Goal: Task Accomplishment & Management: Complete application form

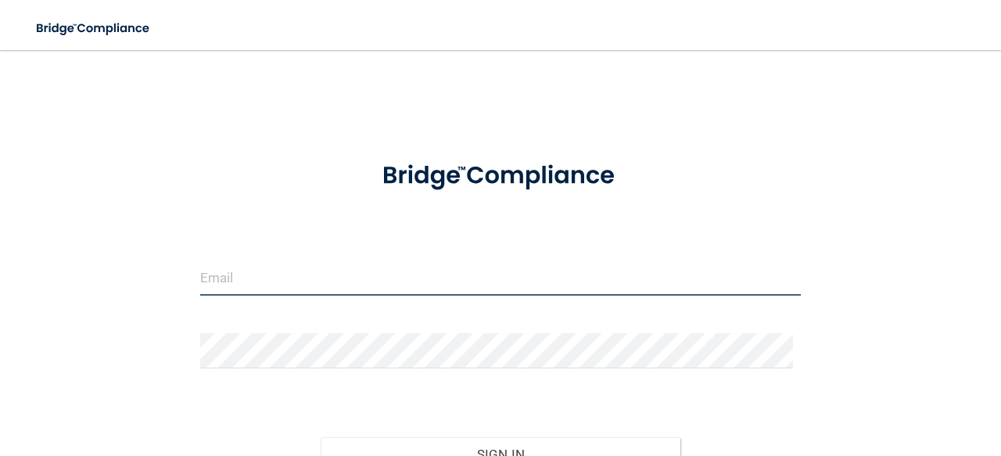
click at [425, 281] on input "email" at bounding box center [500, 277] width 601 height 35
type input "[EMAIL_ADDRESS][DOMAIN_NAME]"
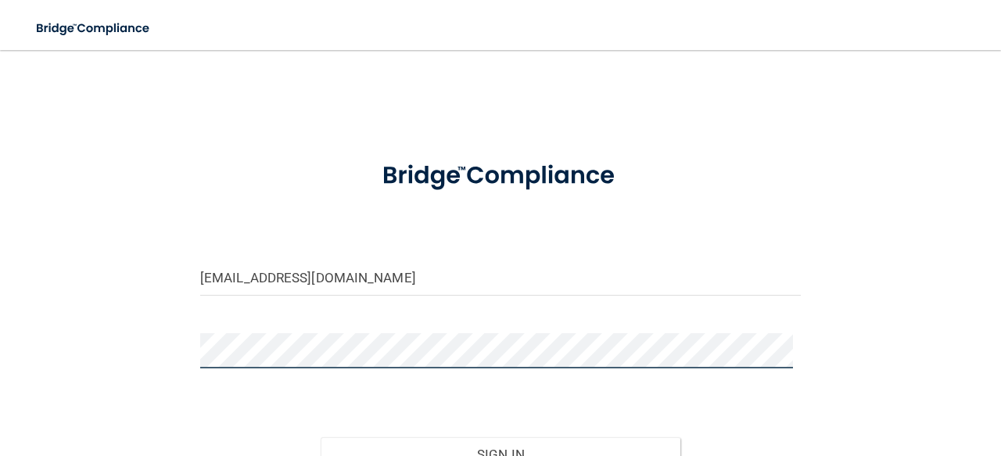
click at [321, 437] on button "Sign In" at bounding box center [501, 454] width 361 height 34
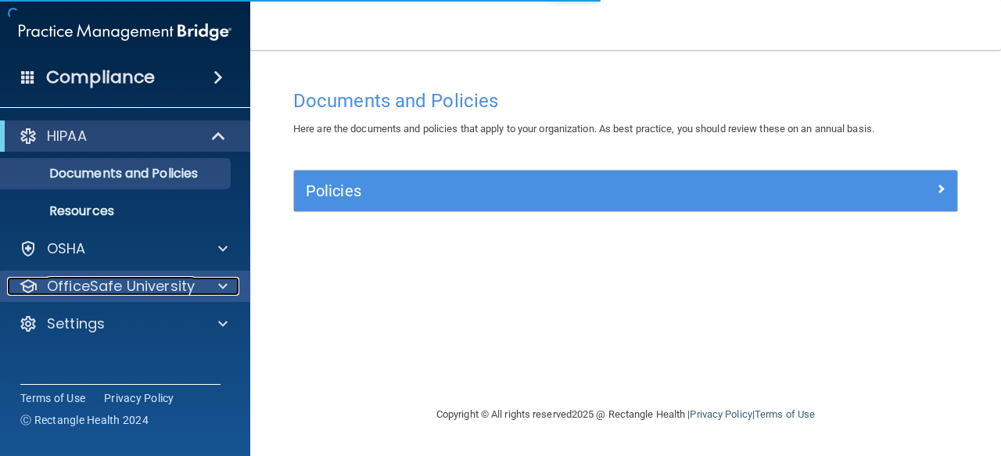
click at [201, 289] on div at bounding box center [220, 286] width 39 height 19
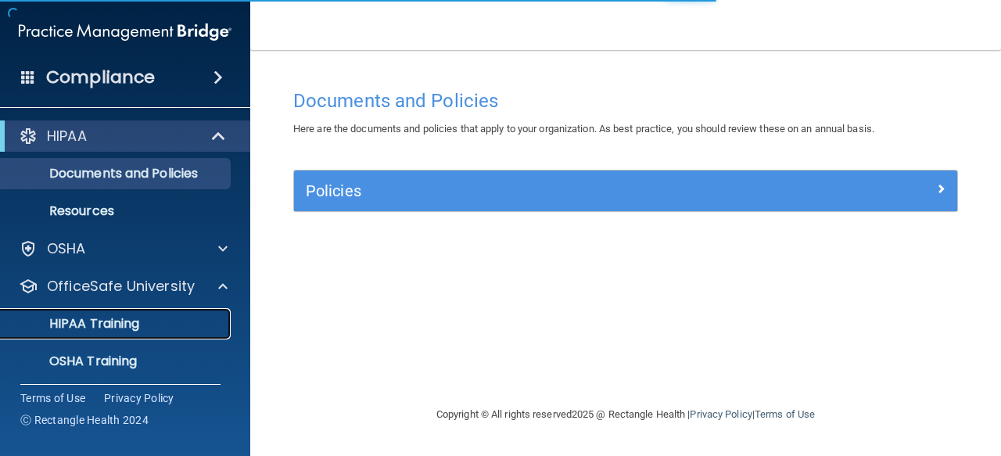
click at [180, 320] on div "HIPAA Training" at bounding box center [117, 324] width 214 height 16
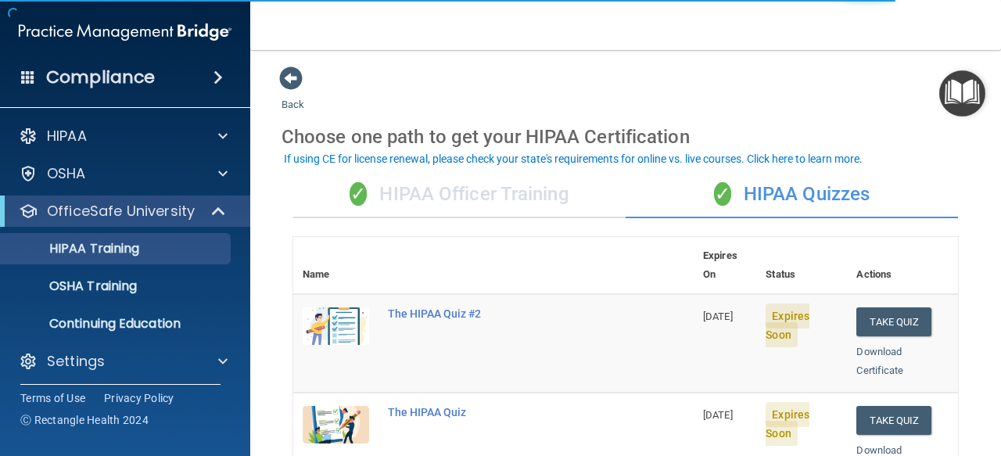
click at [499, 203] on div "✓ HIPAA Officer Training" at bounding box center [459, 194] width 332 height 47
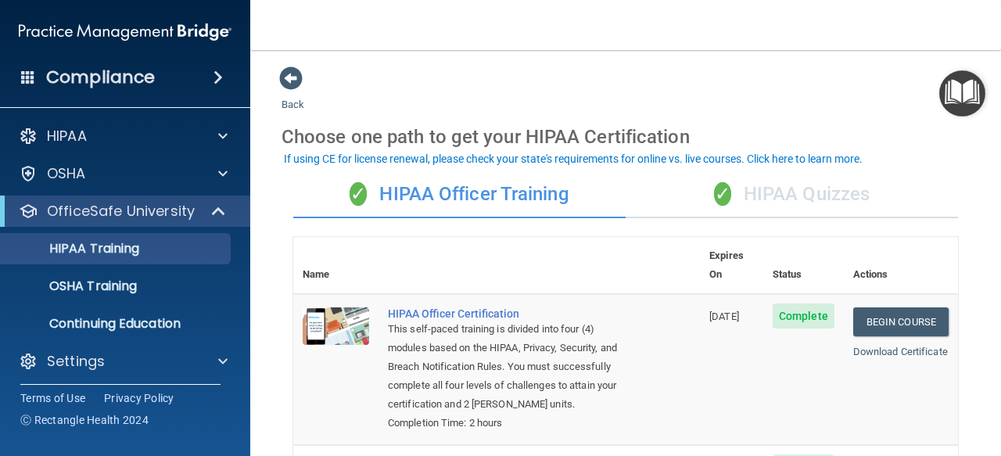
click at [756, 203] on div "✓ HIPAA Quizzes" at bounding box center [792, 194] width 332 height 47
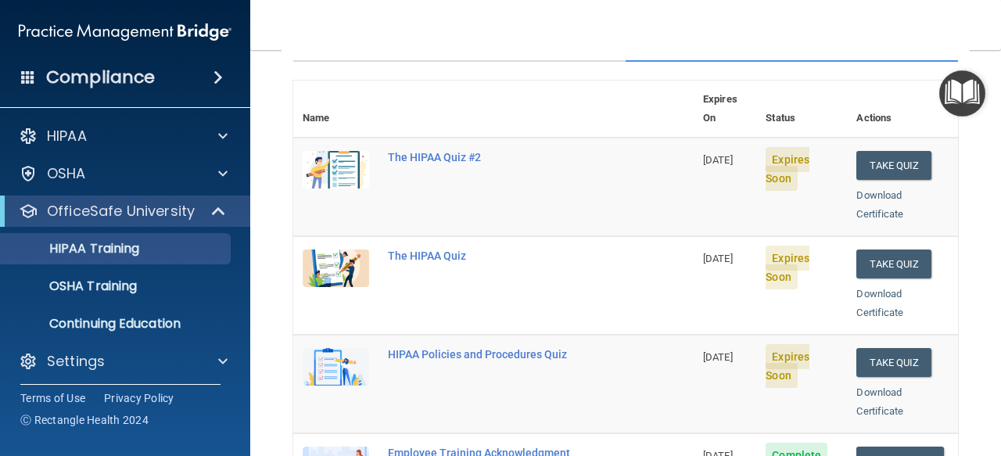
scroll to position [139, 0]
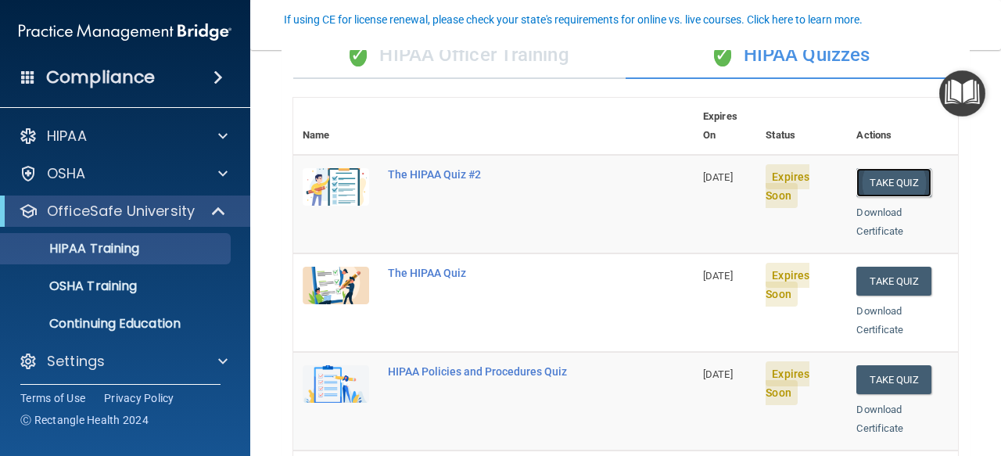
click at [871, 168] on button "Take Quiz" at bounding box center [893, 182] width 75 height 29
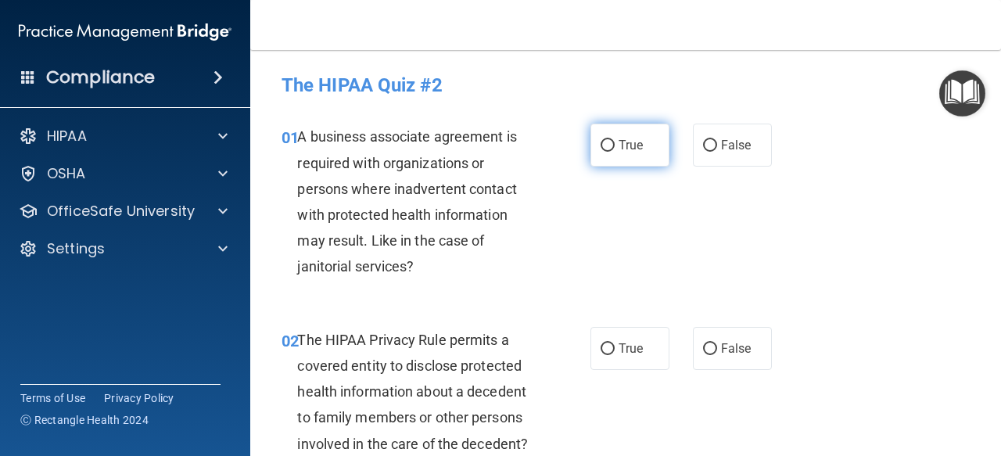
click at [605, 136] on label "True" at bounding box center [630, 145] width 79 height 43
click at [605, 140] on input "True" at bounding box center [608, 146] width 14 height 12
radio input "true"
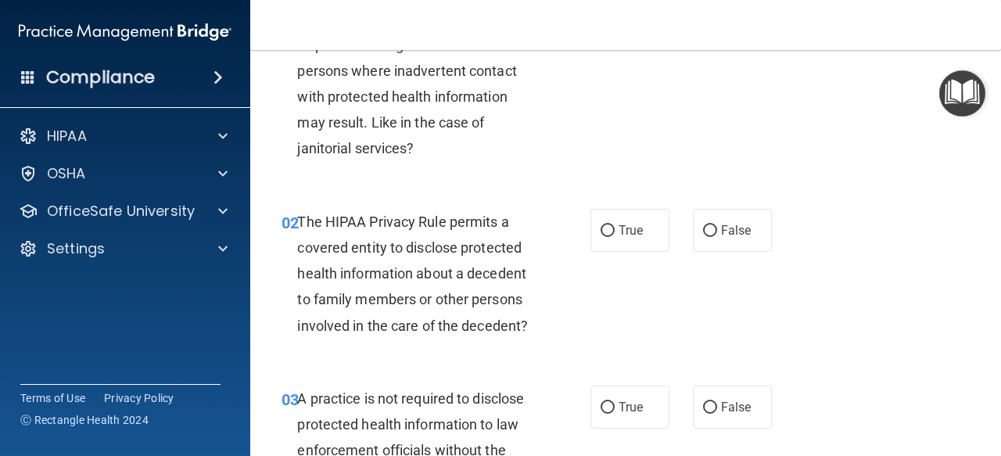
scroll to position [120, 0]
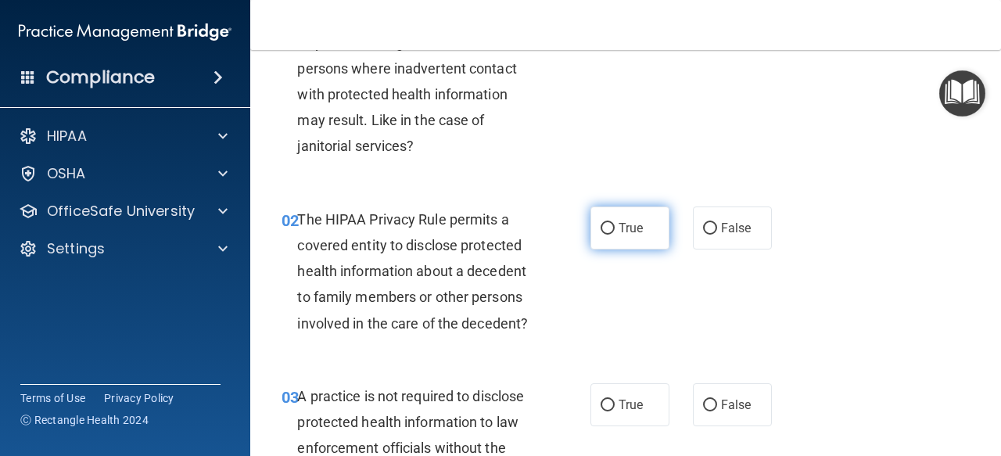
click at [609, 232] on label "True" at bounding box center [630, 227] width 79 height 43
click at [609, 232] on input "True" at bounding box center [608, 229] width 14 height 12
radio input "true"
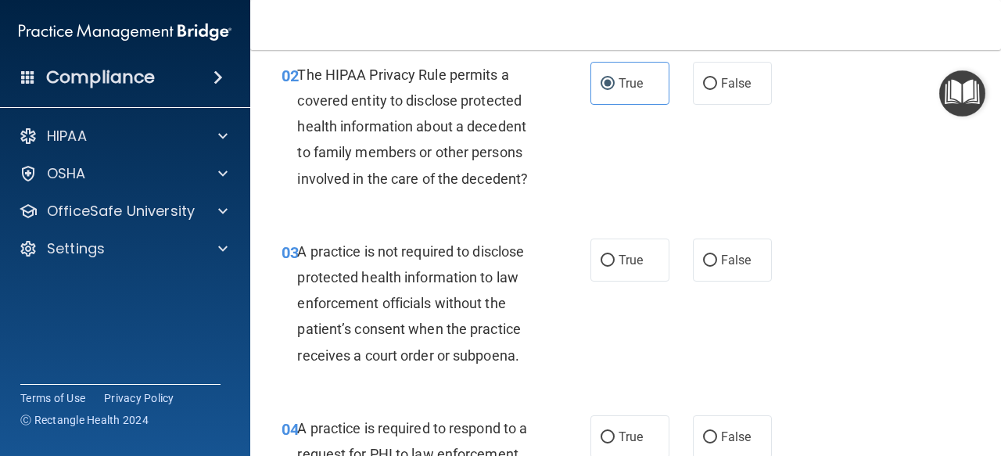
scroll to position [283, 0]
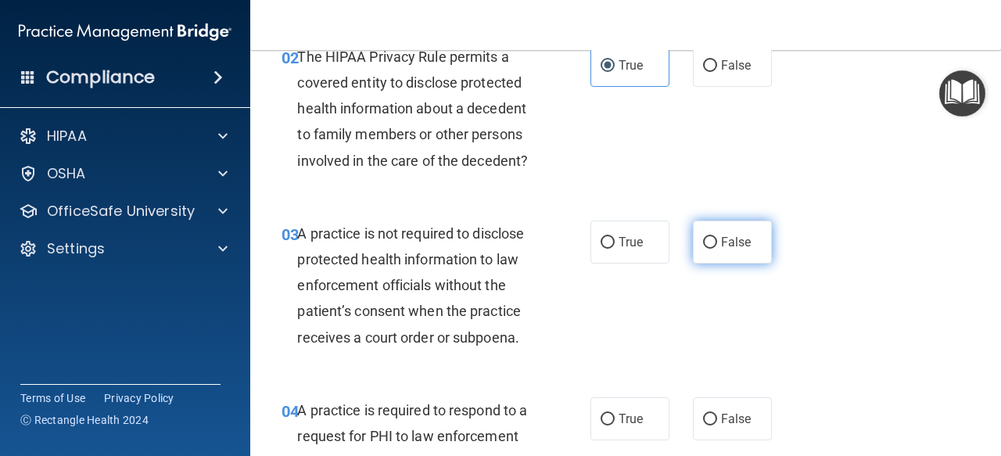
click at [707, 252] on label "False" at bounding box center [732, 242] width 79 height 43
click at [707, 249] on input "False" at bounding box center [710, 243] width 14 height 12
radio input "true"
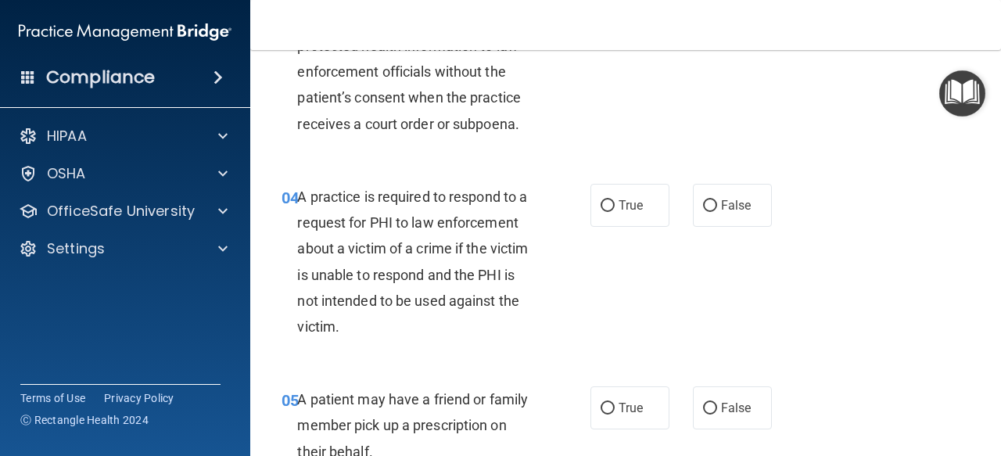
scroll to position [497, 0]
click at [615, 218] on label "True" at bounding box center [630, 204] width 79 height 43
click at [615, 211] on input "True" at bounding box center [608, 205] width 14 height 12
radio input "true"
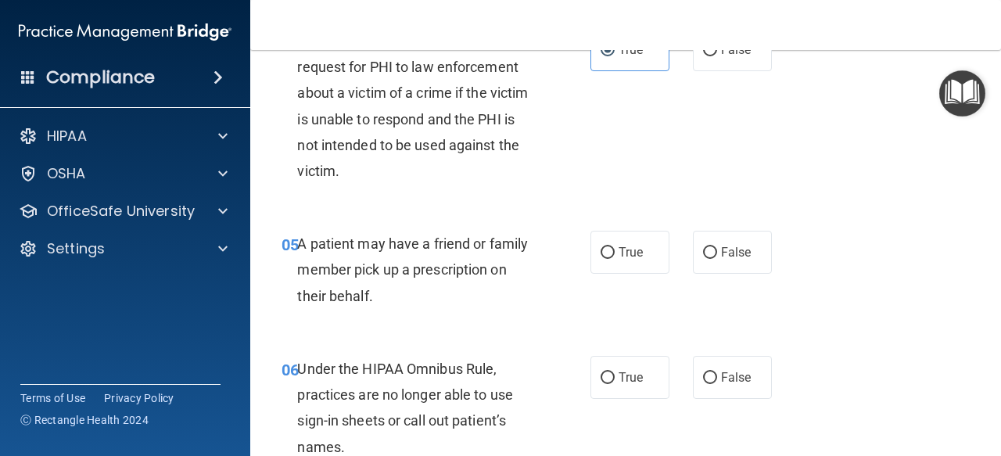
scroll to position [660, 0]
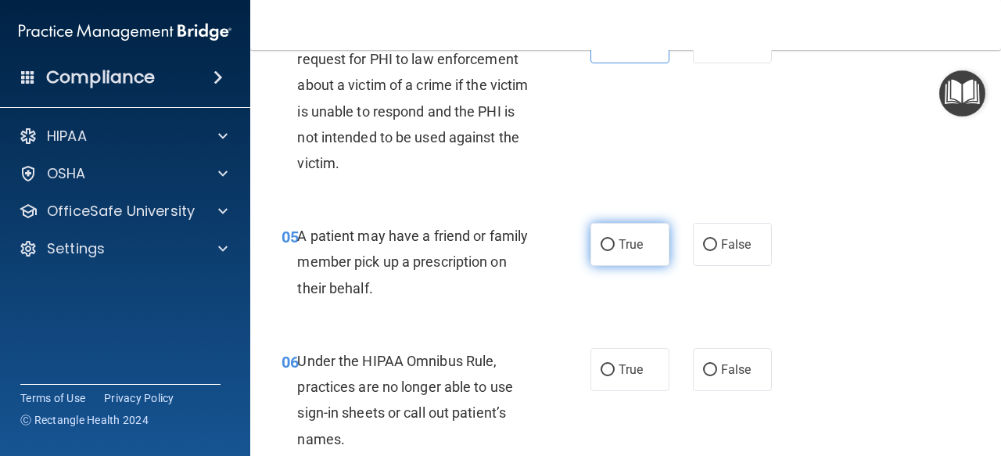
click at [604, 234] on label "True" at bounding box center [630, 244] width 79 height 43
click at [604, 239] on input "True" at bounding box center [608, 245] width 14 height 12
radio input "true"
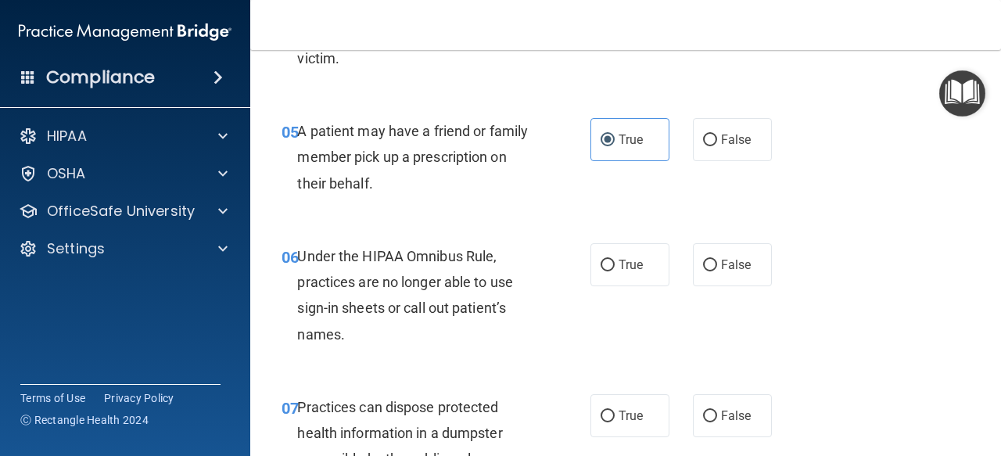
scroll to position [777, 0]
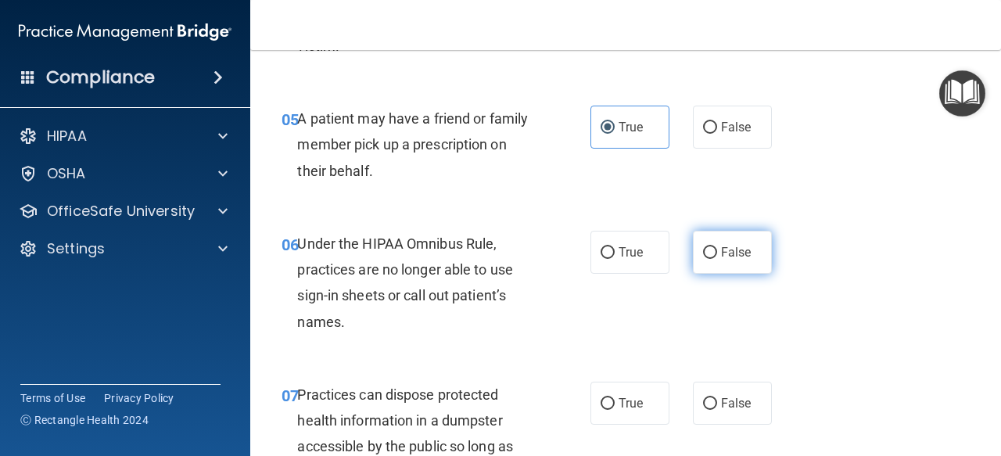
click at [699, 259] on label "False" at bounding box center [732, 252] width 79 height 43
click at [703, 259] on input "False" at bounding box center [710, 253] width 14 height 12
radio input "true"
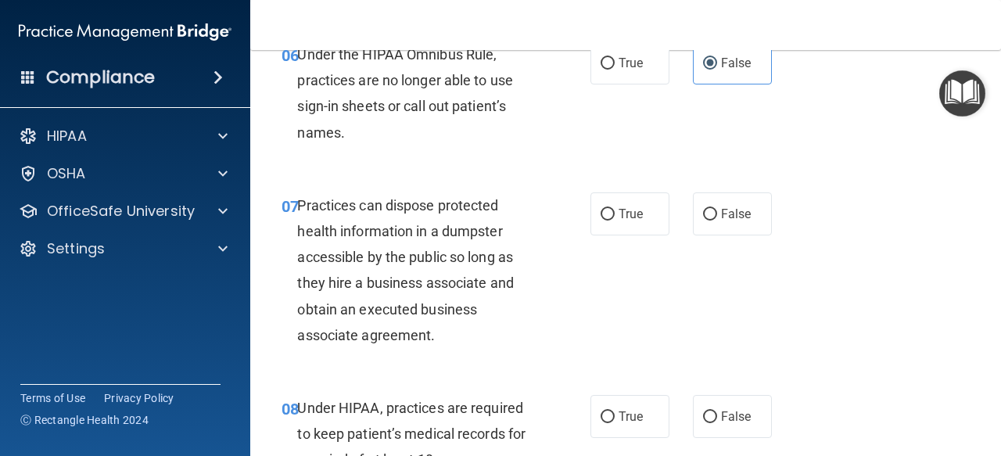
scroll to position [968, 0]
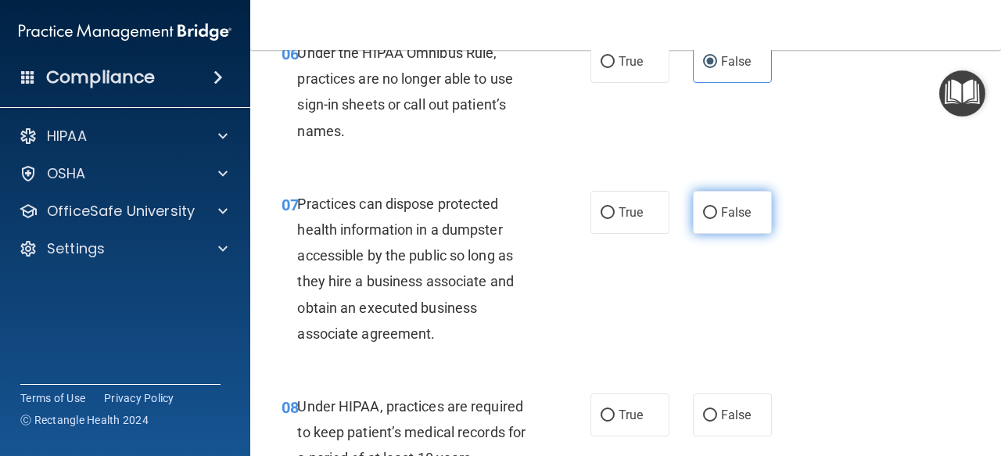
click at [725, 209] on span "False" at bounding box center [736, 212] width 31 height 15
click at [717, 209] on input "False" at bounding box center [710, 213] width 14 height 12
radio input "true"
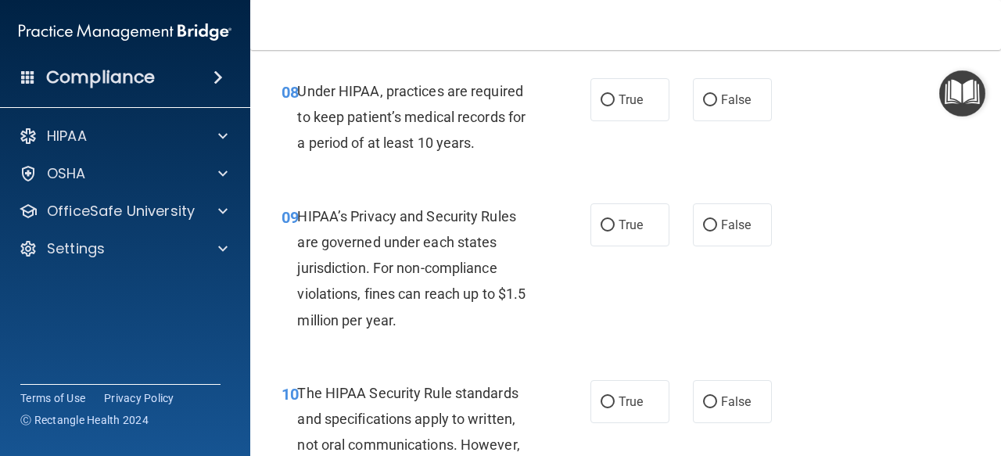
scroll to position [1284, 0]
click at [715, 90] on label "False" at bounding box center [732, 98] width 79 height 43
click at [715, 94] on input "False" at bounding box center [710, 100] width 14 height 12
radio input "true"
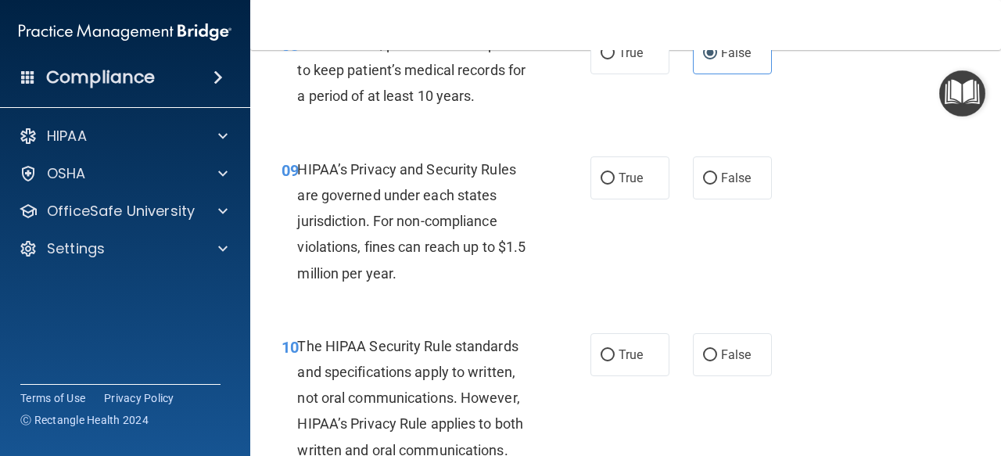
scroll to position [1338, 0]
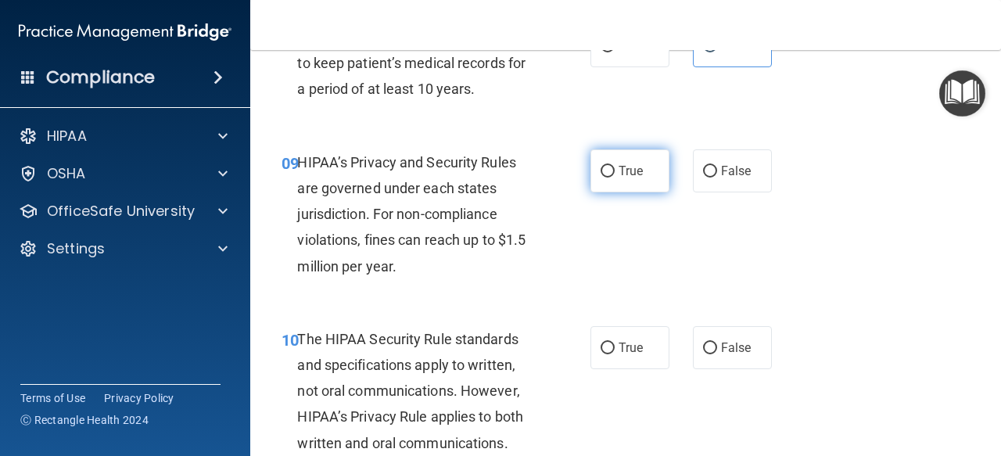
click at [616, 181] on label "True" at bounding box center [630, 170] width 79 height 43
click at [615, 178] on input "True" at bounding box center [608, 172] width 14 height 12
radio input "true"
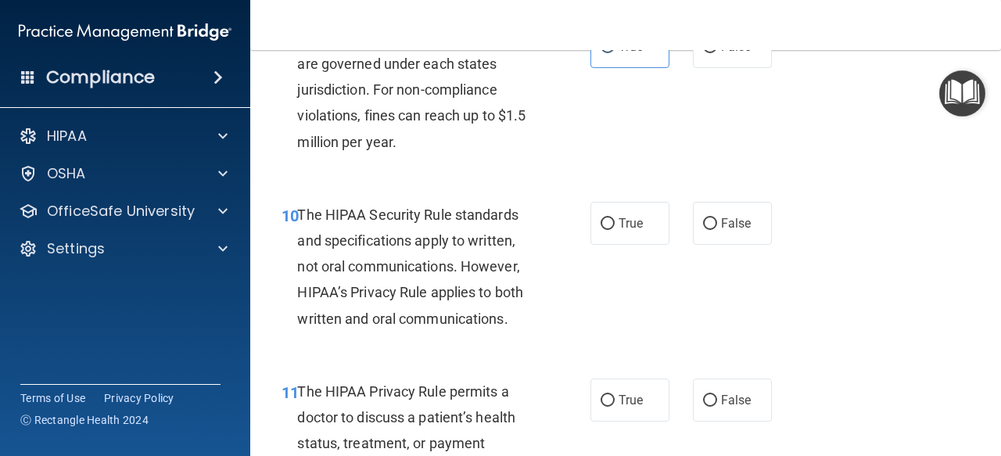
scroll to position [1463, 0]
click at [601, 228] on input "True" at bounding box center [608, 223] width 14 height 12
radio input "true"
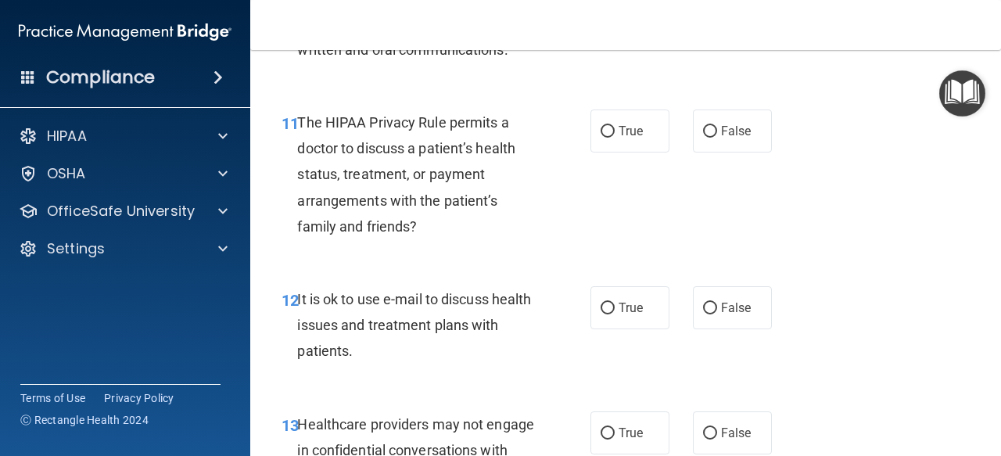
scroll to position [1733, 0]
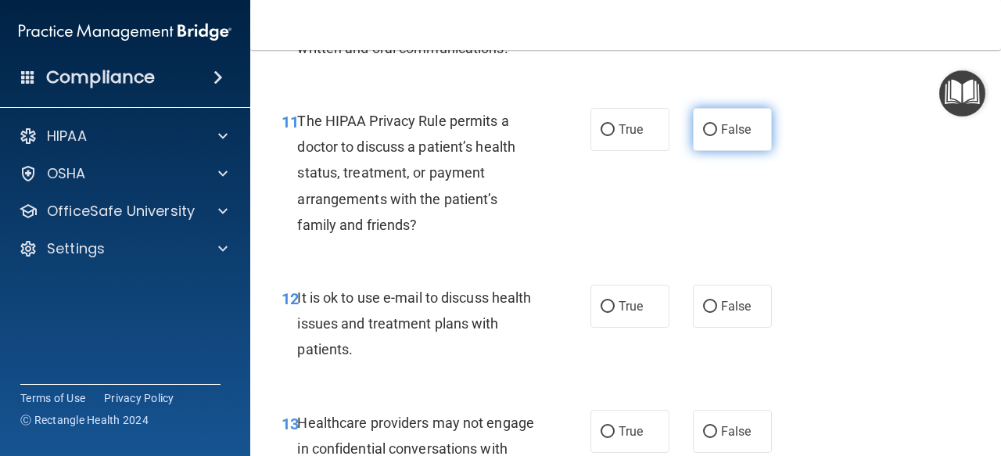
click at [703, 132] on input "False" at bounding box center [710, 130] width 14 height 12
radio input "true"
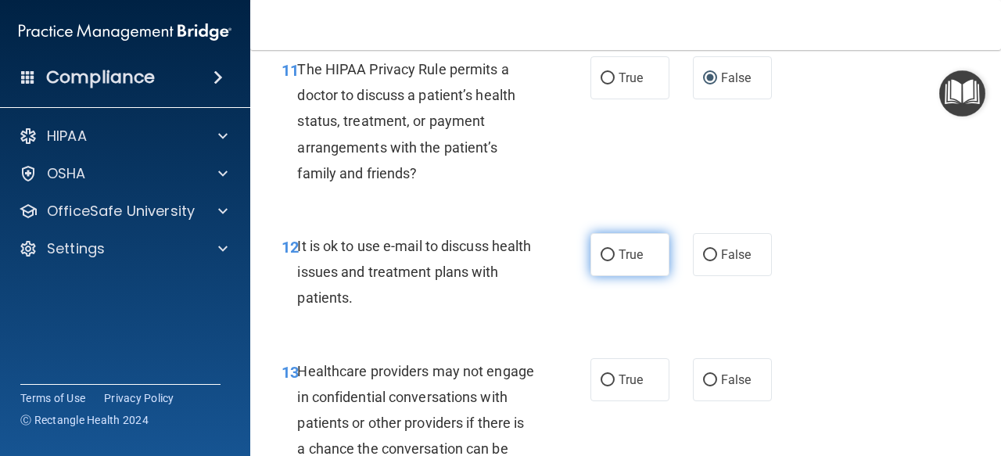
click at [648, 250] on label "True" at bounding box center [630, 254] width 79 height 43
click at [615, 250] on input "True" at bounding box center [608, 256] width 14 height 12
radio input "true"
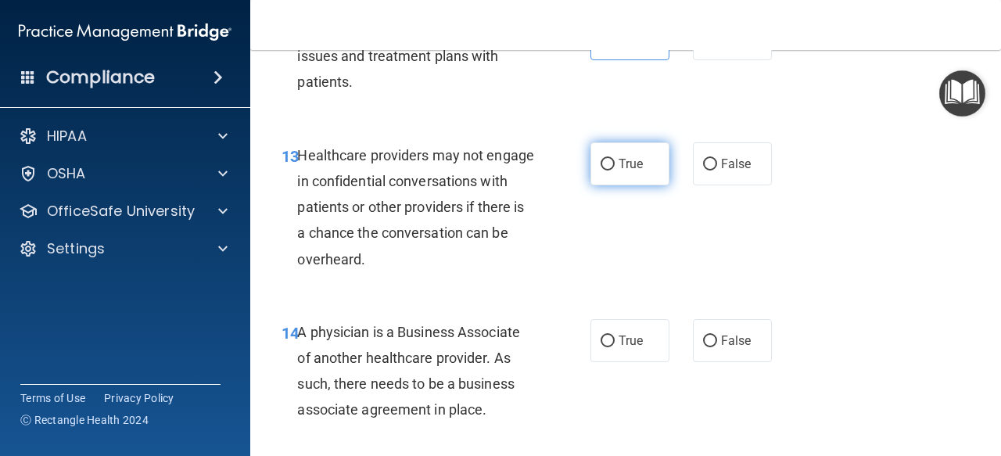
click at [609, 167] on label "True" at bounding box center [630, 163] width 79 height 43
click at [609, 167] on input "True" at bounding box center [608, 165] width 14 height 12
radio input "true"
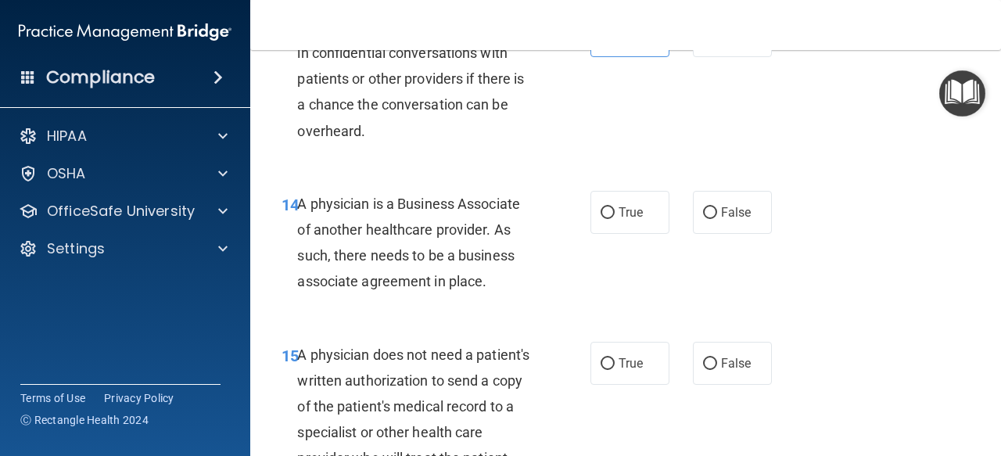
scroll to position [2169, 0]
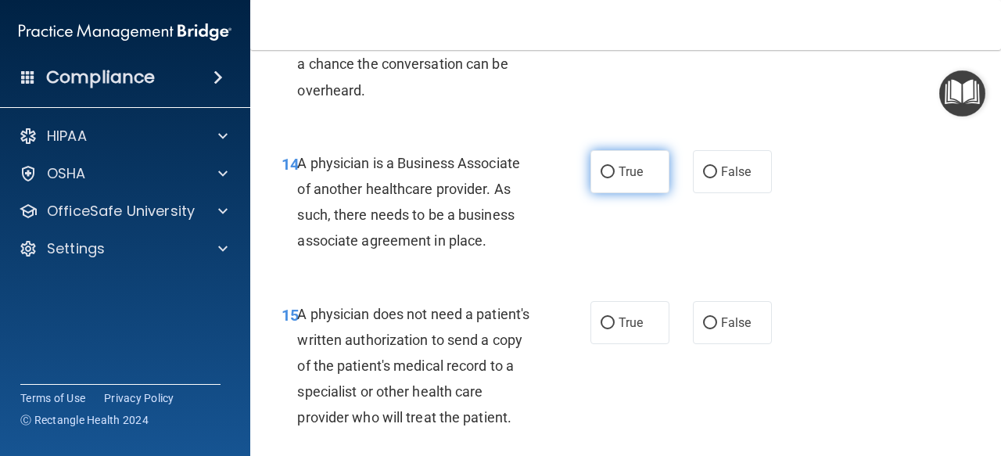
click at [602, 173] on input "True" at bounding box center [608, 173] width 14 height 12
radio input "true"
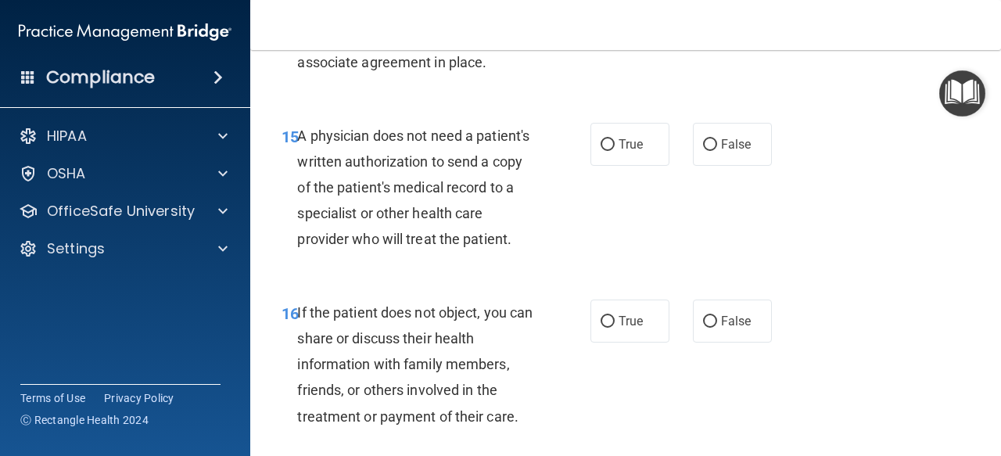
scroll to position [2348, 0]
click at [607, 144] on input "True" at bounding box center [608, 144] width 14 height 12
radio input "true"
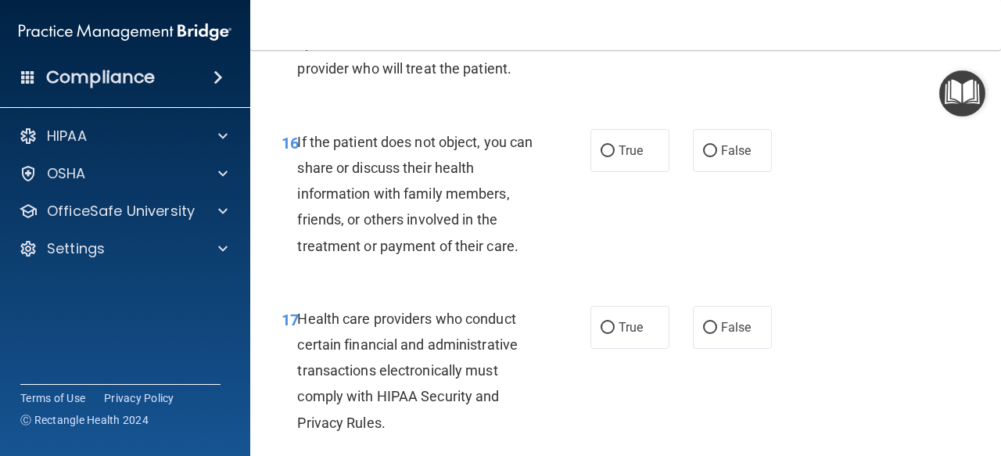
scroll to position [2519, 0]
click at [583, 189] on div "16 If the patient does not object, you can share or discuss their health inform…" at bounding box center [436, 197] width 356 height 138
click at [591, 171] on label "True" at bounding box center [630, 149] width 79 height 43
click at [601, 156] on input "True" at bounding box center [608, 151] width 14 height 12
radio input "true"
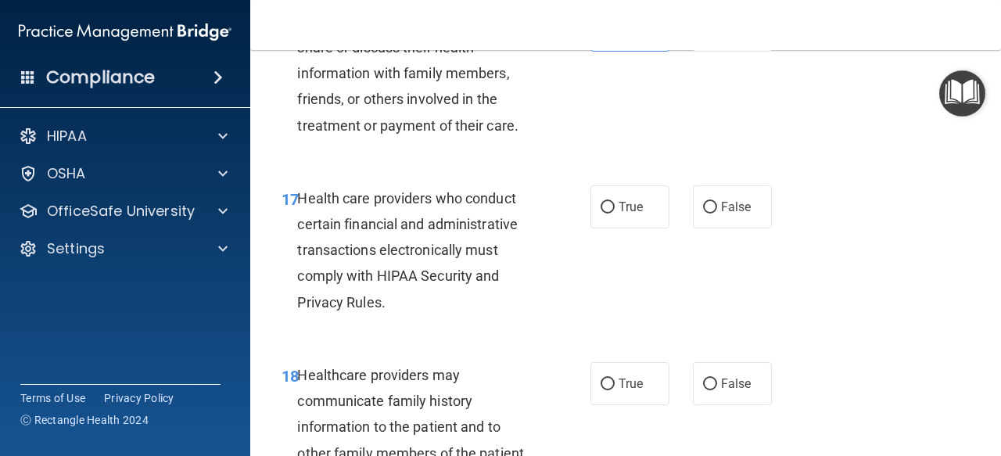
scroll to position [2676, 0]
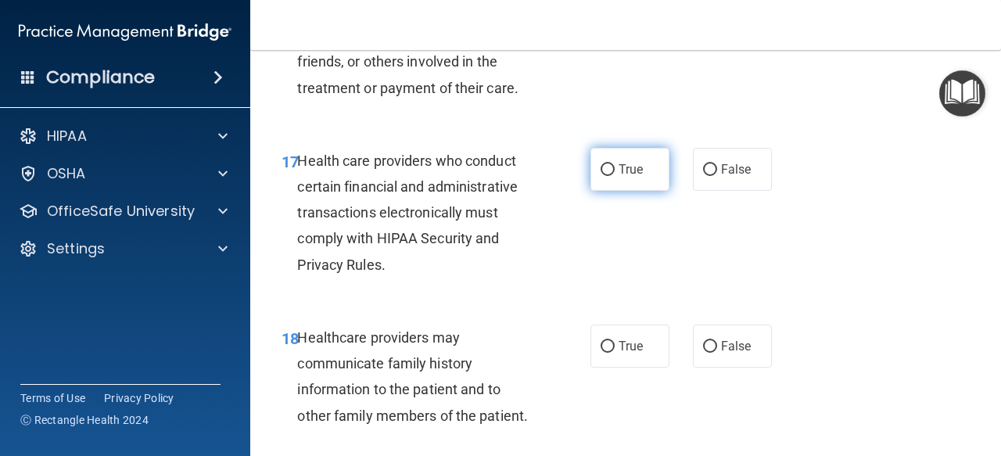
click at [605, 191] on label "True" at bounding box center [630, 169] width 79 height 43
click at [605, 176] on input "True" at bounding box center [608, 170] width 14 height 12
radio input "true"
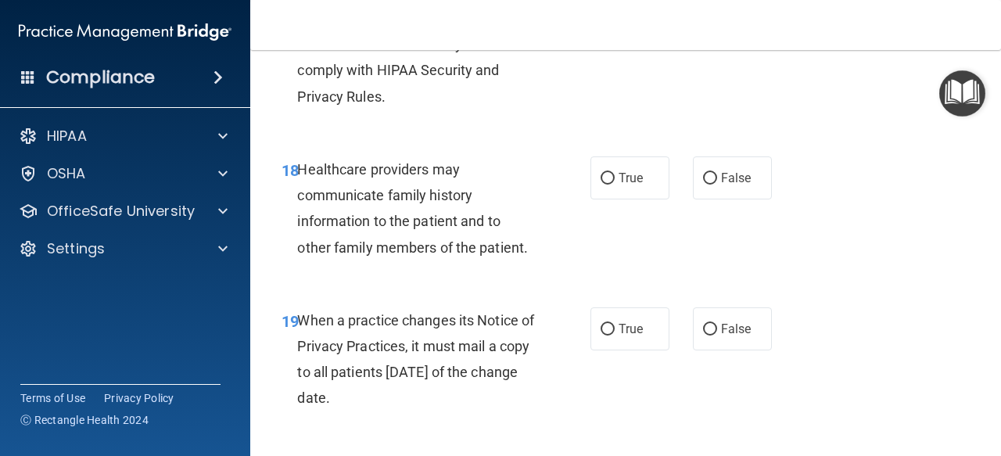
scroll to position [2845, 0]
click at [608, 199] on label "True" at bounding box center [630, 177] width 79 height 43
click at [608, 184] on input "True" at bounding box center [608, 178] width 14 height 12
radio input "true"
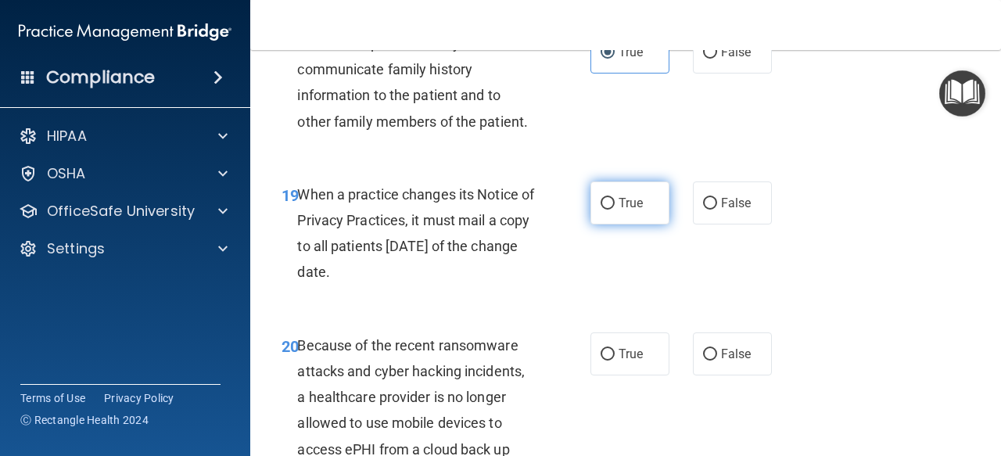
click at [612, 216] on label "True" at bounding box center [630, 202] width 79 height 43
click at [612, 210] on input "True" at bounding box center [608, 204] width 14 height 12
radio input "true"
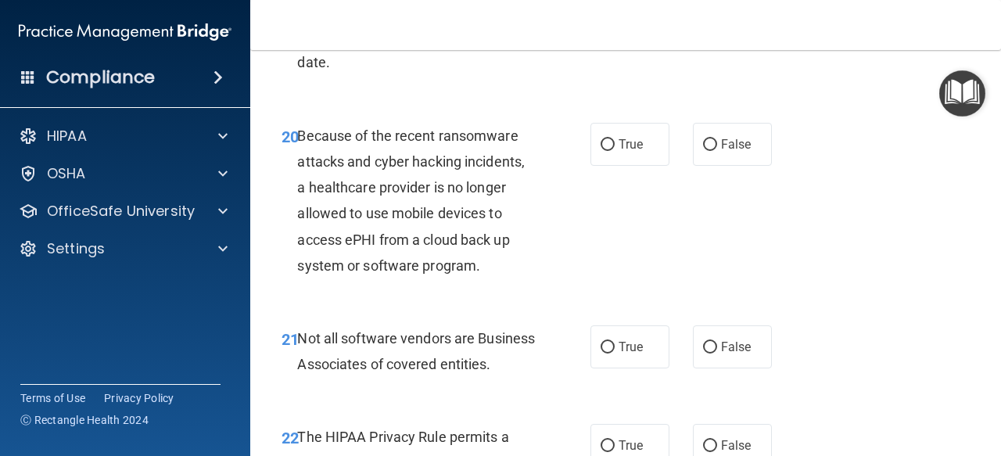
scroll to position [3189, 0]
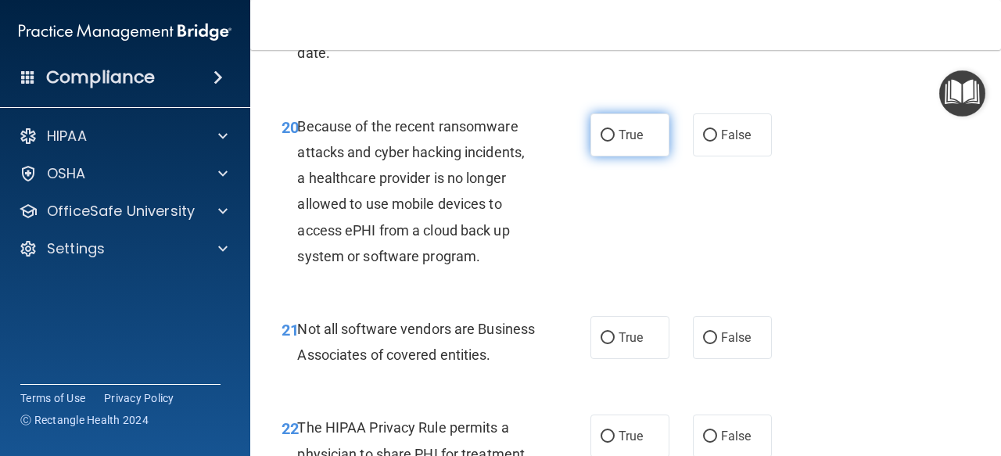
click at [613, 156] on label "True" at bounding box center [630, 134] width 79 height 43
click at [613, 142] on input "True" at bounding box center [608, 136] width 14 height 12
radio input "true"
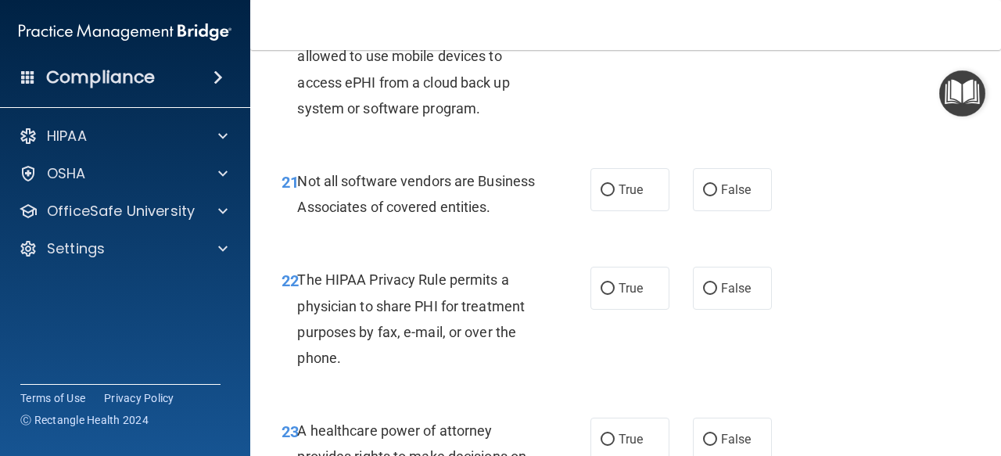
scroll to position [3341, 0]
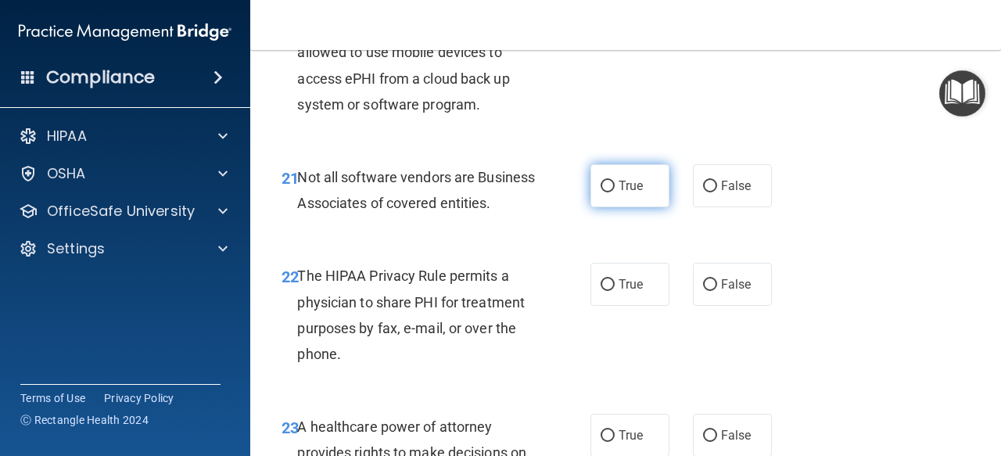
click at [619, 193] on span "True" at bounding box center [631, 185] width 24 height 15
click at [615, 192] on input "True" at bounding box center [608, 187] width 14 height 12
radio input "true"
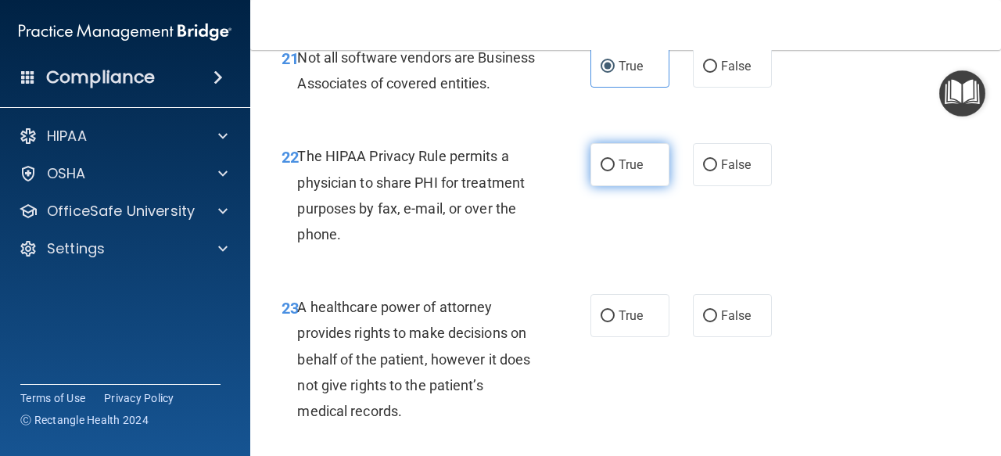
click at [612, 186] on label "True" at bounding box center [630, 164] width 79 height 43
click at [612, 171] on input "True" at bounding box center [608, 166] width 14 height 12
radio input "true"
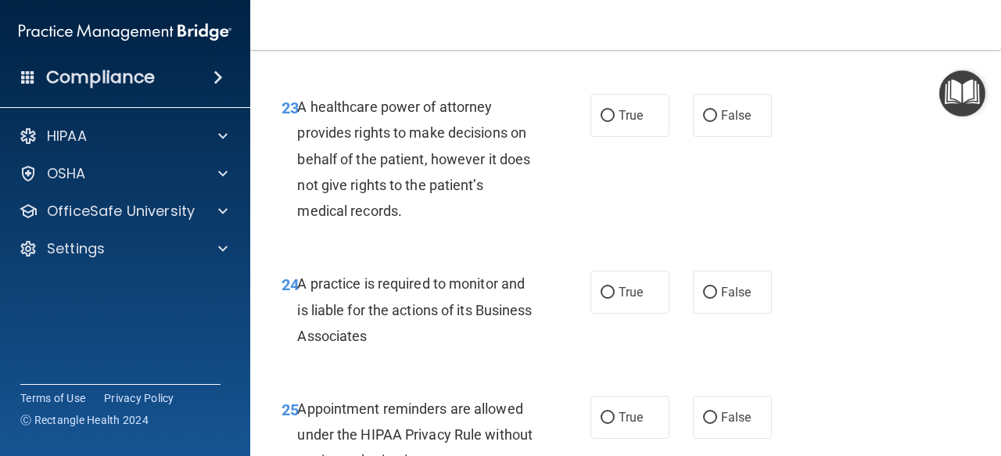
scroll to position [3661, 0]
click at [591, 136] on label "True" at bounding box center [630, 114] width 79 height 43
click at [601, 121] on input "True" at bounding box center [608, 116] width 14 height 12
radio input "true"
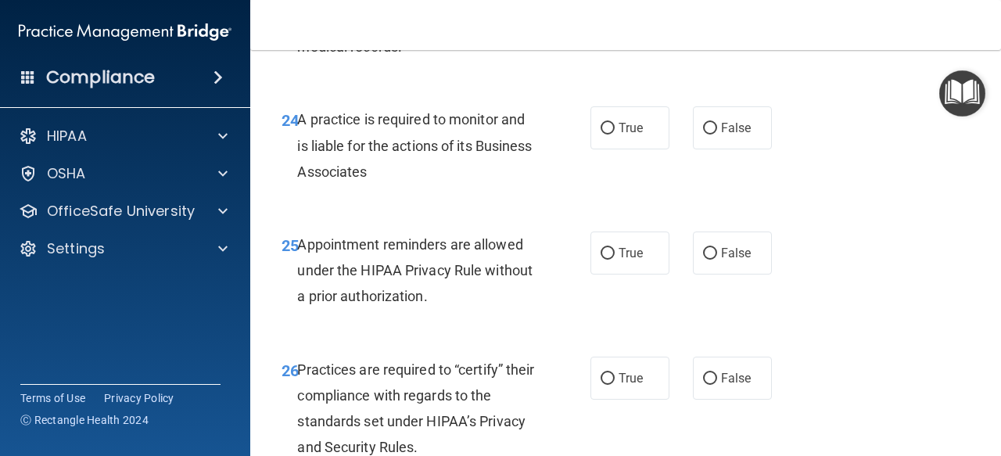
scroll to position [3827, 0]
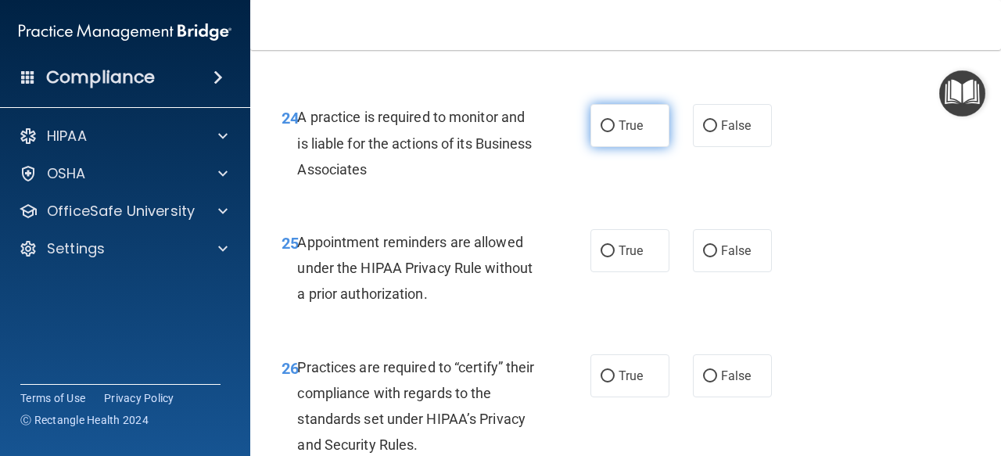
click at [604, 132] on input "True" at bounding box center [608, 126] width 14 height 12
radio input "true"
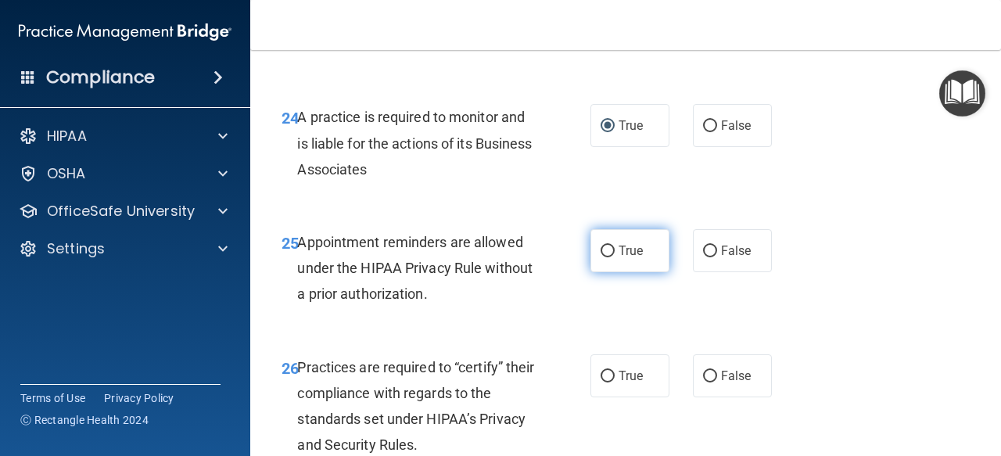
click at [607, 257] on input "True" at bounding box center [608, 252] width 14 height 12
radio input "true"
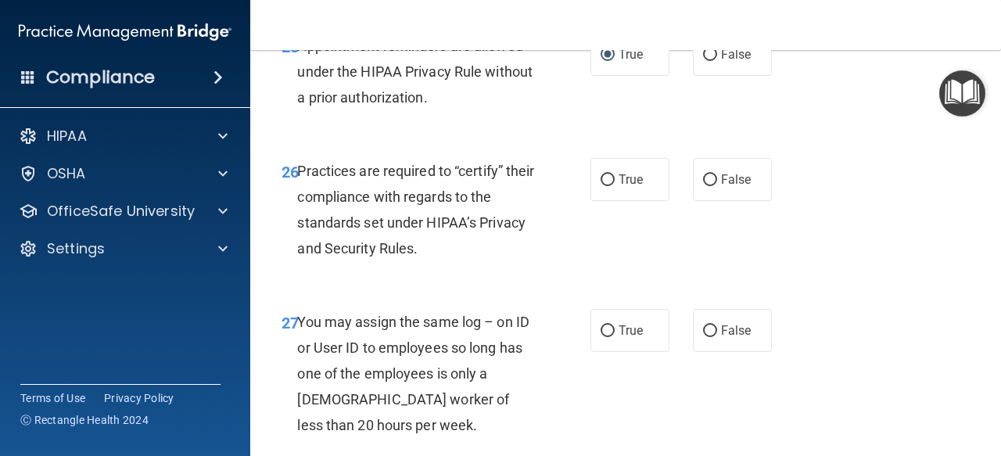
scroll to position [4026, 0]
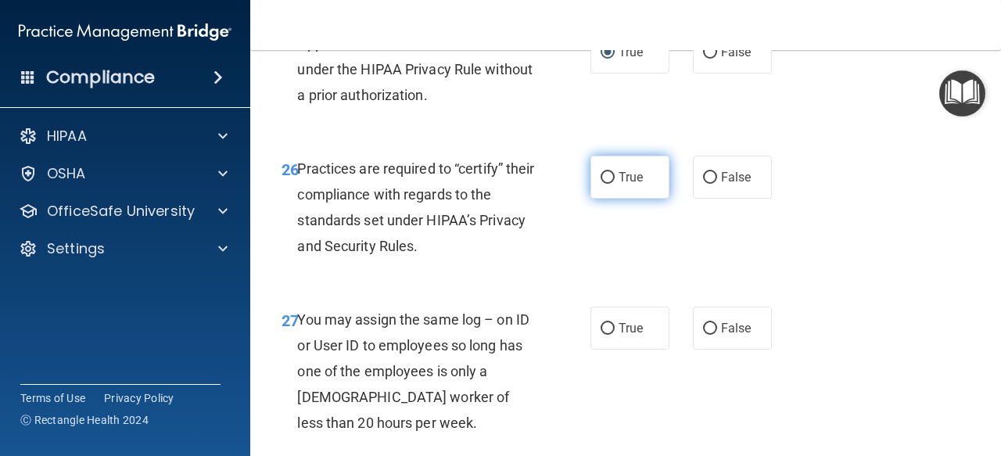
click at [603, 199] on label "True" at bounding box center [630, 177] width 79 height 43
click at [603, 184] on input "True" at bounding box center [608, 178] width 14 height 12
radio input "true"
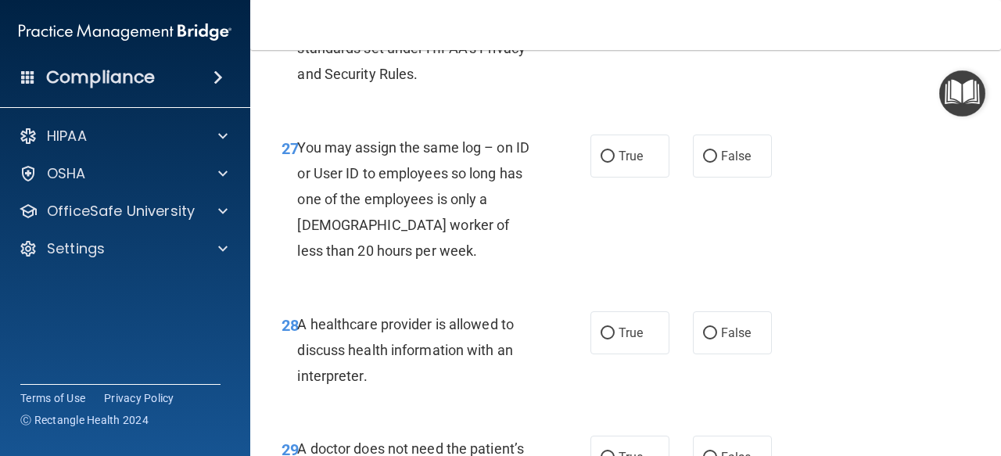
scroll to position [4203, 0]
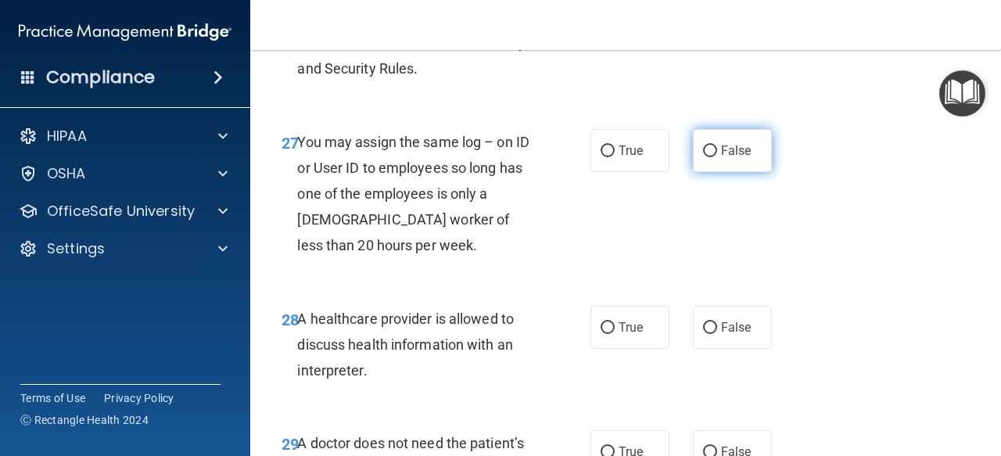
click at [731, 172] on label "False" at bounding box center [732, 150] width 79 height 43
click at [717, 157] on input "False" at bounding box center [710, 151] width 14 height 12
radio input "true"
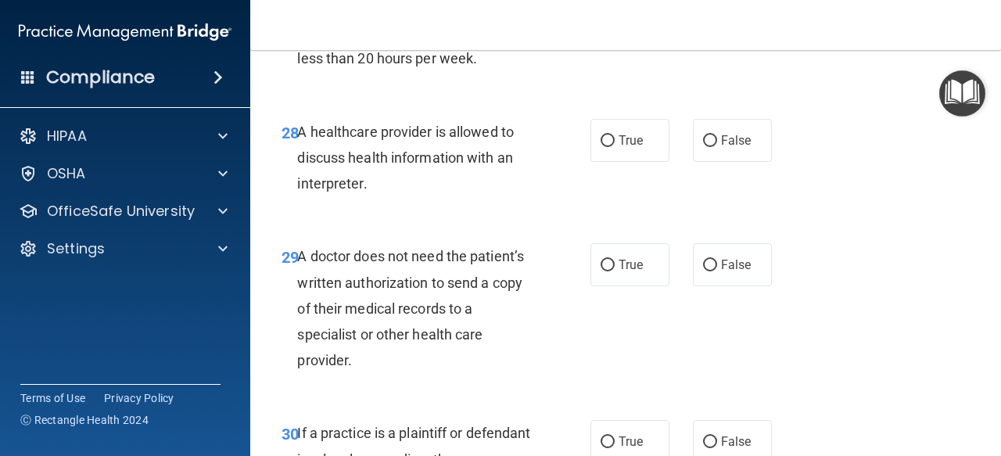
scroll to position [4422, 0]
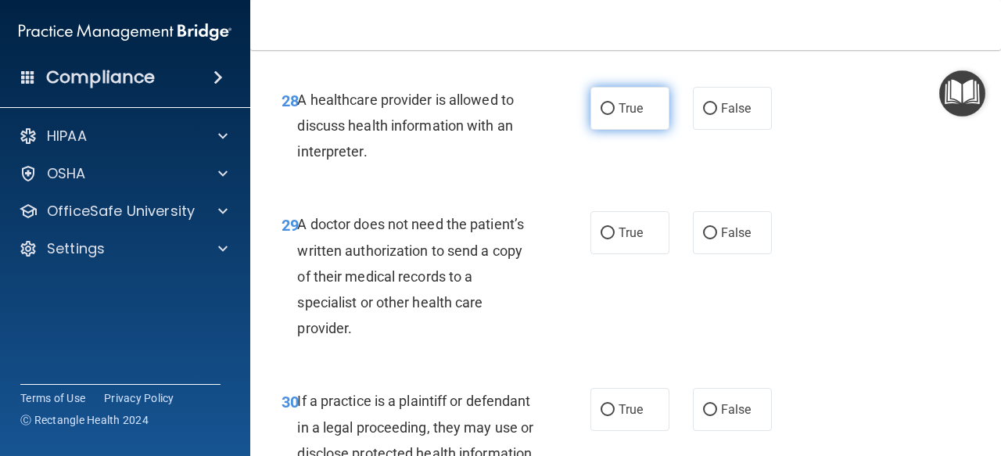
click at [592, 130] on label "True" at bounding box center [630, 108] width 79 height 43
click at [601, 115] on input "True" at bounding box center [608, 109] width 14 height 12
radio input "true"
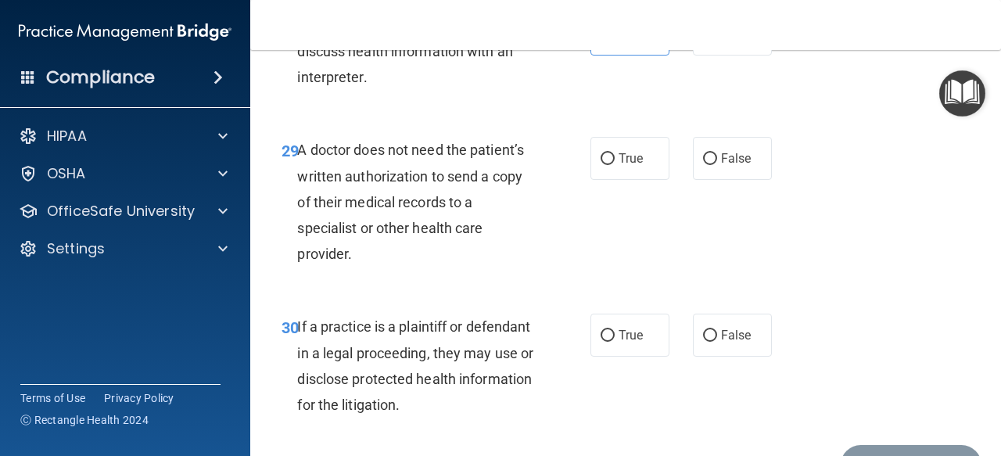
scroll to position [4499, 0]
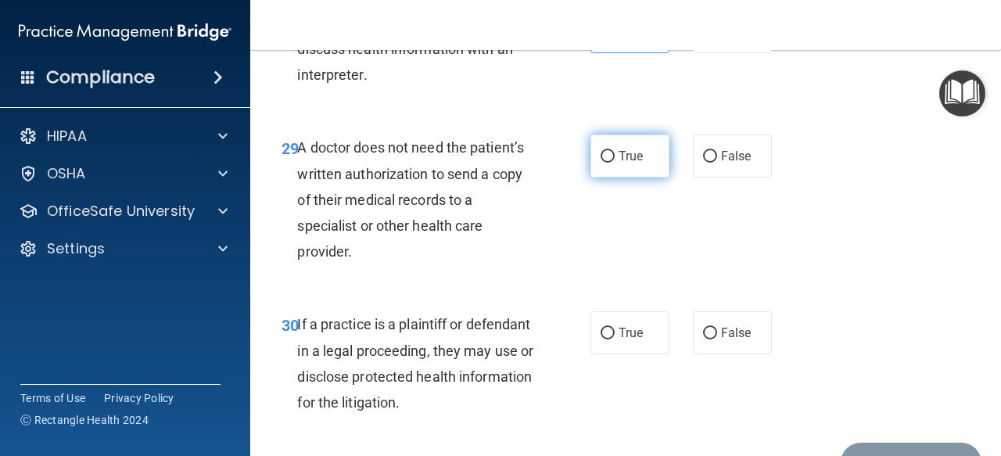
click at [624, 163] on span "True" at bounding box center [631, 156] width 24 height 15
click at [615, 163] on input "True" at bounding box center [608, 157] width 14 height 12
radio input "true"
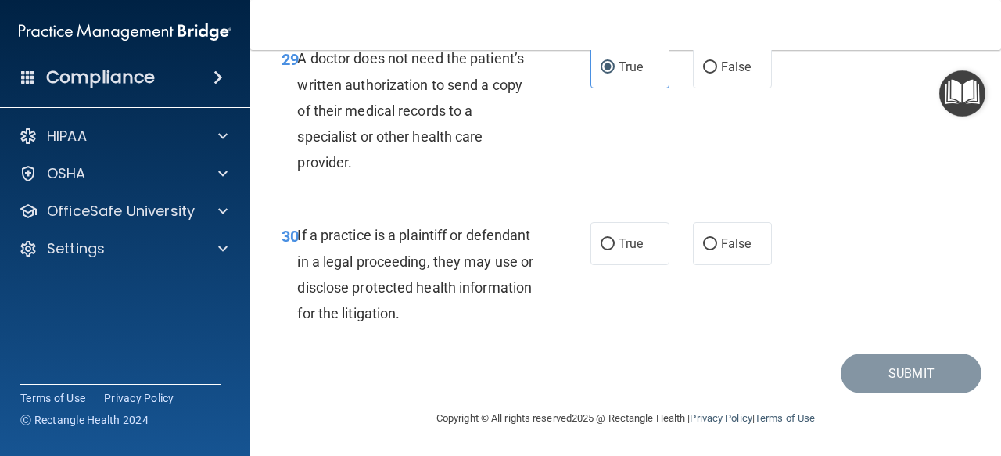
scroll to position [4638, 0]
click at [711, 256] on label "False" at bounding box center [732, 243] width 79 height 43
click at [711, 250] on input "False" at bounding box center [710, 245] width 14 height 12
radio input "true"
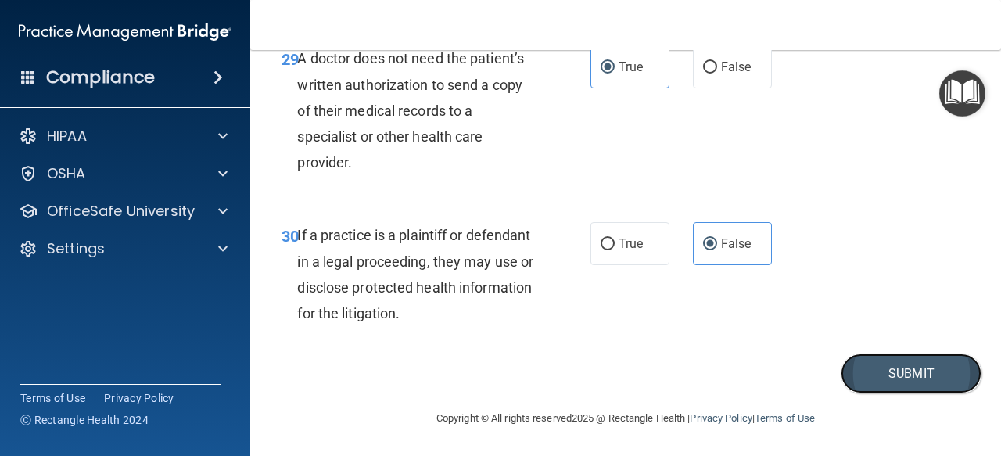
click at [848, 367] on button "Submit" at bounding box center [911, 374] width 141 height 40
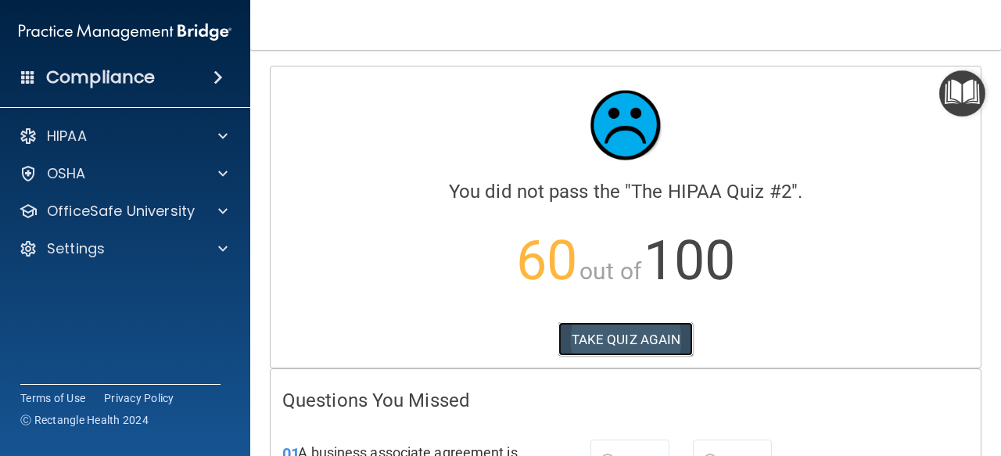
click at [641, 339] on button "TAKE QUIZ AGAIN" at bounding box center [625, 339] width 135 height 34
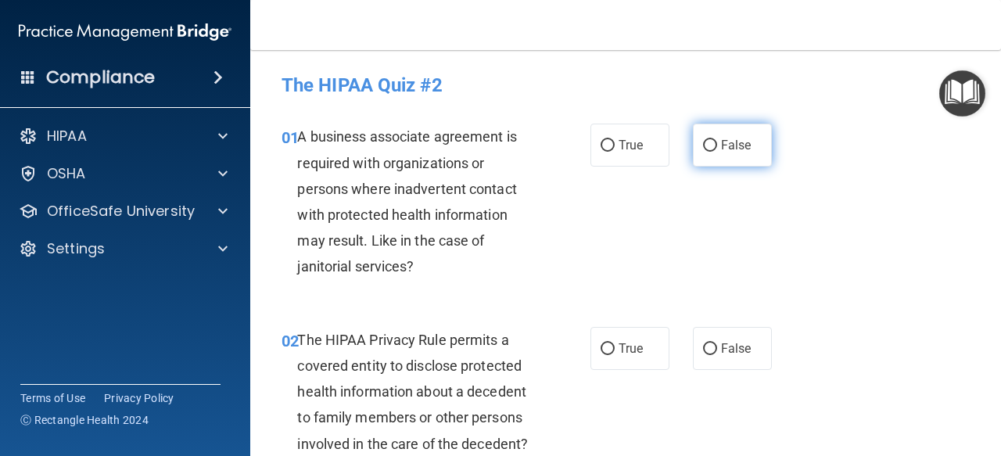
click at [721, 138] on span "False" at bounding box center [736, 145] width 31 height 15
click at [716, 140] on input "False" at bounding box center [710, 146] width 14 height 12
radio input "true"
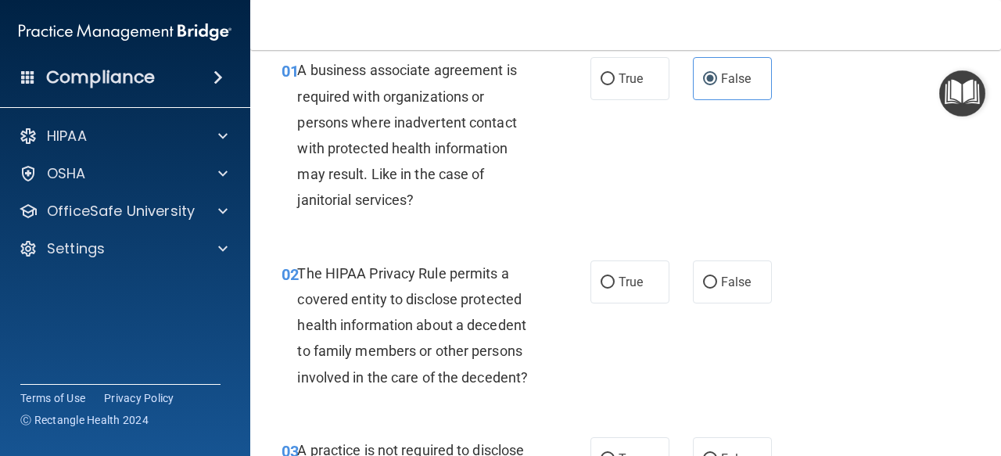
scroll to position [89, 0]
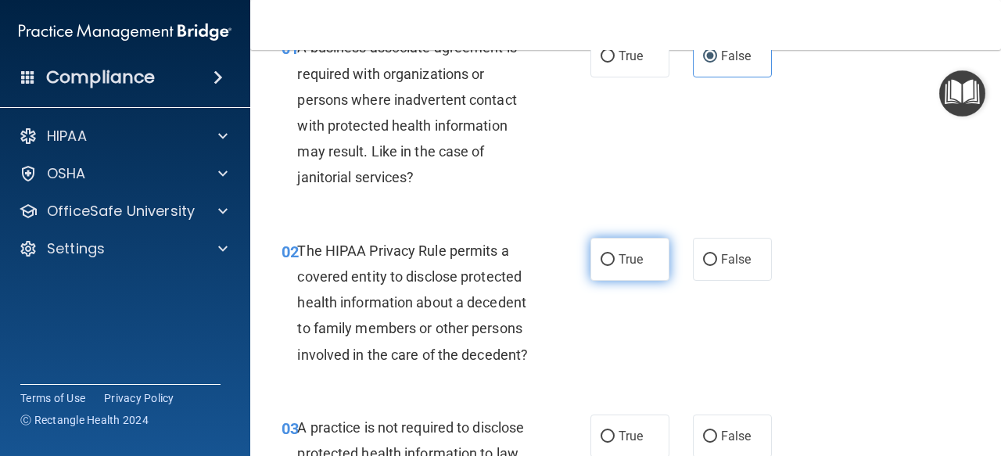
click at [610, 268] on label "True" at bounding box center [630, 259] width 79 height 43
click at [610, 266] on input "True" at bounding box center [608, 260] width 14 height 12
radio input "true"
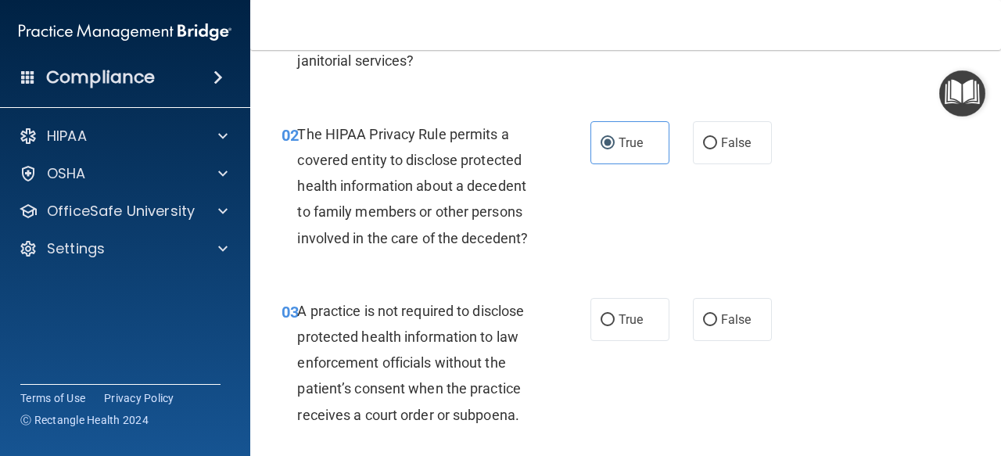
scroll to position [207, 0]
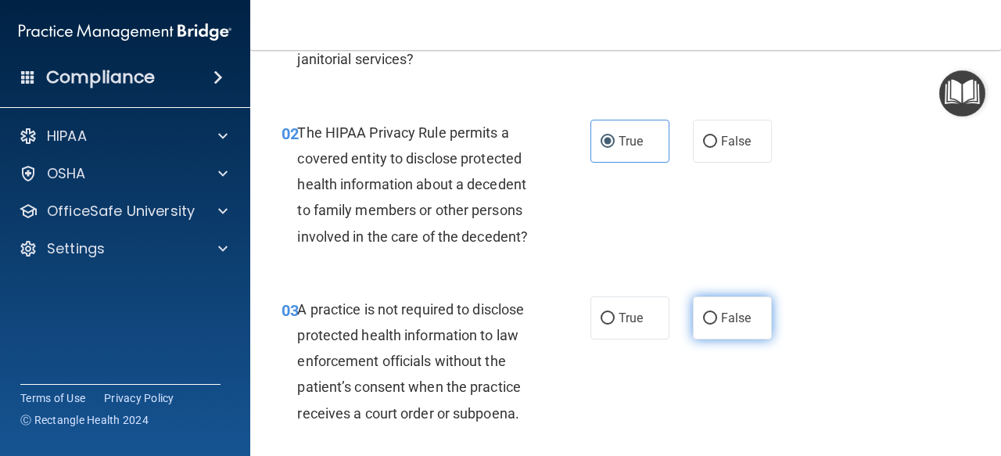
click at [703, 323] on input "False" at bounding box center [710, 319] width 14 height 12
radio input "true"
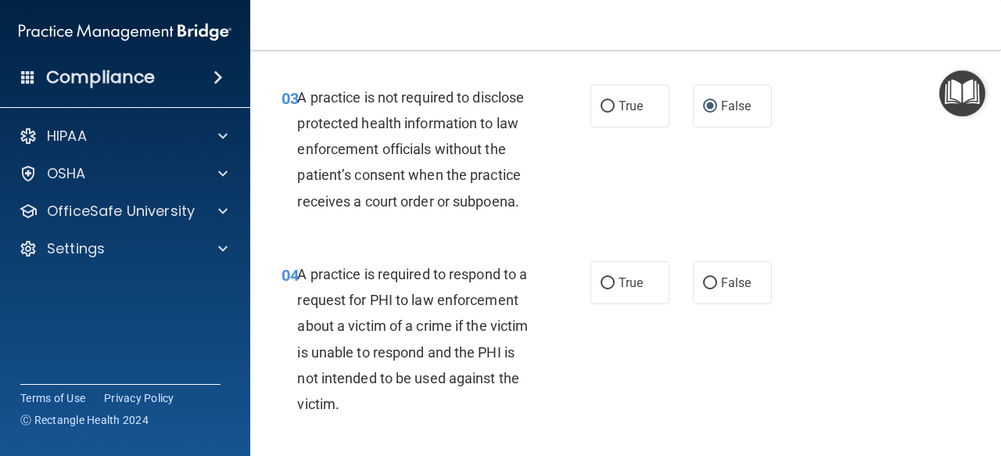
scroll to position [421, 0]
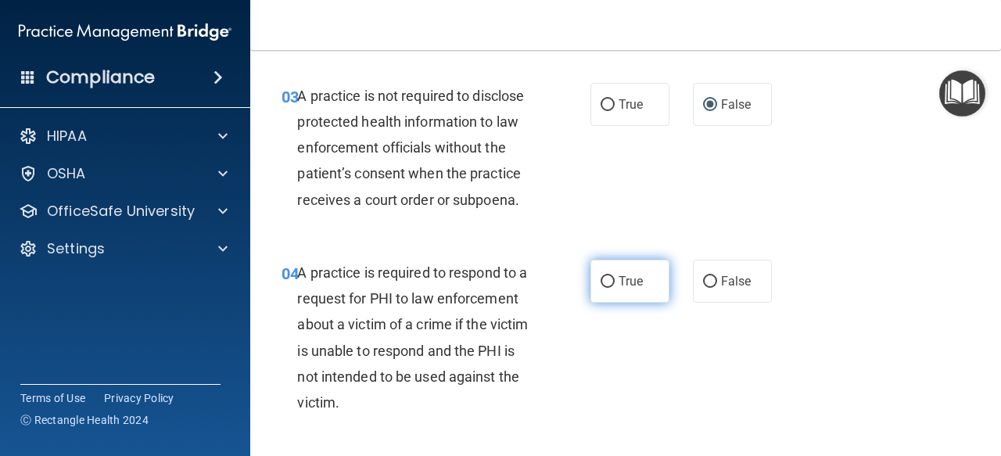
click at [628, 270] on label "True" at bounding box center [630, 281] width 79 height 43
click at [615, 276] on input "True" at bounding box center [608, 282] width 14 height 12
radio input "true"
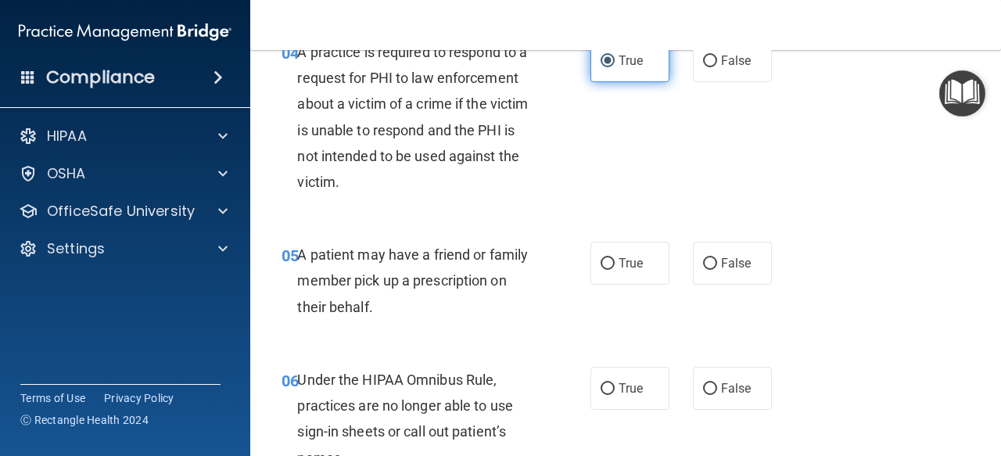
scroll to position [643, 0]
click at [628, 270] on label "True" at bounding box center [630, 261] width 79 height 43
click at [615, 268] on input "True" at bounding box center [608, 263] width 14 height 12
radio input "true"
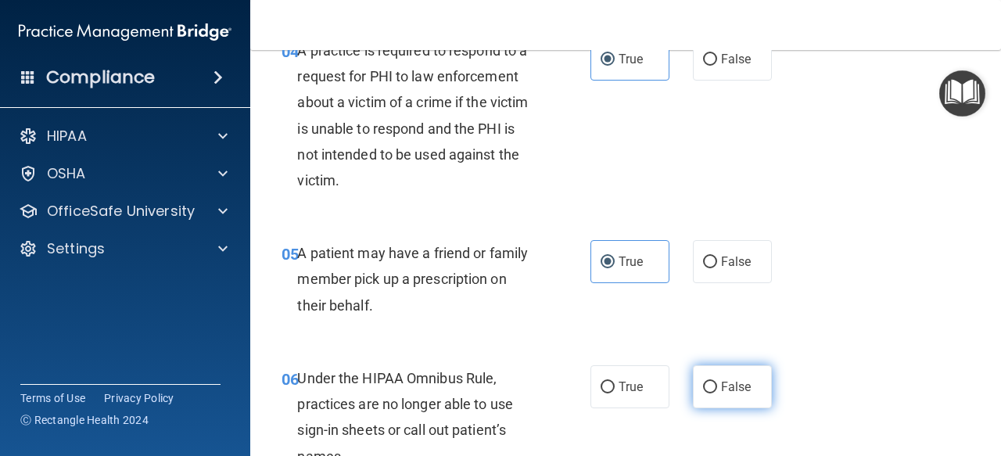
click at [727, 390] on span "False" at bounding box center [736, 386] width 31 height 15
click at [717, 390] on input "False" at bounding box center [710, 388] width 14 height 12
radio input "true"
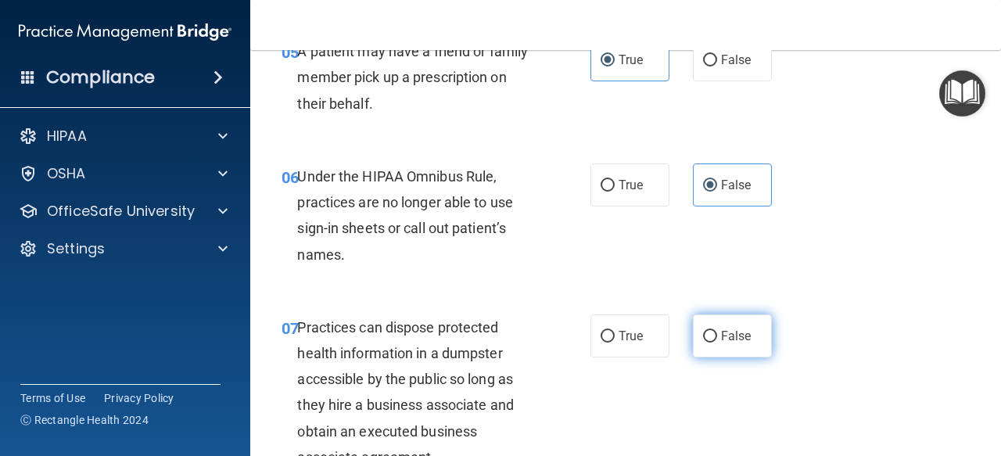
click at [738, 326] on label "False" at bounding box center [732, 335] width 79 height 43
click at [717, 331] on input "False" at bounding box center [710, 337] width 14 height 12
radio input "true"
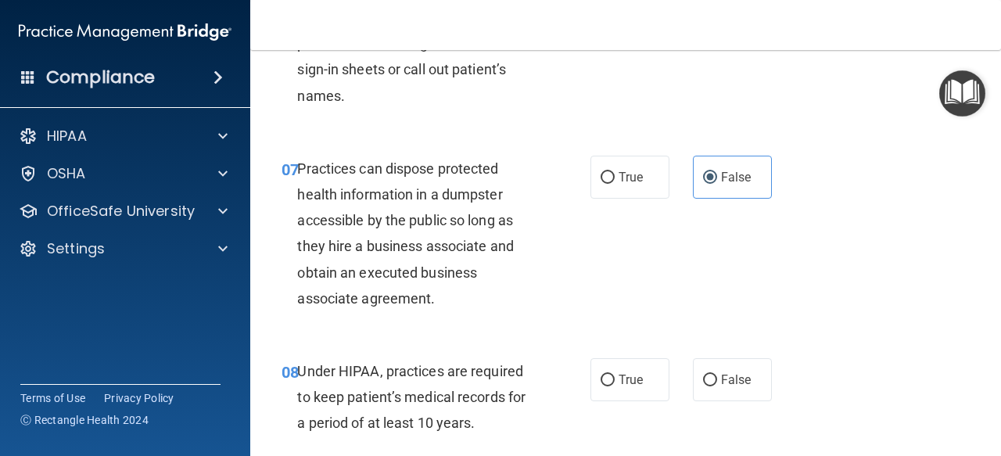
scroll to position [1007, 0]
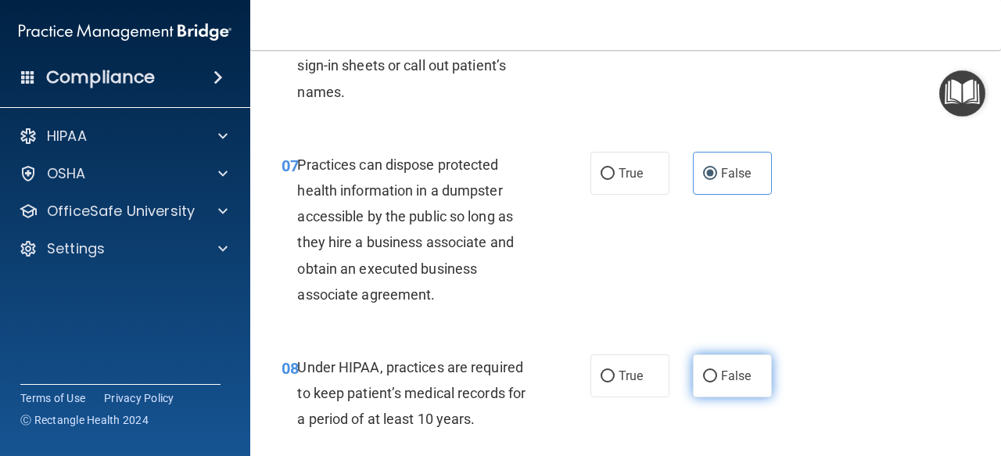
click at [731, 372] on span "False" at bounding box center [736, 375] width 31 height 15
click at [717, 372] on input "False" at bounding box center [710, 377] width 14 height 12
radio input "true"
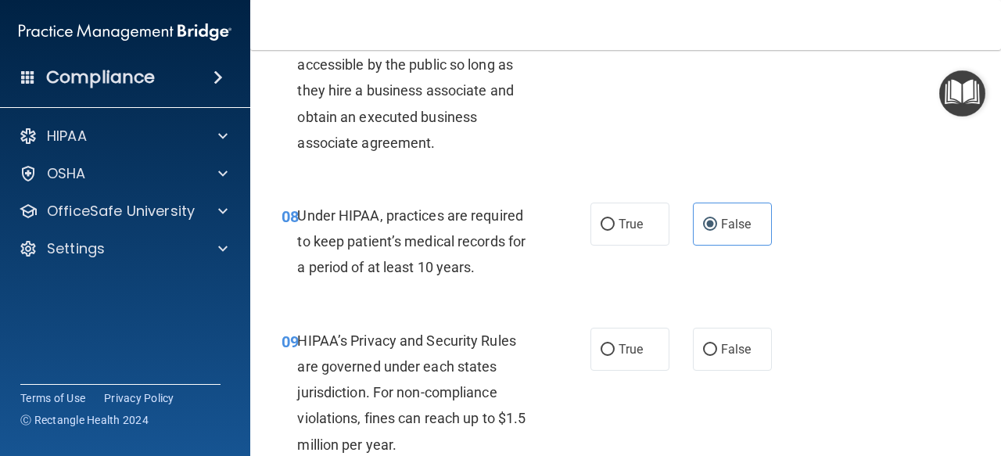
scroll to position [1160, 0]
click at [721, 350] on span "False" at bounding box center [736, 348] width 31 height 15
click at [717, 350] on input "False" at bounding box center [710, 349] width 14 height 12
radio input "true"
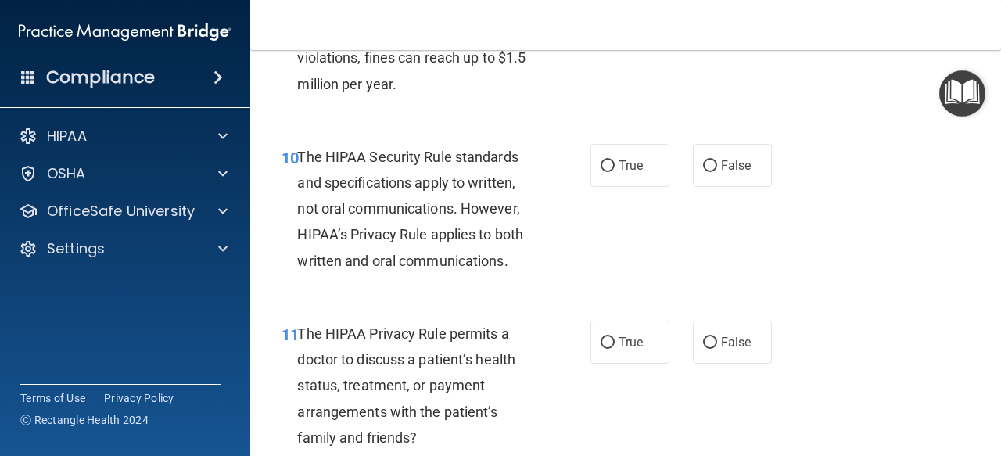
scroll to position [1514, 0]
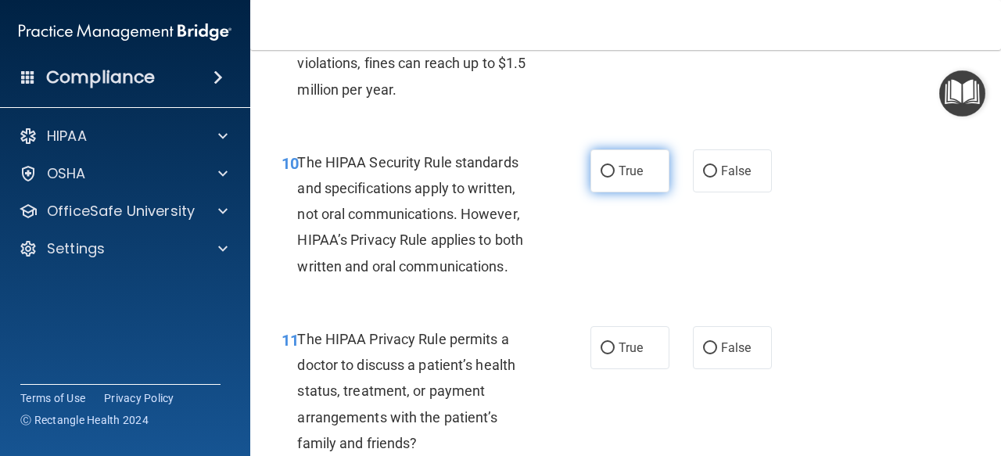
click at [612, 186] on label "True" at bounding box center [630, 170] width 79 height 43
click at [612, 178] on input "True" at bounding box center [608, 172] width 14 height 12
radio input "true"
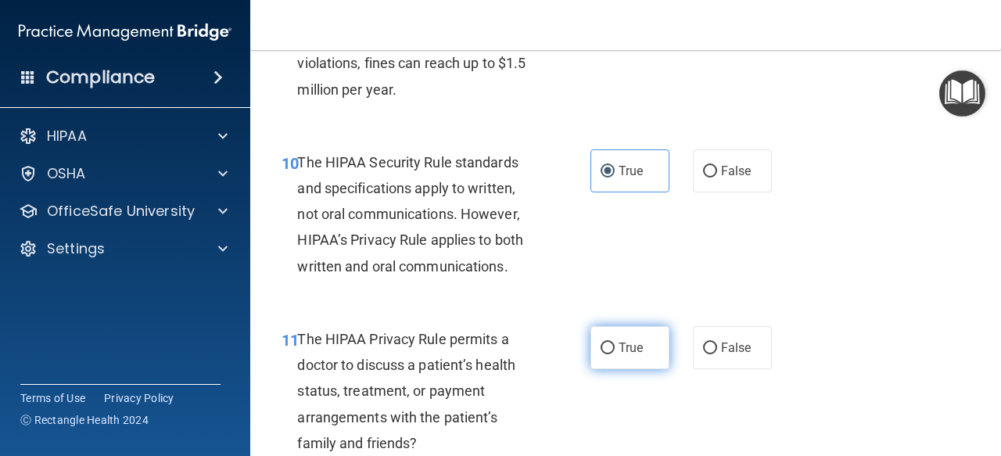
click at [627, 343] on span "True" at bounding box center [631, 347] width 24 height 15
click at [615, 343] on input "True" at bounding box center [608, 349] width 14 height 12
radio input "true"
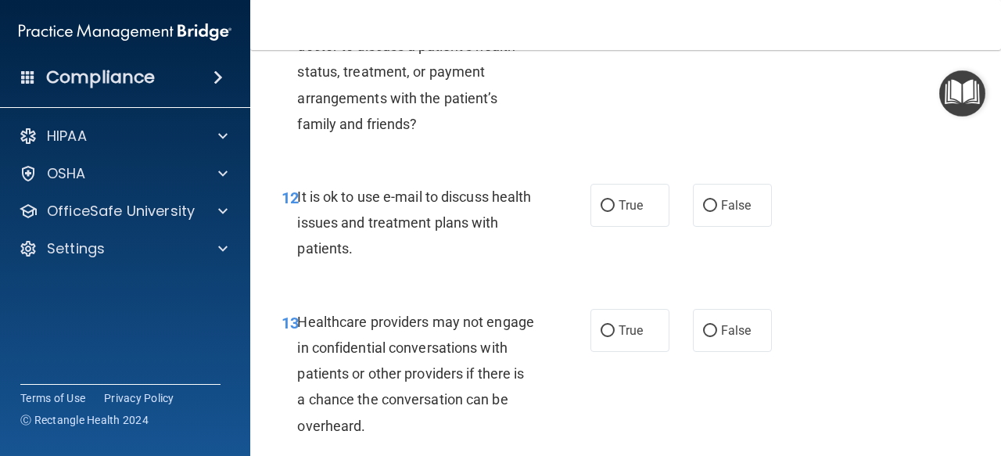
scroll to position [1858, 0]
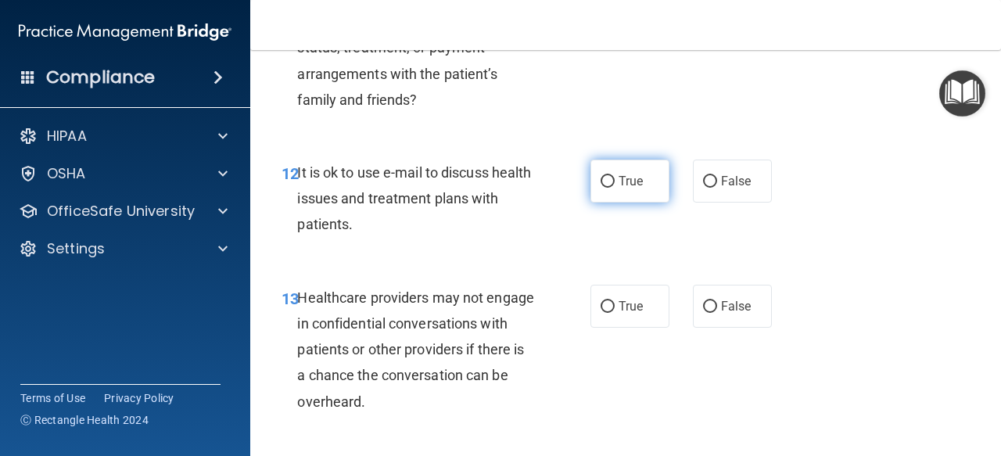
click at [634, 190] on label "True" at bounding box center [630, 181] width 79 height 43
click at [615, 188] on input "True" at bounding box center [608, 182] width 14 height 12
radio input "true"
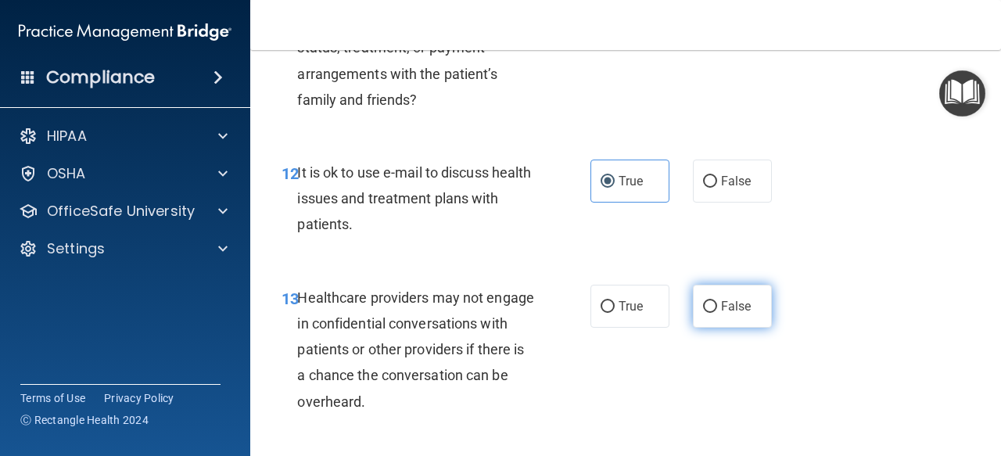
click at [736, 304] on span "False" at bounding box center [736, 306] width 31 height 15
click at [717, 304] on input "False" at bounding box center [710, 307] width 14 height 12
radio input "true"
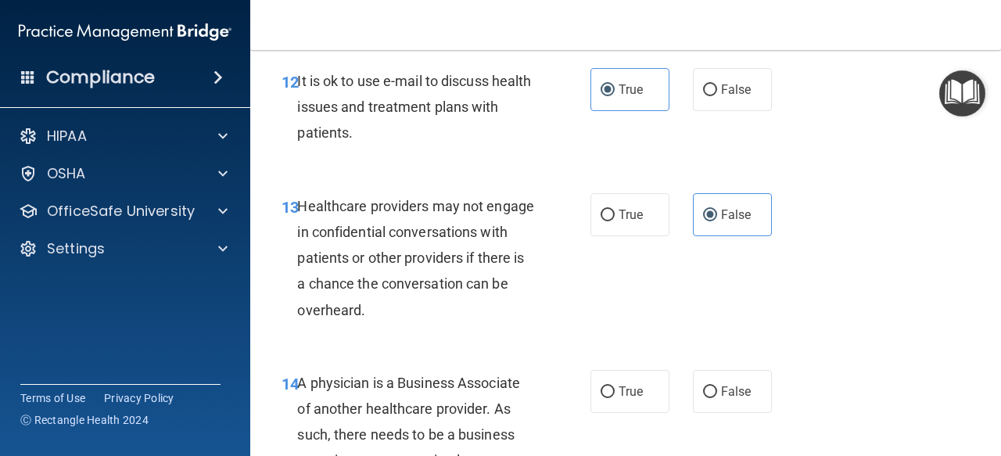
scroll to position [1950, 0]
click at [744, 382] on label "False" at bounding box center [732, 390] width 79 height 43
click at [717, 386] on input "False" at bounding box center [710, 392] width 14 height 12
radio input "true"
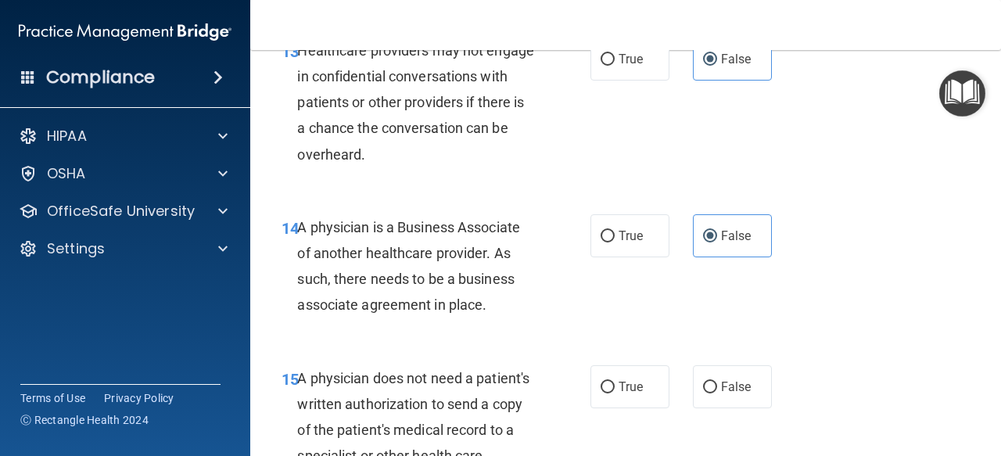
scroll to position [2106, 0]
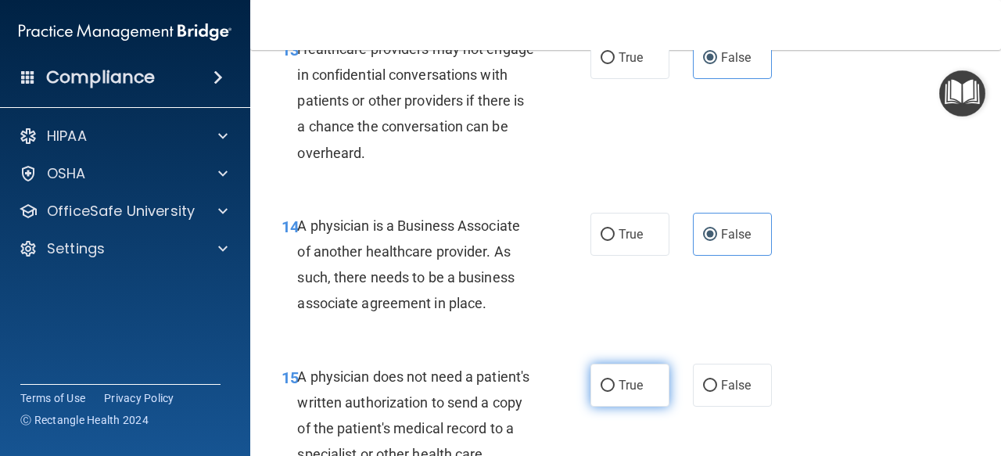
click at [630, 394] on label "True" at bounding box center [630, 385] width 79 height 43
click at [615, 392] on input "True" at bounding box center [608, 386] width 14 height 12
radio input "true"
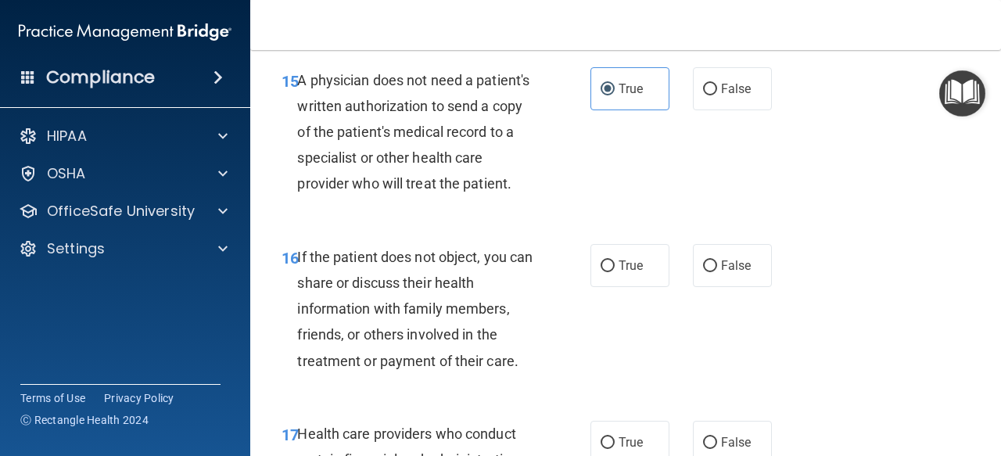
scroll to position [2454, 0]
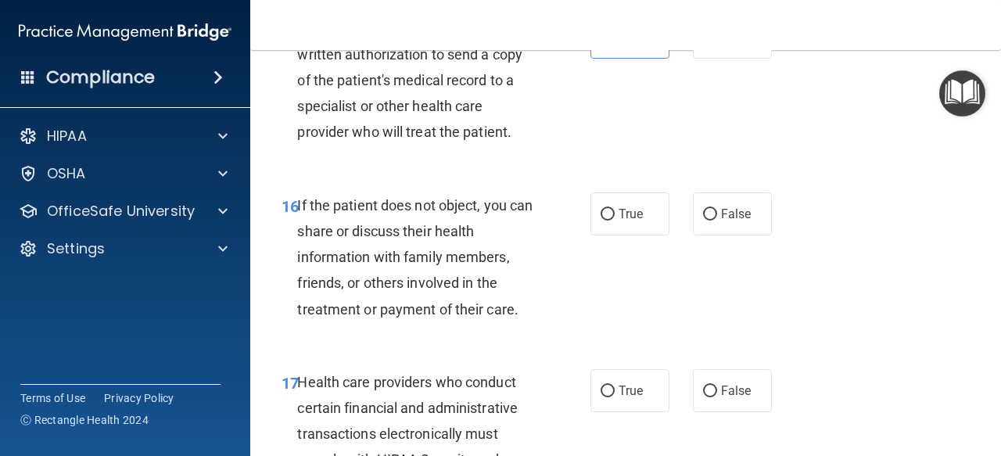
click at [624, 262] on div "16 If the patient does not object, you can share or discuss their health inform…" at bounding box center [626, 261] width 712 height 177
click at [626, 235] on label "True" at bounding box center [630, 213] width 79 height 43
click at [615, 221] on input "True" at bounding box center [608, 215] width 14 height 12
radio input "true"
click at [636, 412] on label "True" at bounding box center [630, 390] width 79 height 43
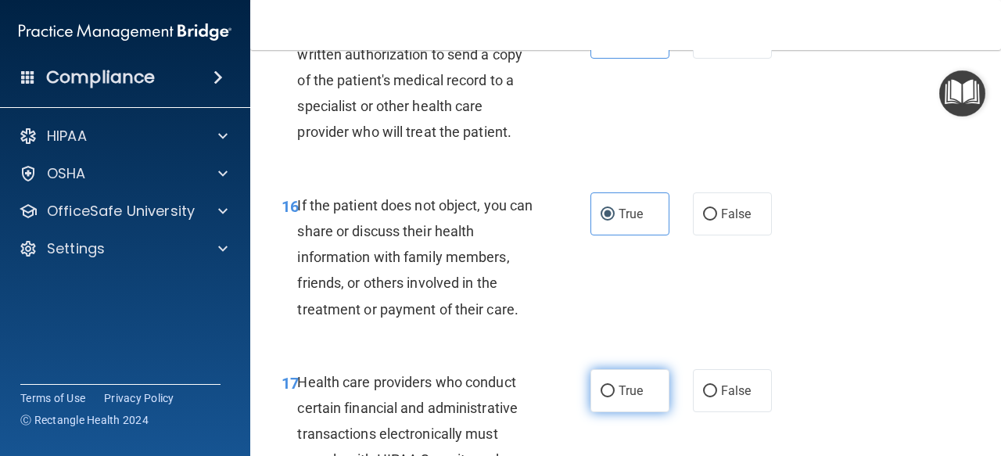
click at [615, 397] on input "True" at bounding box center [608, 392] width 14 height 12
radio input "true"
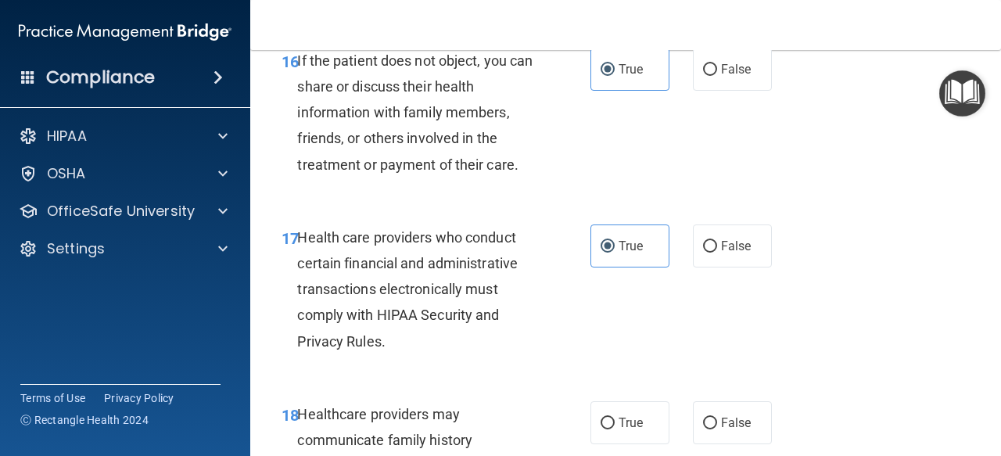
scroll to position [2631, 0]
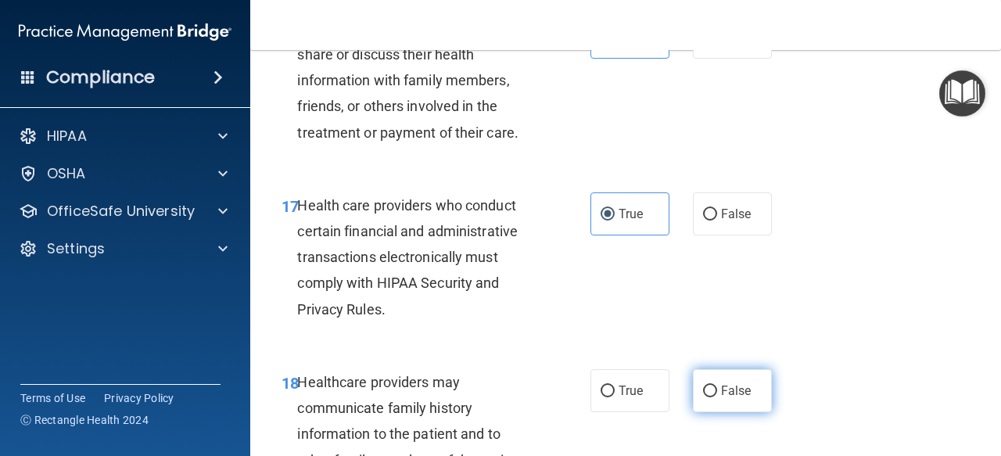
click at [732, 398] on span "False" at bounding box center [736, 390] width 31 height 15
click at [717, 397] on input "False" at bounding box center [710, 392] width 14 height 12
radio input "true"
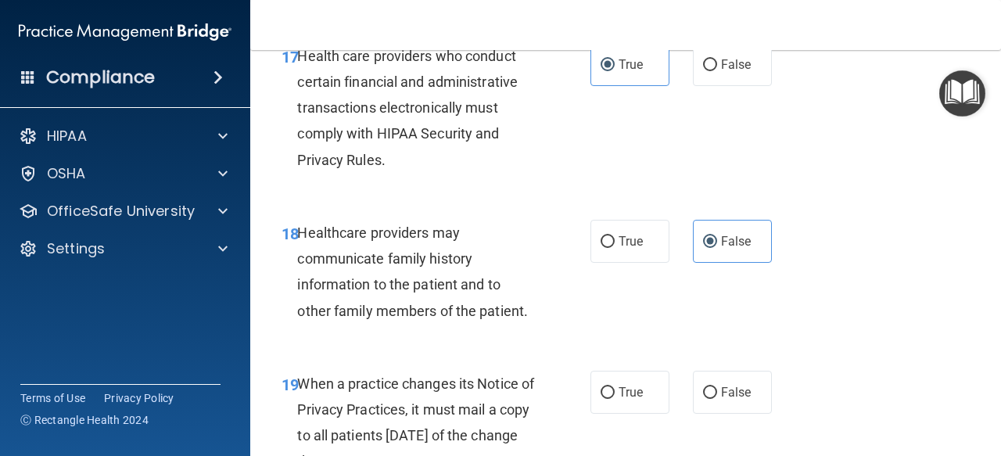
scroll to position [2807, 0]
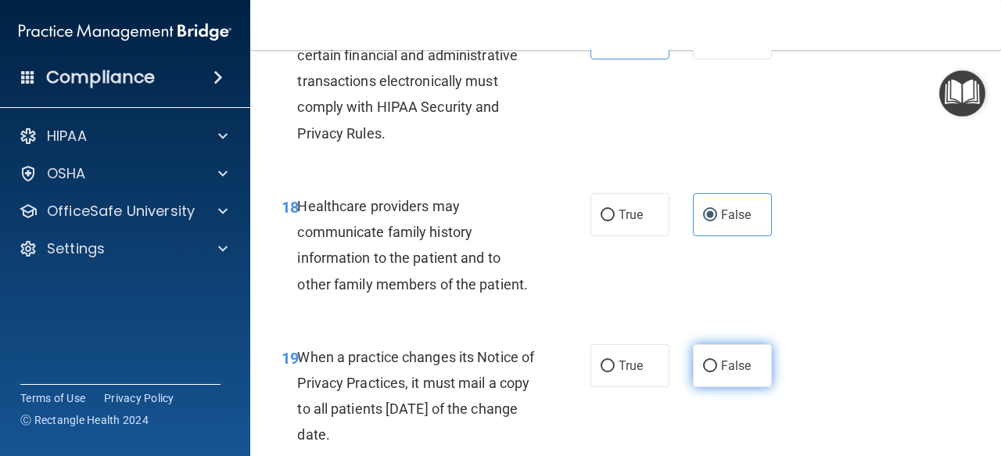
click at [721, 373] on span "False" at bounding box center [736, 365] width 31 height 15
click at [717, 372] on input "False" at bounding box center [710, 367] width 14 height 12
radio input "true"
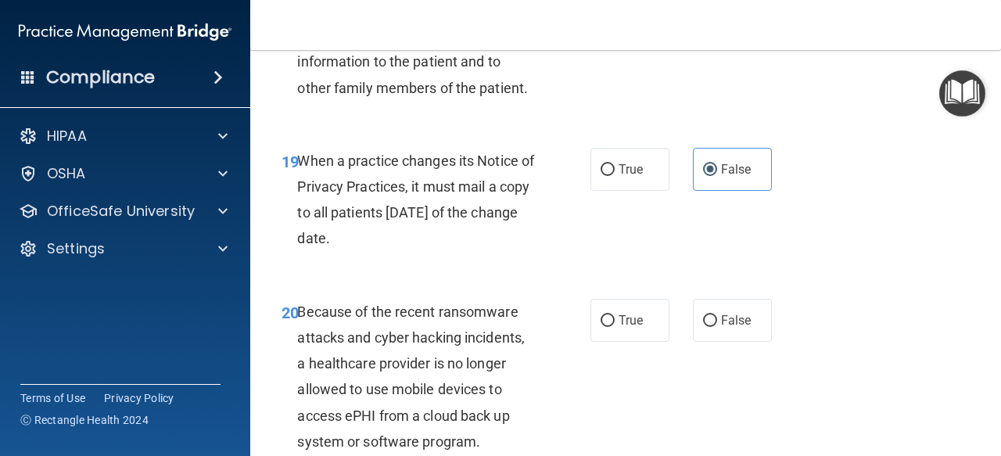
scroll to position [3004, 0]
click at [726, 327] on span "False" at bounding box center [736, 319] width 31 height 15
click at [717, 326] on input "False" at bounding box center [710, 320] width 14 height 12
radio input "true"
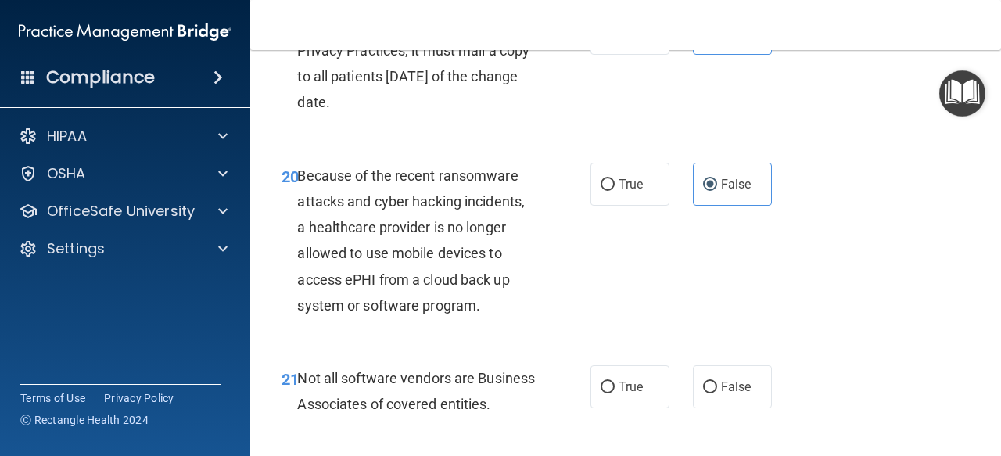
scroll to position [3140, 0]
click at [627, 403] on label "True" at bounding box center [630, 385] width 79 height 43
click at [615, 393] on input "True" at bounding box center [608, 387] width 14 height 12
radio input "true"
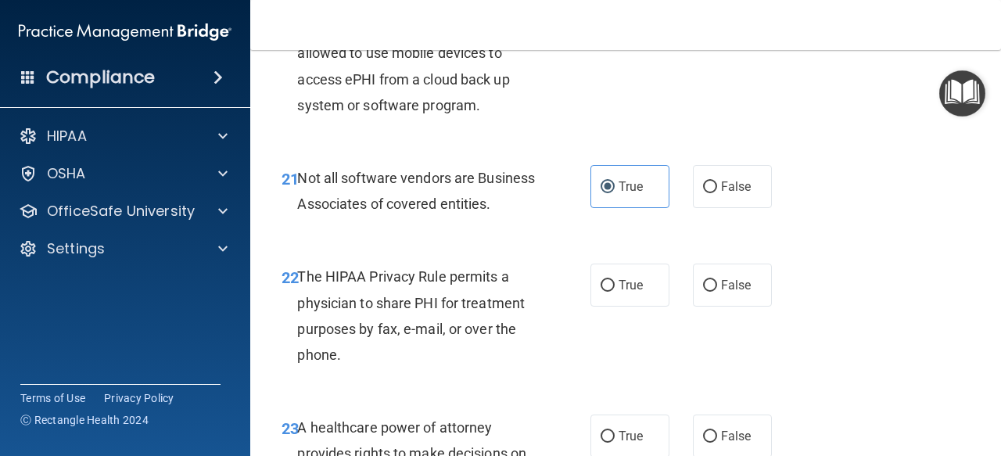
scroll to position [3378, 0]
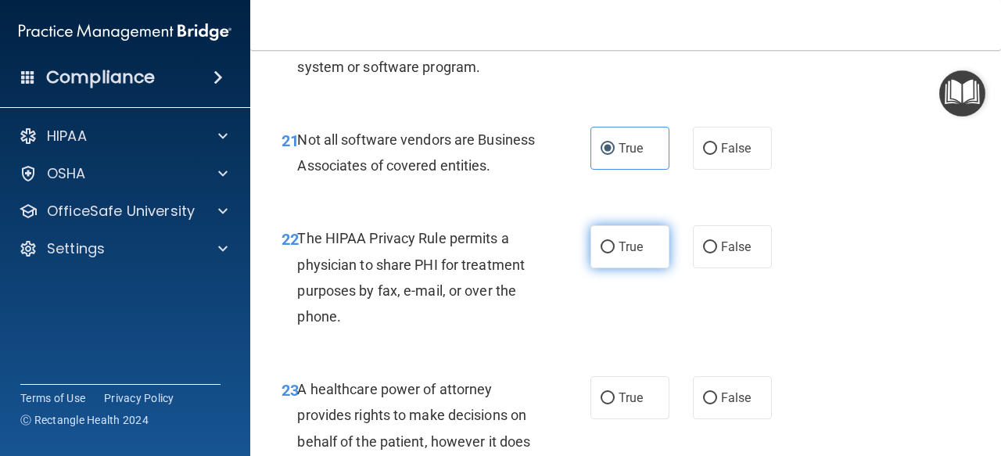
click at [627, 254] on span "True" at bounding box center [631, 246] width 24 height 15
click at [615, 253] on input "True" at bounding box center [608, 248] width 14 height 12
radio input "true"
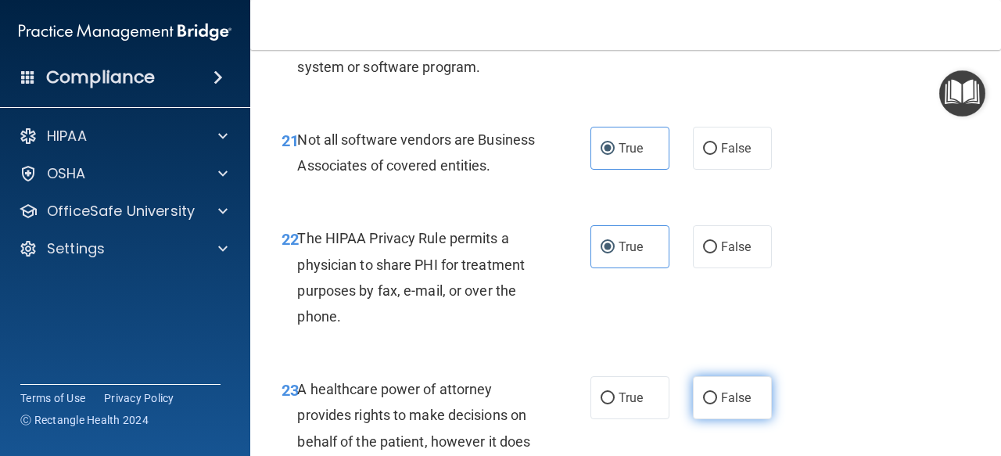
click at [721, 405] on span "False" at bounding box center [736, 397] width 31 height 15
click at [717, 404] on input "False" at bounding box center [710, 399] width 14 height 12
radio input "true"
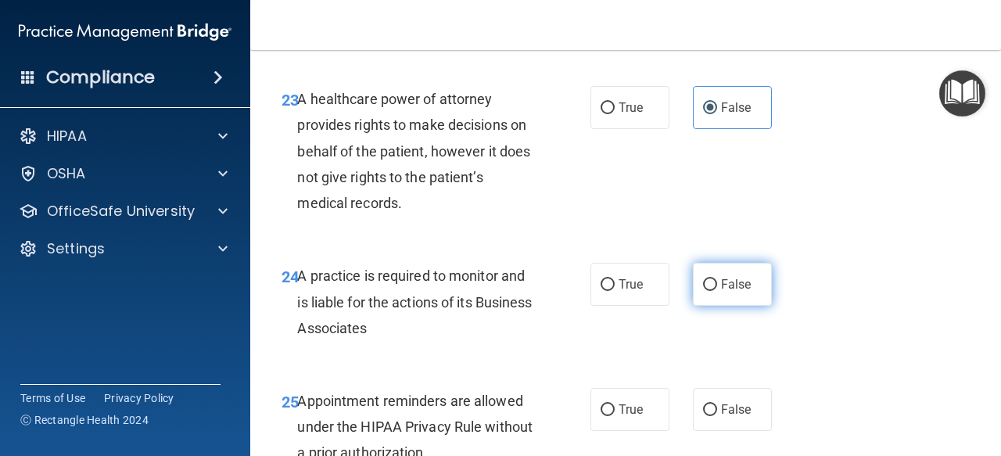
click at [737, 292] on span "False" at bounding box center [736, 284] width 31 height 15
click at [717, 291] on input "False" at bounding box center [710, 285] width 14 height 12
radio input "true"
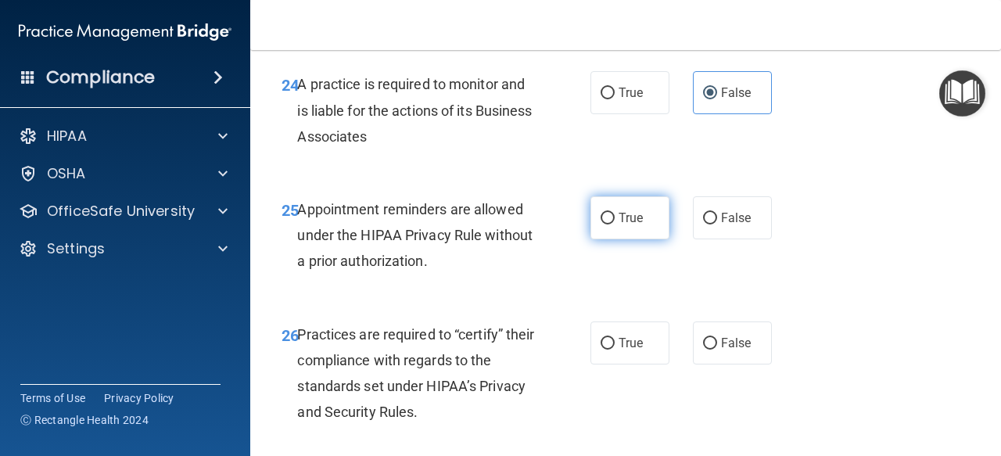
click at [634, 239] on label "True" at bounding box center [630, 217] width 79 height 43
click at [615, 224] on input "True" at bounding box center [608, 219] width 14 height 12
radio input "true"
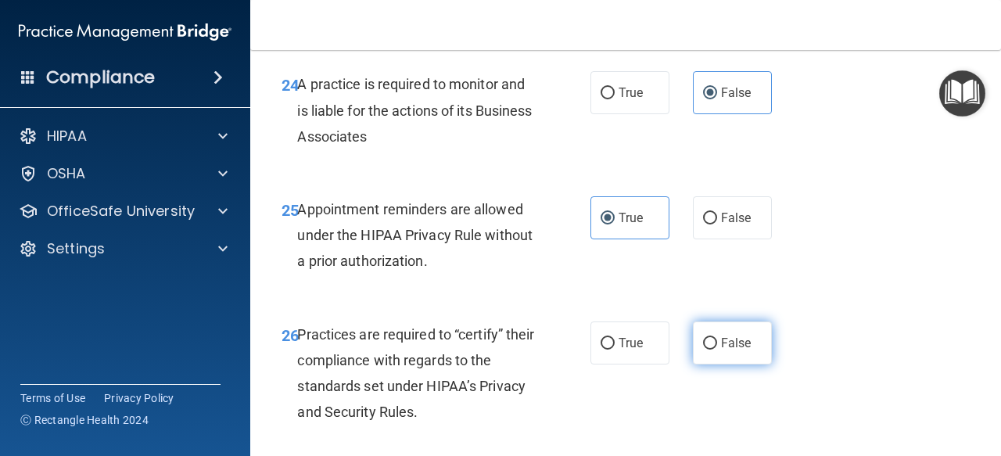
click at [721, 350] on span "False" at bounding box center [736, 343] width 31 height 15
click at [716, 350] on input "False" at bounding box center [710, 344] width 14 height 12
radio input "true"
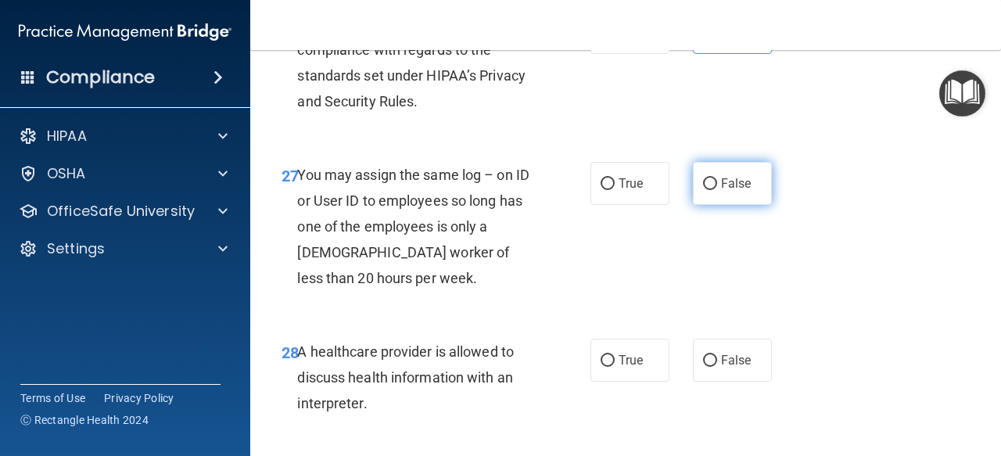
click at [735, 205] on label "False" at bounding box center [732, 183] width 79 height 43
click at [717, 190] on input "False" at bounding box center [710, 184] width 14 height 12
radio input "true"
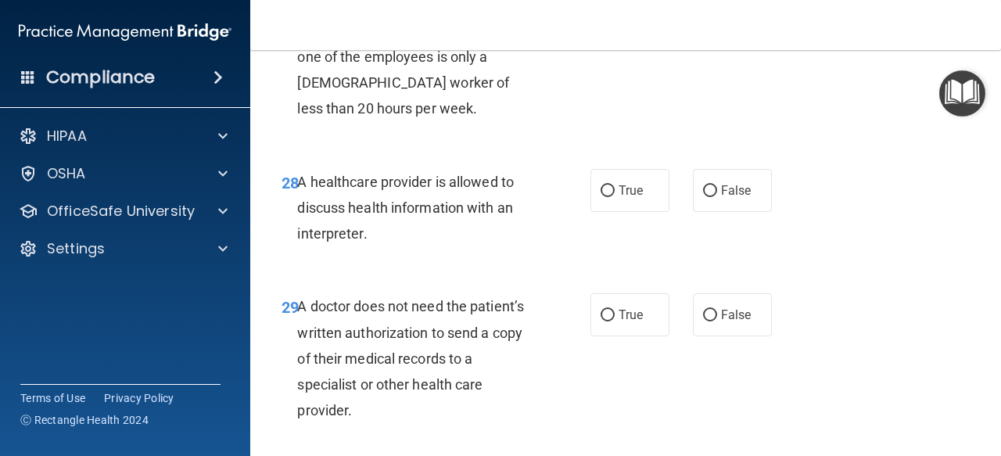
scroll to position [4341, 0]
click at [610, 211] on label "True" at bounding box center [630, 189] width 79 height 43
click at [610, 196] on input "True" at bounding box center [608, 191] width 14 height 12
radio input "true"
click at [632, 336] on label "True" at bounding box center [630, 314] width 79 height 43
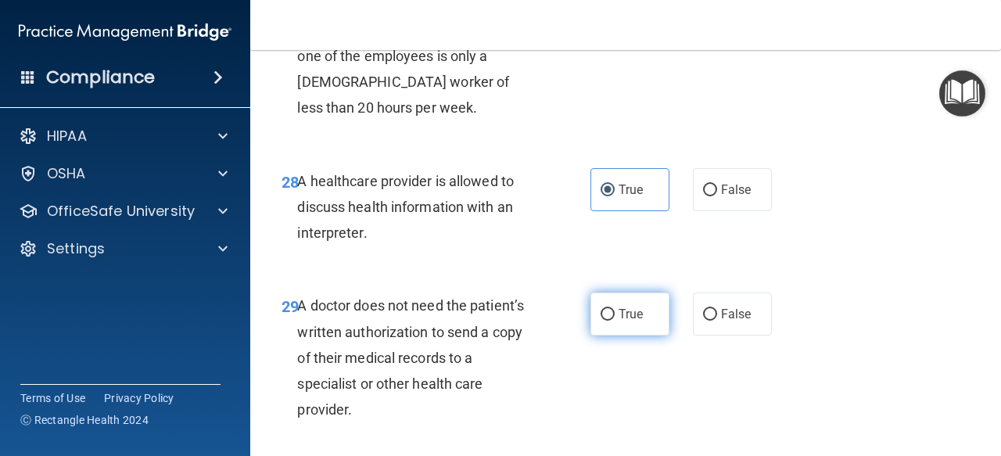
click at [615, 321] on input "True" at bounding box center [608, 315] width 14 height 12
radio input "true"
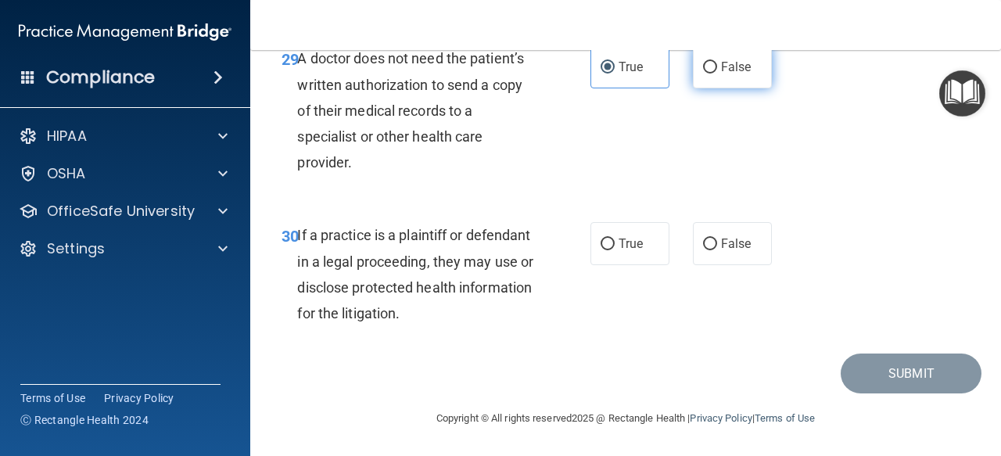
scroll to position [4626, 0]
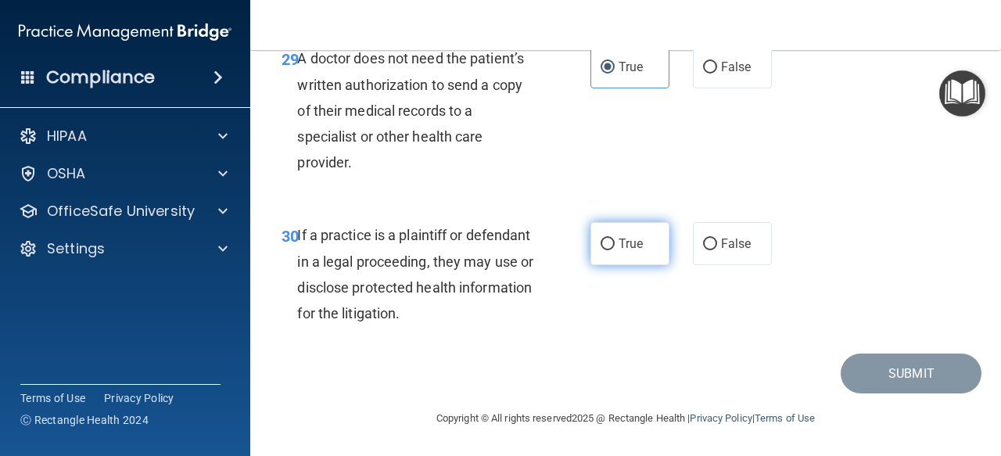
click at [612, 262] on label "True" at bounding box center [630, 243] width 79 height 43
click at [612, 250] on input "True" at bounding box center [608, 245] width 14 height 12
radio input "true"
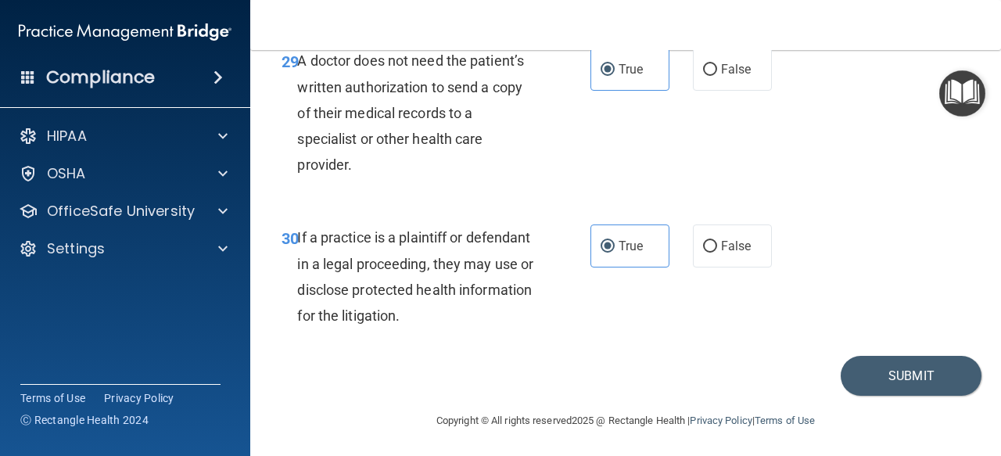
scroll to position [4639, 0]
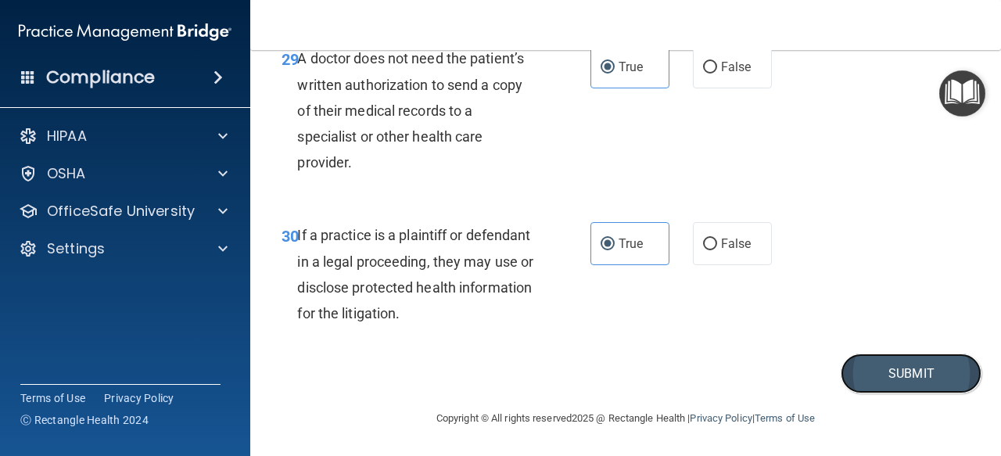
click at [909, 375] on button "Submit" at bounding box center [911, 374] width 141 height 40
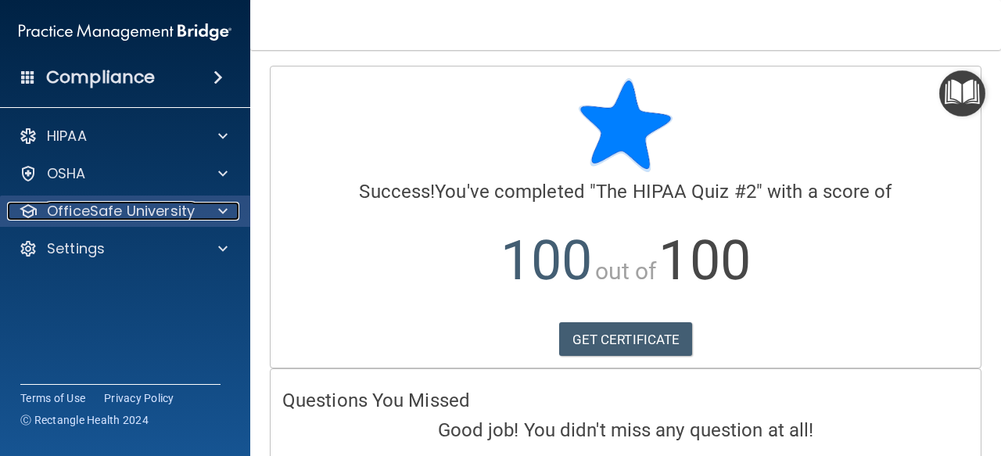
click at [221, 207] on span at bounding box center [222, 211] width 9 height 19
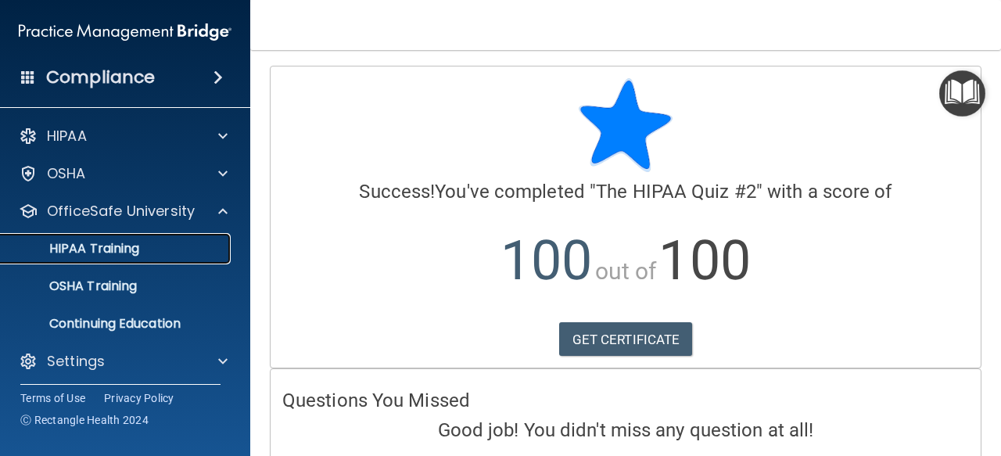
click at [192, 253] on div "HIPAA Training" at bounding box center [117, 249] width 214 height 16
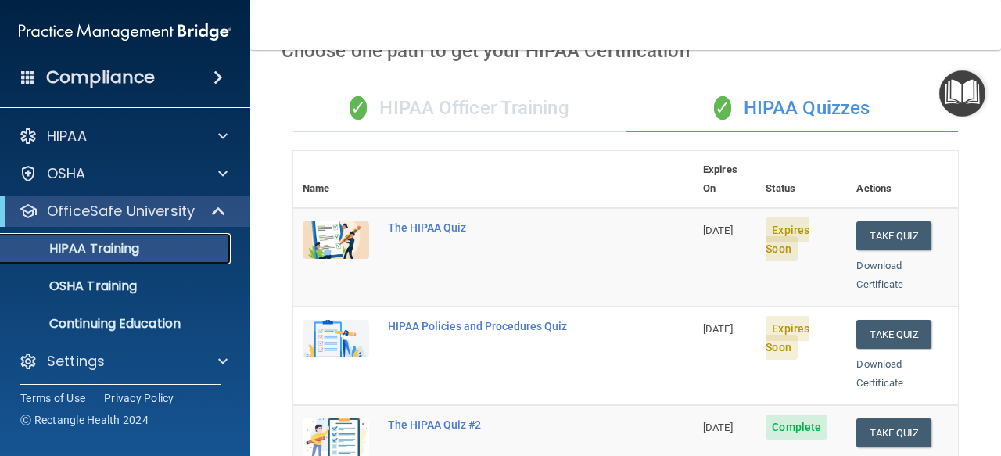
scroll to position [85, 0]
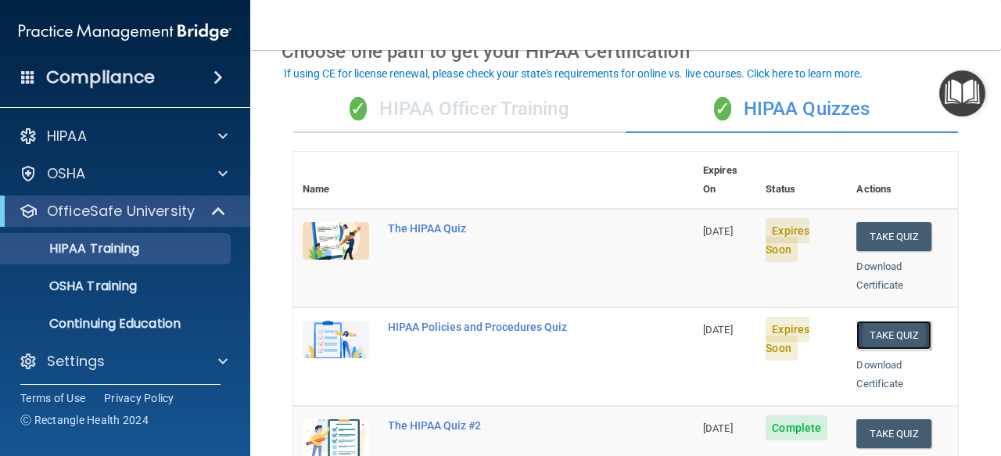
click at [872, 321] on button "Take Quiz" at bounding box center [893, 335] width 75 height 29
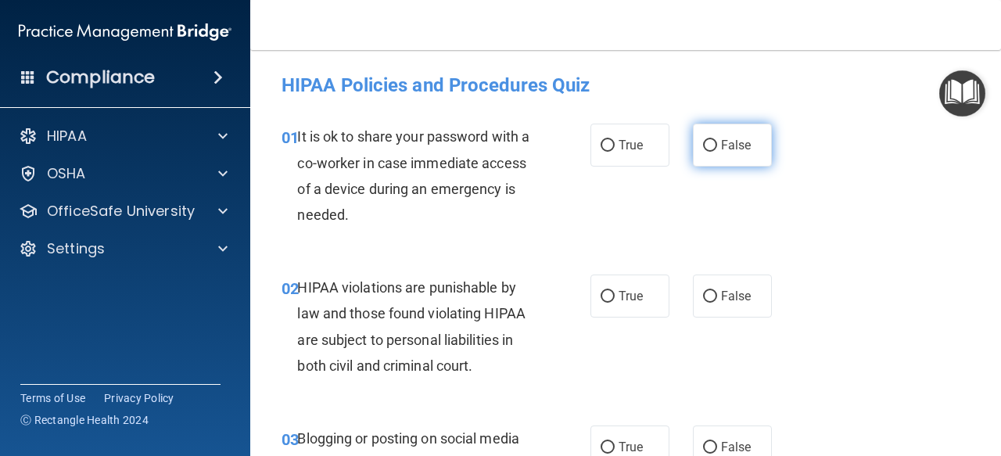
click at [745, 126] on label "False" at bounding box center [732, 145] width 79 height 43
click at [717, 140] on input "False" at bounding box center [710, 146] width 14 height 12
radio input "true"
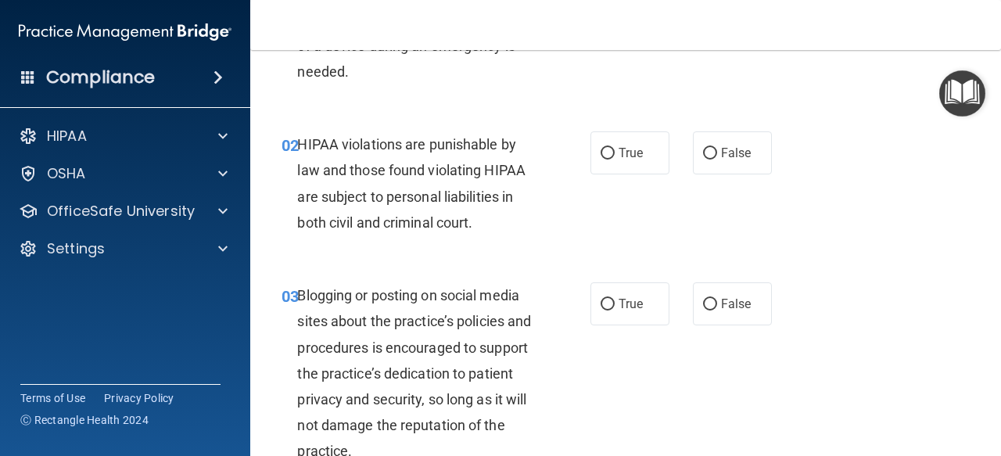
scroll to position [142, 0]
click at [616, 139] on label "True" at bounding box center [630, 153] width 79 height 43
click at [615, 149] on input "True" at bounding box center [608, 155] width 14 height 12
radio input "true"
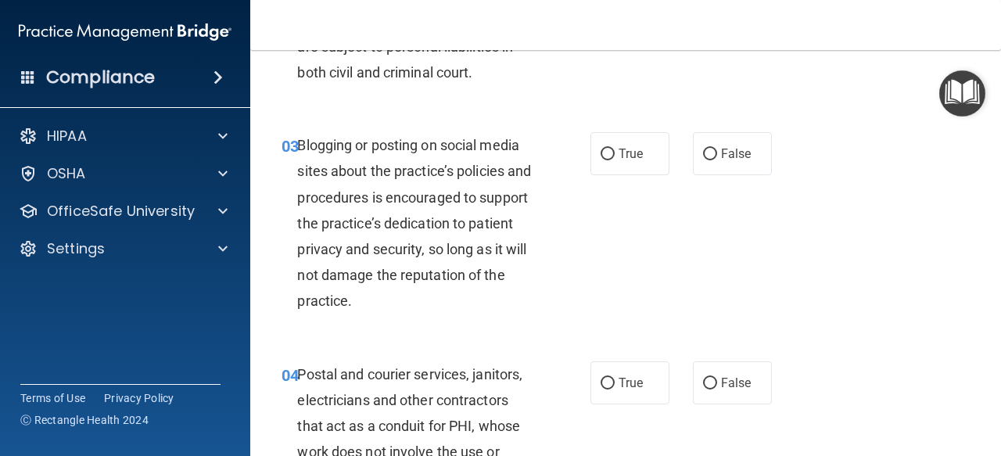
scroll to position [294, 0]
click at [744, 168] on label "False" at bounding box center [732, 152] width 79 height 43
click at [717, 160] on input "False" at bounding box center [710, 154] width 14 height 12
radio input "true"
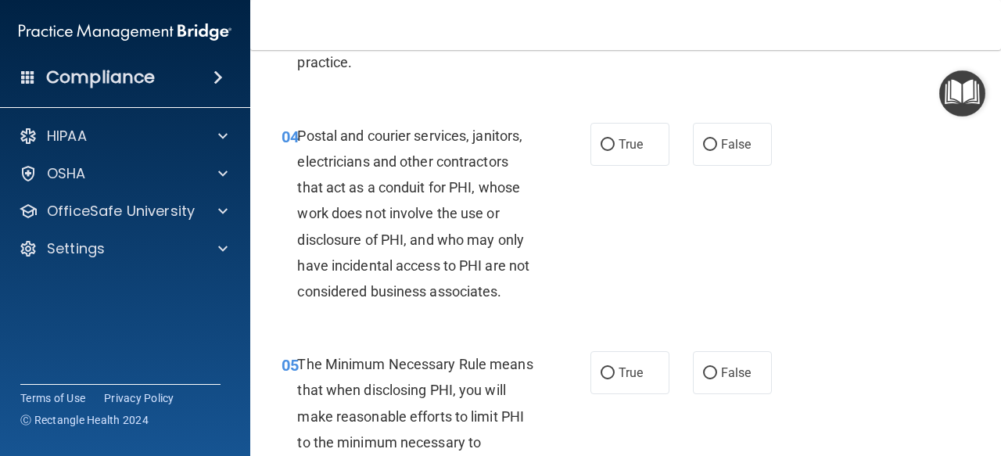
scroll to position [534, 0]
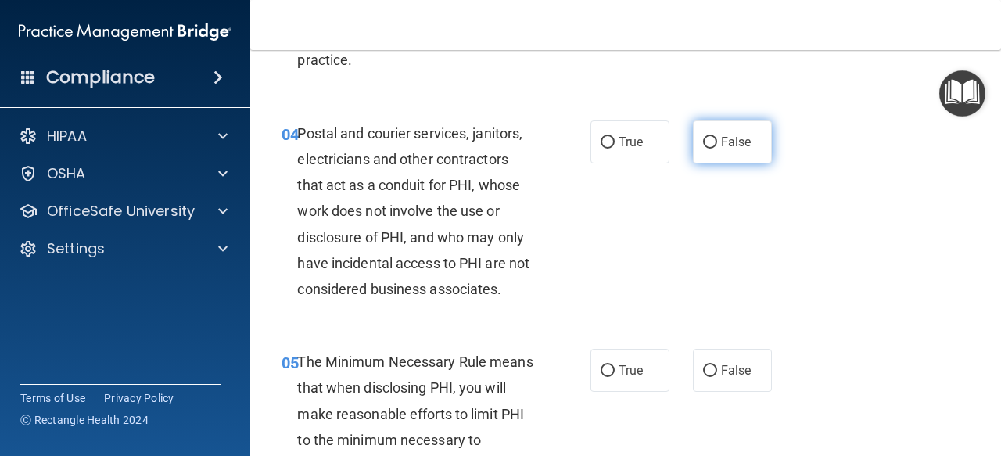
click at [742, 156] on label "False" at bounding box center [732, 141] width 79 height 43
click at [717, 149] on input "False" at bounding box center [710, 143] width 14 height 12
radio input "true"
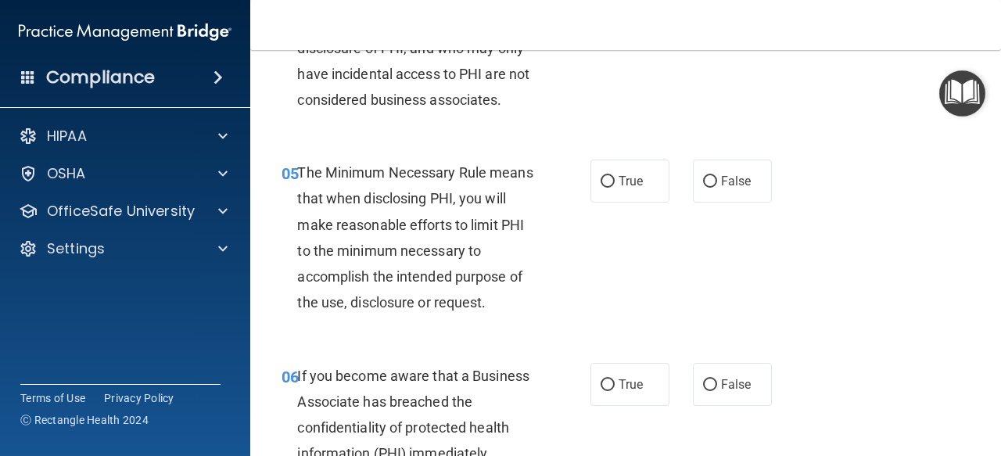
scroll to position [729, 0]
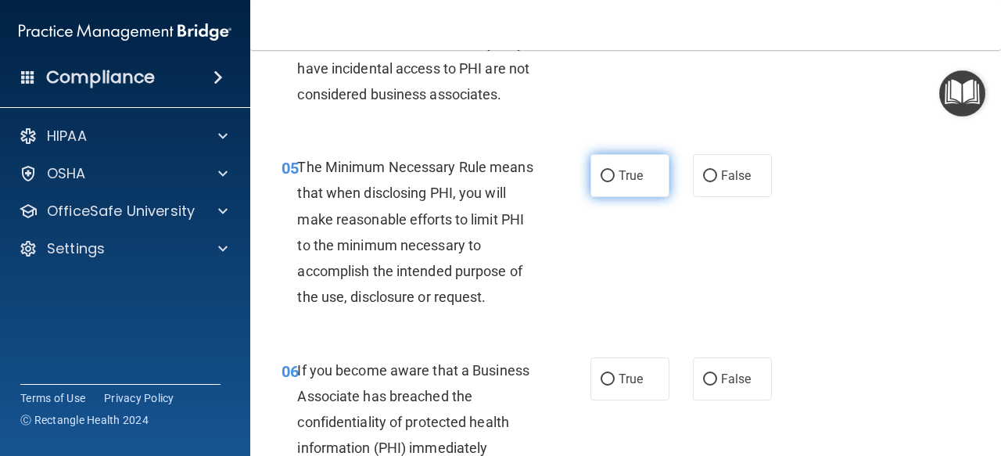
click at [619, 181] on span "True" at bounding box center [631, 175] width 24 height 15
click at [615, 181] on input "True" at bounding box center [608, 177] width 14 height 12
radio input "true"
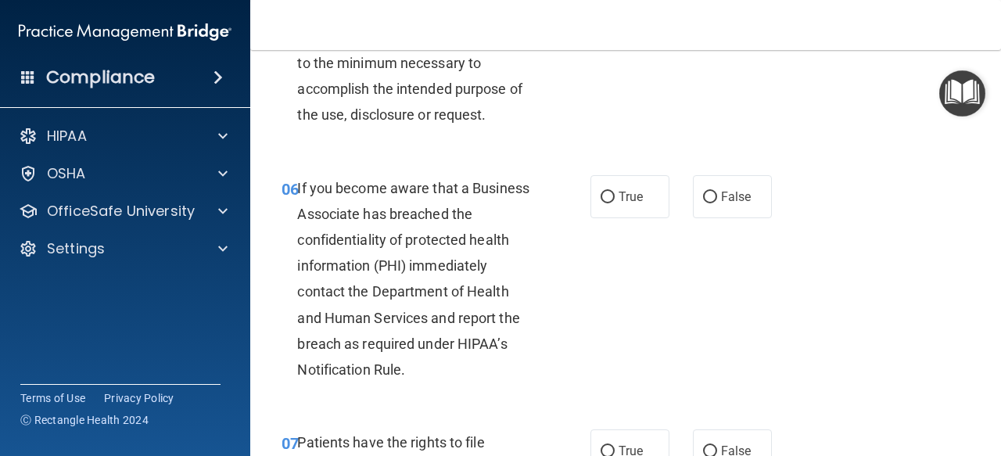
scroll to position [914, 0]
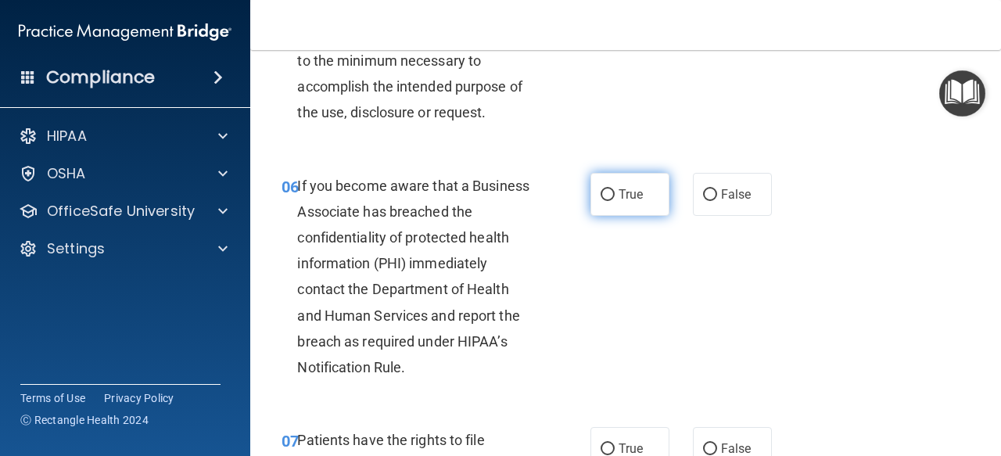
click at [640, 198] on label "True" at bounding box center [630, 194] width 79 height 43
click at [615, 198] on input "True" at bounding box center [608, 195] width 14 height 12
radio input "true"
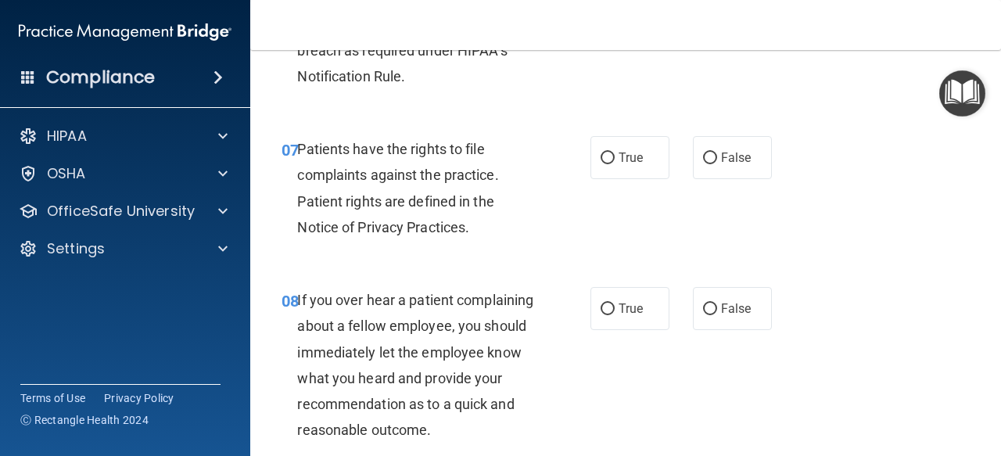
scroll to position [1206, 0]
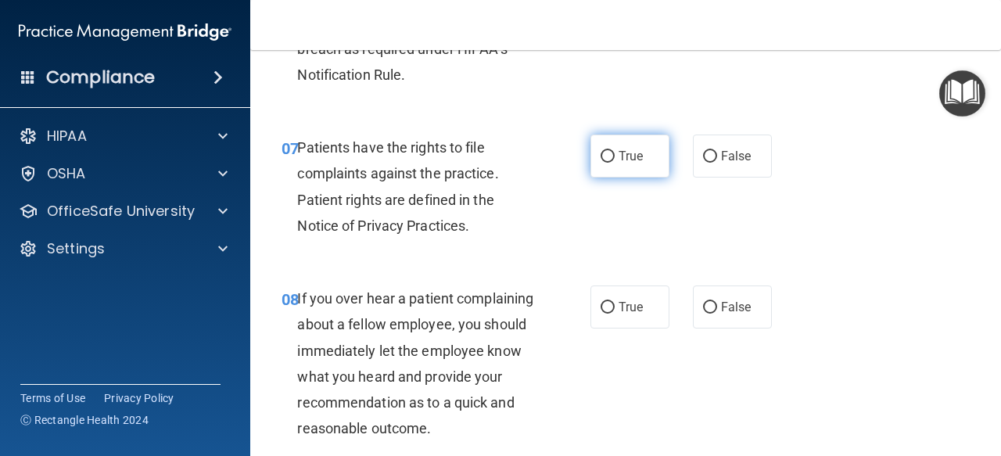
click at [622, 156] on span "True" at bounding box center [631, 156] width 24 height 15
click at [615, 156] on input "True" at bounding box center [608, 157] width 14 height 12
radio input "true"
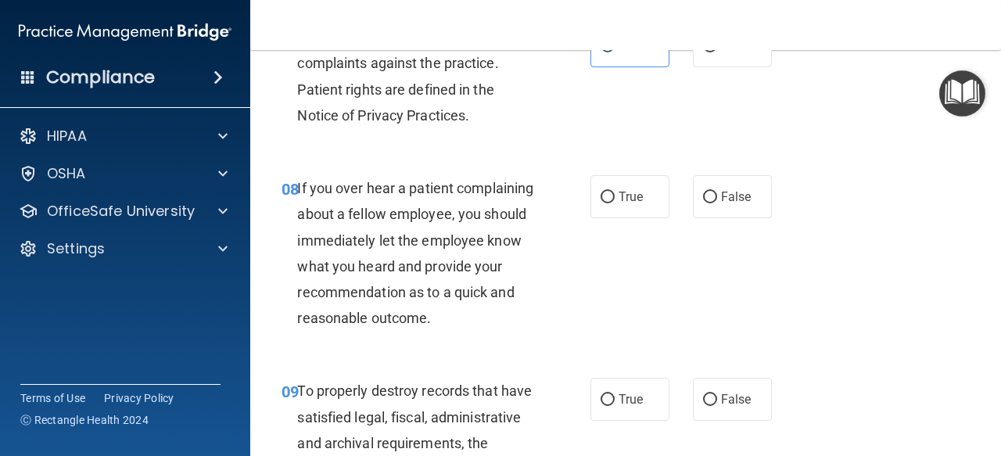
scroll to position [1316, 0]
click at [731, 202] on span "False" at bounding box center [736, 197] width 31 height 15
click at [717, 202] on input "False" at bounding box center [710, 198] width 14 height 12
radio input "true"
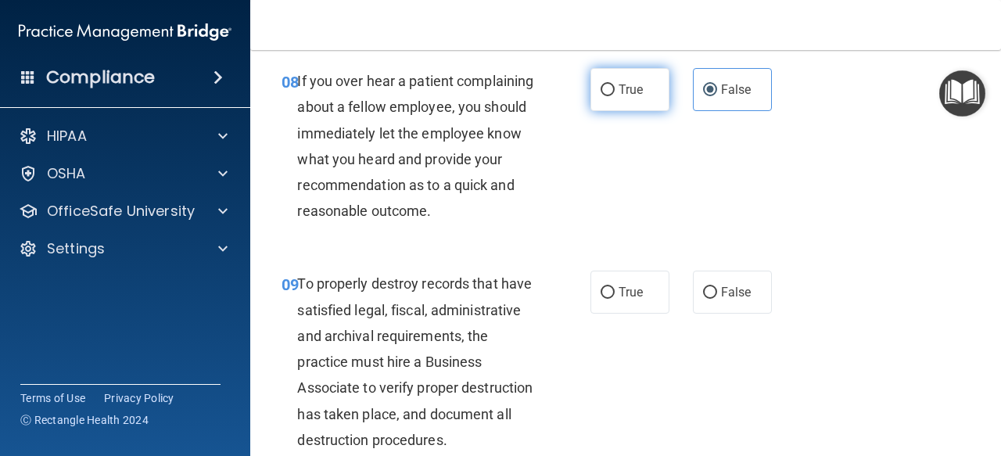
click at [635, 93] on span "True" at bounding box center [631, 89] width 24 height 15
click at [615, 93] on input "True" at bounding box center [608, 90] width 14 height 12
radio input "true"
radio input "false"
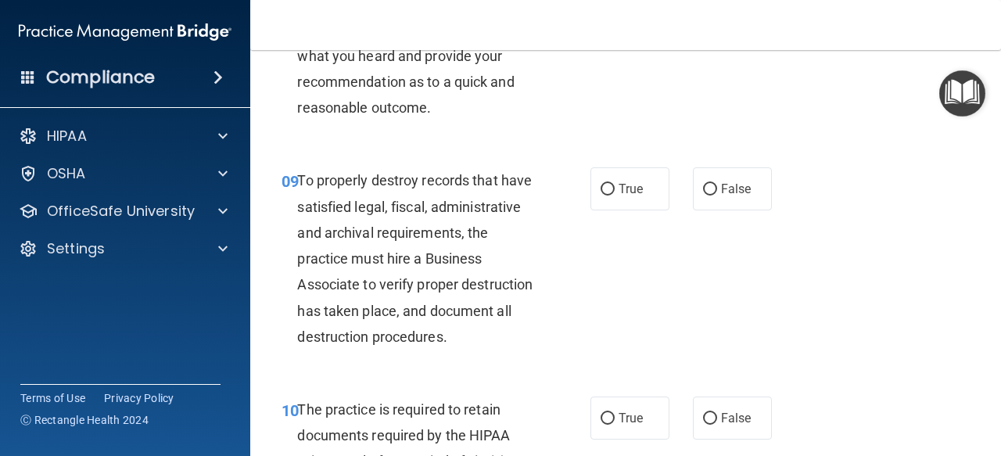
scroll to position [1528, 0]
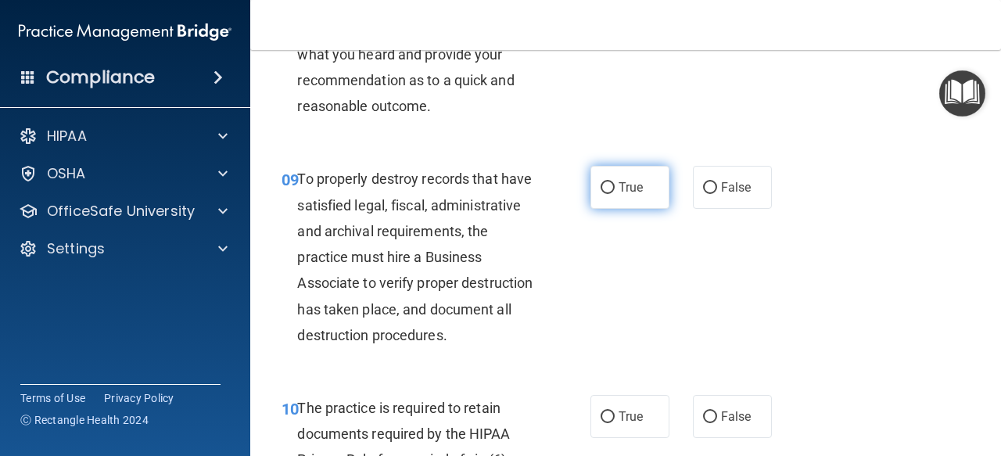
click at [601, 194] on input "True" at bounding box center [608, 188] width 14 height 12
radio input "true"
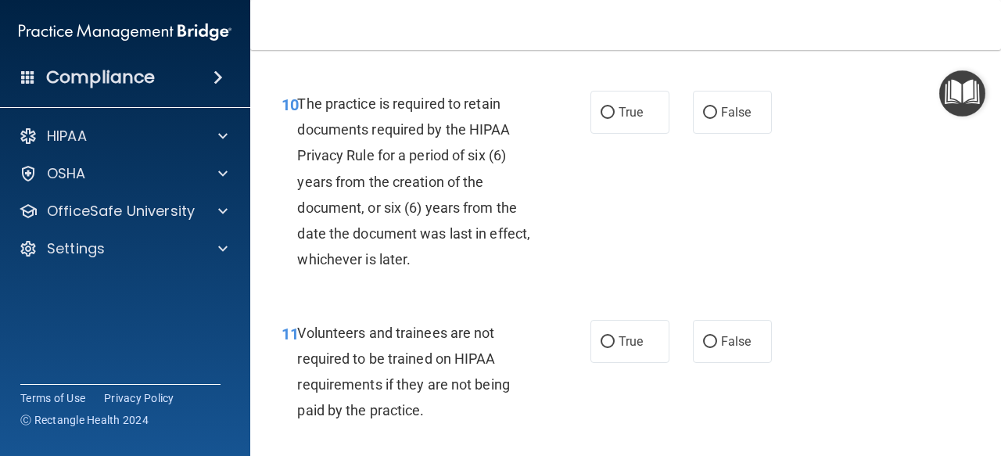
scroll to position [1837, 0]
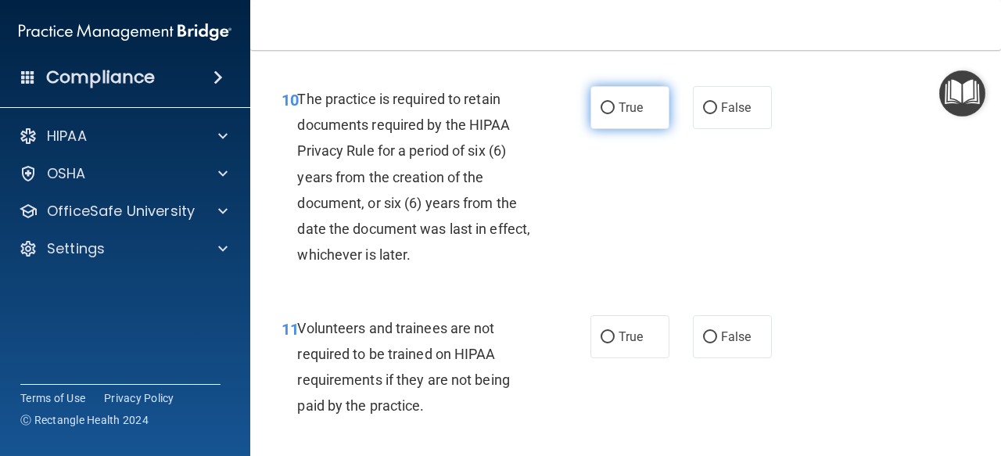
click at [621, 115] on span "True" at bounding box center [631, 107] width 24 height 15
click at [615, 114] on input "True" at bounding box center [608, 108] width 14 height 12
radio input "true"
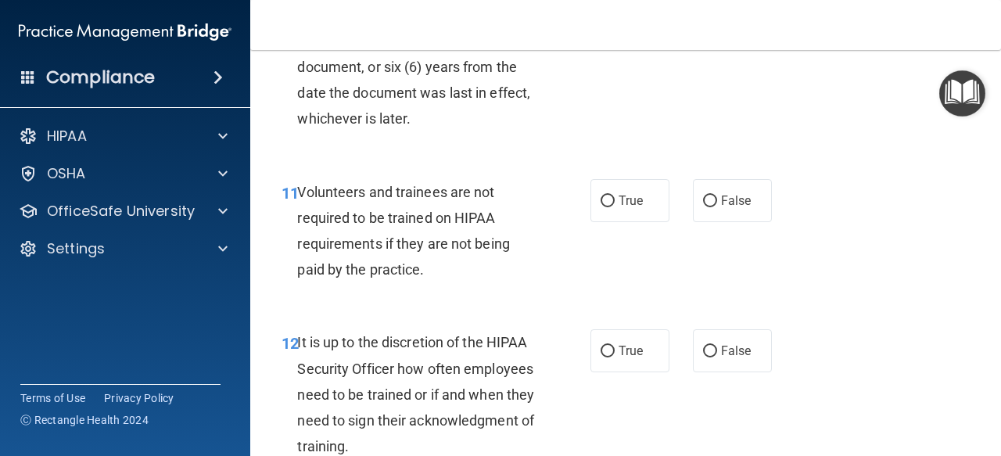
scroll to position [1974, 0]
click at [713, 221] on label "False" at bounding box center [732, 199] width 79 height 43
click at [713, 206] on input "False" at bounding box center [710, 201] width 14 height 12
radio input "true"
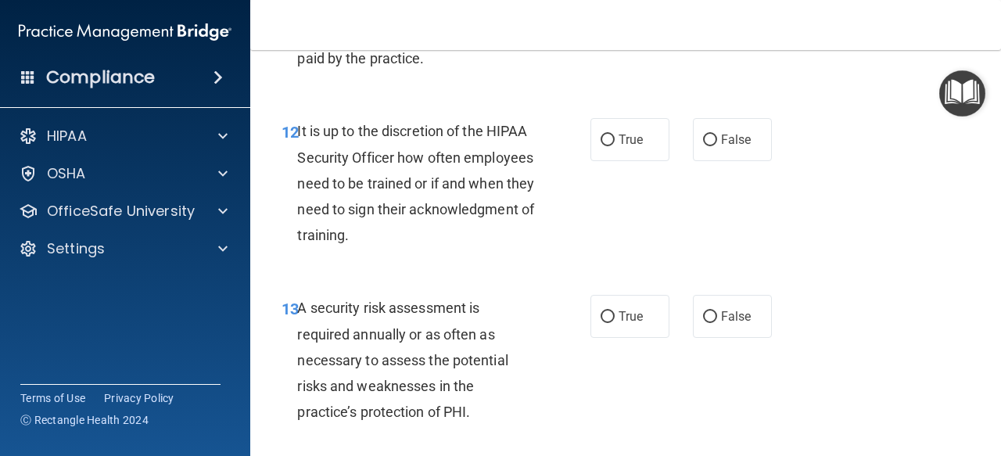
scroll to position [2189, 0]
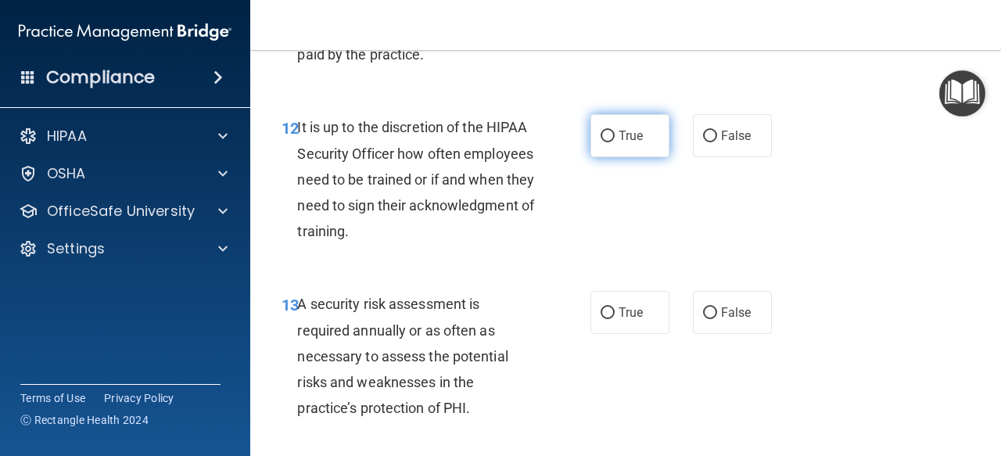
click at [615, 157] on label "True" at bounding box center [630, 135] width 79 height 43
click at [615, 142] on input "True" at bounding box center [608, 137] width 14 height 12
radio input "true"
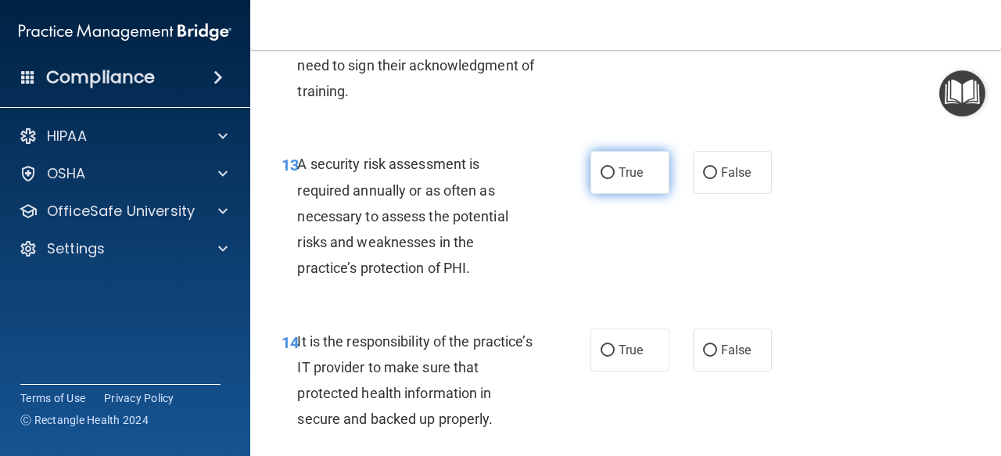
click at [615, 194] on label "True" at bounding box center [630, 172] width 79 height 43
click at [615, 179] on input "True" at bounding box center [608, 173] width 14 height 12
radio input "true"
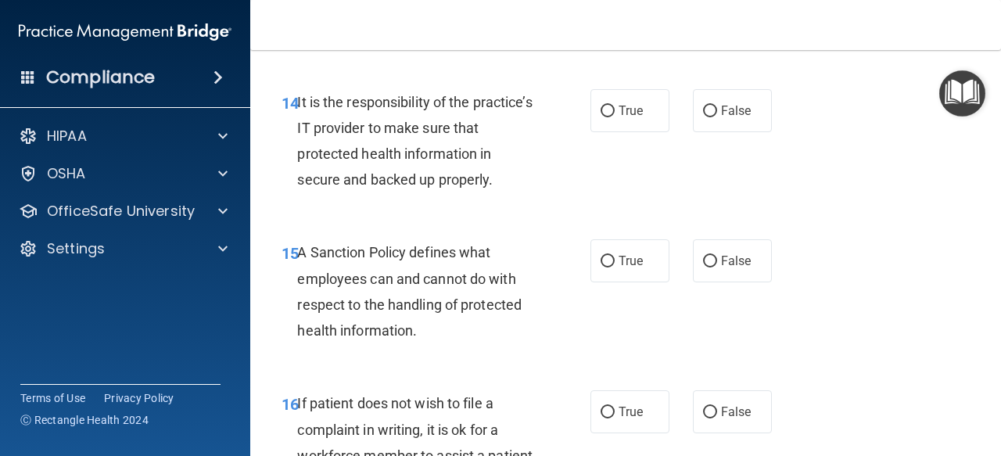
scroll to position [2582, 0]
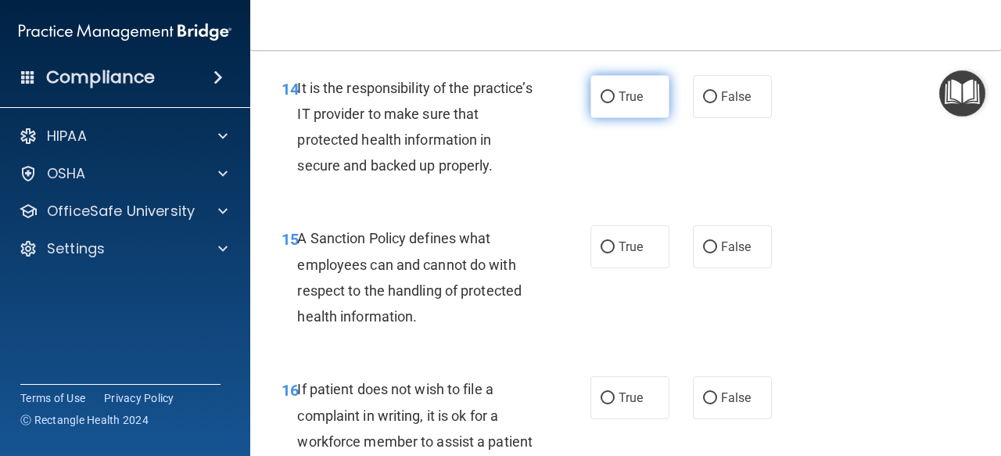
click at [644, 118] on label "True" at bounding box center [630, 96] width 79 height 43
click at [615, 103] on input "True" at bounding box center [608, 98] width 14 height 12
radio input "true"
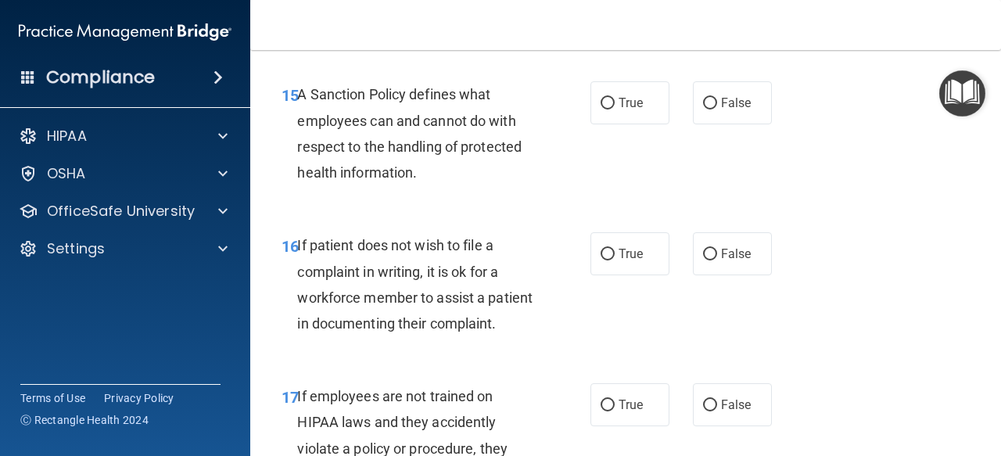
scroll to position [2728, 0]
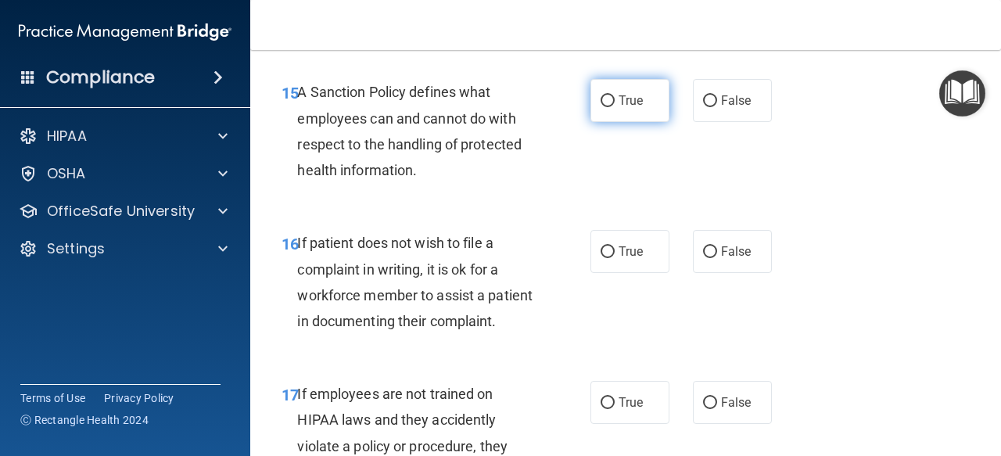
click at [607, 107] on input "True" at bounding box center [608, 101] width 14 height 12
radio input "true"
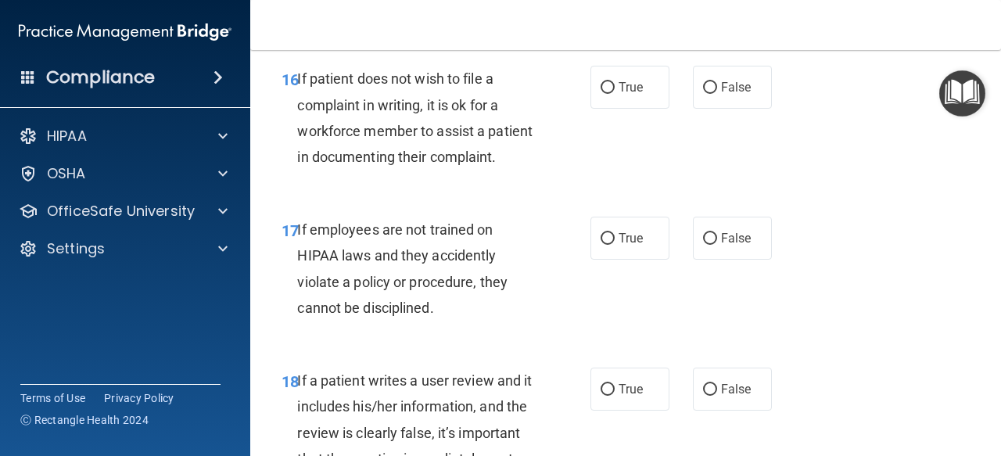
scroll to position [2896, 0]
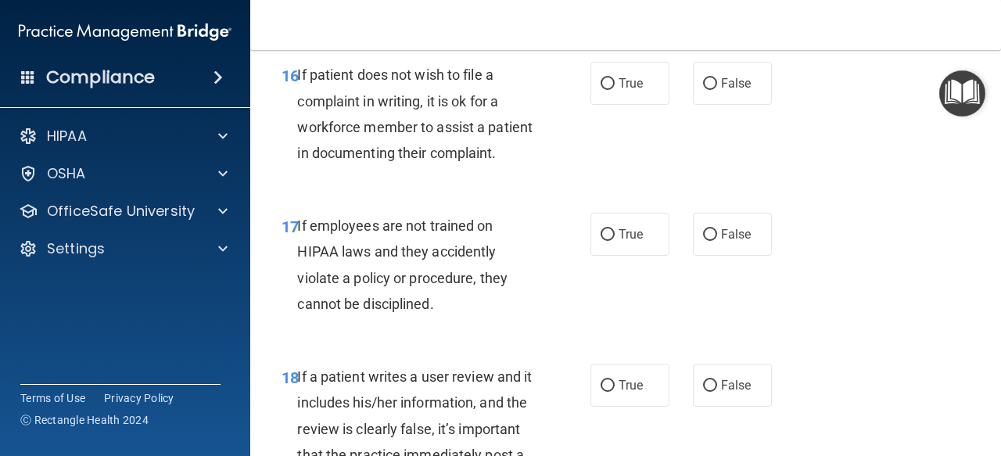
click at [744, 110] on div "16 If patient does not wish to file a complaint in writing, it is ok for a work…" at bounding box center [626, 117] width 712 height 151
click at [726, 105] on label "False" at bounding box center [732, 83] width 79 height 43
click at [717, 90] on input "False" at bounding box center [710, 84] width 14 height 12
radio input "true"
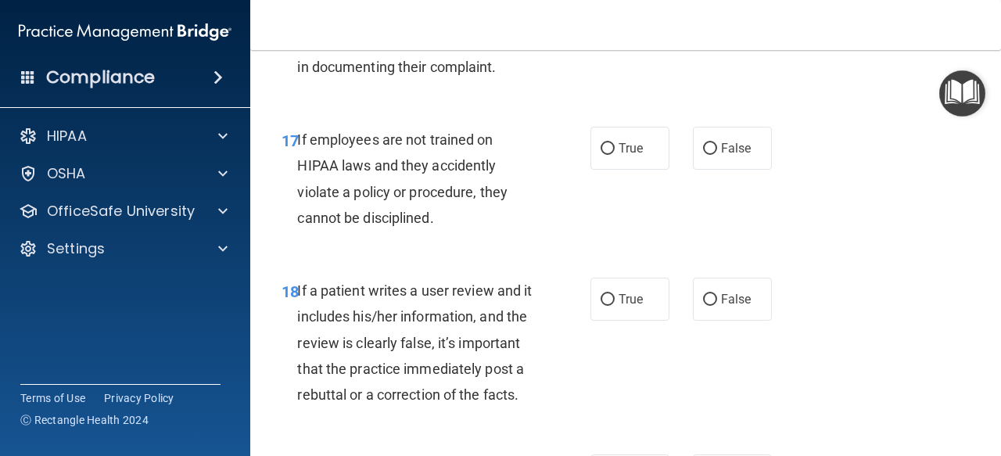
scroll to position [2984, 0]
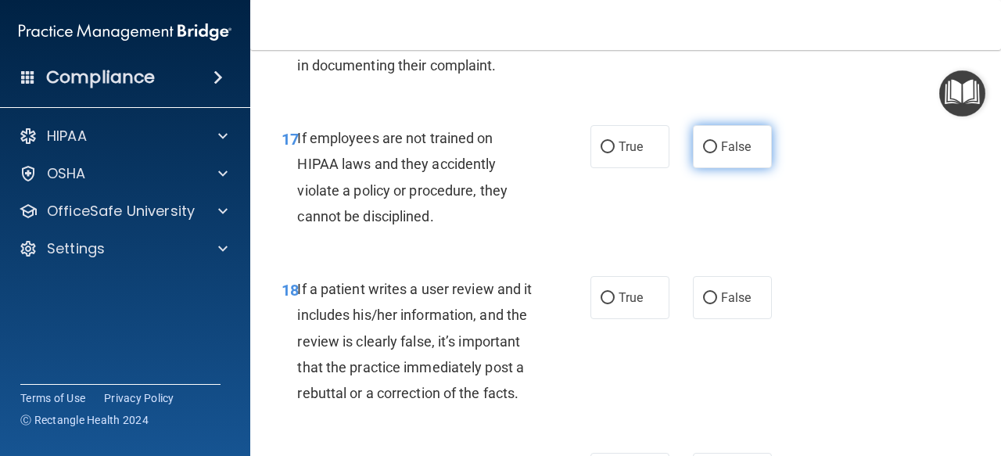
click at [727, 168] on label "False" at bounding box center [732, 146] width 79 height 43
click at [717, 153] on input "False" at bounding box center [710, 148] width 14 height 12
radio input "true"
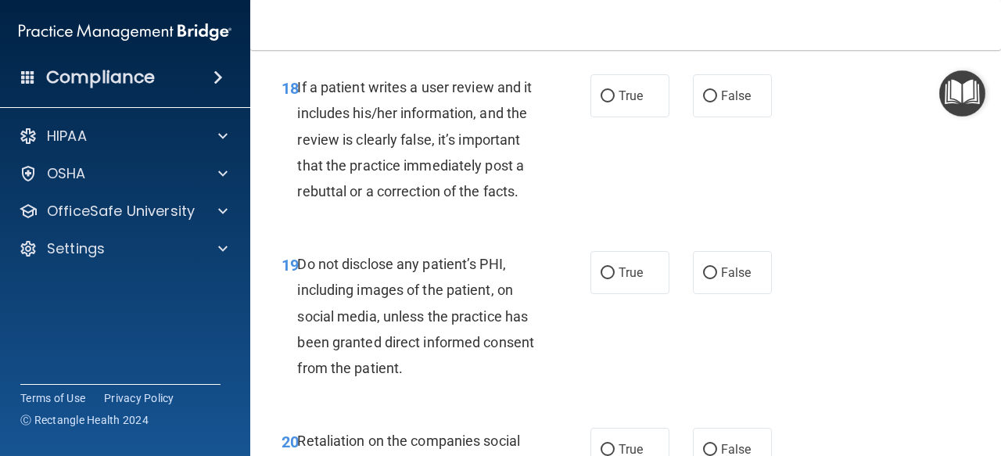
scroll to position [3185, 0]
click at [701, 118] on label "False" at bounding box center [732, 96] width 79 height 43
click at [703, 103] on input "False" at bounding box center [710, 98] width 14 height 12
radio input "true"
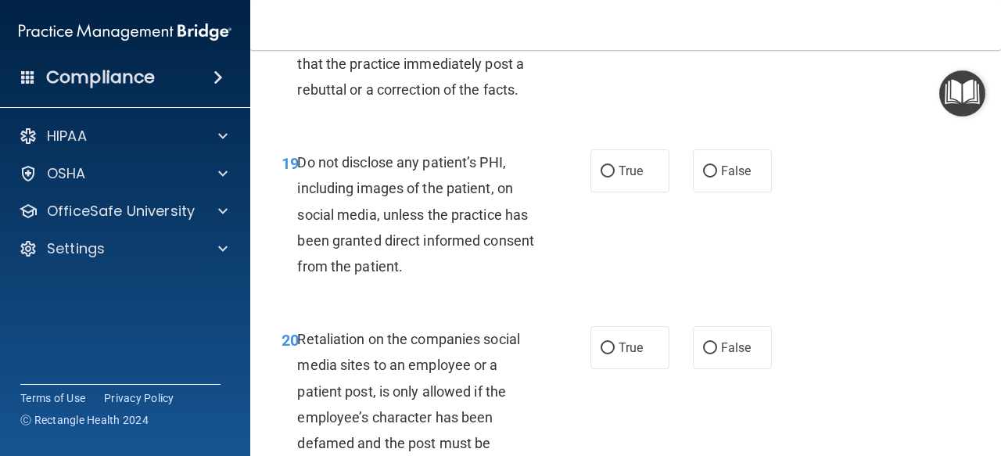
scroll to position [3363, 0]
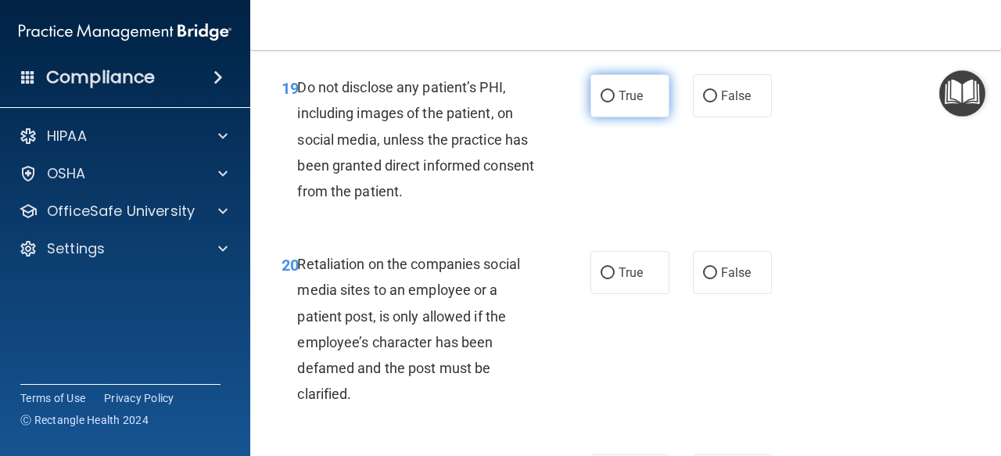
click at [619, 103] on span "True" at bounding box center [631, 95] width 24 height 15
click at [615, 102] on input "True" at bounding box center [608, 97] width 14 height 12
radio input "true"
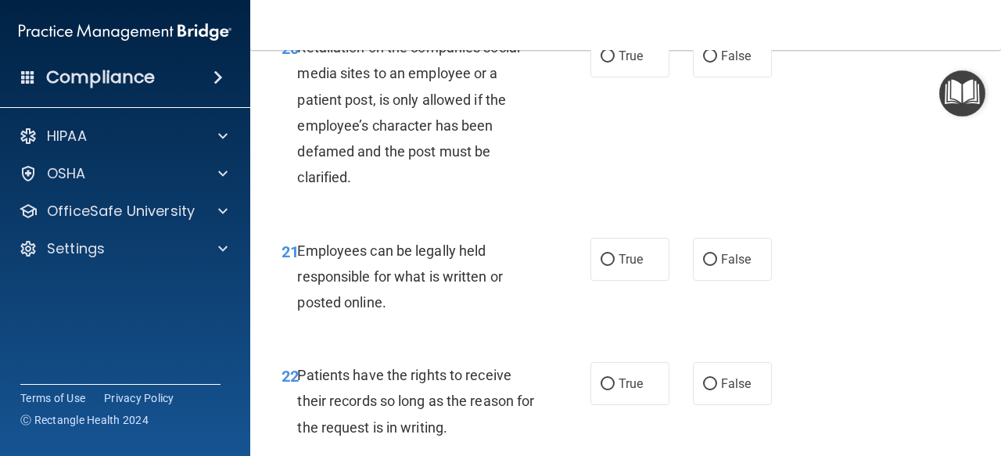
scroll to position [3580, 0]
click at [748, 77] on label "False" at bounding box center [732, 55] width 79 height 43
click at [717, 62] on input "False" at bounding box center [710, 56] width 14 height 12
radio input "true"
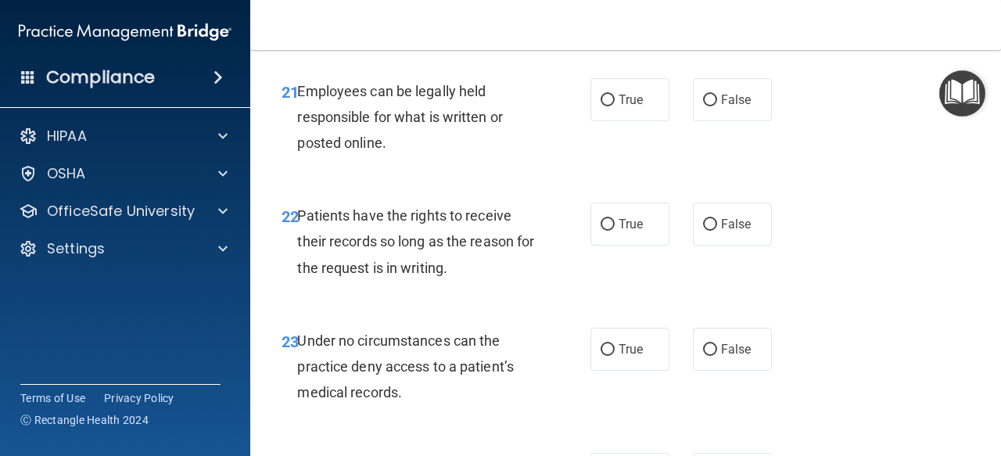
scroll to position [3740, 0]
click at [596, 120] on label "True" at bounding box center [630, 98] width 79 height 43
click at [601, 106] on input "True" at bounding box center [608, 100] width 14 height 12
radio input "true"
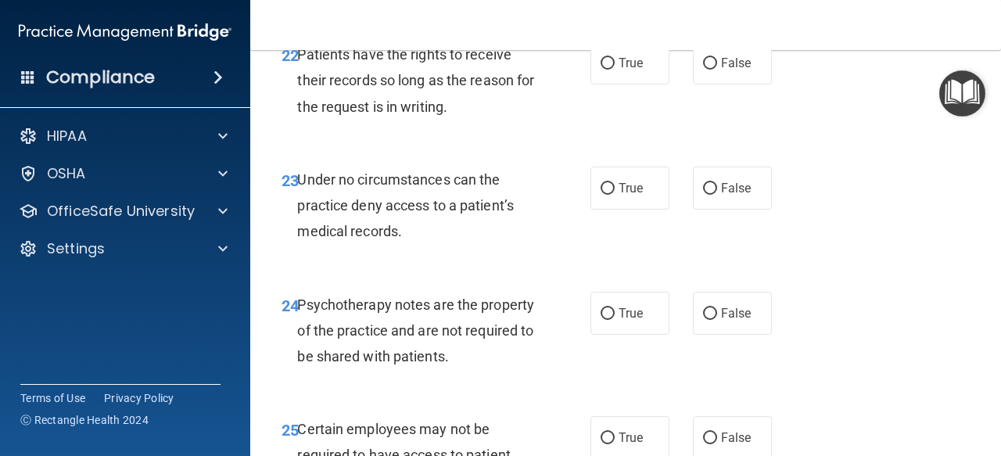
scroll to position [3904, 0]
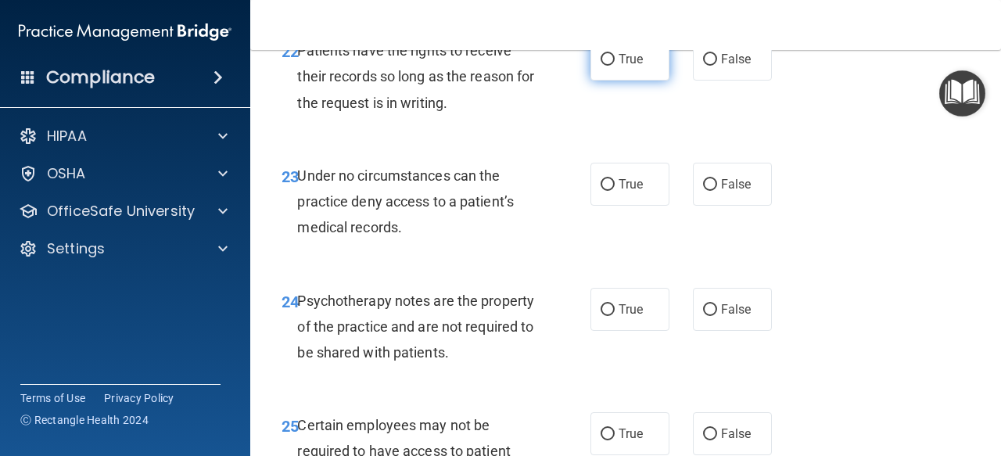
click at [616, 81] on label "True" at bounding box center [630, 59] width 79 height 43
click at [615, 66] on input "True" at bounding box center [608, 60] width 14 height 12
radio input "true"
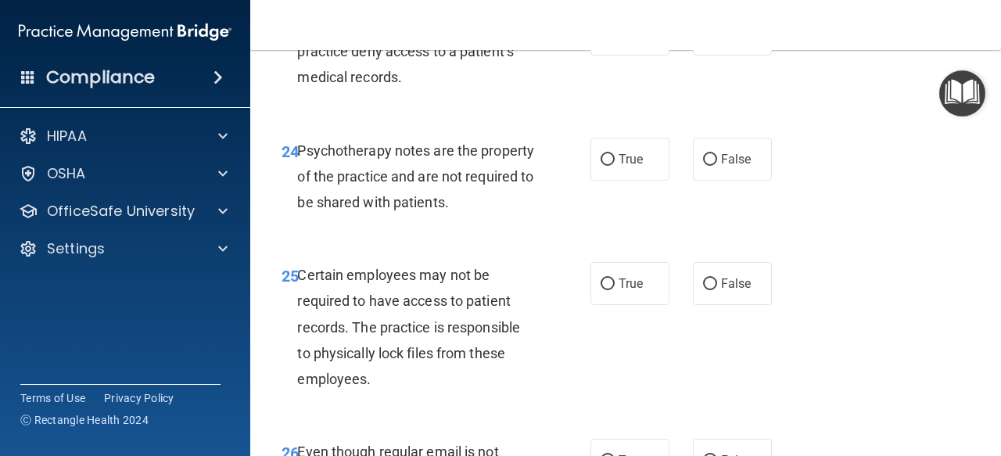
scroll to position [4055, 0]
click at [724, 41] on span "False" at bounding box center [736, 33] width 31 height 15
click at [717, 40] on input "False" at bounding box center [710, 34] width 14 height 12
radio input "true"
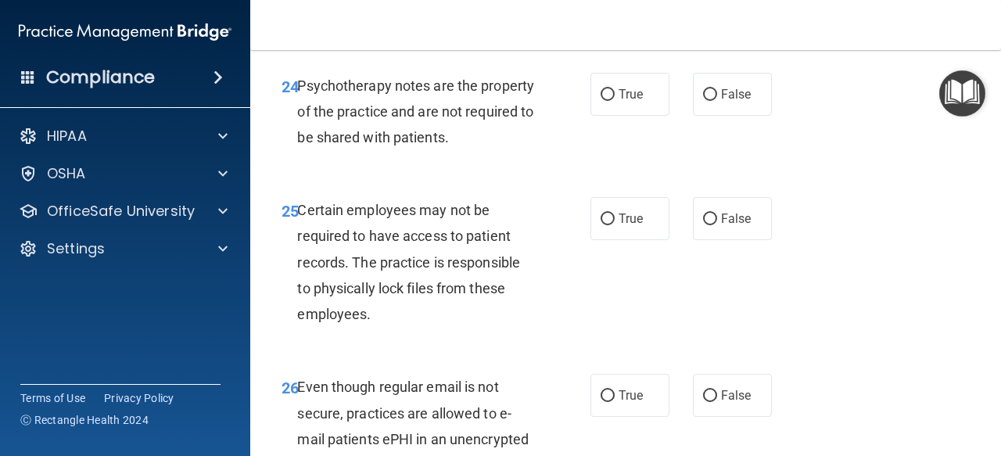
scroll to position [4125, 0]
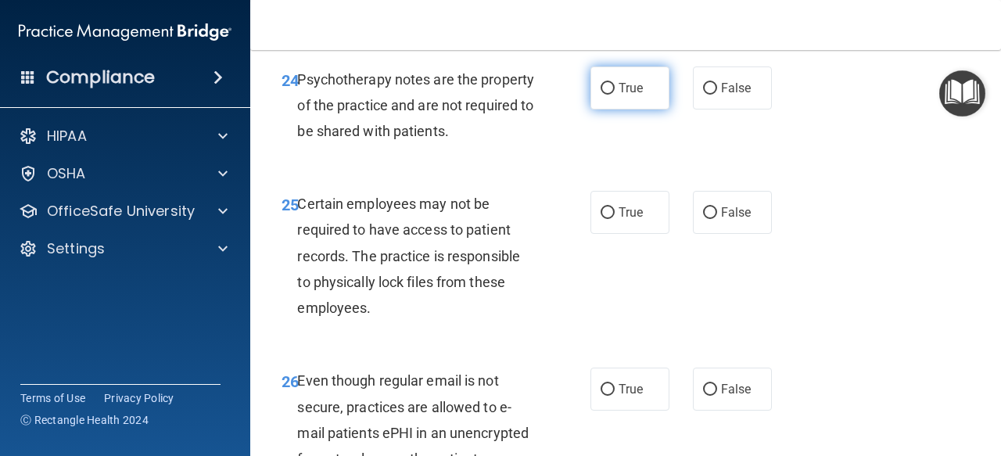
click at [601, 95] on input "True" at bounding box center [608, 89] width 14 height 12
radio input "true"
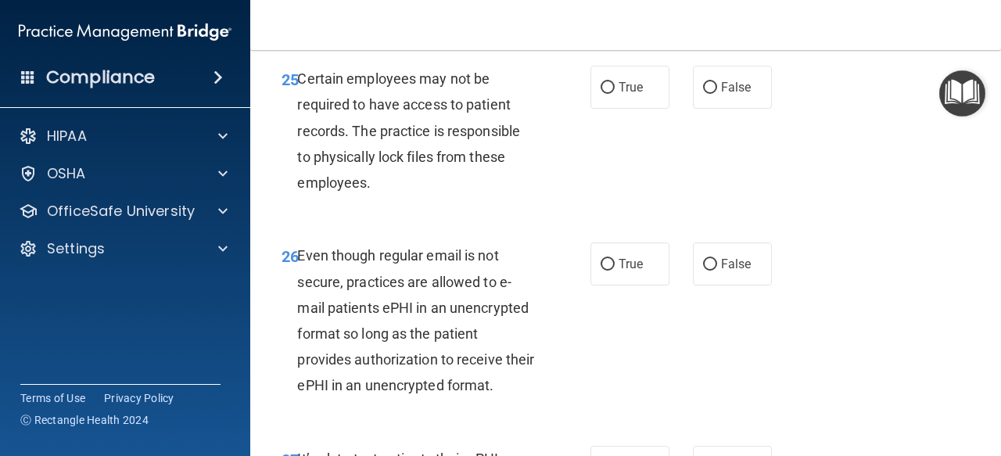
scroll to position [4265, 0]
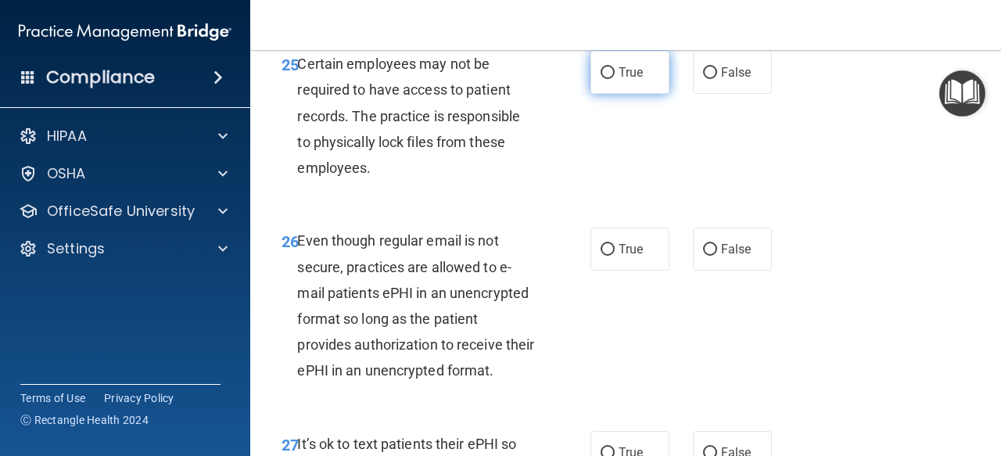
click at [605, 94] on label "True" at bounding box center [630, 72] width 79 height 43
click at [605, 79] on input "True" at bounding box center [608, 73] width 14 height 12
radio input "true"
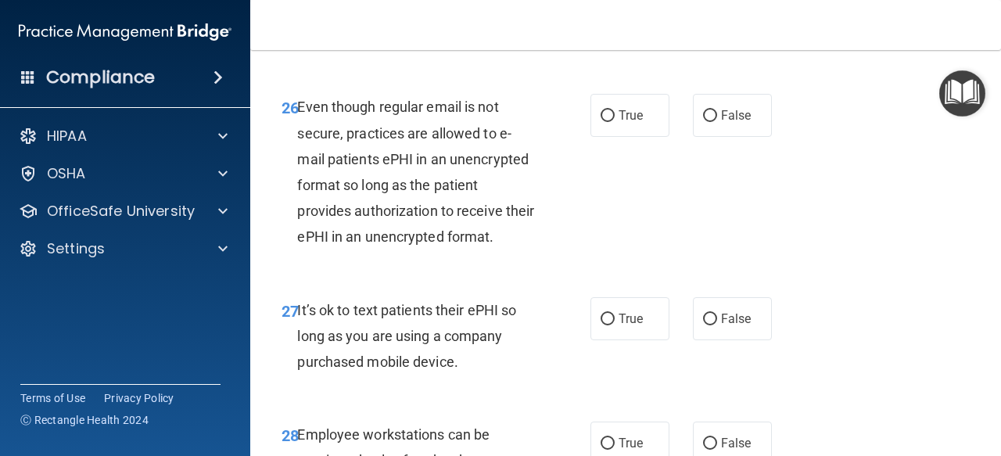
scroll to position [4408, 0]
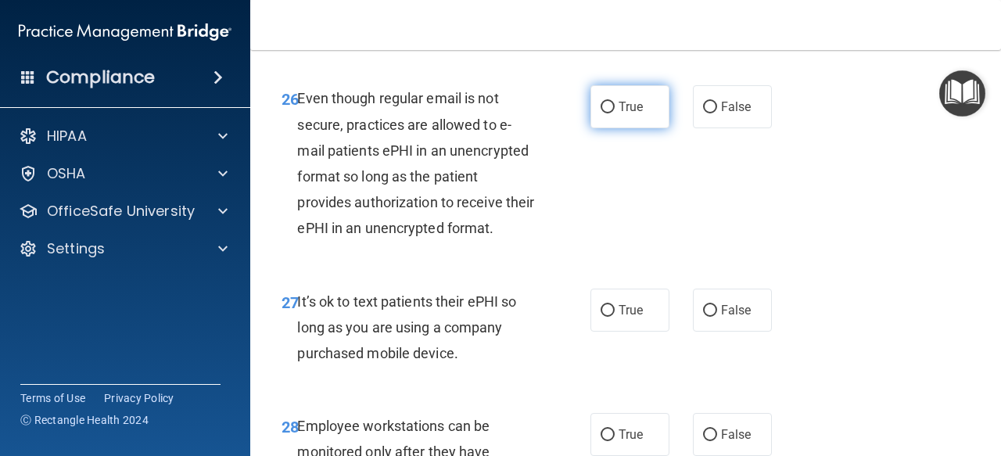
click at [601, 113] on input "True" at bounding box center [608, 108] width 14 height 12
radio input "true"
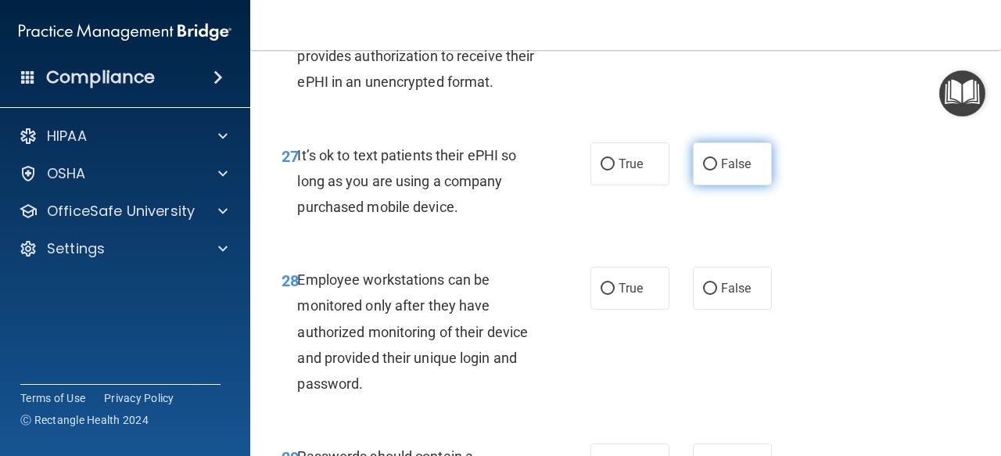
click at [707, 171] on input "False" at bounding box center [710, 165] width 14 height 12
radio input "true"
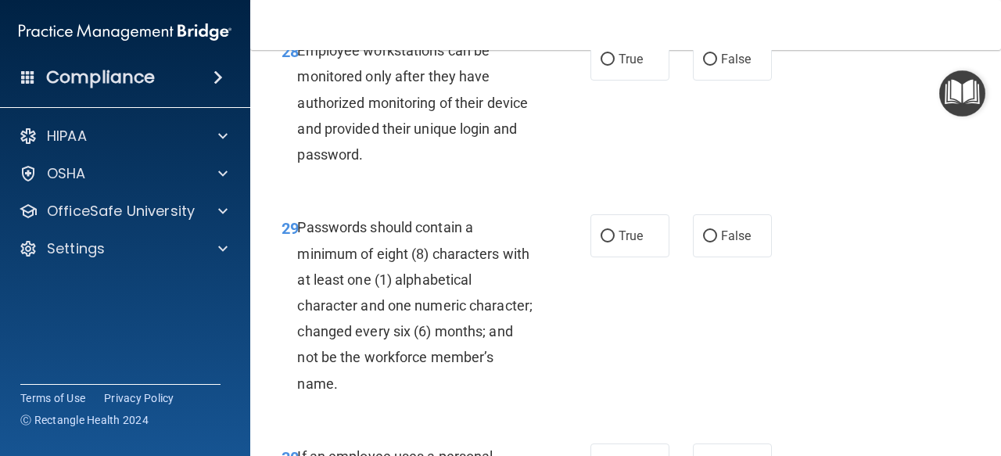
scroll to position [4783, 0]
click at [725, 81] on label "False" at bounding box center [732, 59] width 79 height 43
click at [717, 66] on input "False" at bounding box center [710, 60] width 14 height 12
radio input "true"
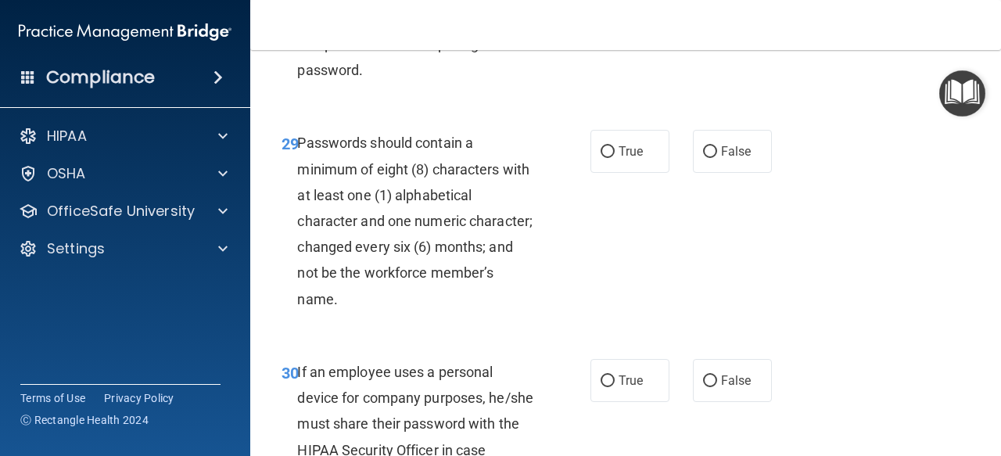
scroll to position [4911, 0]
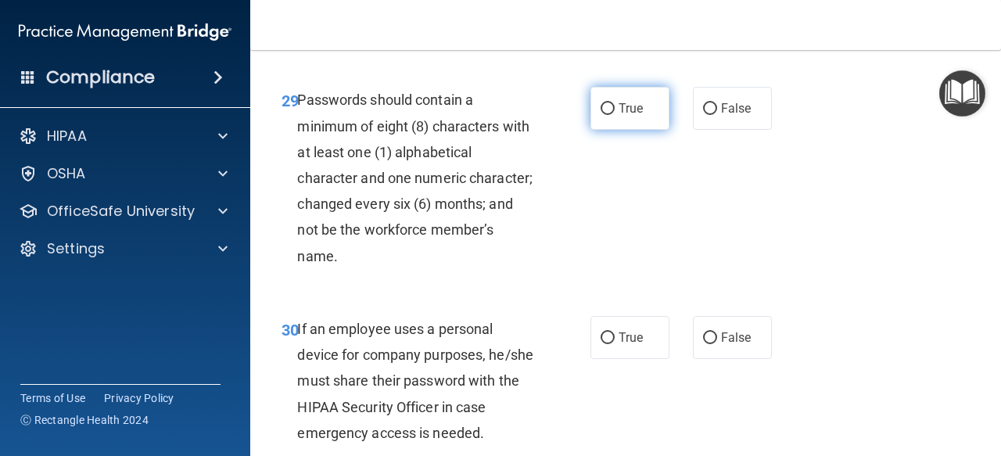
click at [615, 130] on label "True" at bounding box center [630, 108] width 79 height 43
click at [615, 115] on input "True" at bounding box center [608, 109] width 14 height 12
radio input "true"
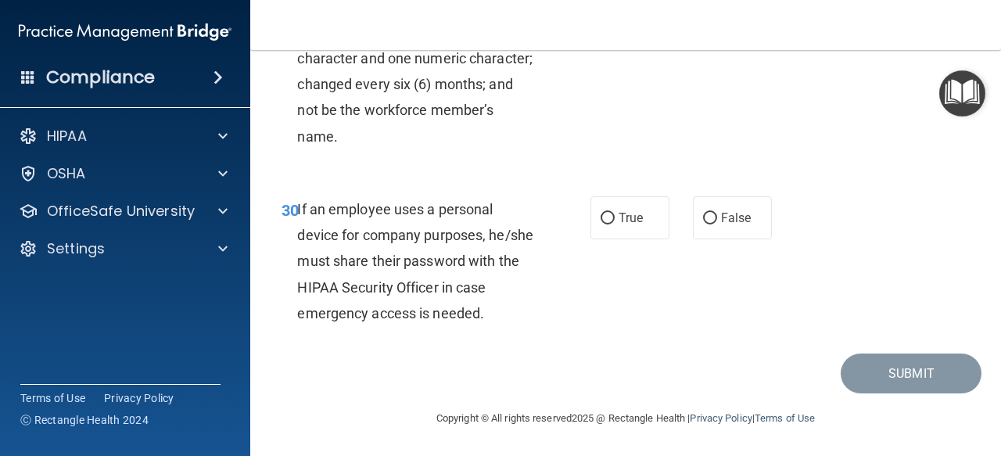
scroll to position [5106, 0]
click at [701, 234] on label "False" at bounding box center [732, 217] width 79 height 43
click at [703, 224] on input "False" at bounding box center [710, 219] width 14 height 12
radio input "true"
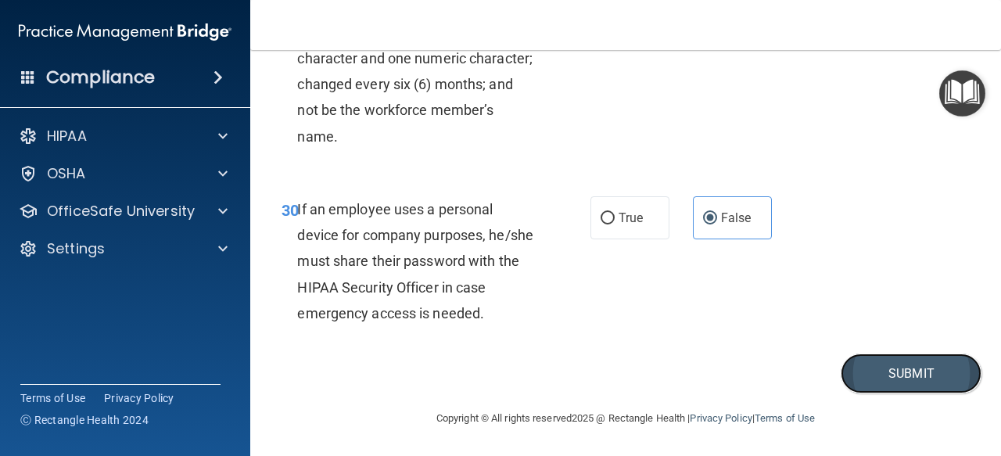
click at [846, 393] on button "Submit" at bounding box center [911, 374] width 141 height 40
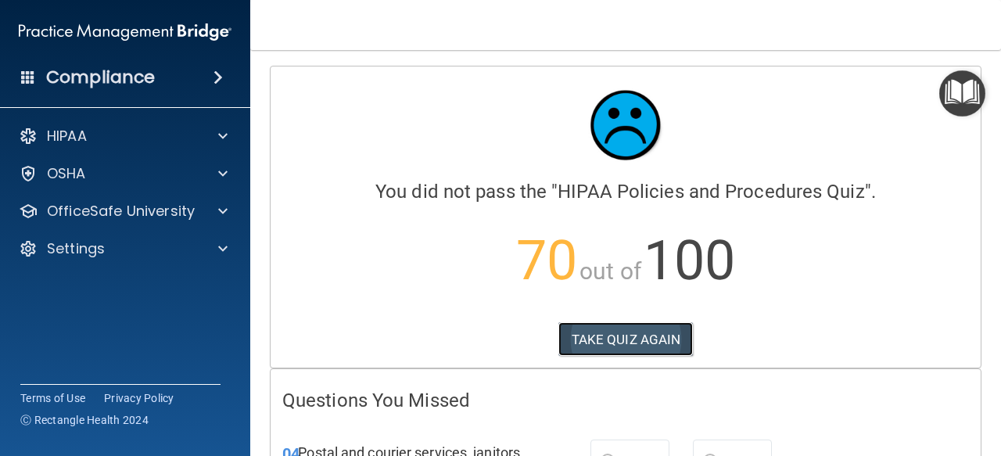
click at [662, 335] on button "TAKE QUIZ AGAIN" at bounding box center [625, 339] width 135 height 34
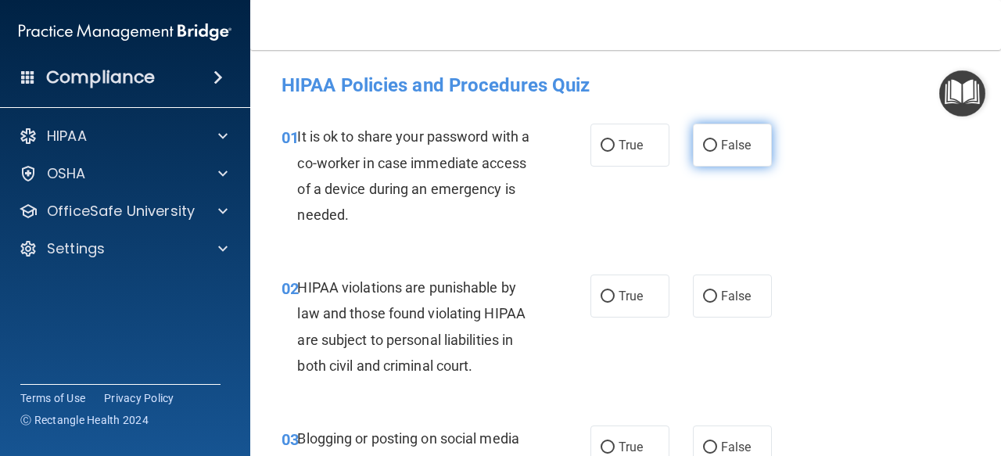
click at [721, 142] on span "False" at bounding box center [736, 145] width 31 height 15
click at [714, 142] on input "False" at bounding box center [710, 146] width 14 height 12
radio input "true"
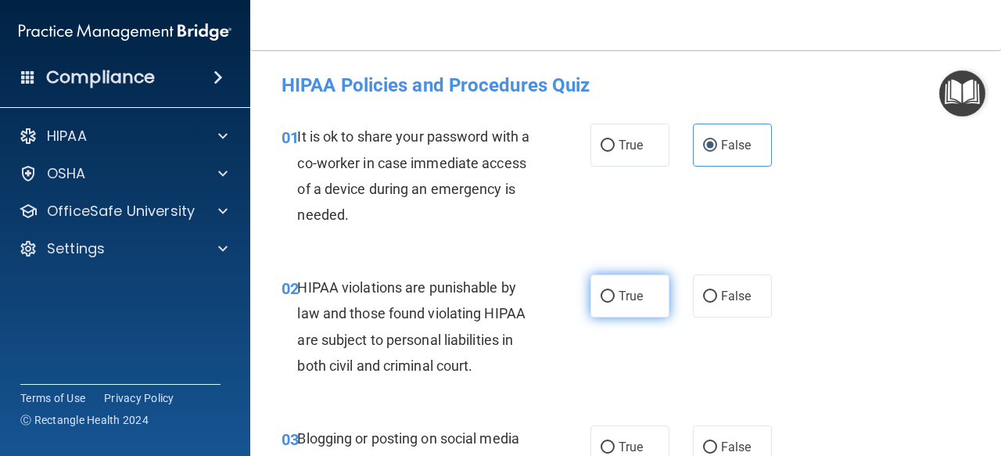
click at [621, 281] on label "True" at bounding box center [630, 296] width 79 height 43
click at [615, 291] on input "True" at bounding box center [608, 297] width 14 height 12
radio input "true"
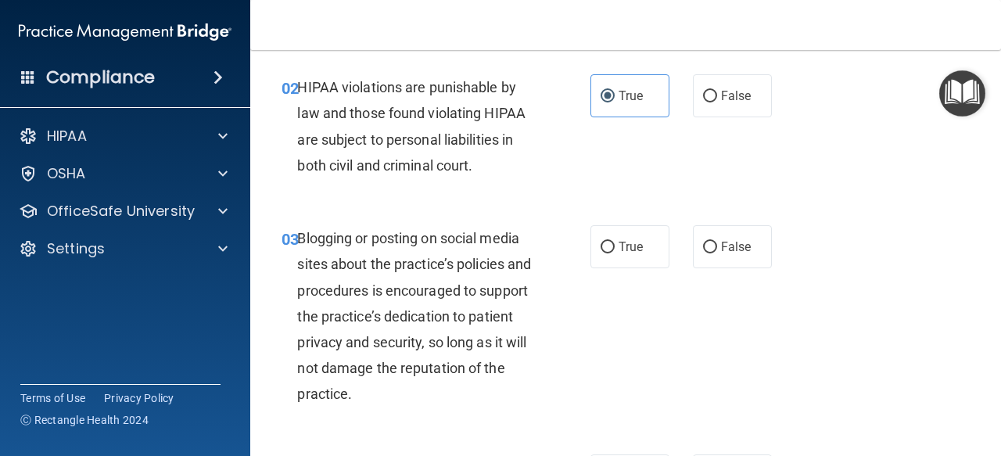
scroll to position [202, 0]
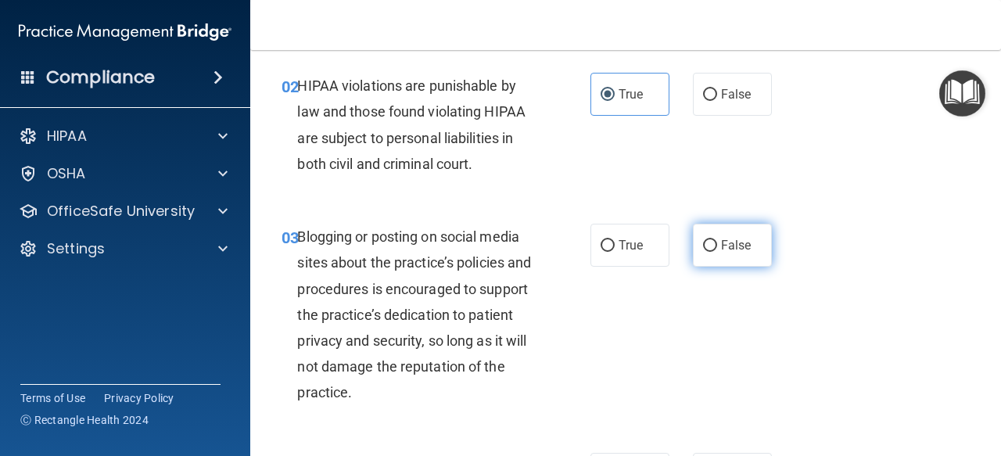
click at [727, 239] on span "False" at bounding box center [736, 245] width 31 height 15
click at [717, 240] on input "False" at bounding box center [710, 246] width 14 height 12
radio input "true"
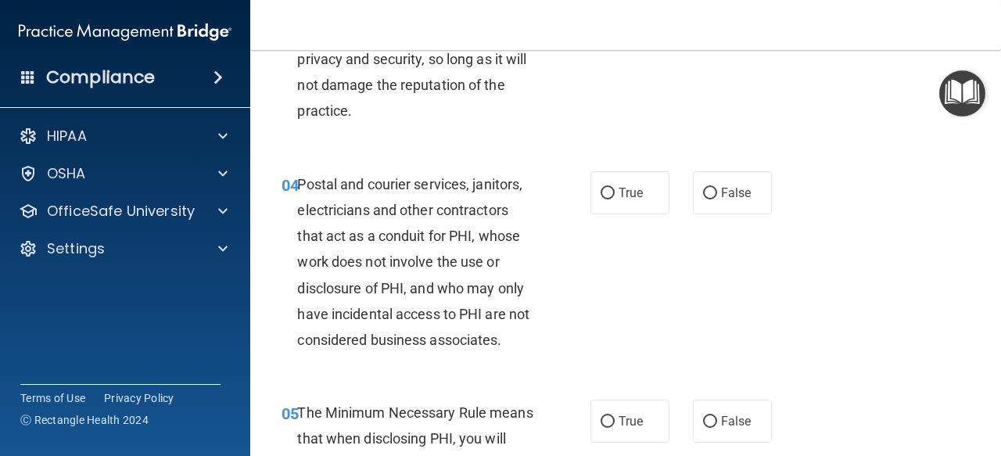
scroll to position [544, 0]
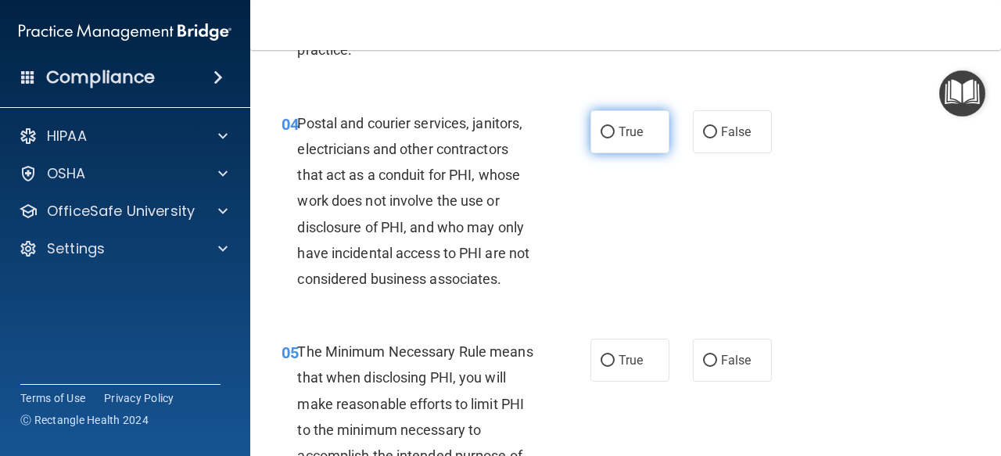
click at [643, 134] on label "True" at bounding box center [630, 131] width 79 height 43
click at [615, 134] on input "True" at bounding box center [608, 133] width 14 height 12
radio input "true"
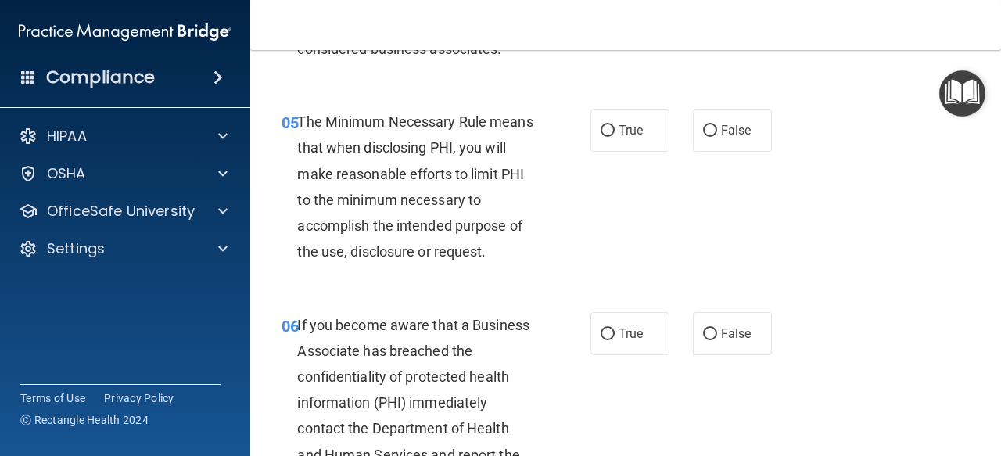
scroll to position [785, 0]
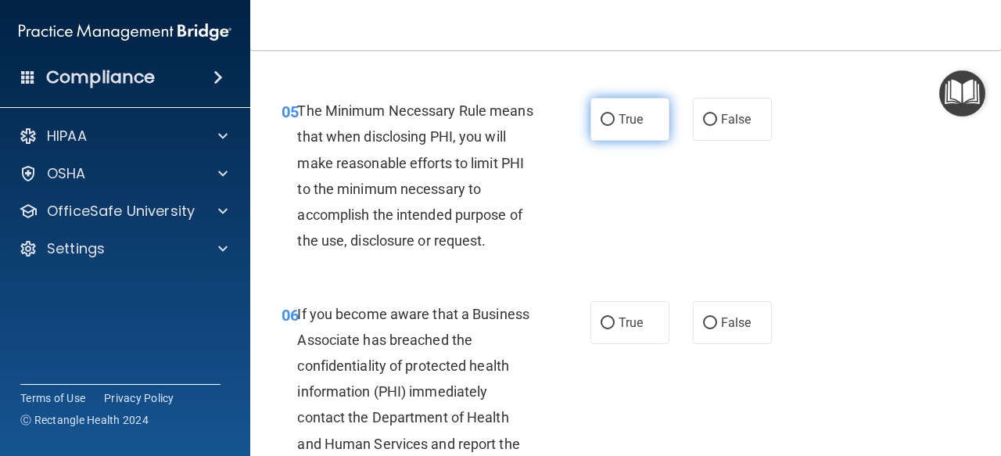
click at [632, 124] on span "True" at bounding box center [631, 119] width 24 height 15
click at [615, 124] on input "True" at bounding box center [608, 120] width 14 height 12
radio input "true"
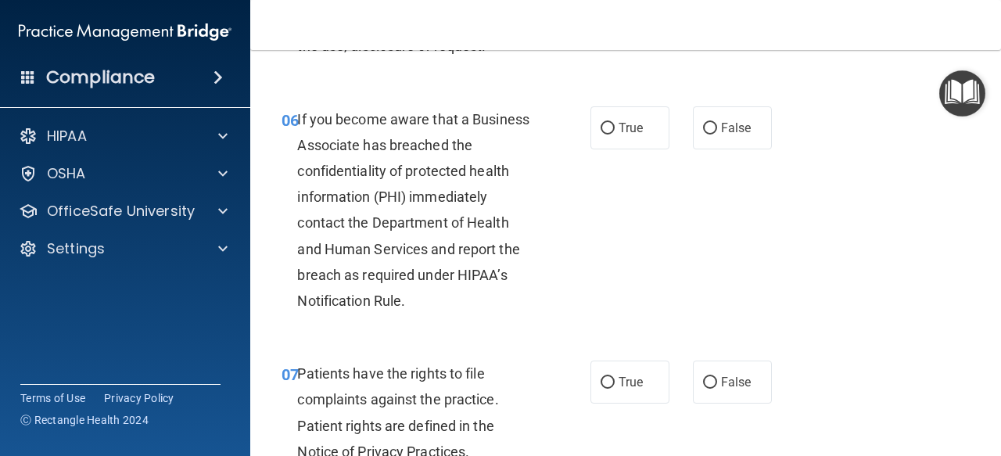
scroll to position [979, 0]
click at [720, 146] on label "False" at bounding box center [732, 128] width 79 height 43
click at [717, 135] on input "False" at bounding box center [710, 130] width 14 height 12
radio input "true"
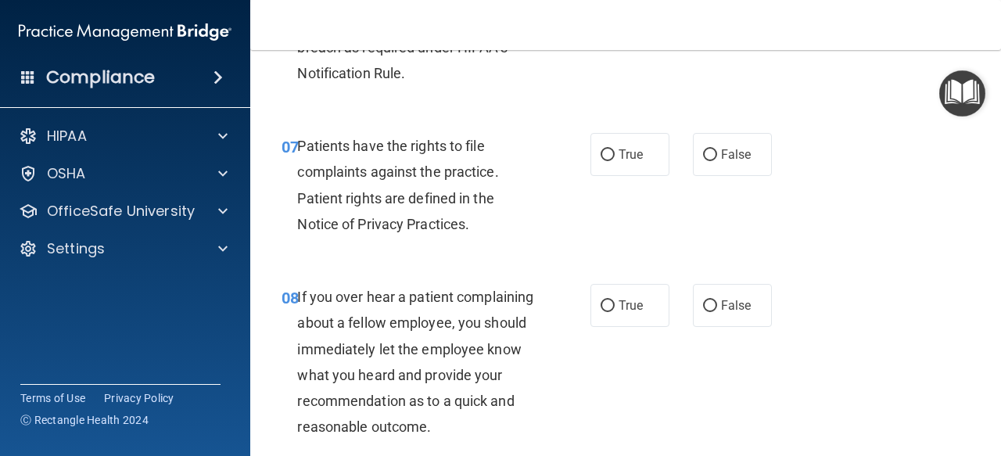
scroll to position [1211, 0]
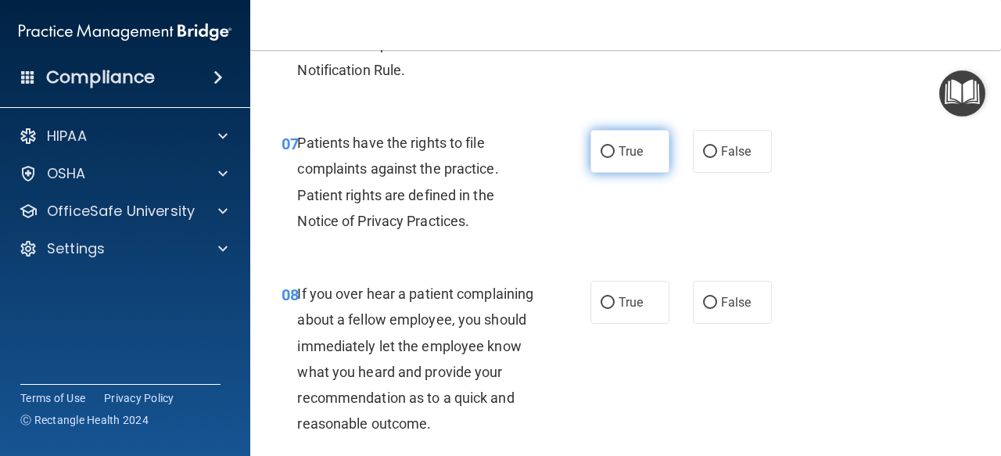
click at [621, 159] on label "True" at bounding box center [630, 151] width 79 height 43
click at [615, 158] on input "True" at bounding box center [608, 152] width 14 height 12
radio input "true"
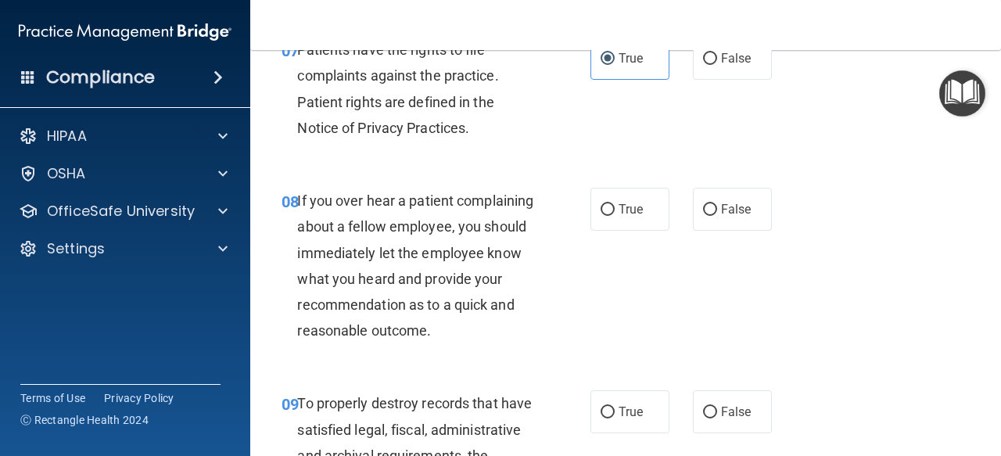
scroll to position [1305, 0]
click at [735, 228] on label "False" at bounding box center [732, 208] width 79 height 43
click at [717, 215] on input "False" at bounding box center [710, 209] width 14 height 12
radio input "true"
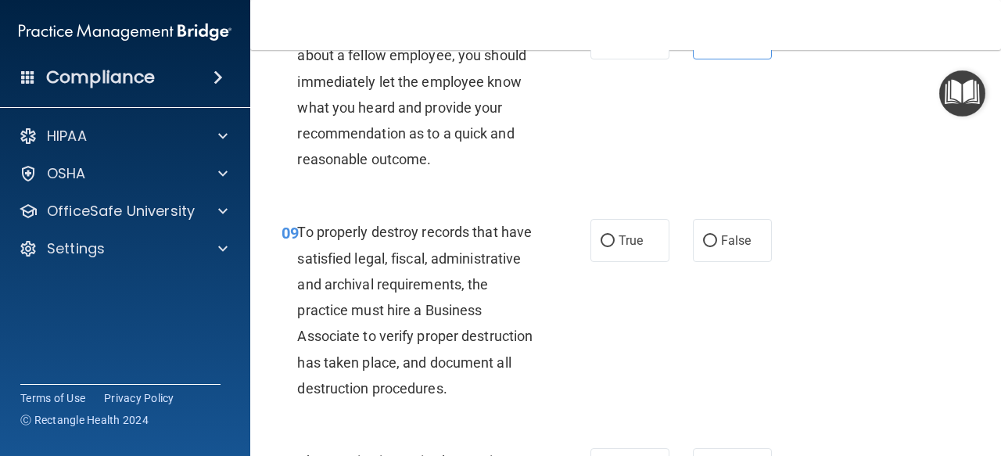
scroll to position [1499, 0]
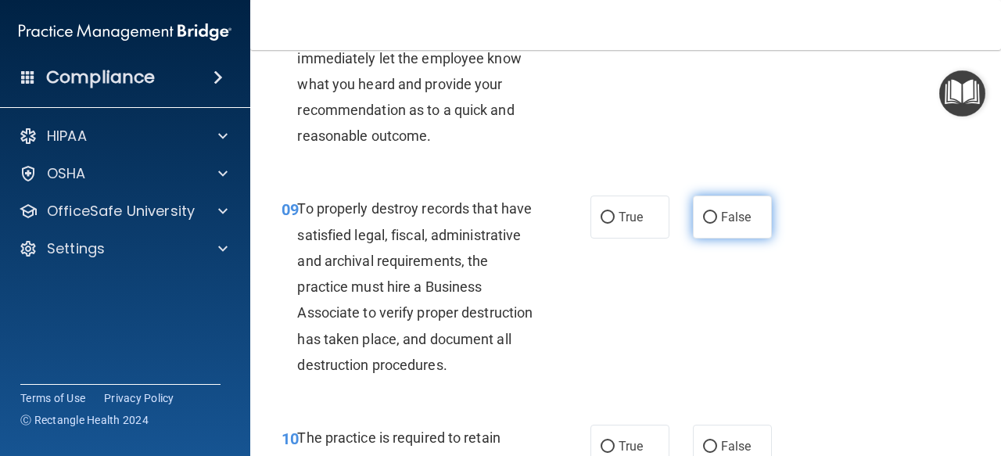
click at [724, 239] on label "False" at bounding box center [732, 217] width 79 height 43
click at [717, 224] on input "False" at bounding box center [710, 218] width 14 height 12
radio input "true"
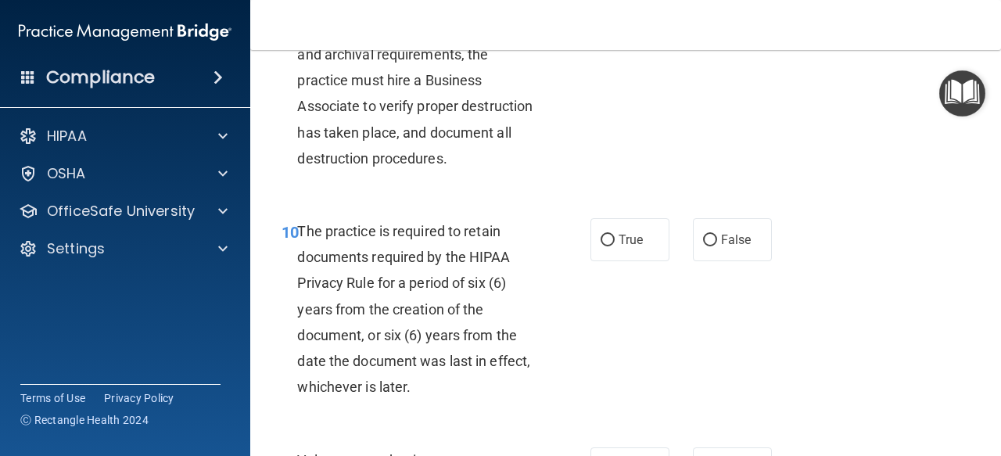
scroll to position [1710, 0]
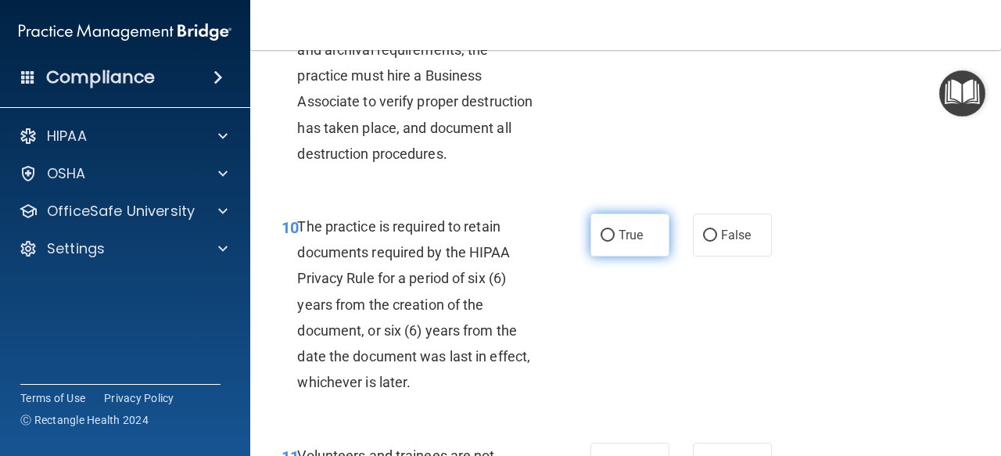
click at [630, 242] on span "True" at bounding box center [631, 235] width 24 height 15
click at [615, 242] on input "True" at bounding box center [608, 236] width 14 height 12
radio input "true"
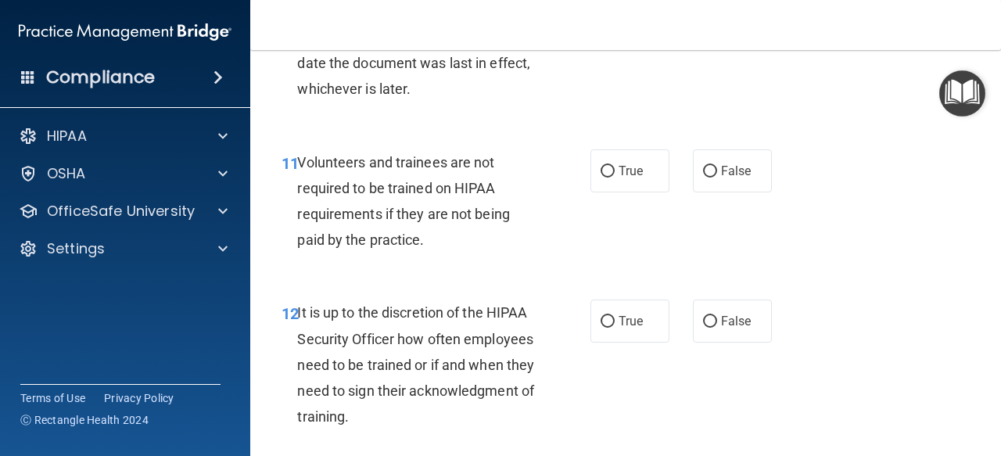
scroll to position [2041, 0]
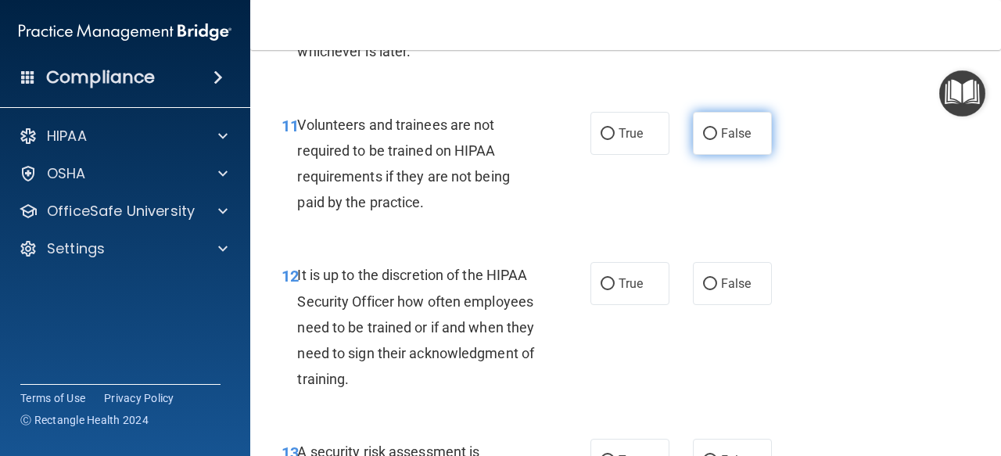
click at [735, 155] on label "False" at bounding box center [732, 133] width 79 height 43
click at [717, 140] on input "False" at bounding box center [710, 134] width 14 height 12
radio input "true"
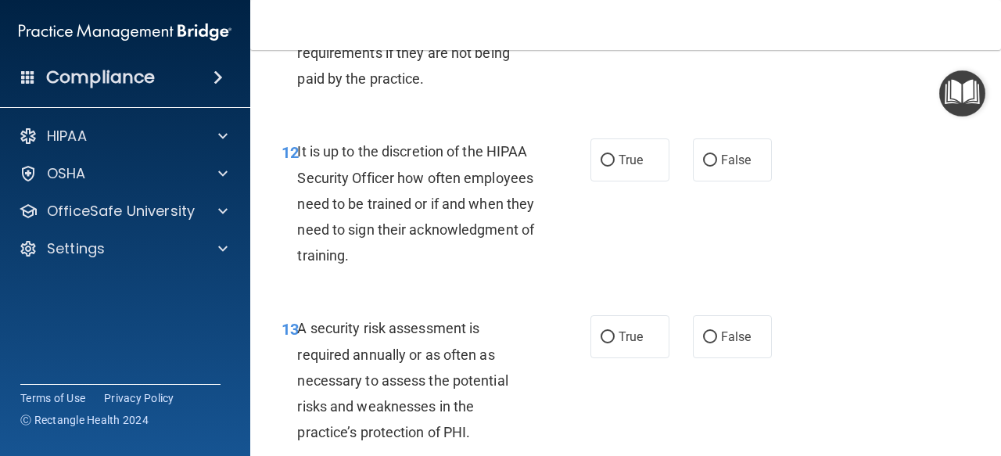
scroll to position [2167, 0]
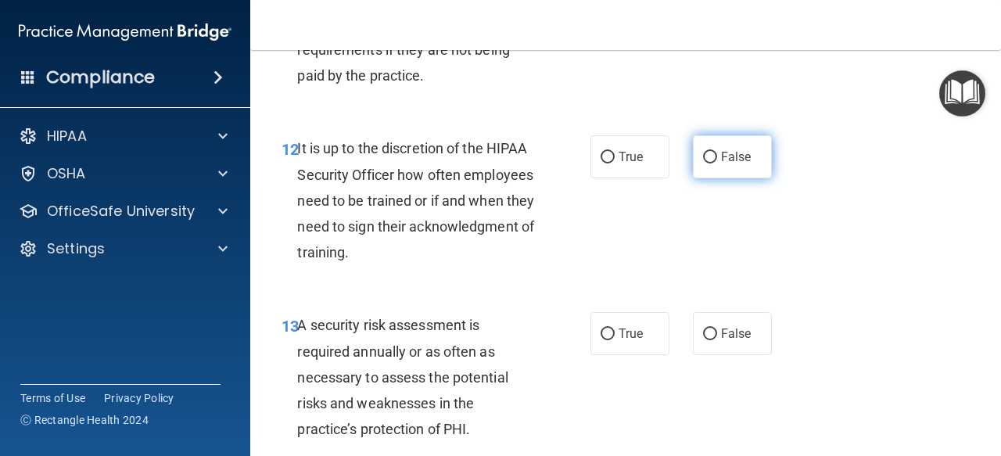
click at [726, 164] on span "False" at bounding box center [736, 156] width 31 height 15
click at [717, 163] on input "False" at bounding box center [710, 158] width 14 height 12
radio input "true"
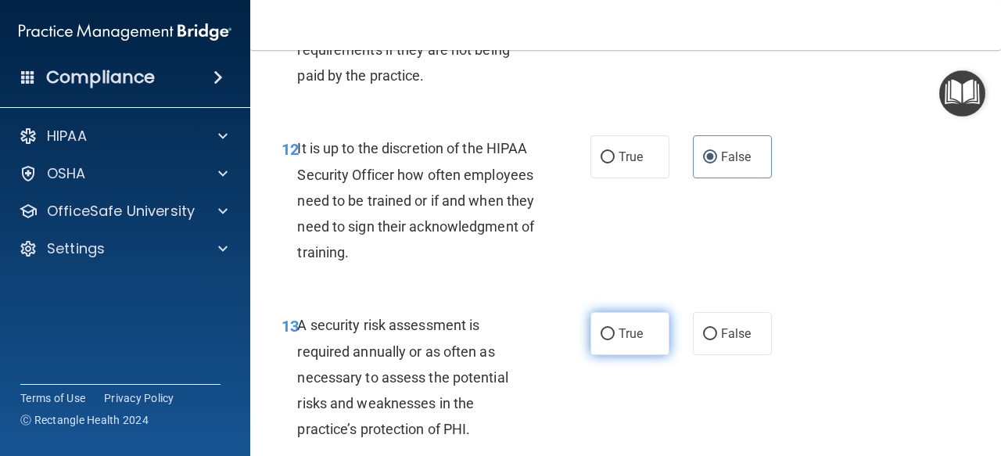
click at [611, 355] on label "True" at bounding box center [630, 333] width 79 height 43
click at [611, 340] on input "True" at bounding box center [608, 335] width 14 height 12
radio input "true"
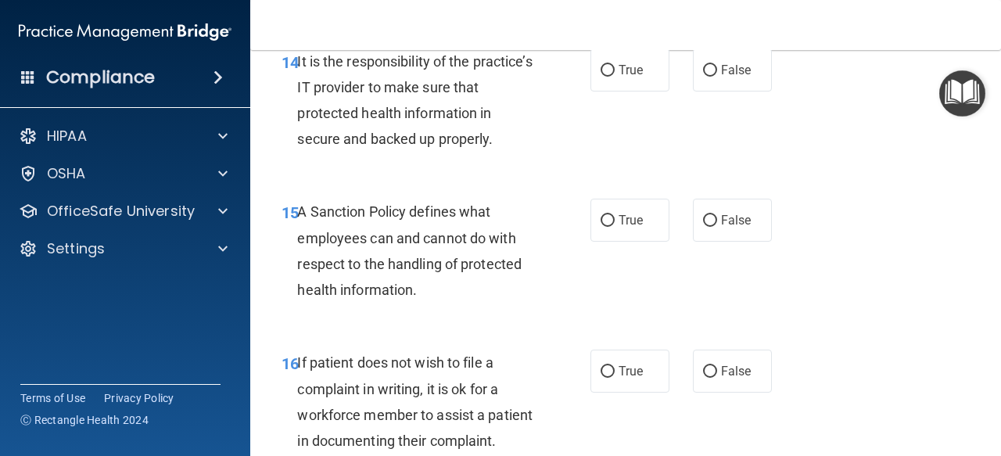
scroll to position [2609, 0]
click at [731, 77] on span "False" at bounding box center [736, 69] width 31 height 15
click at [717, 76] on input "False" at bounding box center [710, 70] width 14 height 12
radio input "true"
click at [734, 227] on span "False" at bounding box center [736, 219] width 31 height 15
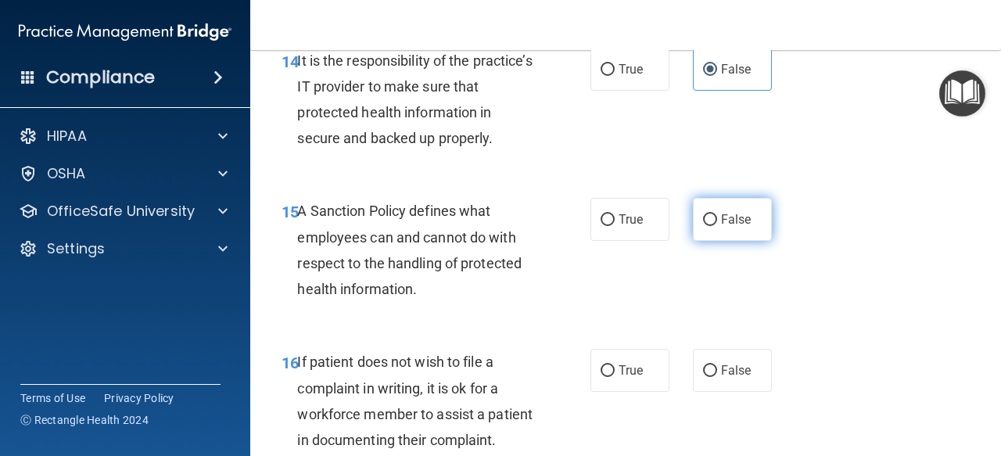
click at [717, 226] on input "False" at bounding box center [710, 220] width 14 height 12
radio input "true"
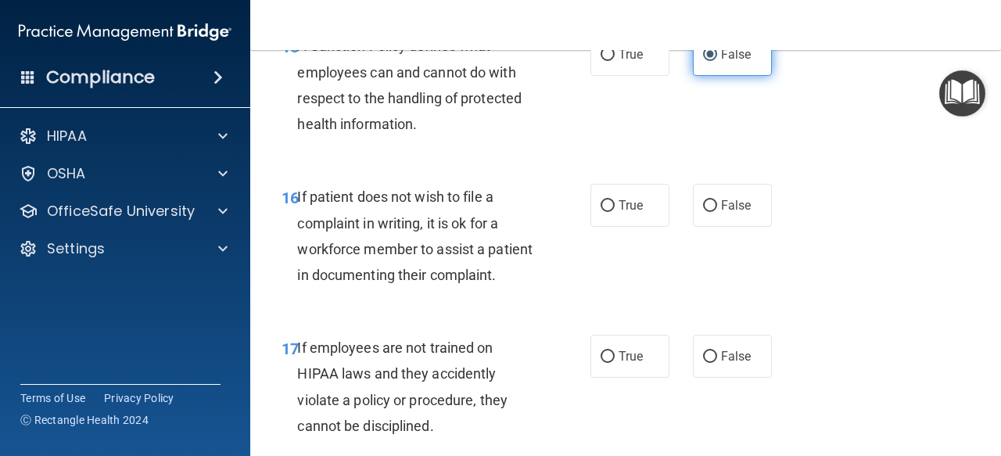
scroll to position [2775, 0]
click at [622, 226] on label "True" at bounding box center [630, 204] width 79 height 43
click at [615, 211] on input "True" at bounding box center [608, 205] width 14 height 12
radio input "true"
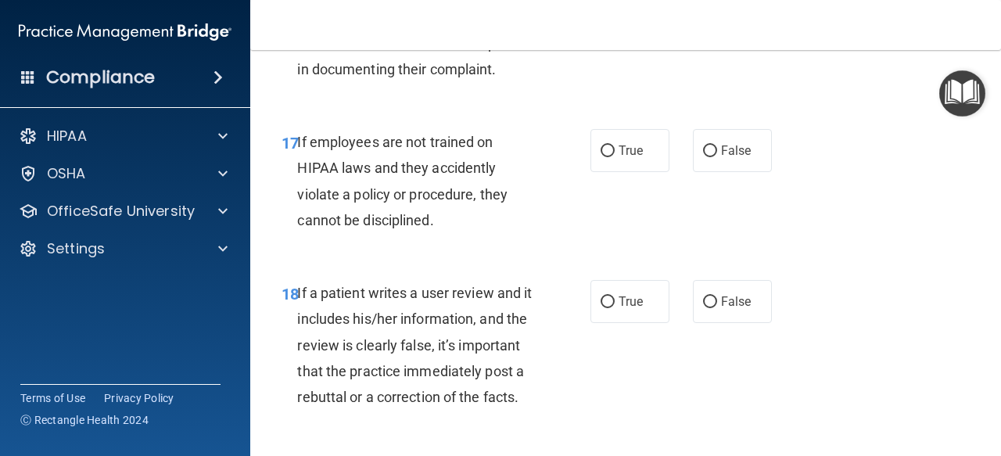
scroll to position [2981, 0]
click at [748, 171] on label "False" at bounding box center [732, 149] width 79 height 43
click at [717, 156] on input "False" at bounding box center [710, 151] width 14 height 12
radio input "true"
click at [733, 308] on span "False" at bounding box center [736, 300] width 31 height 15
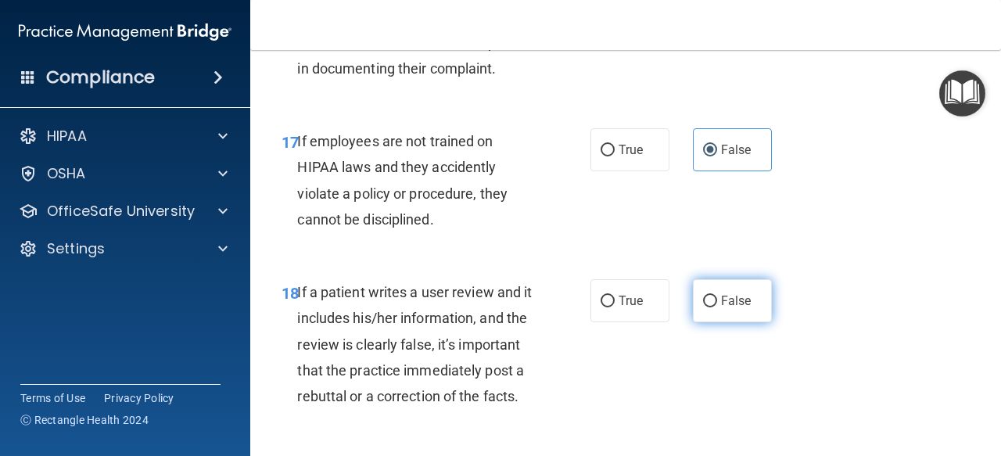
click at [717, 307] on input "False" at bounding box center [710, 302] width 14 height 12
radio input "true"
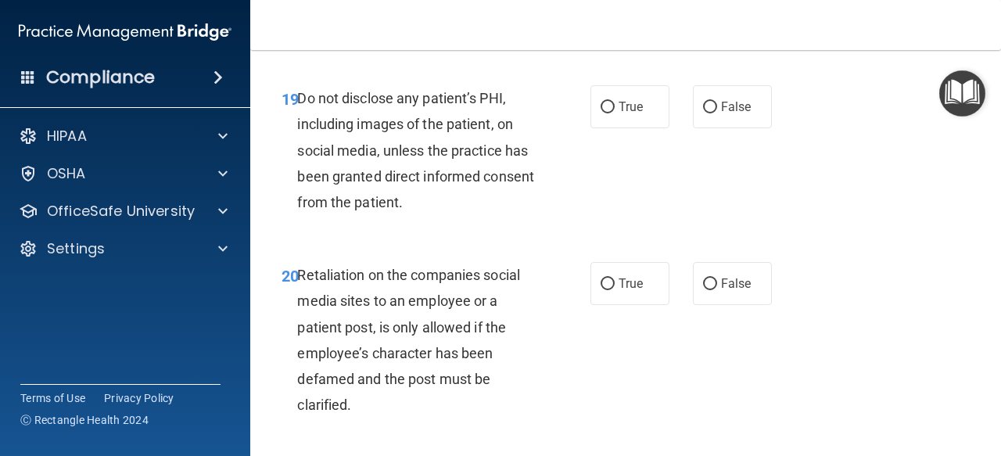
scroll to position [3353, 0]
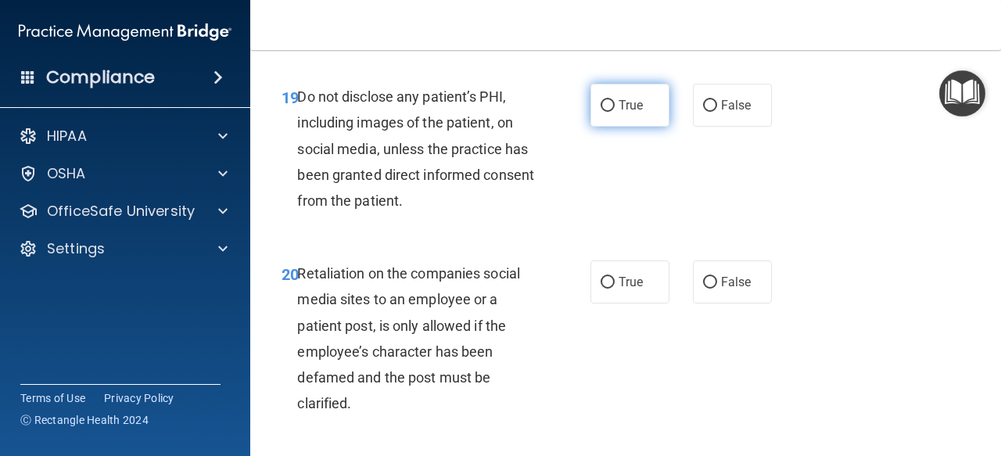
click at [627, 113] on span "True" at bounding box center [631, 105] width 24 height 15
click at [615, 112] on input "True" at bounding box center [608, 106] width 14 height 12
radio input "true"
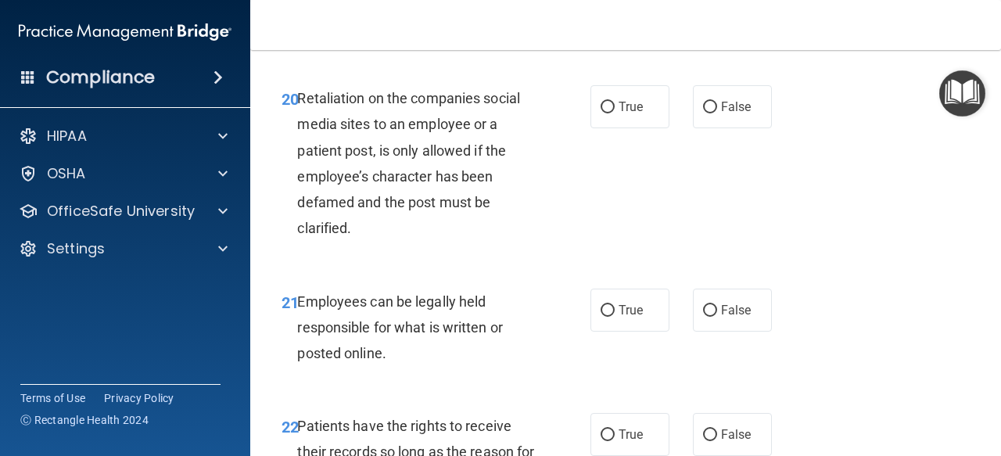
scroll to position [3541, 0]
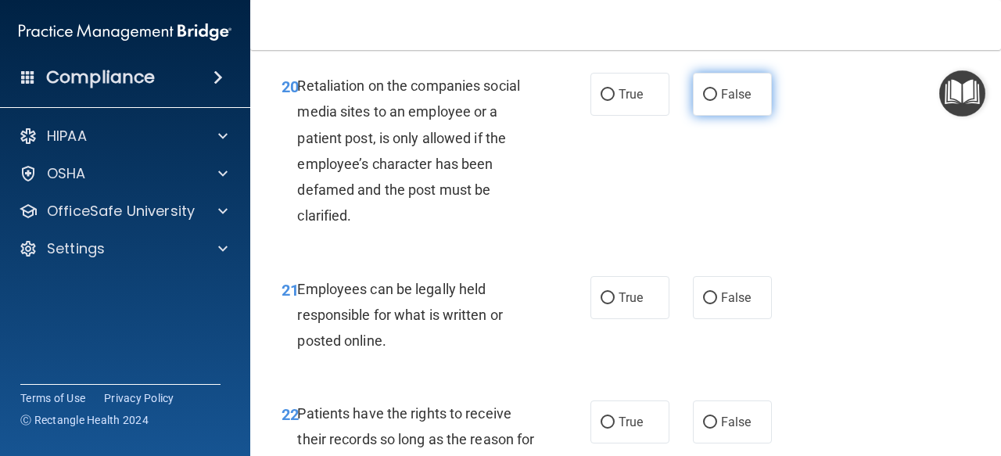
click at [737, 116] on label "False" at bounding box center [732, 94] width 79 height 43
click at [717, 101] on input "False" at bounding box center [710, 95] width 14 height 12
radio input "true"
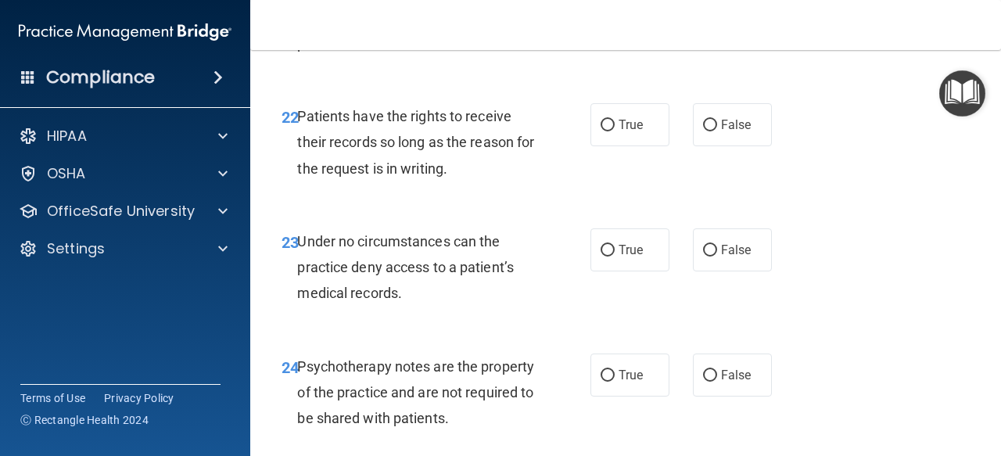
scroll to position [3839, 0]
click at [609, 21] on label "True" at bounding box center [630, -1] width 79 height 43
click at [609, 6] on input "True" at bounding box center [608, 1] width 14 height 12
radio input "true"
click at [744, 145] on label "False" at bounding box center [732, 123] width 79 height 43
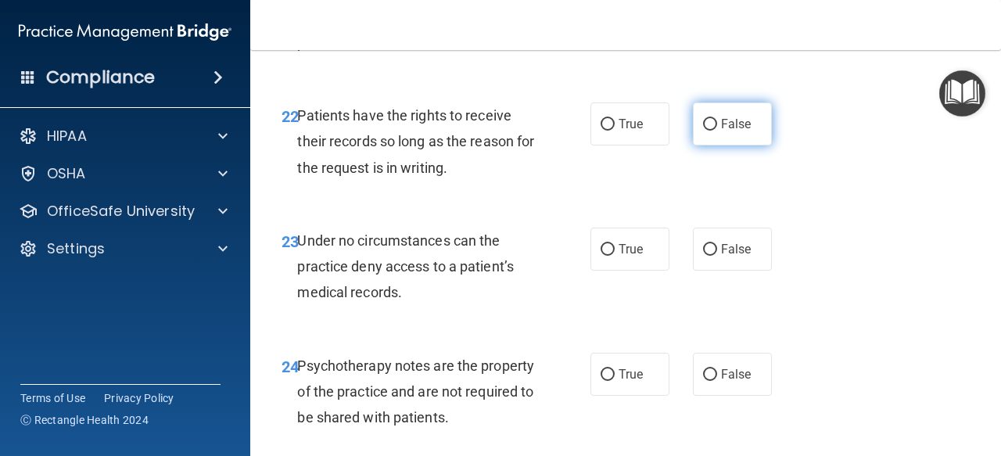
click at [717, 131] on input "False" at bounding box center [710, 125] width 14 height 12
radio input "true"
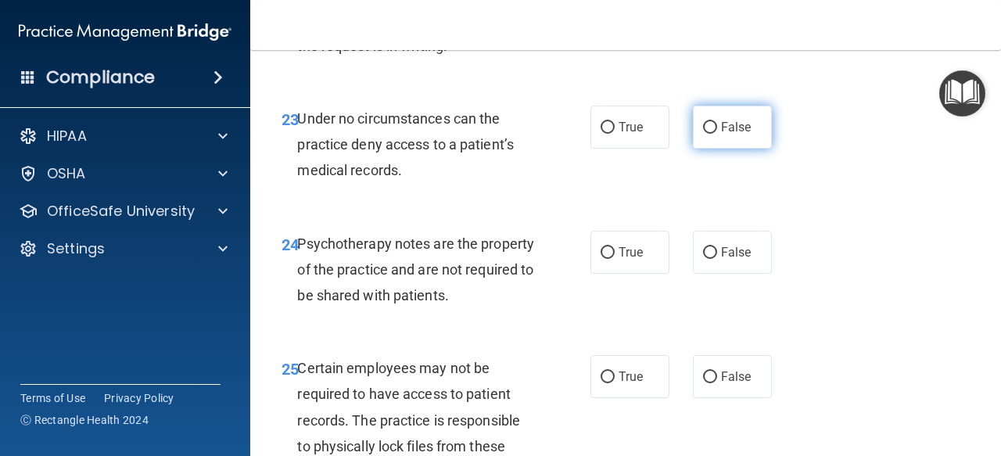
click at [724, 149] on label "False" at bounding box center [732, 127] width 79 height 43
click at [717, 134] on input "False" at bounding box center [710, 128] width 14 height 12
radio input "true"
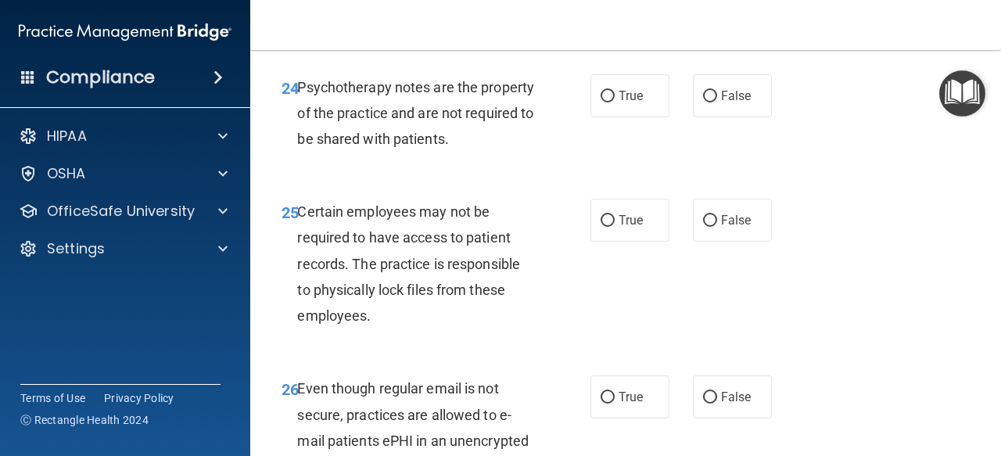
scroll to position [4119, 0]
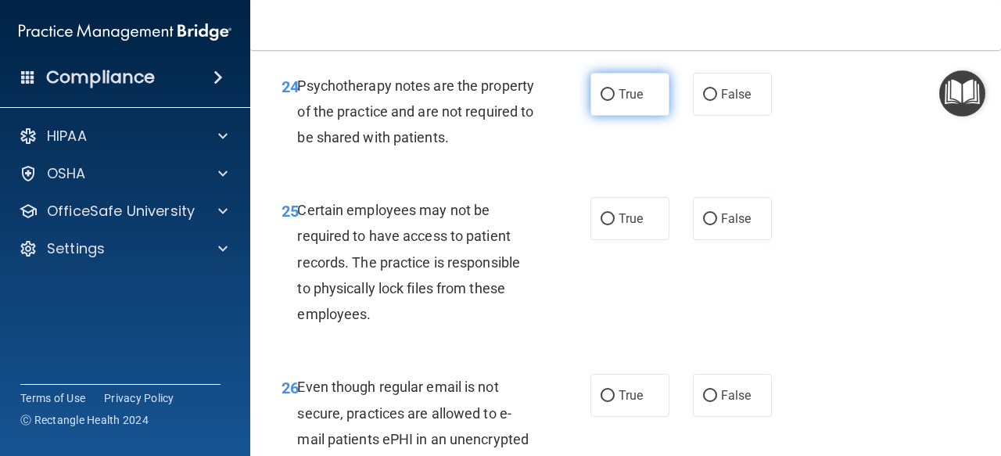
click at [623, 116] on label "True" at bounding box center [630, 94] width 79 height 43
click at [615, 101] on input "True" at bounding box center [608, 95] width 14 height 12
radio input "true"
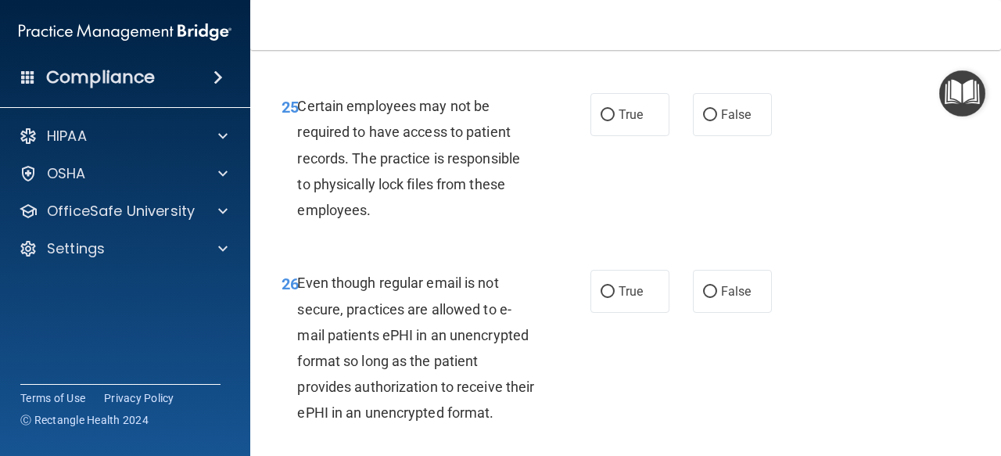
scroll to position [4224, 0]
click at [632, 121] on span "True" at bounding box center [631, 113] width 24 height 15
click at [615, 120] on input "True" at bounding box center [608, 115] width 14 height 12
radio input "true"
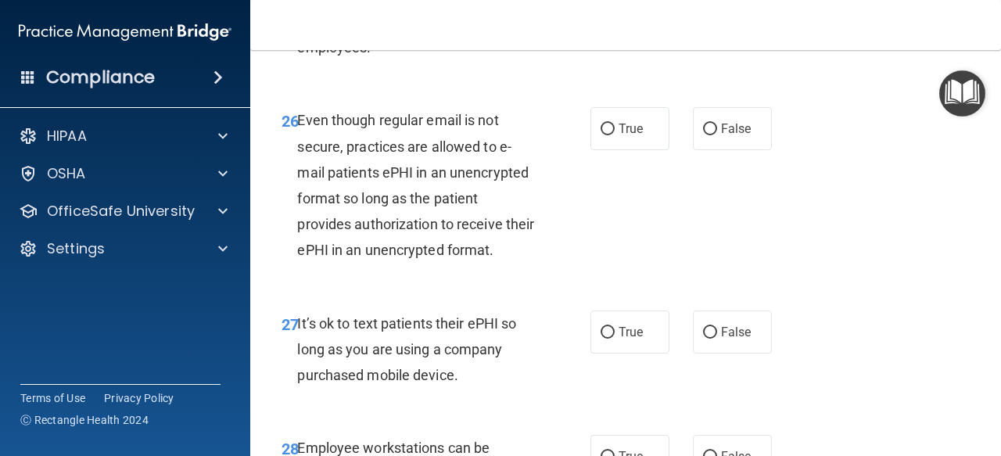
scroll to position [4386, 0]
click at [657, 149] on label "True" at bounding box center [630, 127] width 79 height 43
click at [615, 135] on input "True" at bounding box center [608, 129] width 14 height 12
radio input "true"
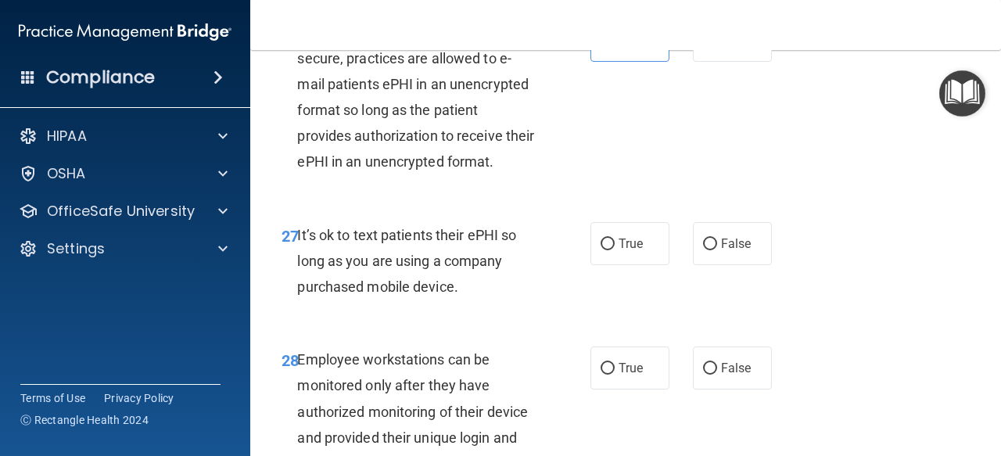
scroll to position [4494, 0]
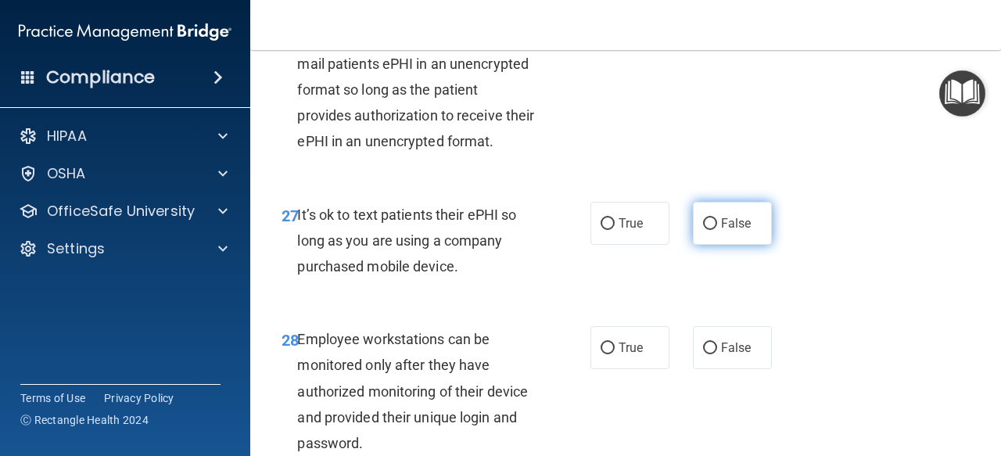
click at [722, 245] on label "False" at bounding box center [732, 223] width 79 height 43
click at [717, 230] on input "False" at bounding box center [710, 224] width 14 height 12
radio input "true"
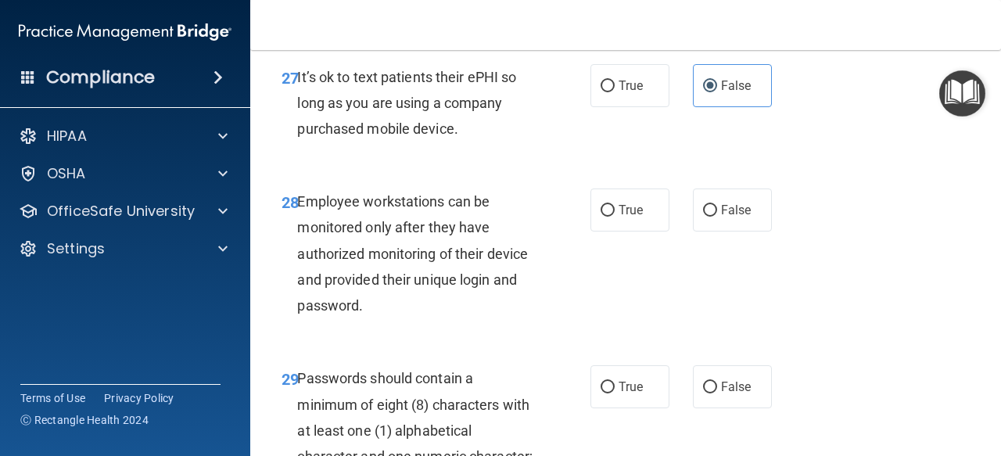
scroll to position [4638, 0]
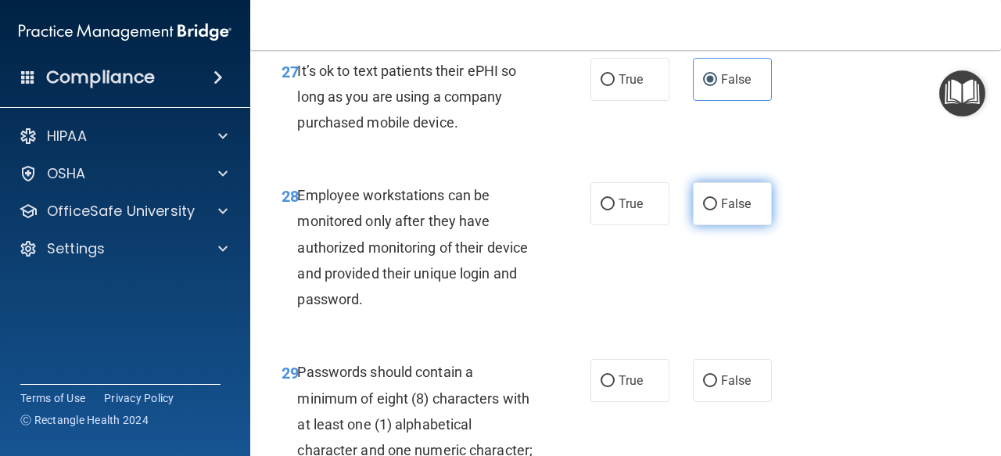
click at [749, 225] on label "False" at bounding box center [732, 203] width 79 height 43
click at [717, 210] on input "False" at bounding box center [710, 205] width 14 height 12
radio input "true"
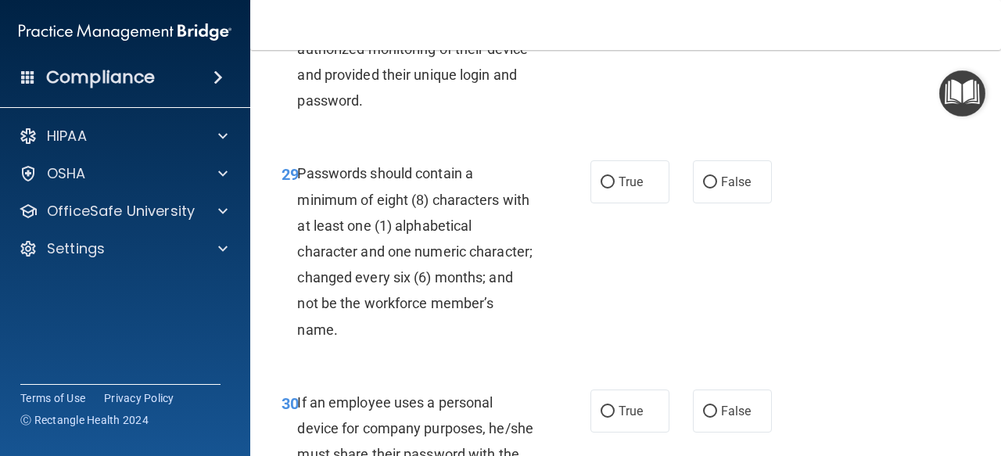
scroll to position [4840, 0]
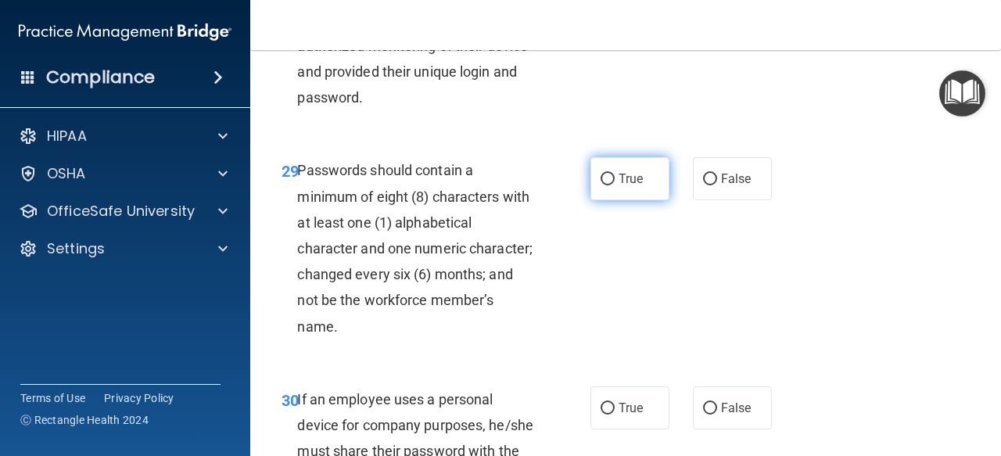
click at [637, 200] on label "True" at bounding box center [630, 178] width 79 height 43
click at [615, 185] on input "True" at bounding box center [608, 180] width 14 height 12
radio input "true"
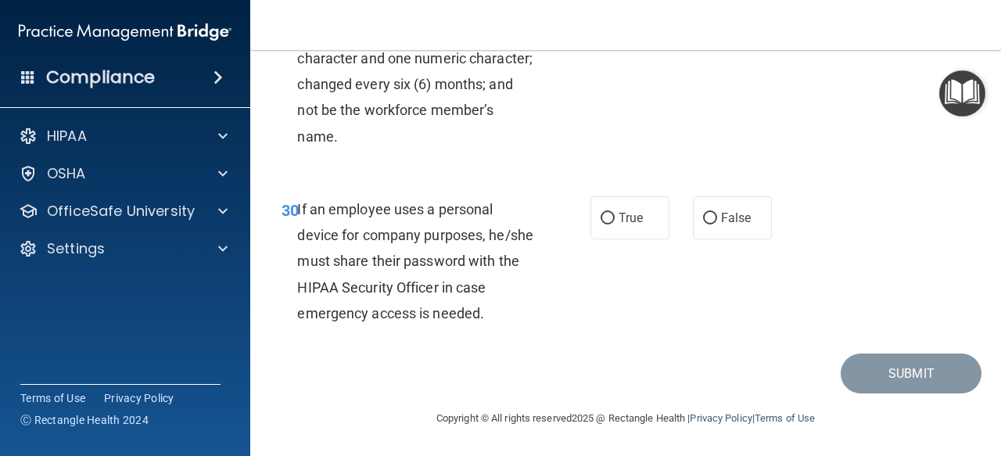
scroll to position [5133, 0]
click at [745, 218] on label "False" at bounding box center [732, 217] width 79 height 43
click at [717, 218] on input "False" at bounding box center [710, 219] width 14 height 12
radio input "true"
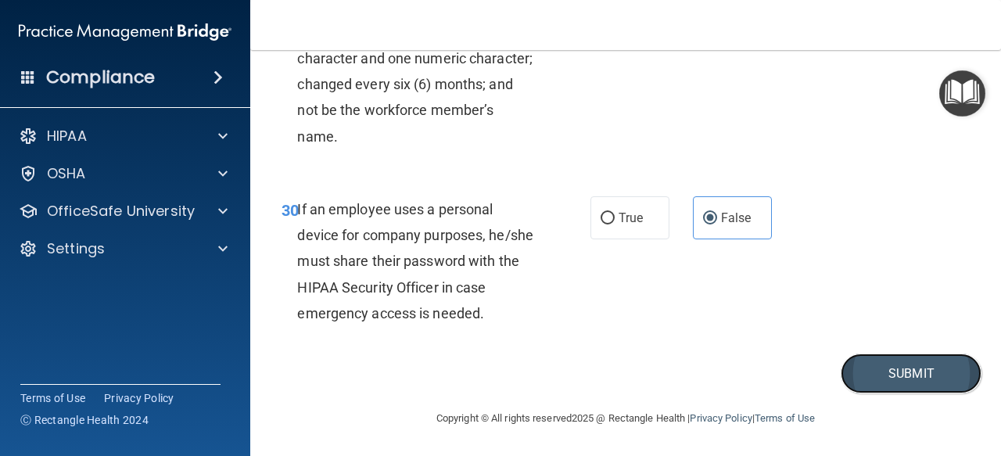
click at [897, 386] on button "Submit" at bounding box center [911, 374] width 141 height 40
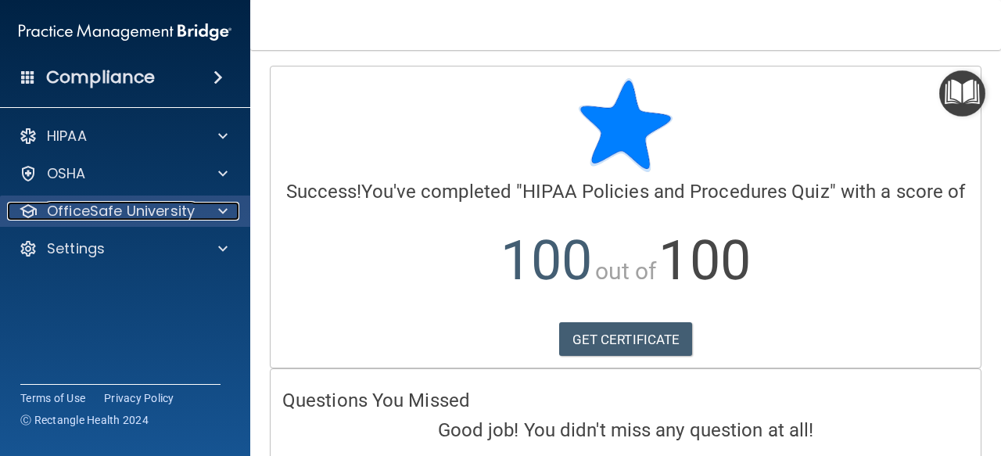
click at [223, 203] on span at bounding box center [222, 211] width 9 height 19
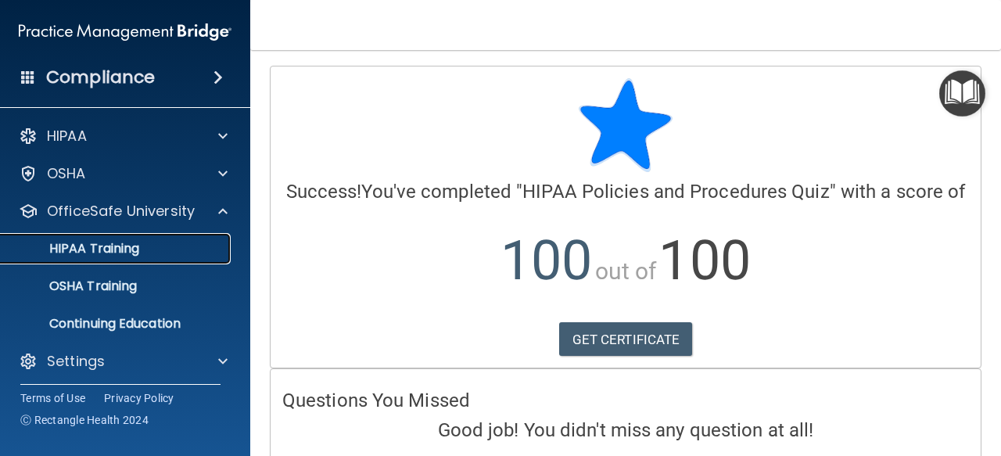
click at [174, 246] on div "HIPAA Training" at bounding box center [117, 249] width 214 height 16
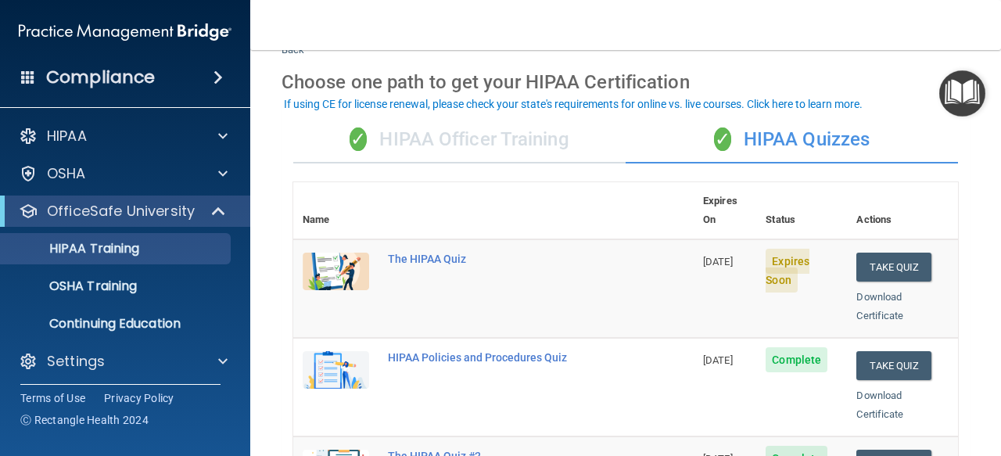
click at [436, 149] on div "✓ HIPAA Officer Training" at bounding box center [459, 140] width 332 height 47
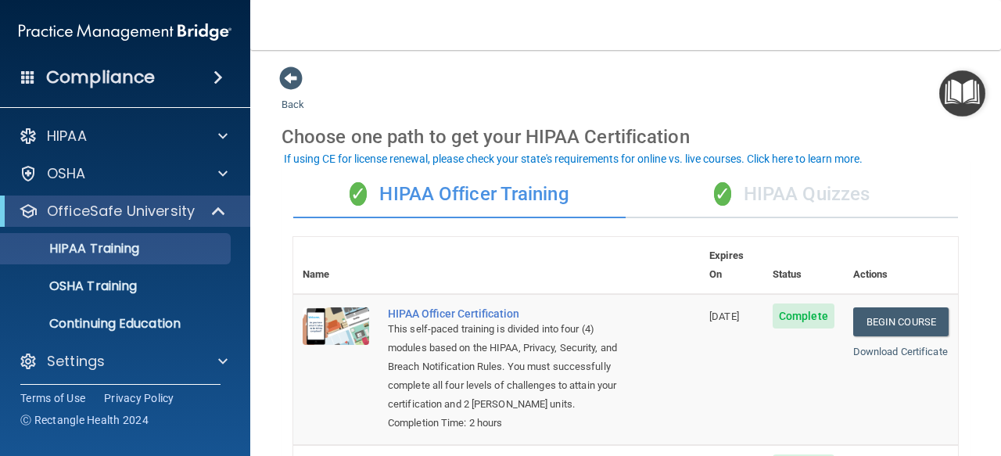
click at [728, 203] on div "✓ HIPAA Quizzes" at bounding box center [792, 194] width 332 height 47
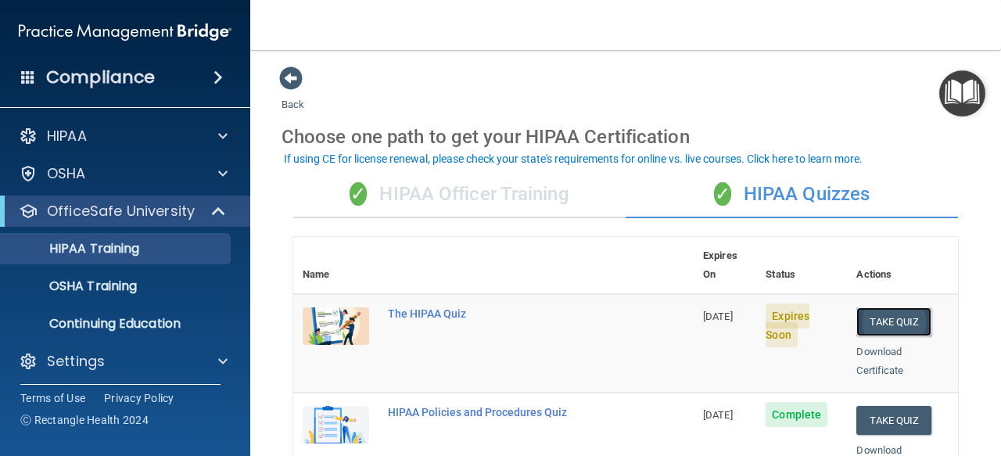
click at [871, 307] on button "Take Quiz" at bounding box center [893, 321] width 75 height 29
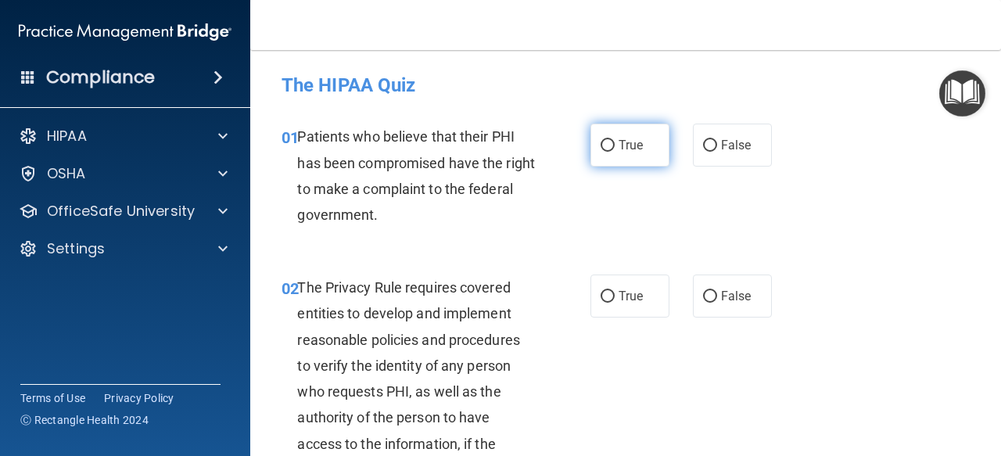
click at [627, 149] on span "True" at bounding box center [631, 145] width 24 height 15
click at [615, 149] on input "True" at bounding box center [608, 146] width 14 height 12
radio input "true"
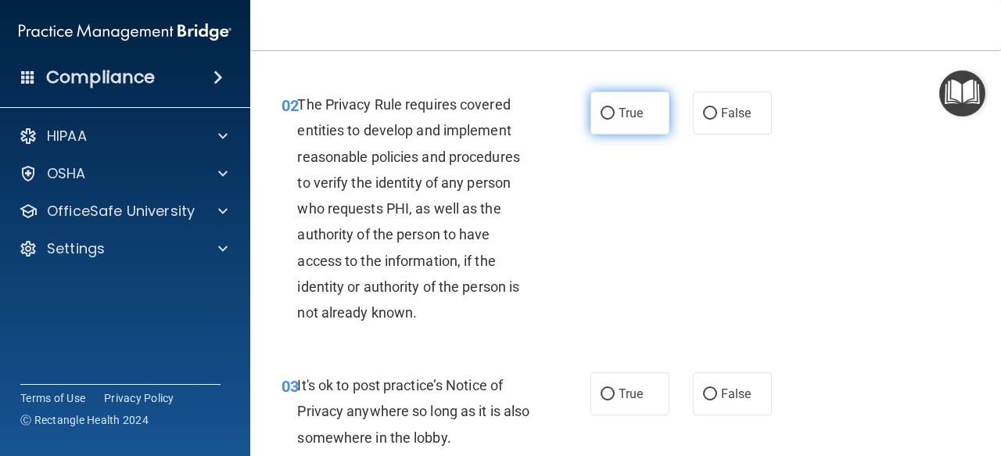
click at [622, 120] on span "True" at bounding box center [631, 113] width 24 height 15
click at [615, 120] on input "True" at bounding box center [608, 114] width 14 height 12
radio input "true"
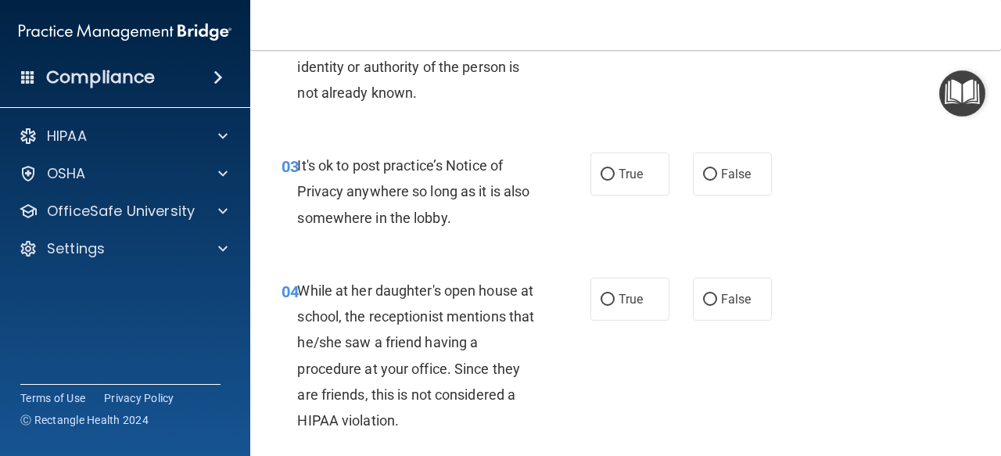
scroll to position [404, 0]
click at [607, 182] on label "True" at bounding box center [630, 173] width 79 height 43
click at [607, 180] on input "True" at bounding box center [608, 174] width 14 height 12
radio input "true"
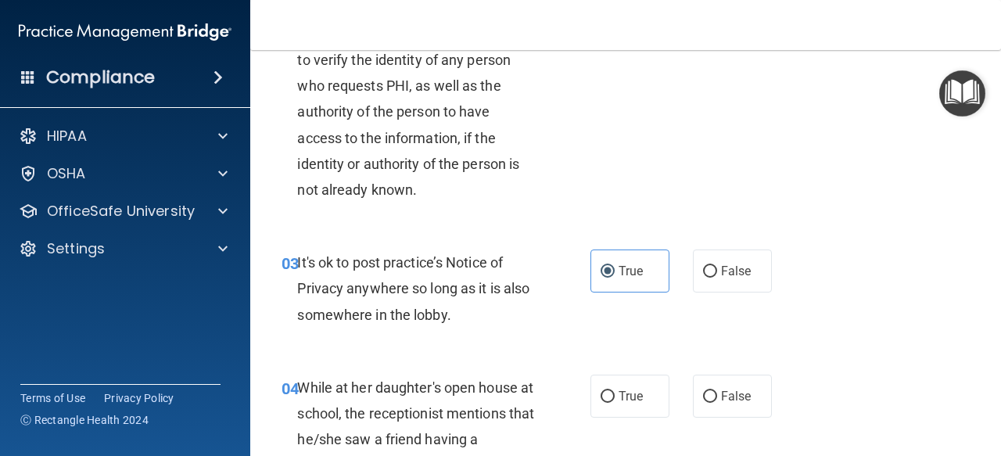
scroll to position [482, 0]
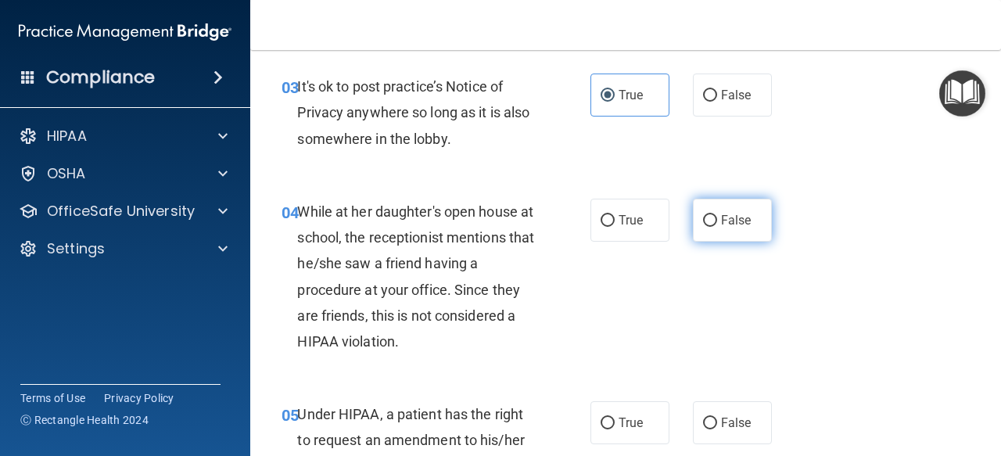
click at [729, 211] on label "False" at bounding box center [732, 220] width 79 height 43
click at [717, 215] on input "False" at bounding box center [710, 221] width 14 height 12
radio input "true"
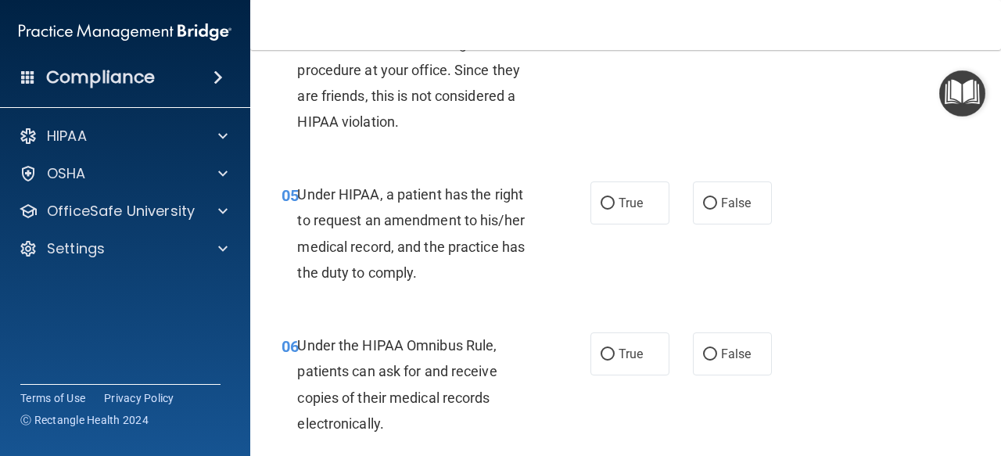
scroll to position [709, 0]
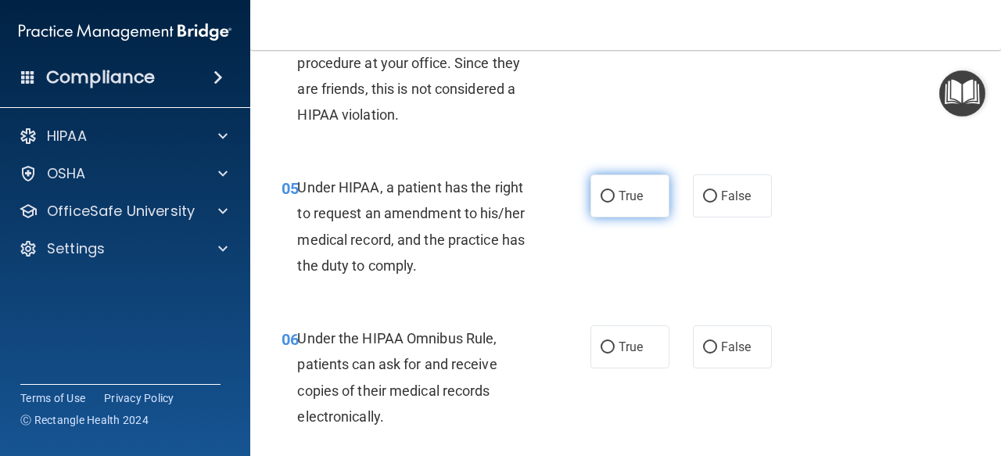
click at [619, 196] on span "True" at bounding box center [631, 196] width 24 height 15
click at [615, 196] on input "True" at bounding box center [608, 197] width 14 height 12
radio input "true"
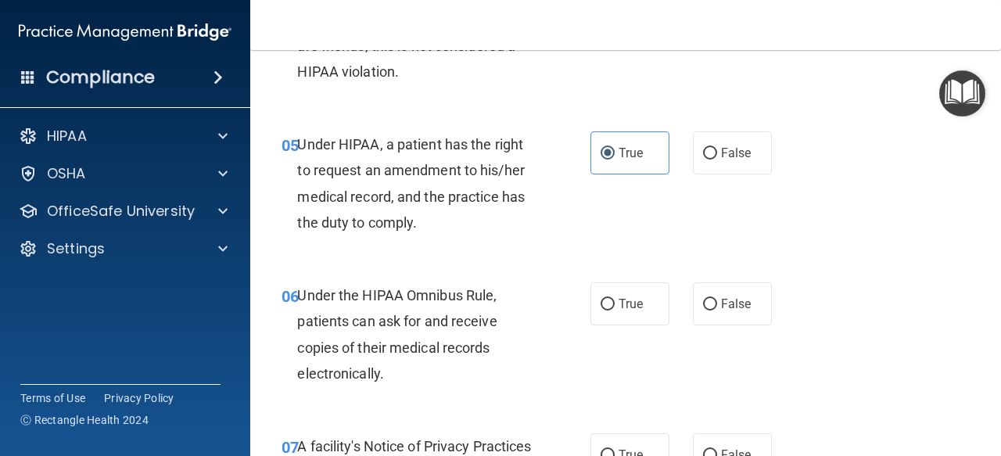
scroll to position [752, 0]
click at [601, 311] on label "True" at bounding box center [630, 303] width 79 height 43
click at [601, 310] on input "True" at bounding box center [608, 304] width 14 height 12
radio input "true"
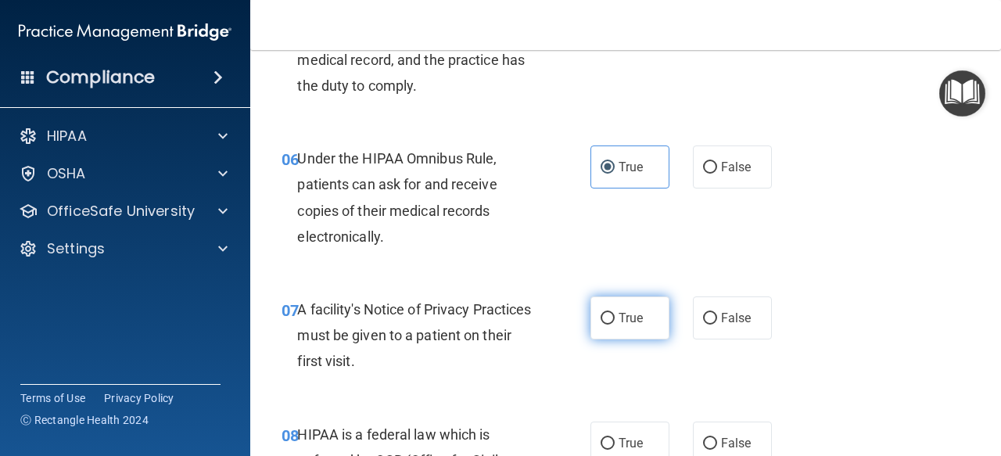
click at [619, 321] on span "True" at bounding box center [631, 318] width 24 height 15
click at [615, 321] on input "True" at bounding box center [608, 319] width 14 height 12
radio input "true"
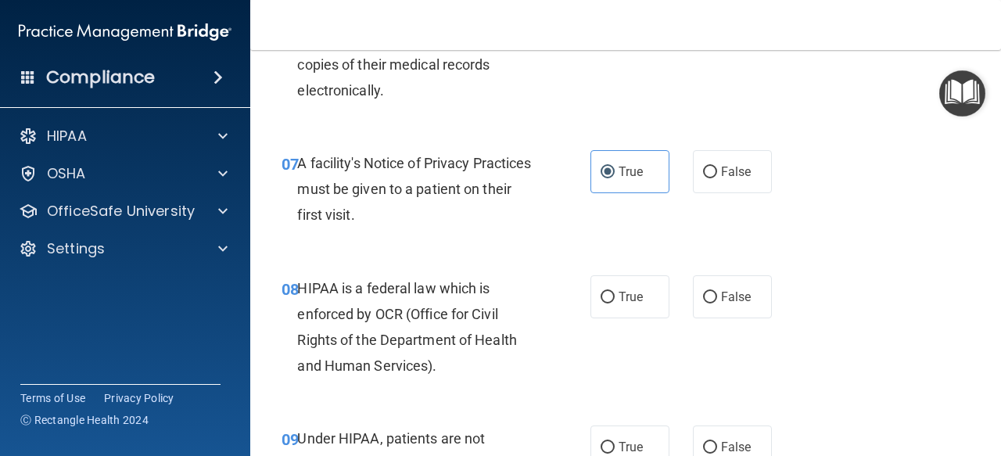
scroll to position [1040, 0]
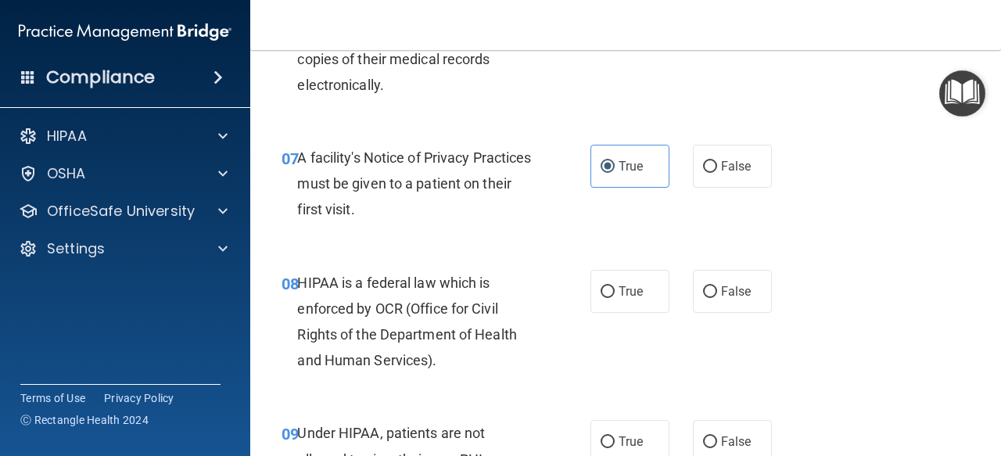
click at [580, 297] on div "08 HIPAA is a federal law which is enforced by OCR (Office for Civil Rights of …" at bounding box center [436, 326] width 356 height 112
click at [592, 295] on label "True" at bounding box center [630, 291] width 79 height 43
click at [601, 295] on input "True" at bounding box center [608, 292] width 14 height 12
radio input "true"
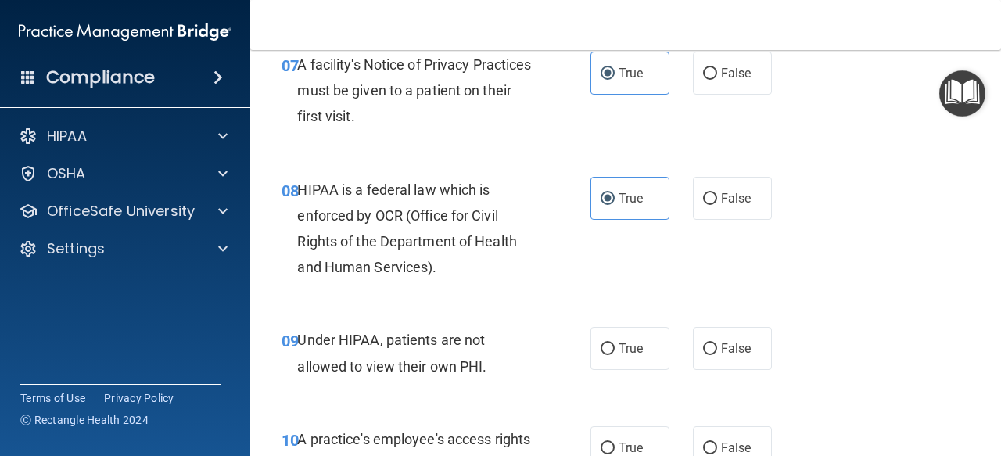
scroll to position [1157, 0]
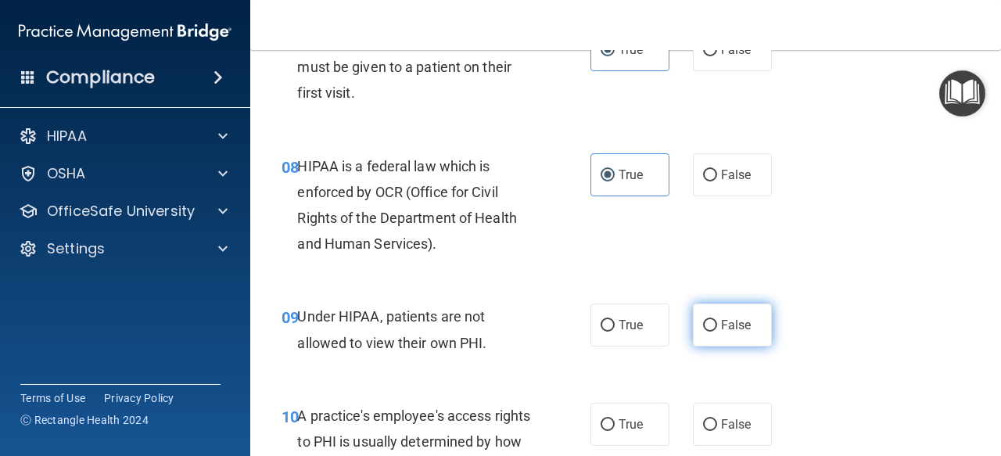
click at [725, 334] on label "False" at bounding box center [732, 324] width 79 height 43
click at [717, 332] on input "False" at bounding box center [710, 326] width 14 height 12
radio input "true"
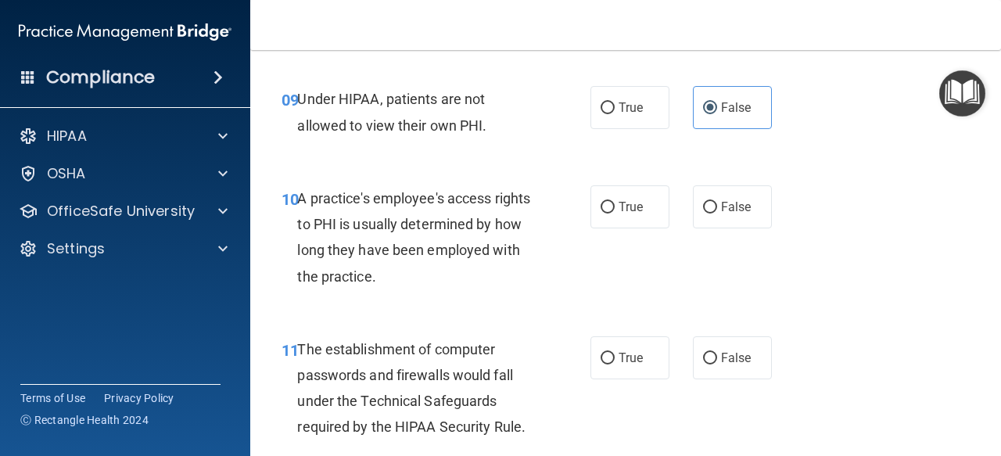
scroll to position [1375, 0]
drag, startPoint x: 736, startPoint y: 229, endPoint x: 730, endPoint y: 207, distance: 22.8
click at [730, 207] on div "10 A practice's employee's access rights to PHI is usually determined by how lo…" at bounding box center [626, 240] width 712 height 151
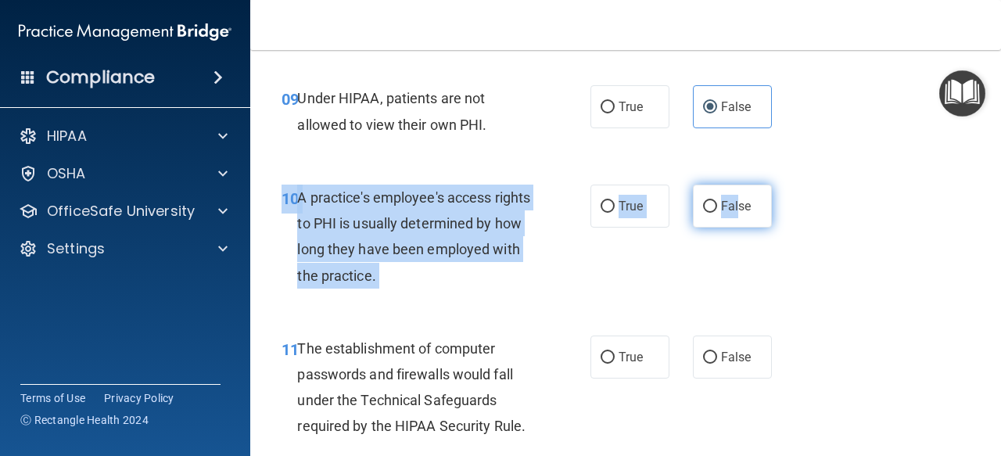
click at [730, 207] on span "False" at bounding box center [736, 206] width 31 height 15
click at [717, 207] on input "False" at bounding box center [710, 207] width 14 height 12
radio input "true"
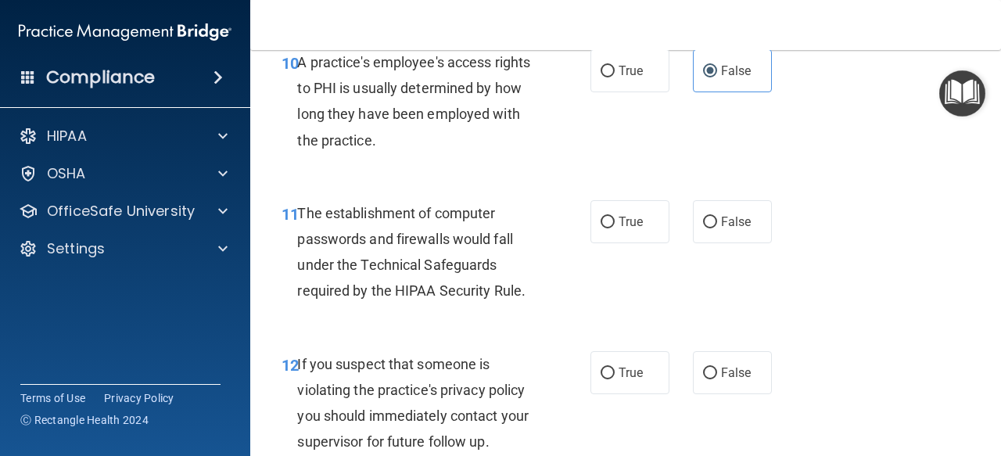
scroll to position [1525, 0]
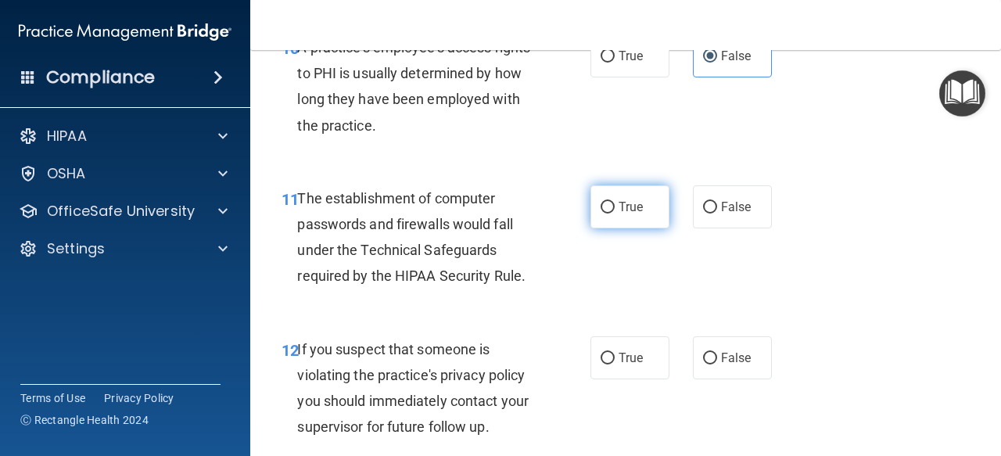
click at [608, 226] on label "True" at bounding box center [630, 206] width 79 height 43
click at [608, 214] on input "True" at bounding box center [608, 208] width 14 height 12
radio input "true"
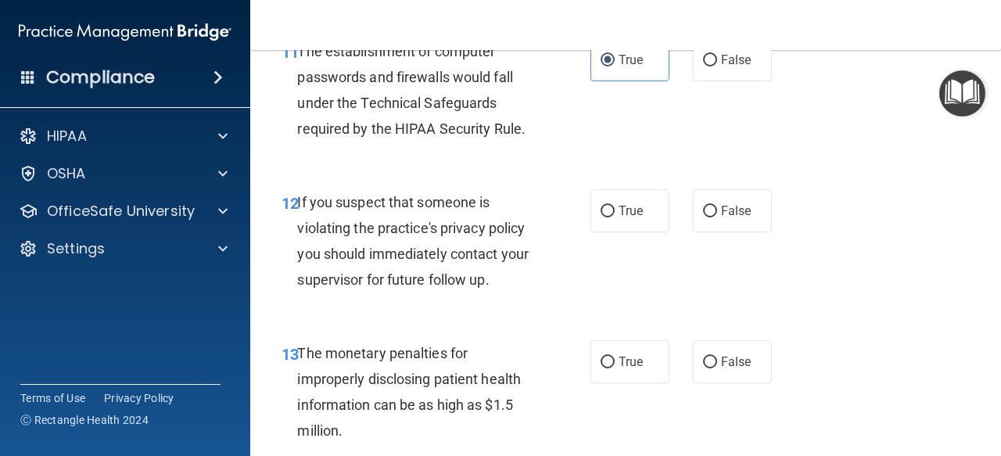
scroll to position [1690, 0]
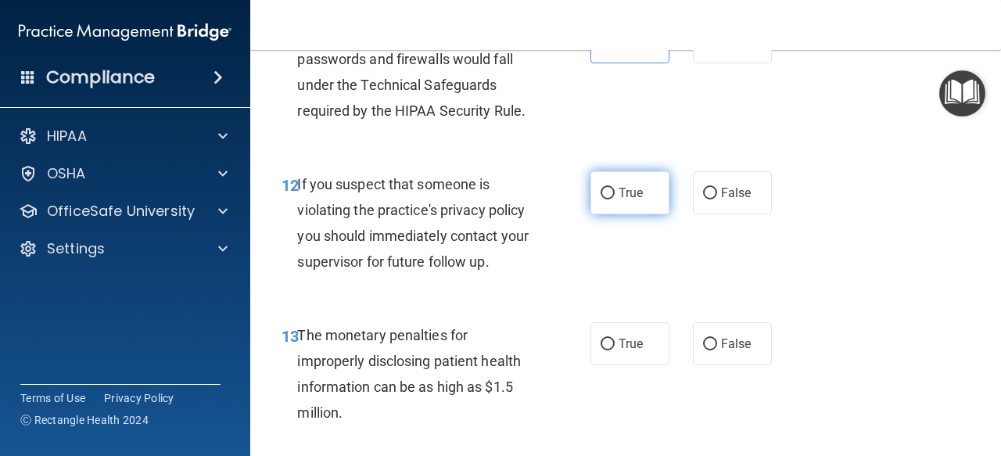
click at [601, 192] on input "True" at bounding box center [608, 194] width 14 height 12
radio input "true"
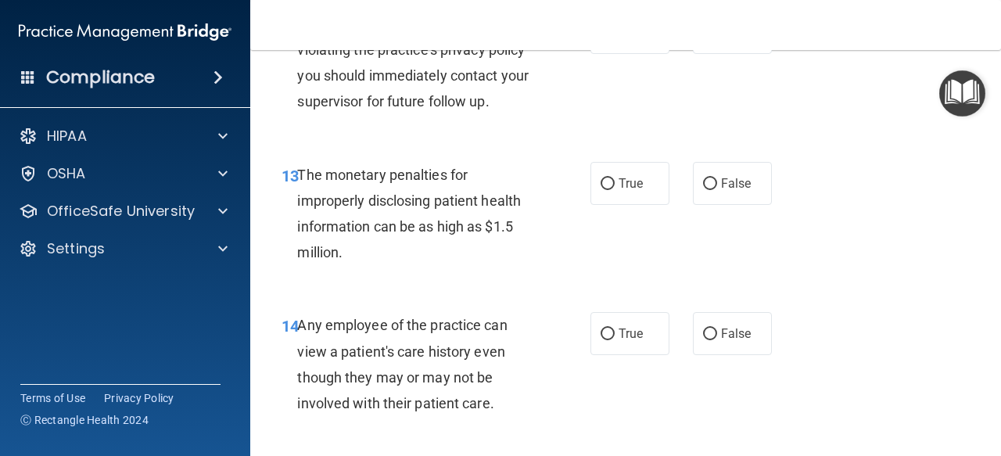
scroll to position [1860, 0]
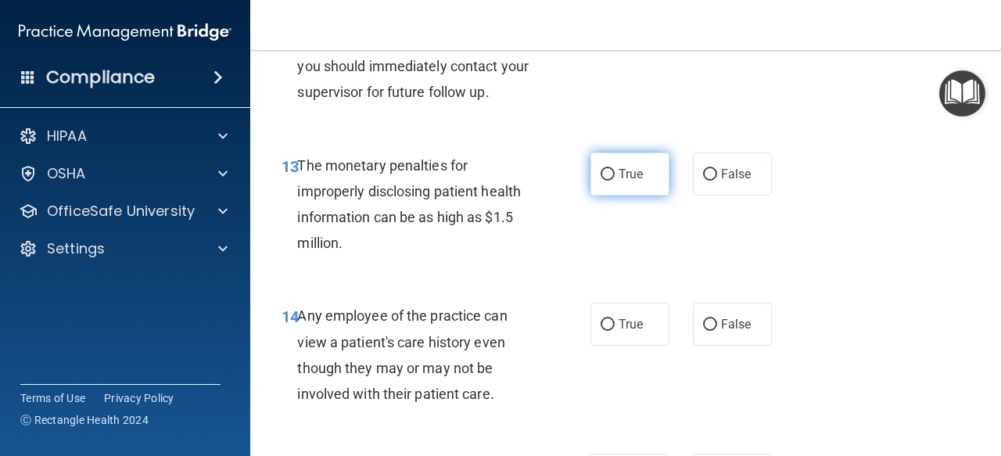
click at [646, 169] on label "True" at bounding box center [630, 174] width 79 height 43
click at [615, 169] on input "True" at bounding box center [608, 175] width 14 height 12
radio input "true"
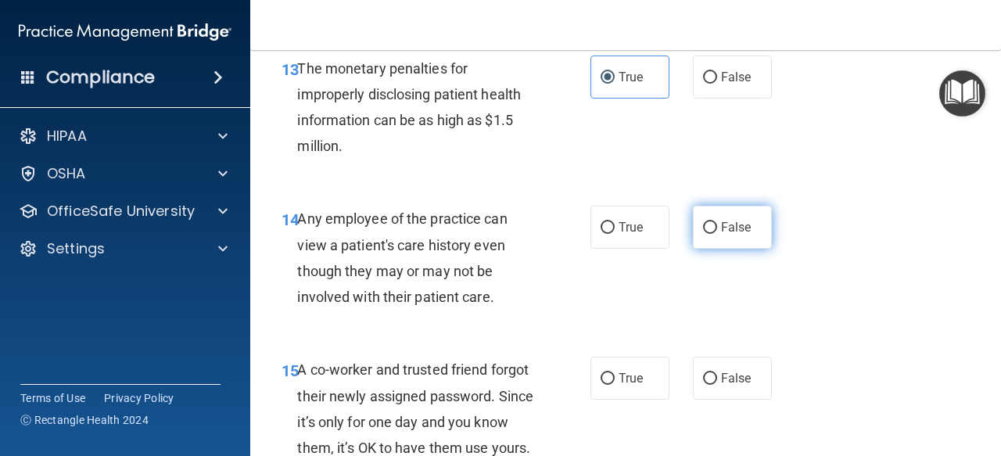
click at [698, 234] on label "False" at bounding box center [732, 227] width 79 height 43
click at [703, 234] on input "False" at bounding box center [710, 228] width 14 height 12
radio input "true"
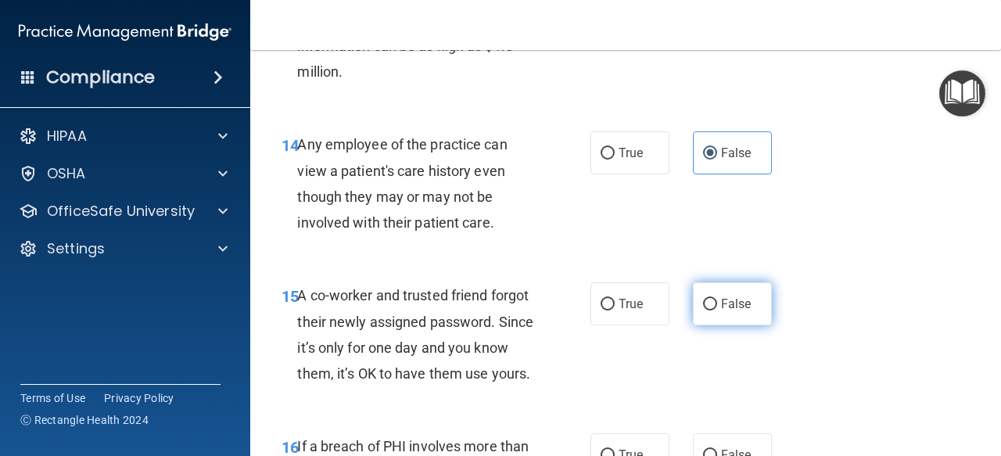
click at [723, 310] on span "False" at bounding box center [736, 303] width 31 height 15
click at [717, 310] on input "False" at bounding box center [710, 305] width 14 height 12
radio input "true"
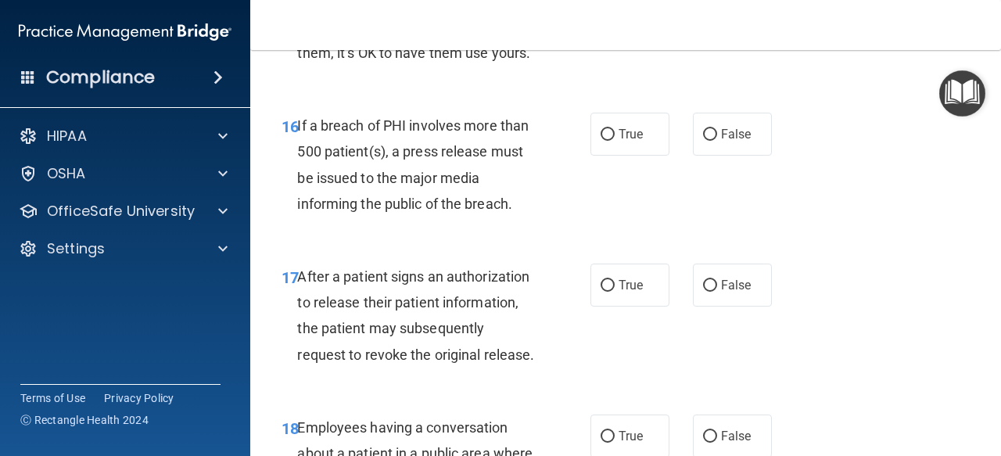
scroll to position [2353, 0]
click at [609, 140] on label "True" at bounding box center [630, 133] width 79 height 43
click at [609, 140] on input "True" at bounding box center [608, 134] width 14 height 12
radio input "true"
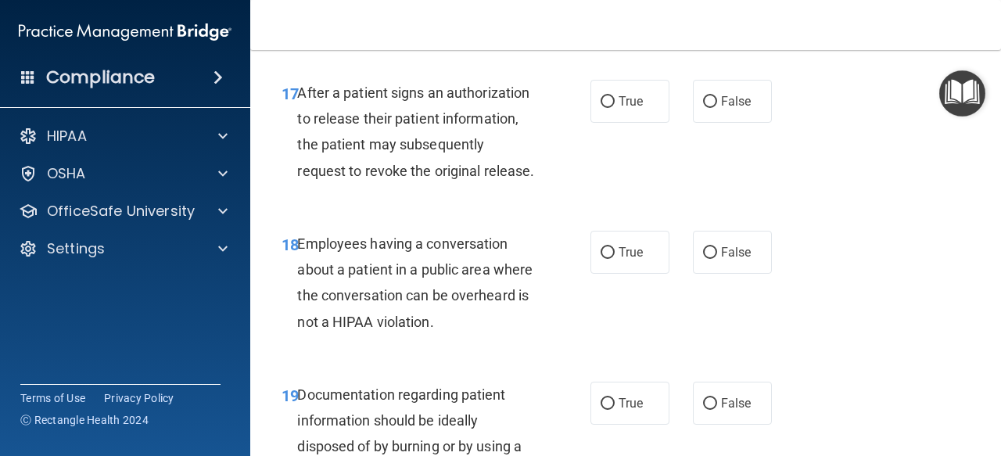
scroll to position [2537, 0]
click at [619, 108] on span "True" at bounding box center [631, 100] width 24 height 15
click at [615, 107] on input "True" at bounding box center [608, 101] width 14 height 12
radio input "true"
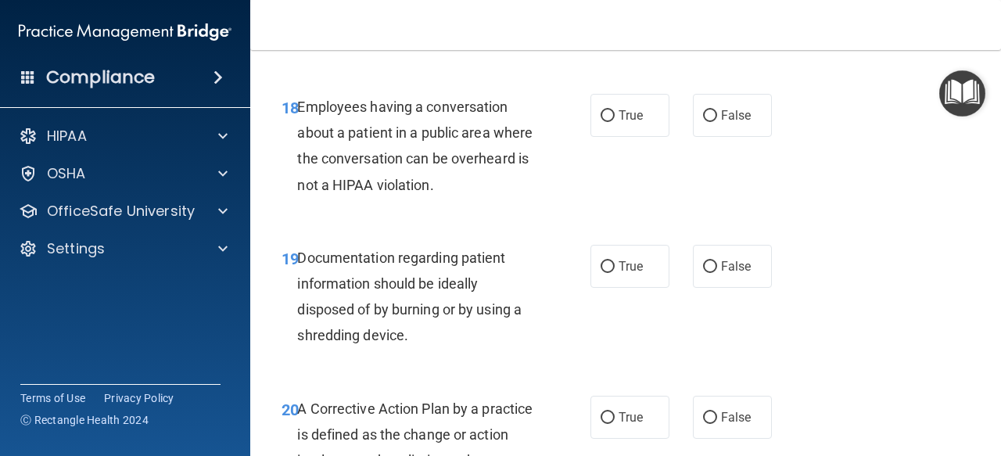
scroll to position [2692, 0]
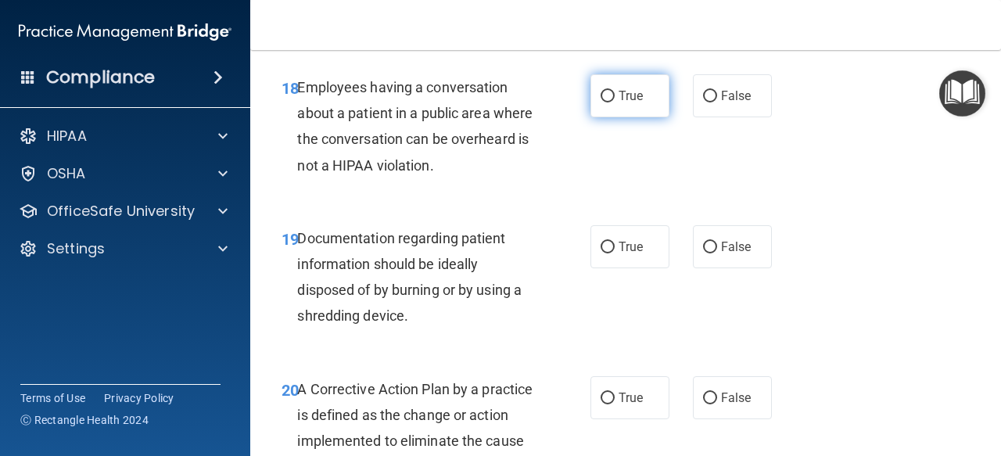
click at [627, 117] on label "True" at bounding box center [630, 95] width 79 height 43
click at [615, 102] on input "True" at bounding box center [608, 97] width 14 height 12
radio input "true"
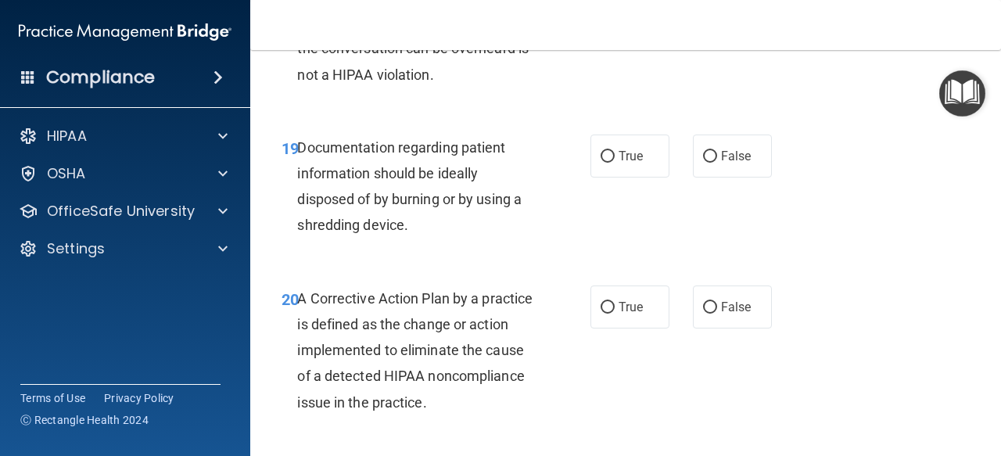
scroll to position [2799, 0]
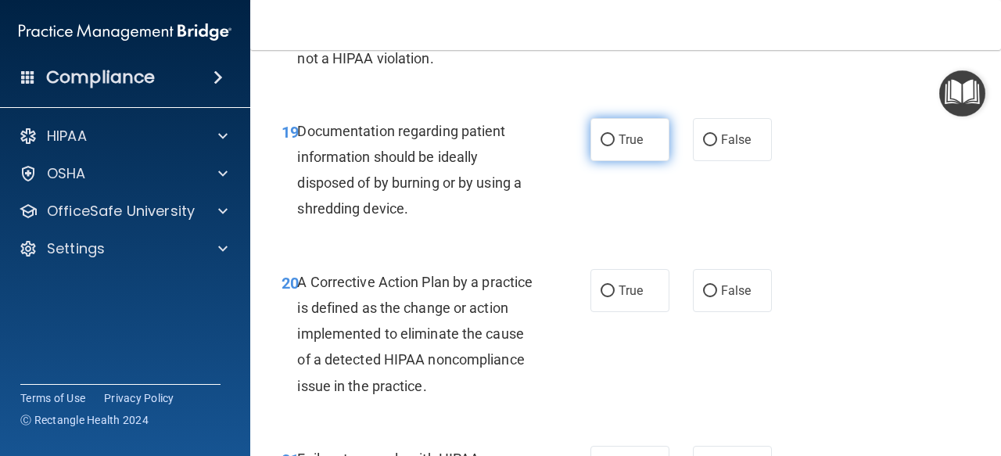
click at [619, 161] on label "True" at bounding box center [630, 139] width 79 height 43
click at [615, 146] on input "True" at bounding box center [608, 141] width 14 height 12
radio input "true"
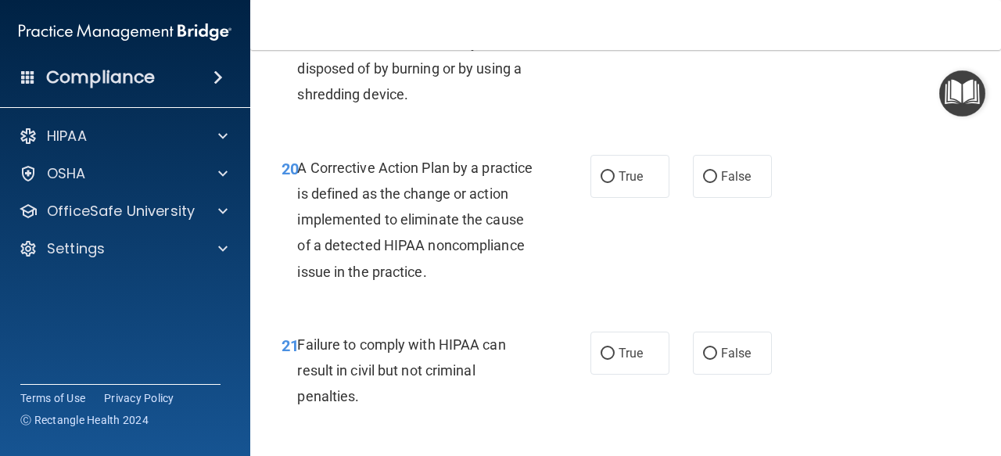
scroll to position [2921, 0]
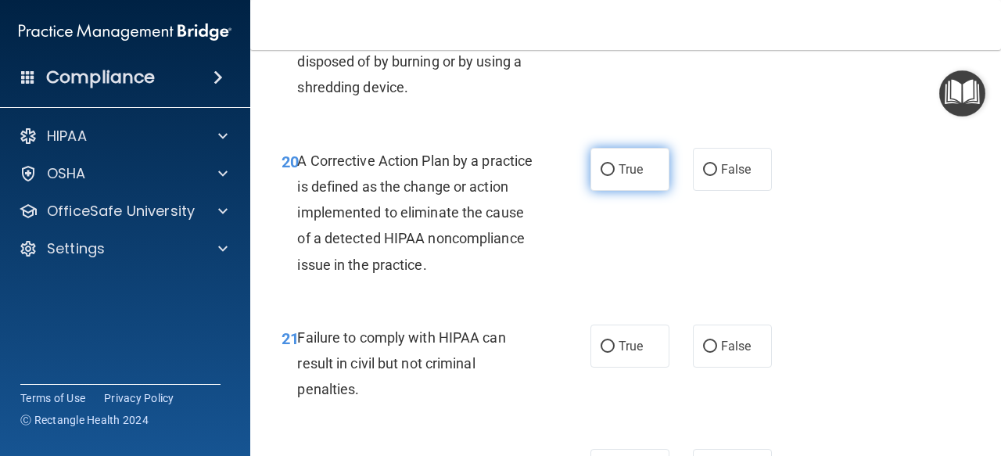
click at [619, 177] on span "True" at bounding box center [631, 169] width 24 height 15
click at [615, 176] on input "True" at bounding box center [608, 170] width 14 height 12
radio input "true"
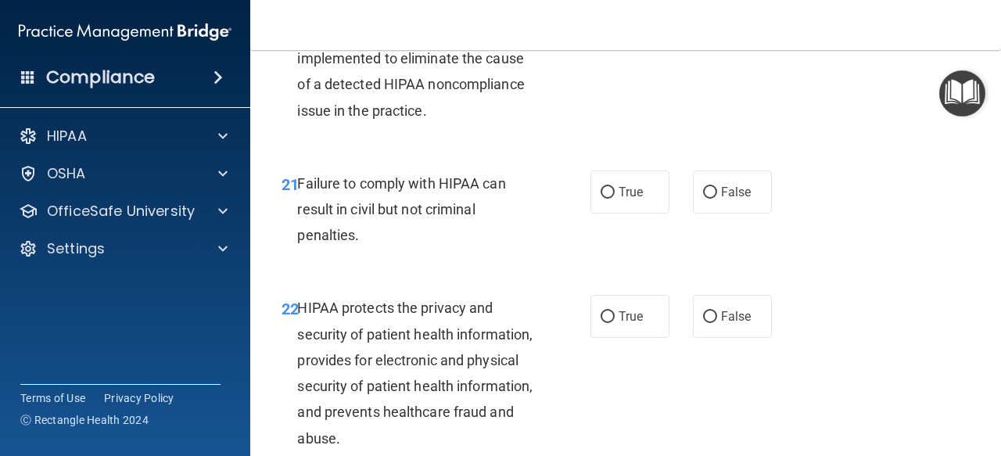
scroll to position [3077, 0]
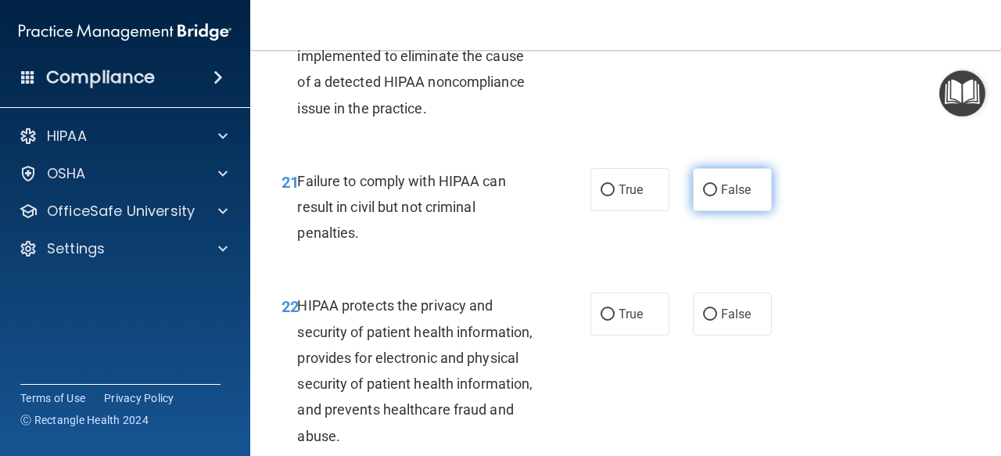
click at [727, 197] on span "False" at bounding box center [736, 189] width 31 height 15
click at [717, 196] on input "False" at bounding box center [710, 191] width 14 height 12
radio input "true"
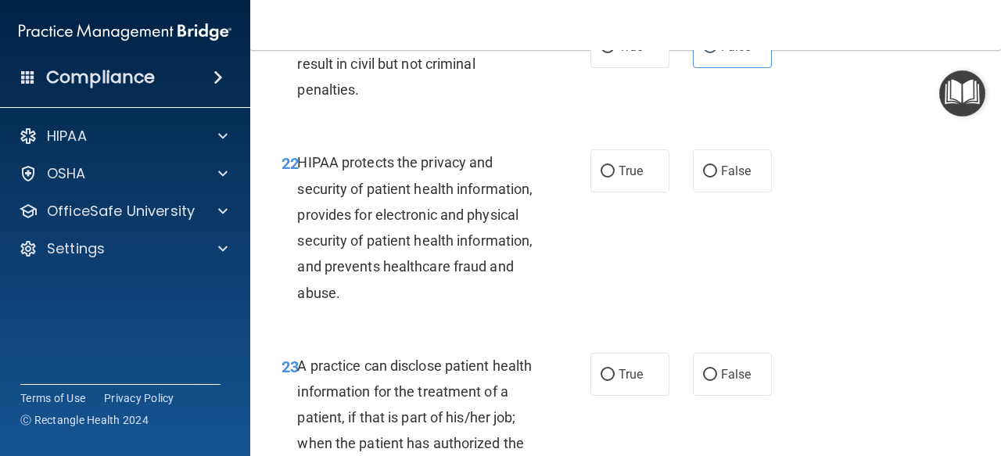
scroll to position [3221, 0]
click at [601, 177] on input "True" at bounding box center [608, 171] width 14 height 12
radio input "true"
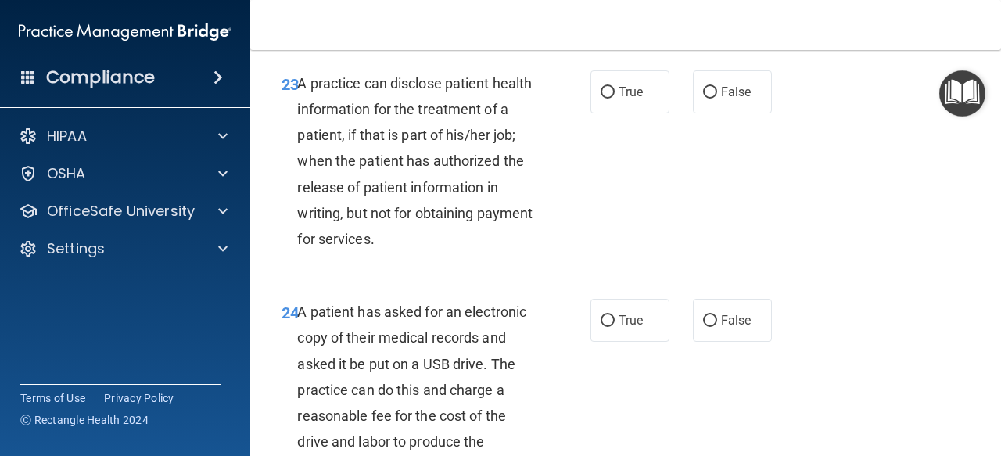
scroll to position [3523, 0]
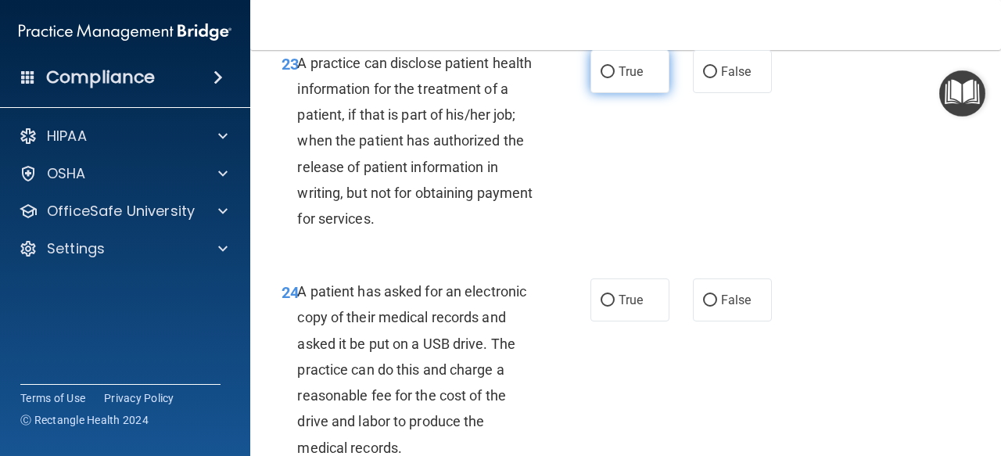
click at [596, 93] on label "True" at bounding box center [630, 71] width 79 height 43
click at [601, 78] on input "True" at bounding box center [608, 72] width 14 height 12
radio input "true"
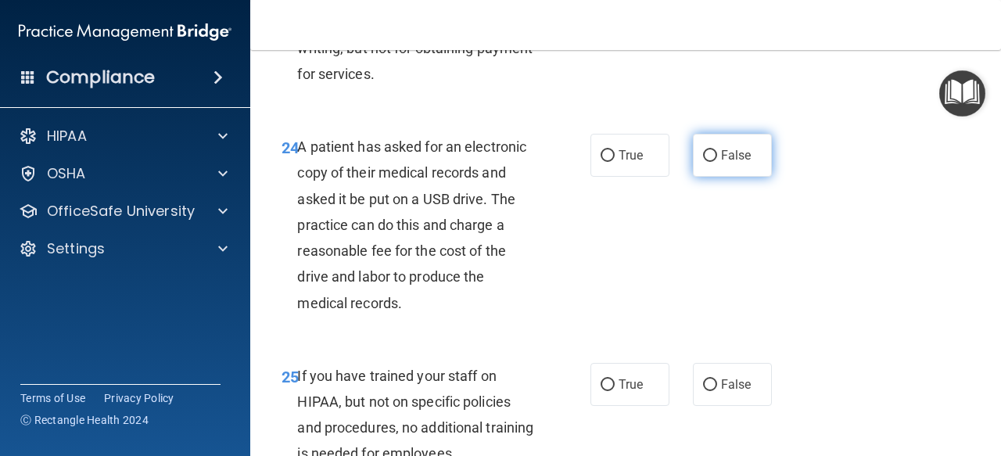
click at [734, 177] on label "False" at bounding box center [732, 155] width 79 height 43
click at [717, 162] on input "False" at bounding box center [710, 156] width 14 height 12
radio input "true"
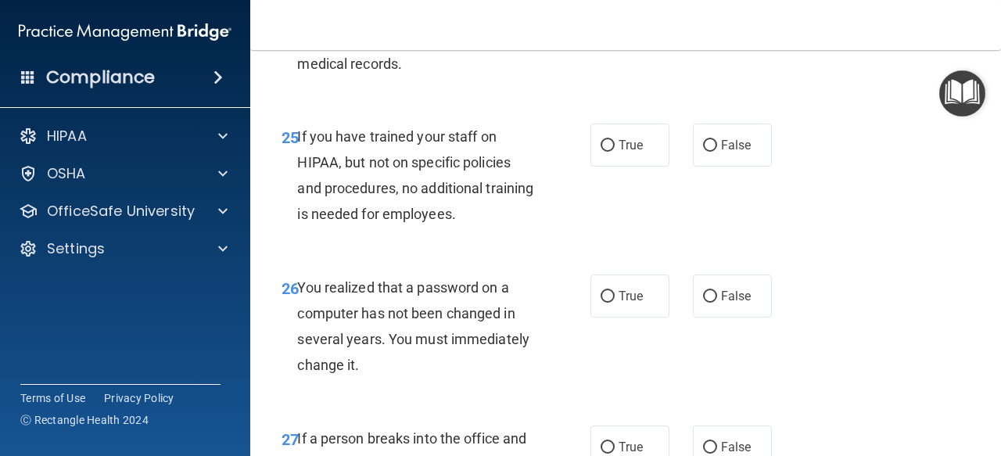
scroll to position [3920, 0]
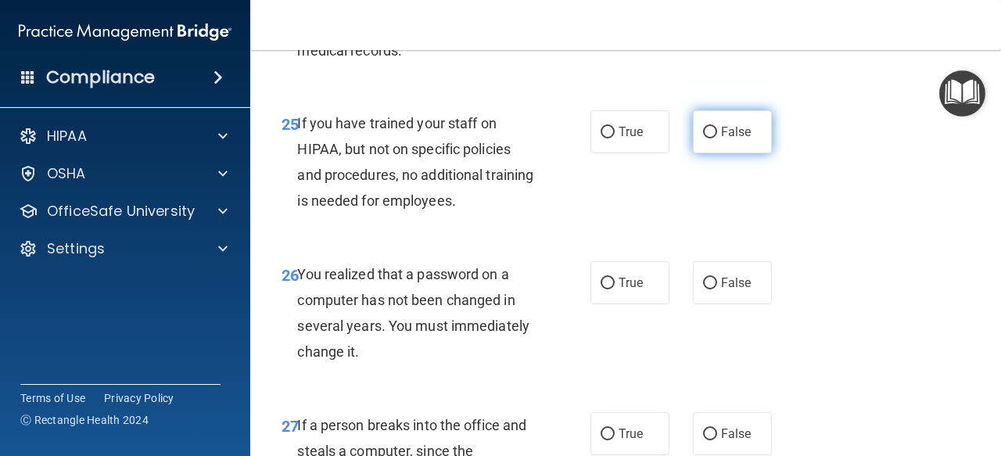
click at [742, 153] on label "False" at bounding box center [732, 131] width 79 height 43
click at [717, 138] on input "False" at bounding box center [710, 133] width 14 height 12
radio input "true"
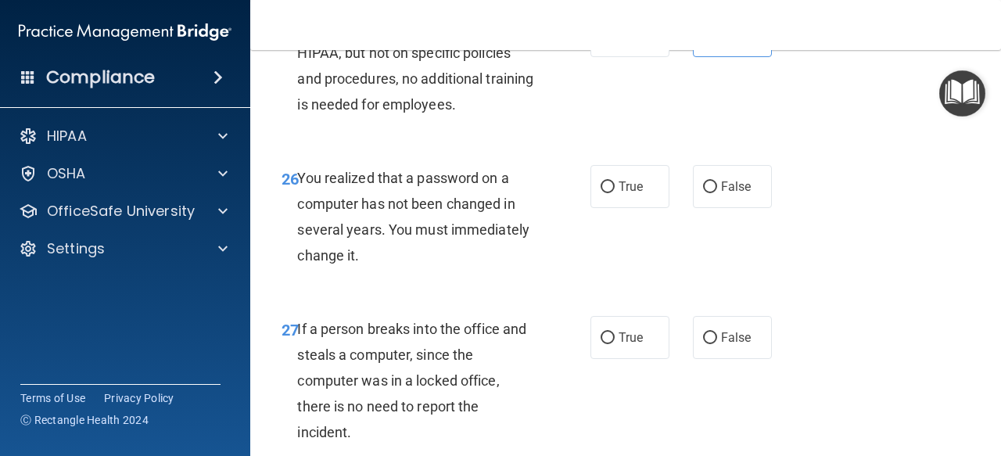
scroll to position [4088, 0]
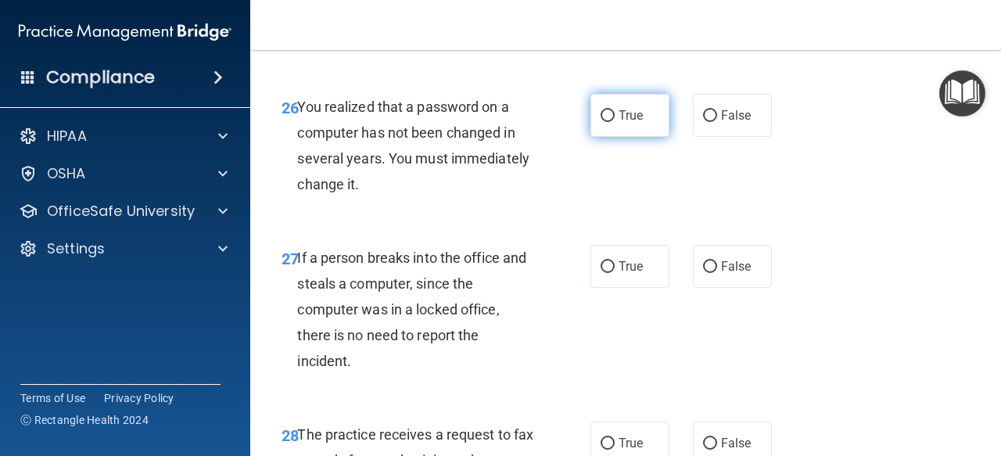
click at [601, 122] on input "True" at bounding box center [608, 116] width 14 height 12
radio input "true"
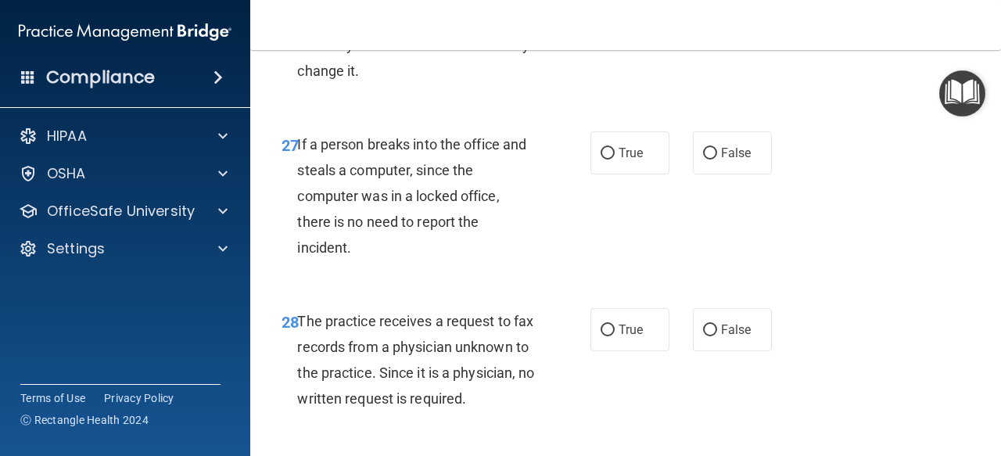
scroll to position [4204, 0]
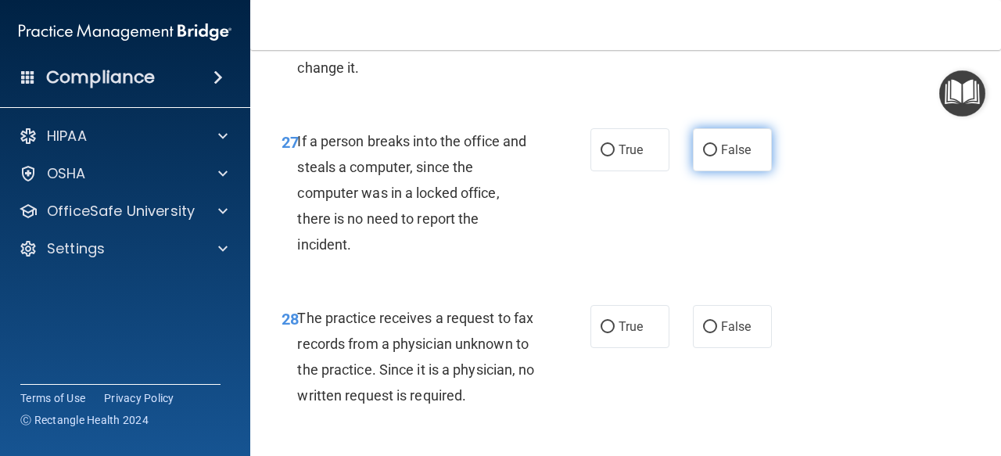
click at [721, 157] on span "False" at bounding box center [736, 149] width 31 height 15
click at [715, 156] on input "False" at bounding box center [710, 151] width 14 height 12
radio input "true"
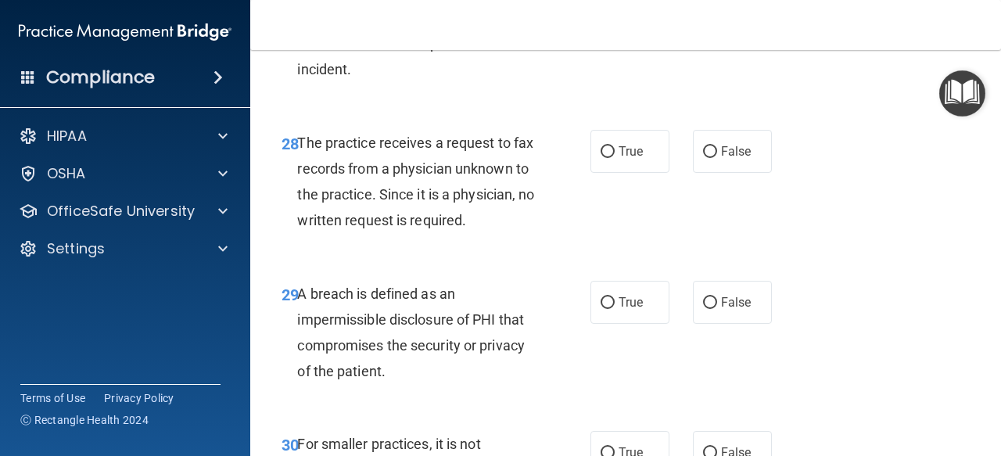
scroll to position [4404, 0]
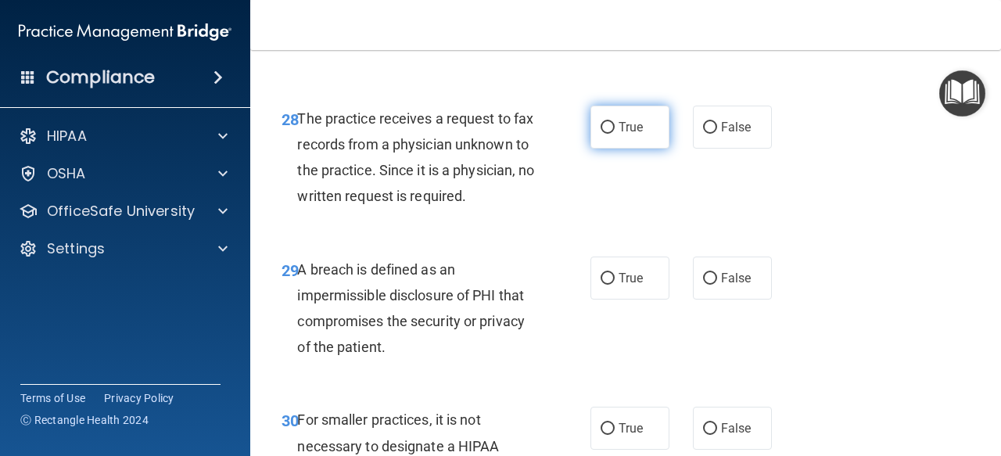
click at [596, 149] on label "True" at bounding box center [630, 127] width 79 height 43
click at [601, 134] on input "True" at bounding box center [608, 128] width 14 height 12
radio input "true"
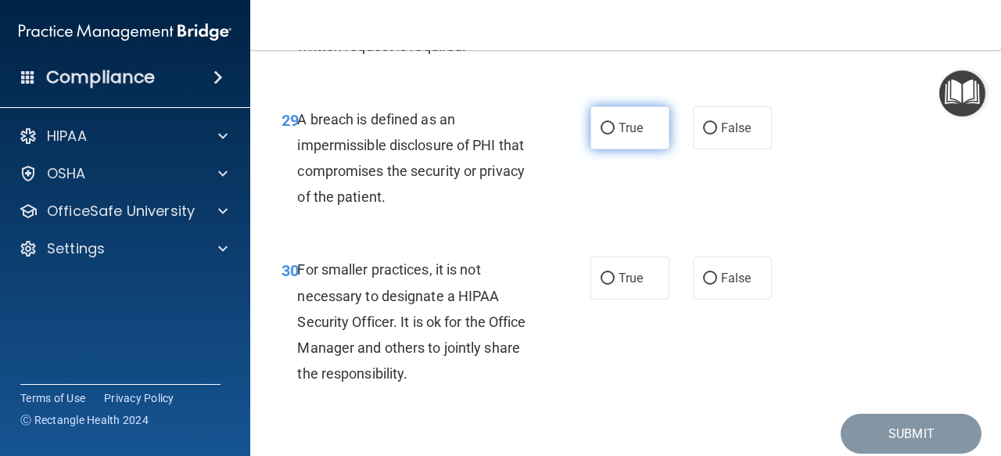
click at [591, 149] on label "True" at bounding box center [630, 127] width 79 height 43
click at [601, 135] on input "True" at bounding box center [608, 129] width 14 height 12
radio input "true"
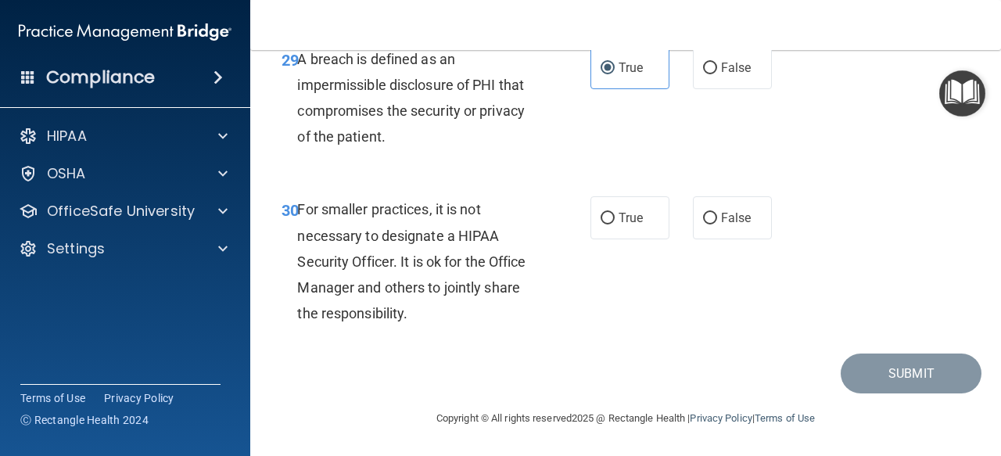
scroll to position [4657, 0]
click at [603, 239] on label "True" at bounding box center [630, 217] width 79 height 43
click at [603, 224] on input "True" at bounding box center [608, 219] width 14 height 12
radio input "true"
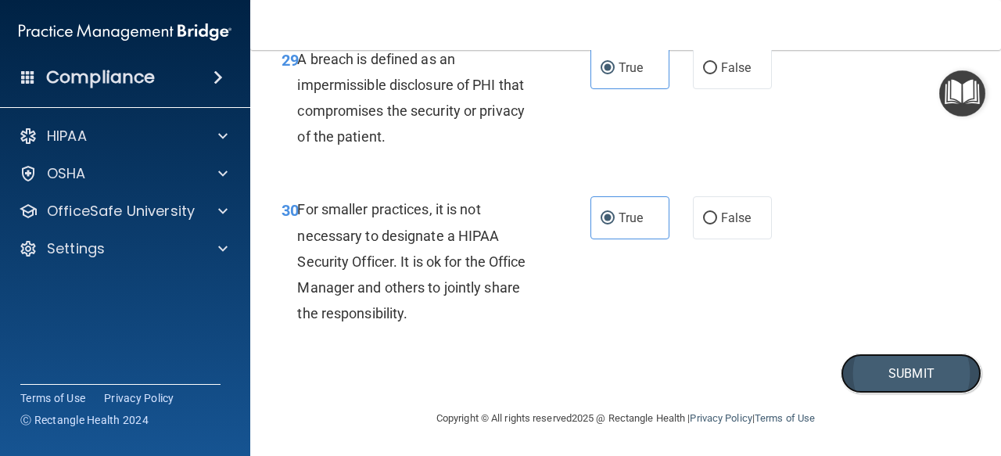
click at [895, 393] on button "Submit" at bounding box center [911, 374] width 141 height 40
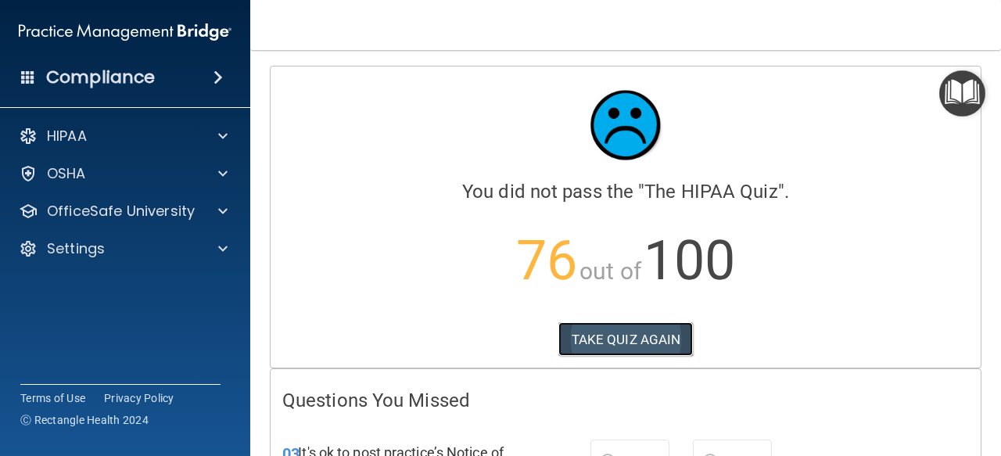
click at [609, 332] on button "TAKE QUIZ AGAIN" at bounding box center [625, 339] width 135 height 34
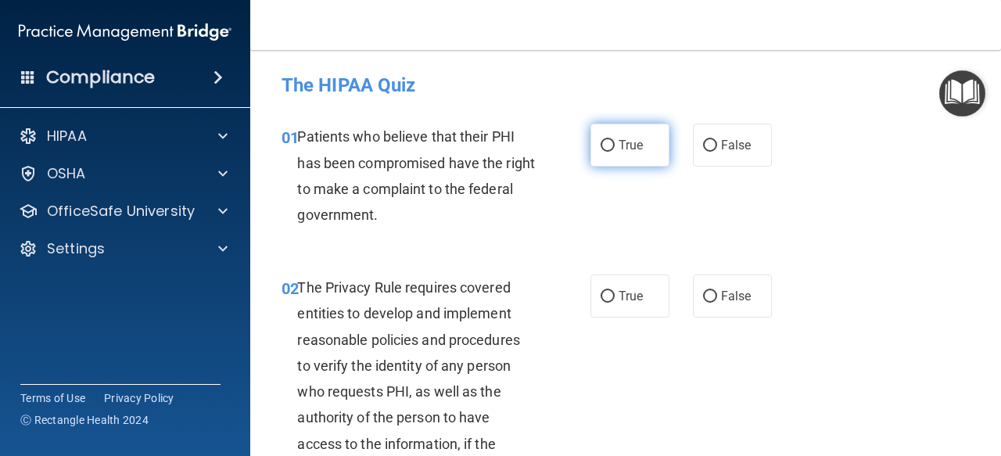
click at [635, 142] on span "True" at bounding box center [631, 145] width 24 height 15
click at [615, 142] on input "True" at bounding box center [608, 146] width 14 height 12
radio input "true"
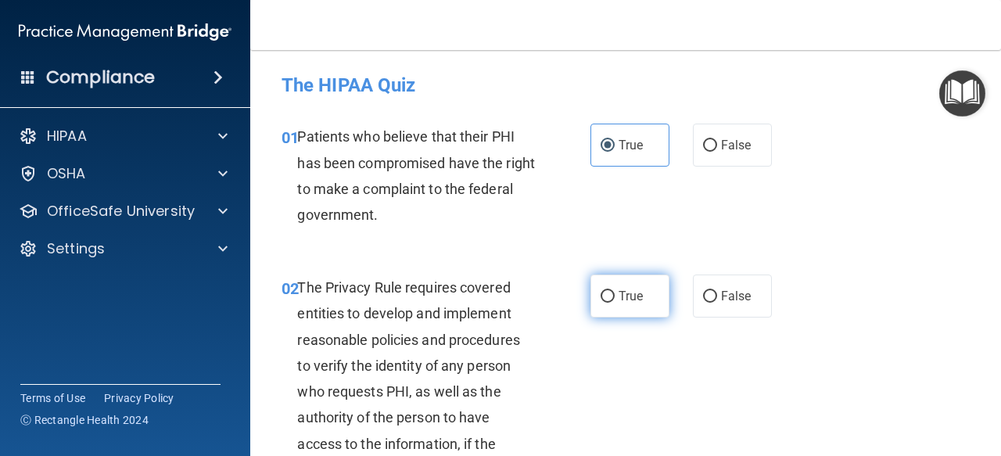
click at [619, 302] on span "True" at bounding box center [631, 296] width 24 height 15
click at [615, 302] on input "True" at bounding box center [608, 297] width 14 height 12
radio input "true"
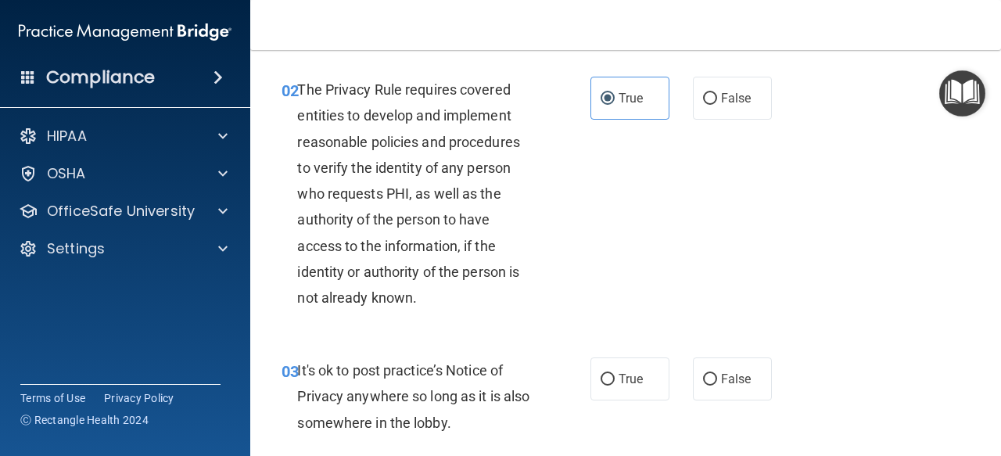
scroll to position [271, 0]
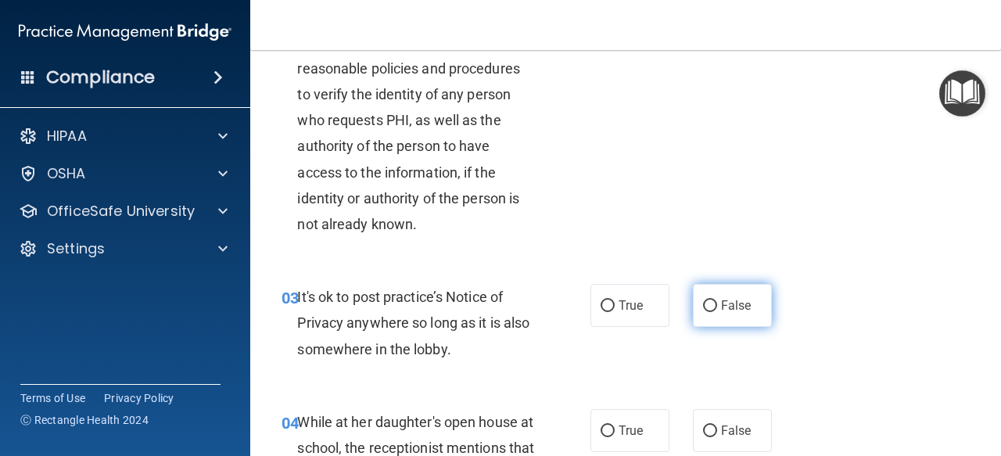
click at [742, 303] on span "False" at bounding box center [736, 305] width 31 height 15
click at [717, 303] on input "False" at bounding box center [710, 306] width 14 height 12
radio input "true"
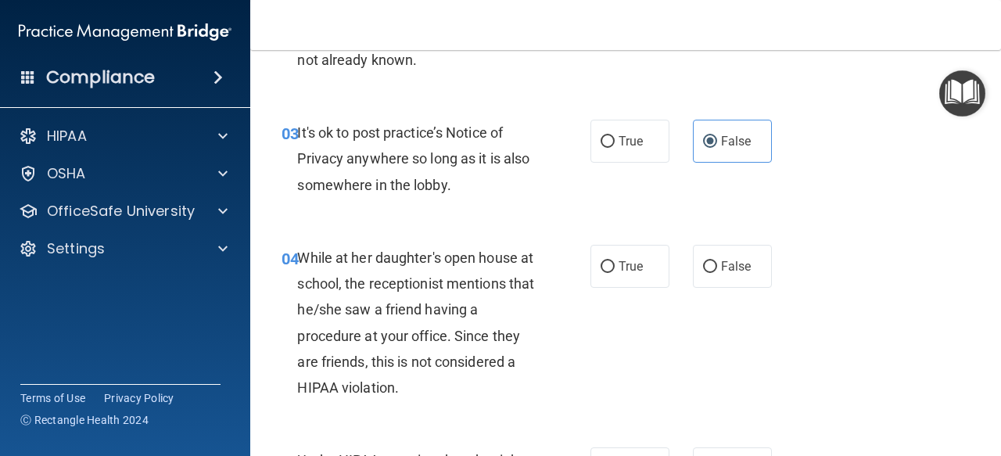
scroll to position [508, 0]
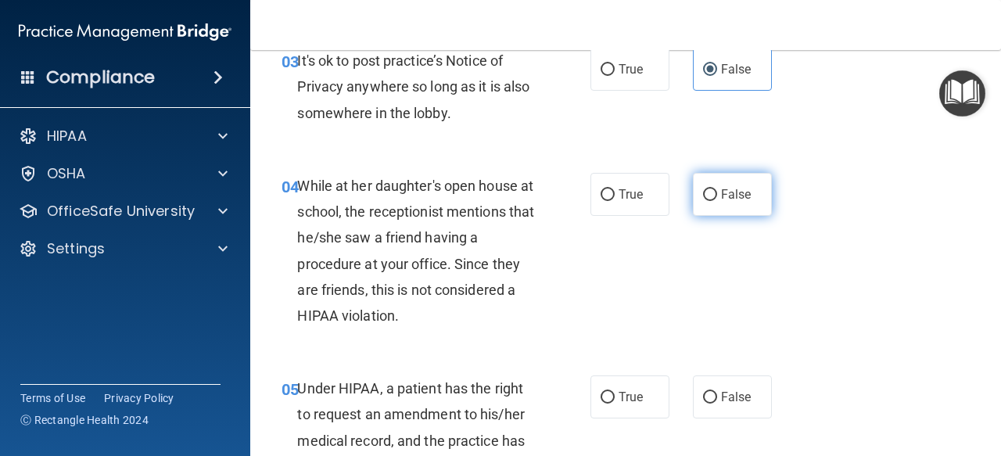
click at [737, 203] on label "False" at bounding box center [732, 194] width 79 height 43
click at [717, 201] on input "False" at bounding box center [710, 195] width 14 height 12
radio input "true"
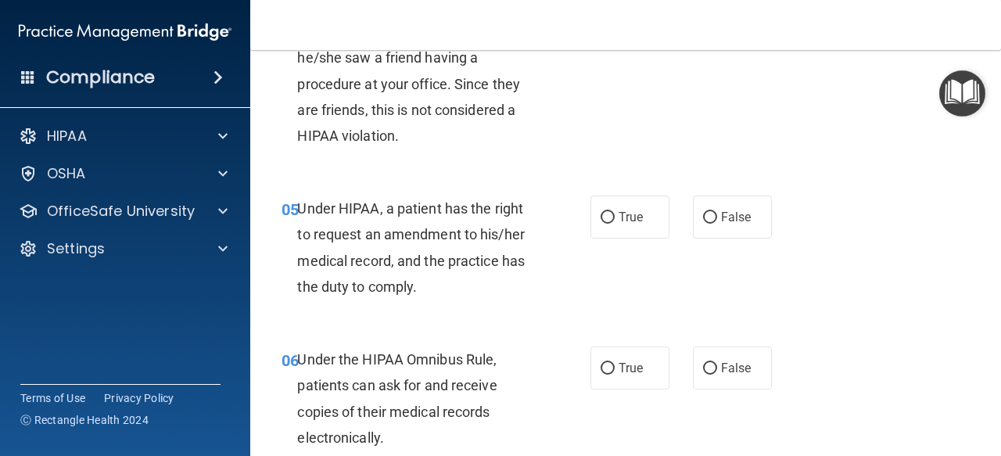
scroll to position [691, 0]
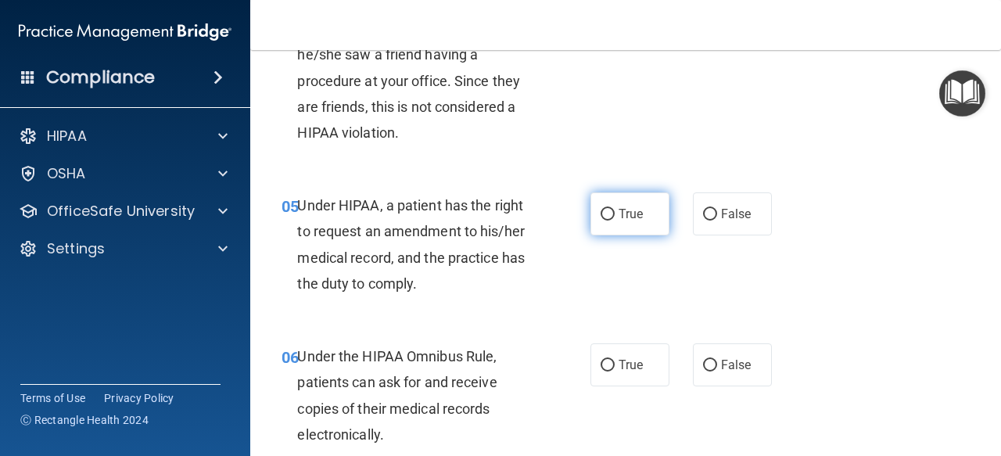
click at [623, 217] on span "True" at bounding box center [631, 213] width 24 height 15
click at [615, 217] on input "True" at bounding box center [608, 215] width 14 height 12
radio input "true"
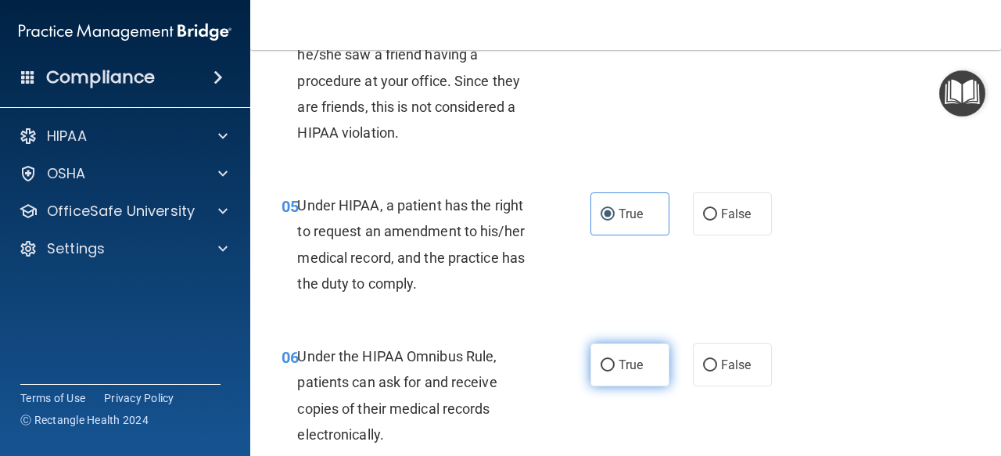
click at [623, 350] on label "True" at bounding box center [630, 364] width 79 height 43
click at [615, 360] on input "True" at bounding box center [608, 366] width 14 height 12
radio input "true"
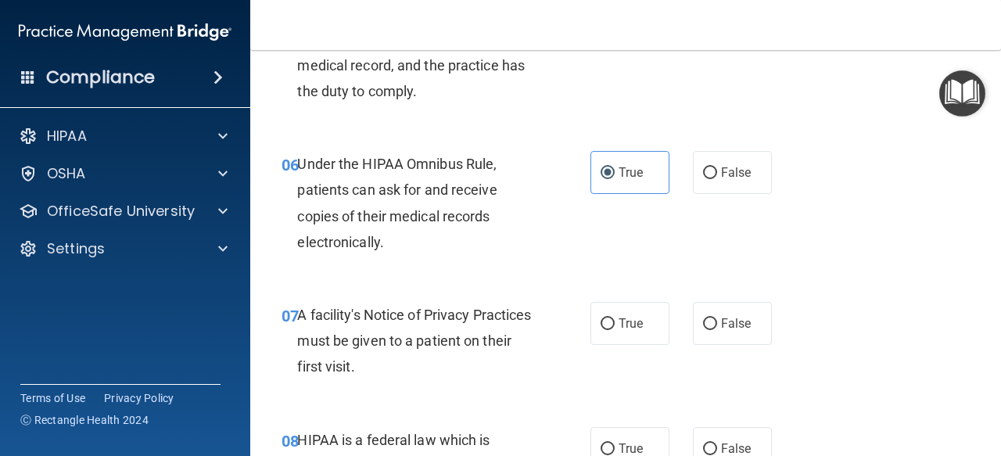
scroll to position [888, 0]
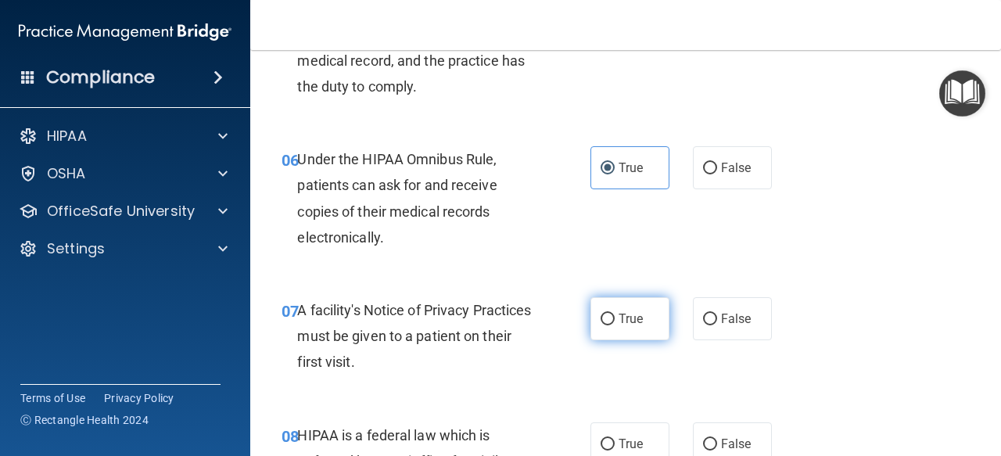
click at [609, 323] on label "True" at bounding box center [630, 318] width 79 height 43
click at [609, 323] on input "True" at bounding box center [608, 320] width 14 height 12
radio input "true"
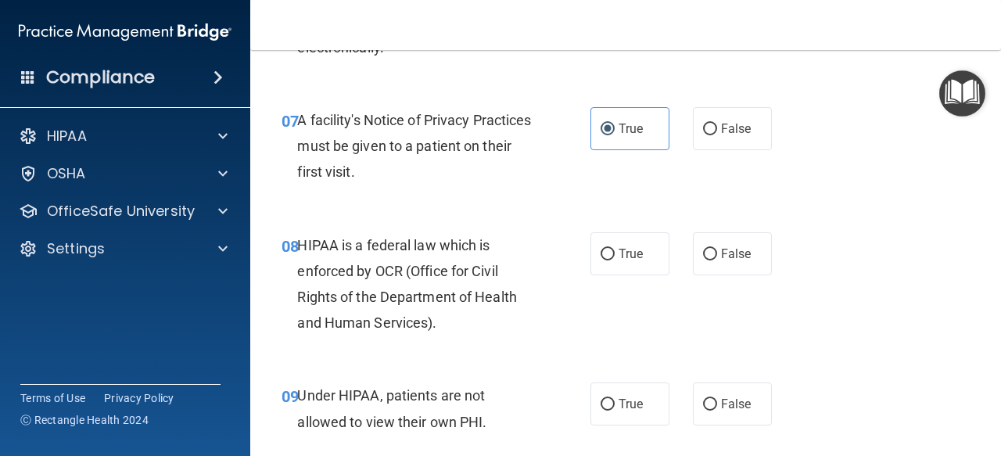
scroll to position [1079, 0]
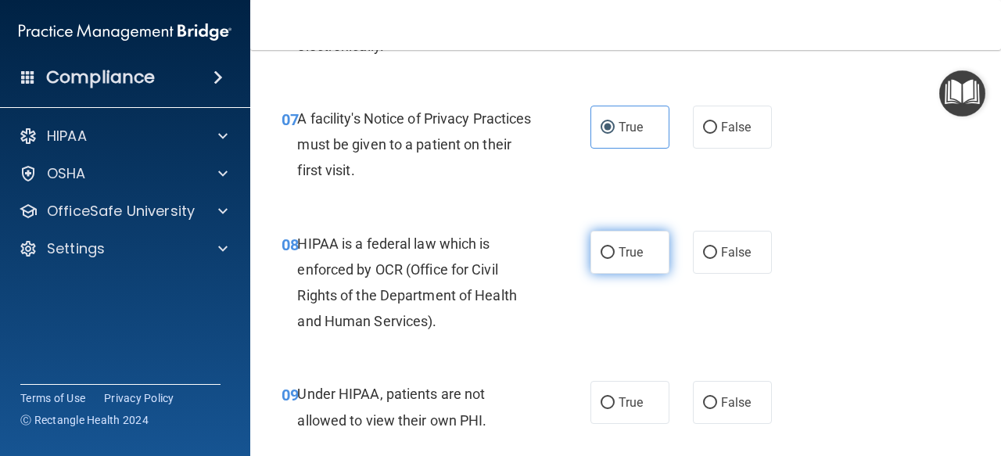
click at [630, 246] on span "True" at bounding box center [631, 252] width 24 height 15
click at [615, 247] on input "True" at bounding box center [608, 253] width 14 height 12
radio input "true"
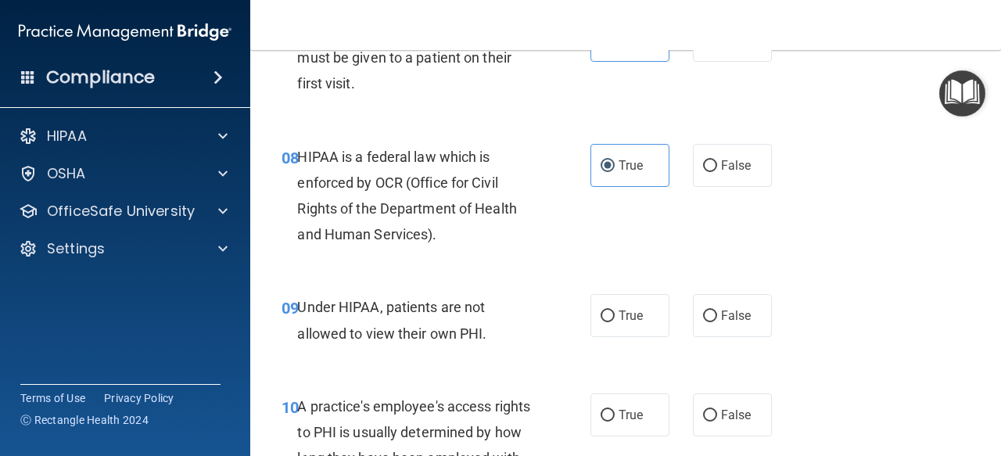
scroll to position [1167, 0]
click at [721, 313] on span "False" at bounding box center [736, 314] width 31 height 15
click at [716, 313] on input "False" at bounding box center [710, 316] width 14 height 12
radio input "true"
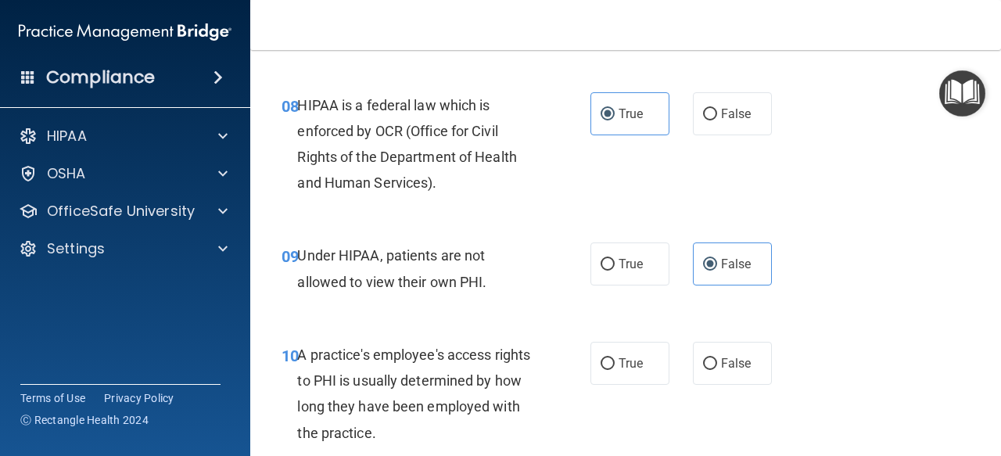
scroll to position [1250, 0]
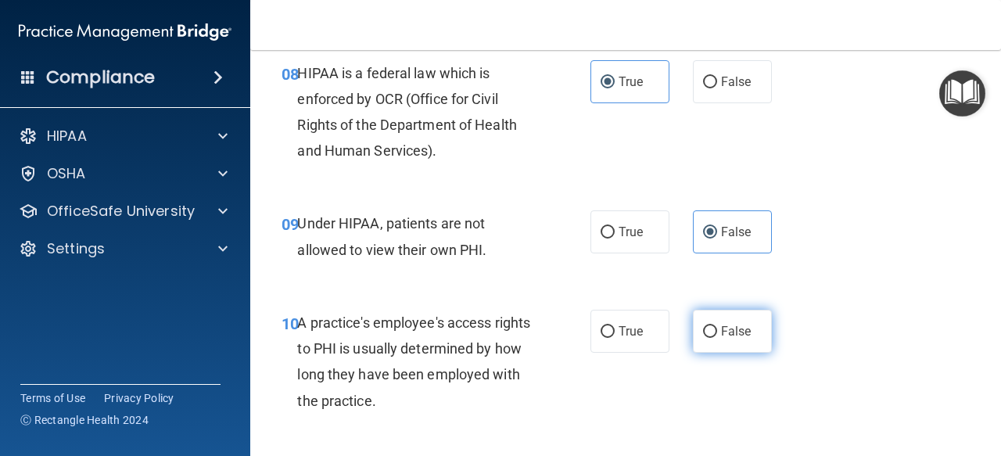
click at [743, 320] on label "False" at bounding box center [732, 331] width 79 height 43
click at [717, 326] on input "False" at bounding box center [710, 332] width 14 height 12
radio input "true"
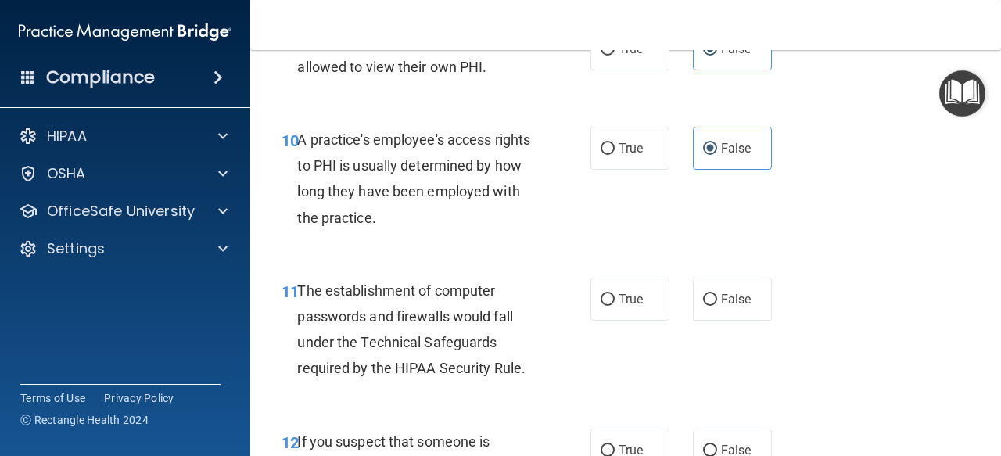
scroll to position [1483, 0]
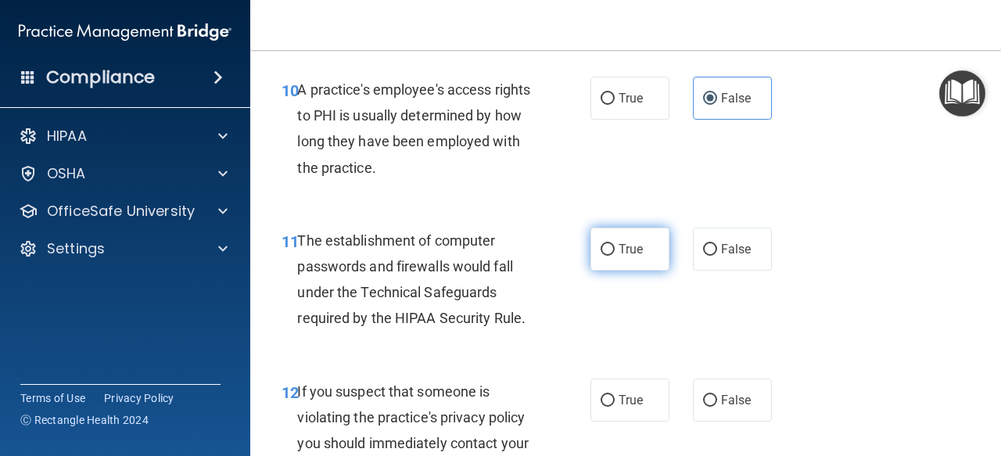
click at [641, 250] on label "True" at bounding box center [630, 249] width 79 height 43
click at [615, 250] on input "True" at bounding box center [608, 250] width 14 height 12
radio input "true"
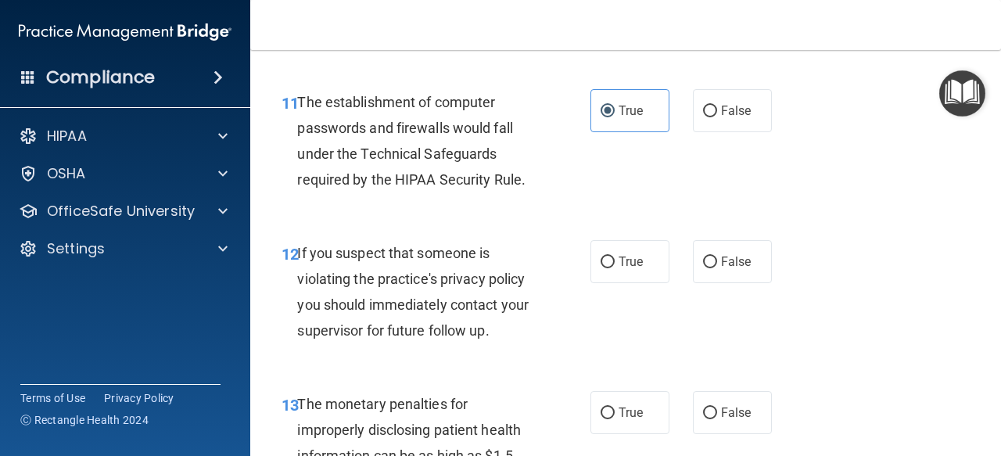
scroll to position [1622, 0]
click at [612, 270] on label "True" at bounding box center [630, 260] width 79 height 43
click at [612, 268] on input "True" at bounding box center [608, 262] width 14 height 12
radio input "true"
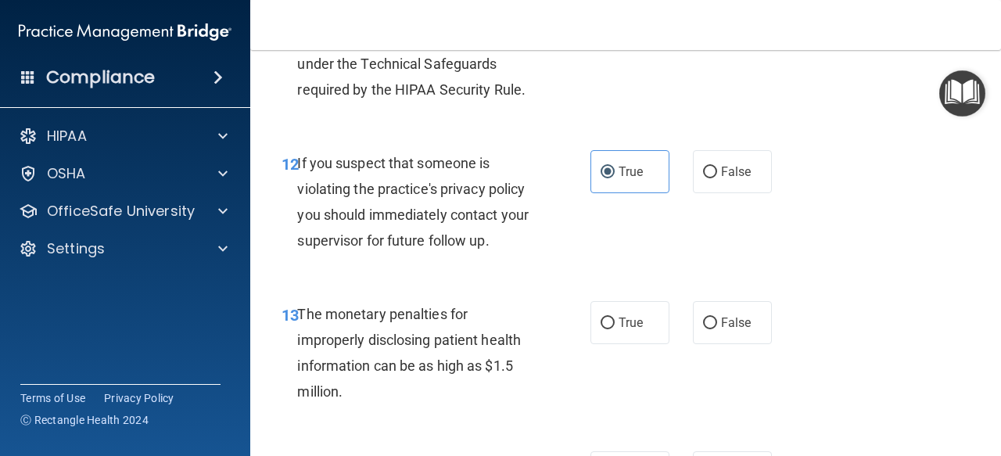
scroll to position [1724, 0]
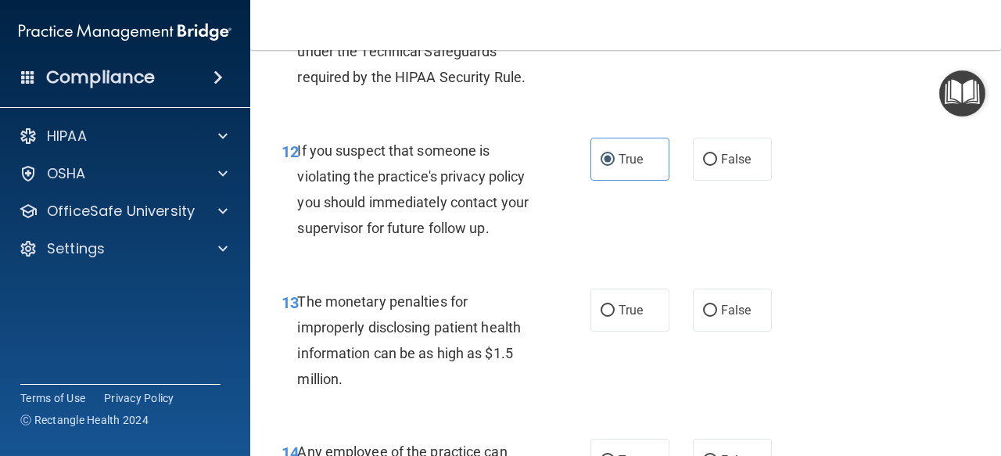
click at [613, 327] on label "True" at bounding box center [630, 310] width 79 height 43
click at [613, 317] on input "True" at bounding box center [608, 311] width 14 height 12
radio input "true"
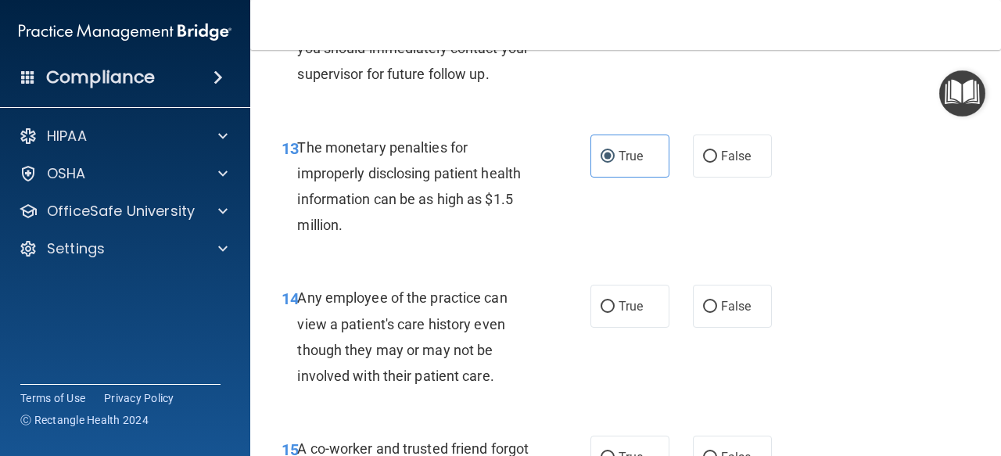
scroll to position [1887, 0]
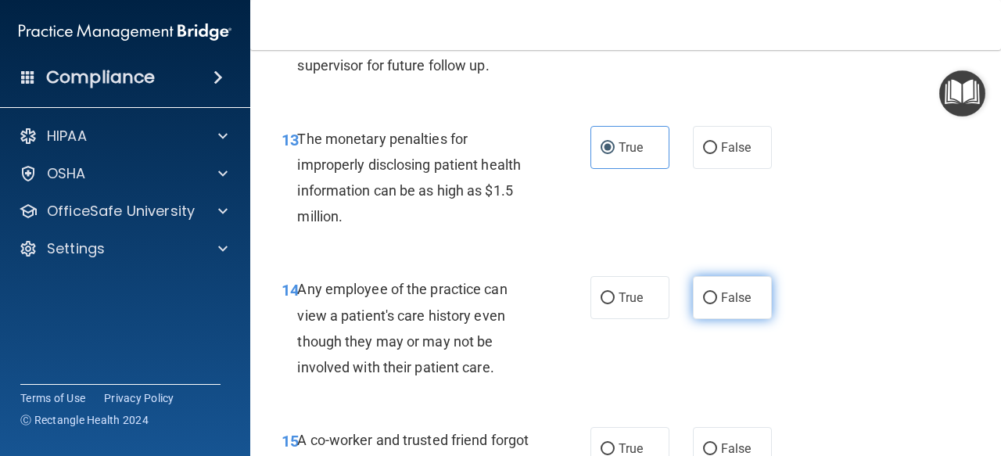
click at [721, 294] on span "False" at bounding box center [736, 297] width 31 height 15
click at [717, 294] on input "False" at bounding box center [710, 299] width 14 height 12
radio input "true"
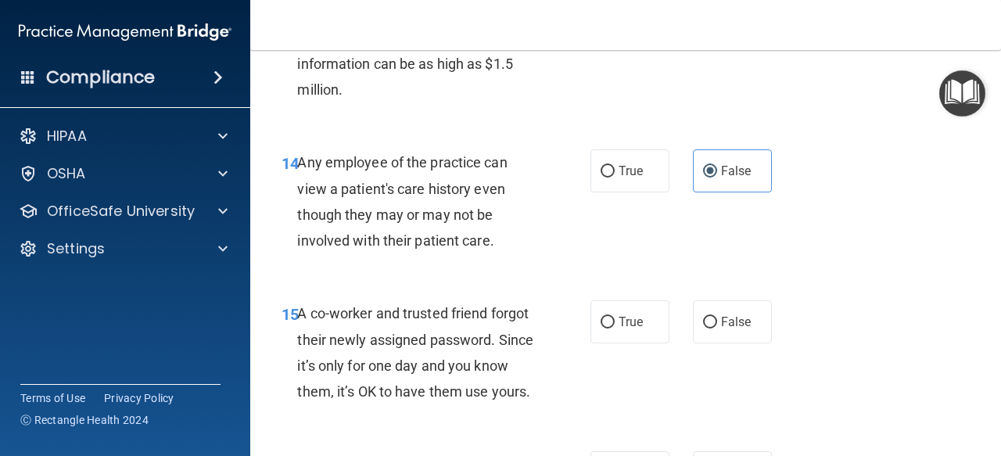
scroll to position [2014, 0]
click at [757, 331] on label "False" at bounding box center [732, 321] width 79 height 43
click at [717, 328] on input "False" at bounding box center [710, 322] width 14 height 12
radio input "true"
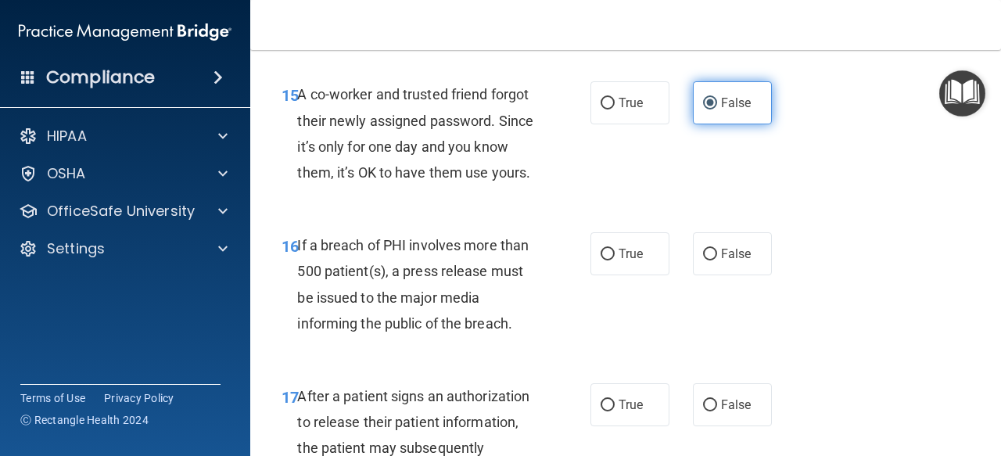
scroll to position [2233, 0]
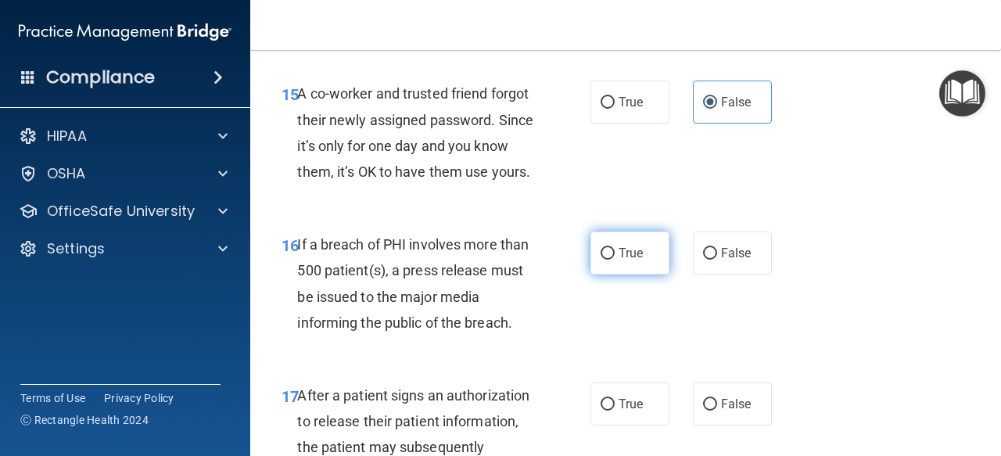
click at [619, 260] on span "True" at bounding box center [631, 253] width 24 height 15
click at [615, 260] on input "True" at bounding box center [608, 254] width 14 height 12
radio input "true"
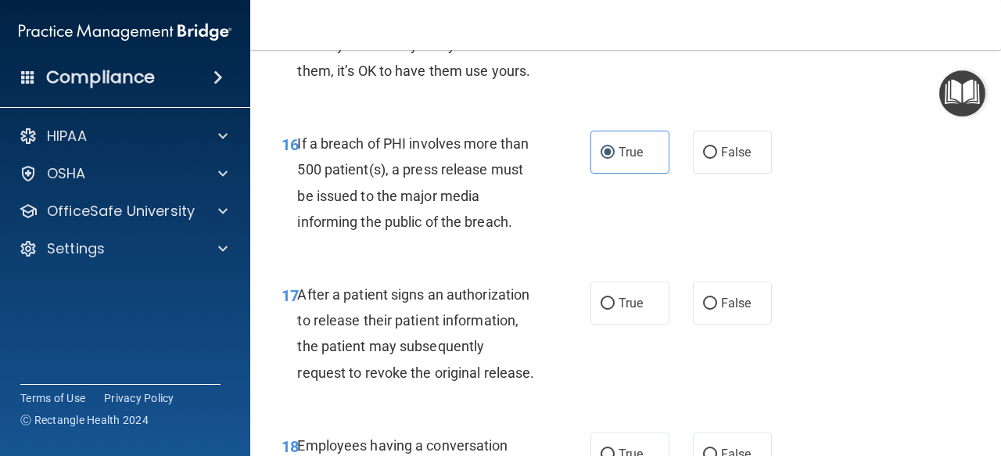
scroll to position [2335, 0]
click at [609, 324] on label "True" at bounding box center [630, 302] width 79 height 43
click at [609, 309] on input "True" at bounding box center [608, 303] width 14 height 12
radio input "true"
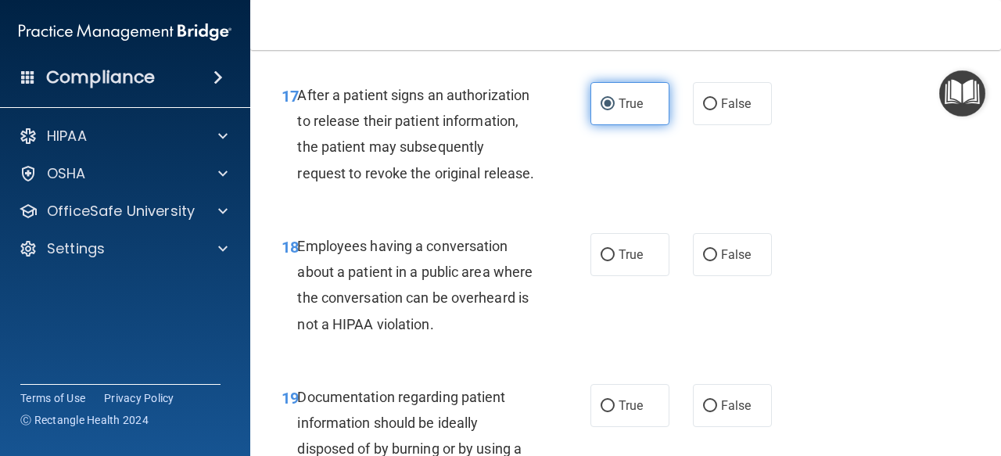
scroll to position [2535, 0]
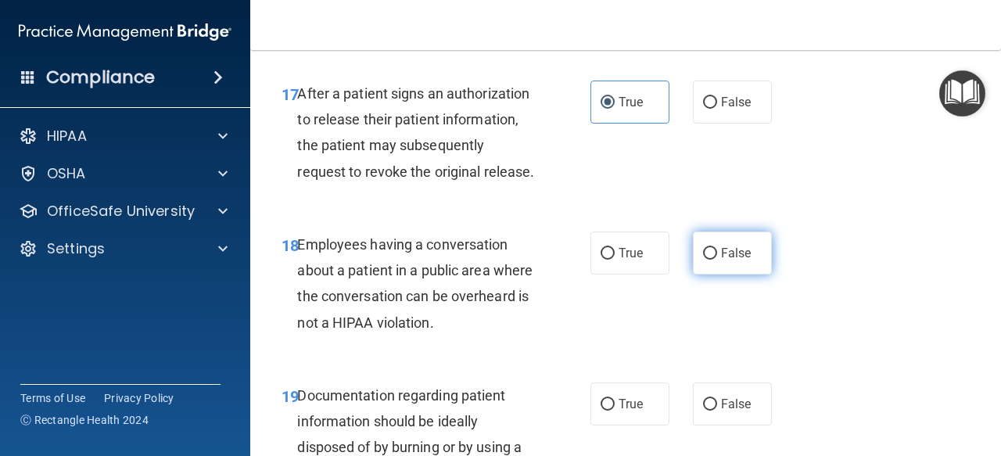
click at [704, 275] on label "False" at bounding box center [732, 253] width 79 height 43
click at [704, 260] on input "False" at bounding box center [710, 254] width 14 height 12
radio input "true"
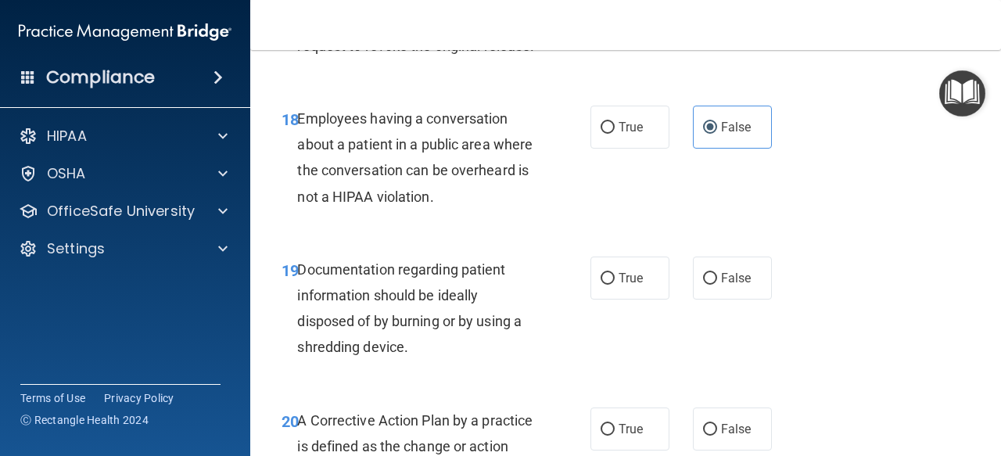
scroll to position [2695, 0]
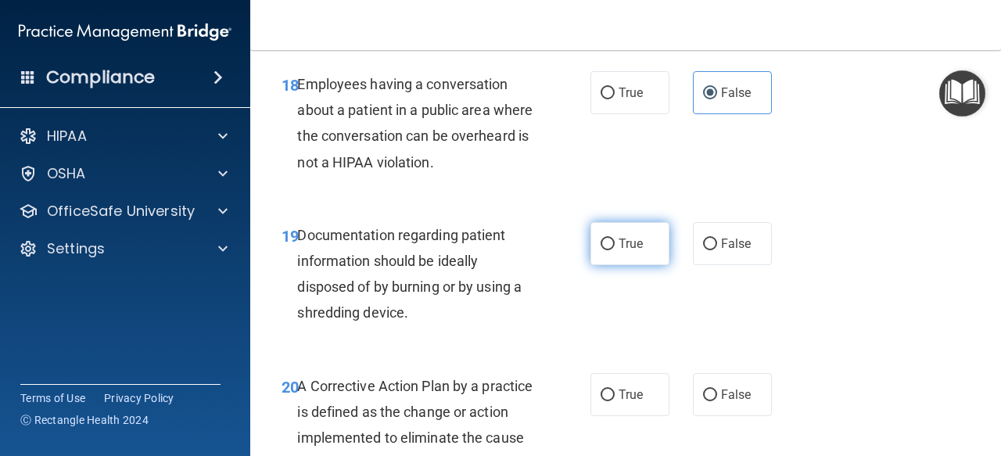
click at [605, 265] on label "True" at bounding box center [630, 243] width 79 height 43
click at [605, 250] on input "True" at bounding box center [608, 245] width 14 height 12
radio input "true"
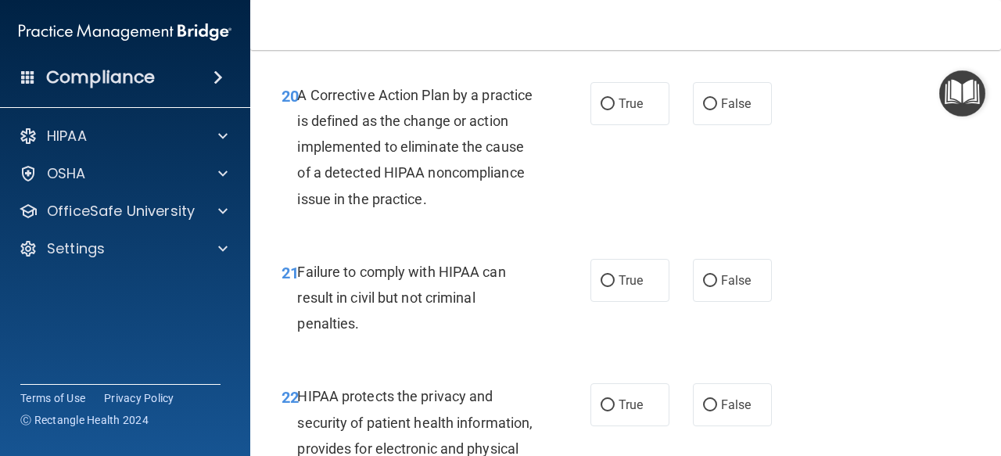
scroll to position [3015, 0]
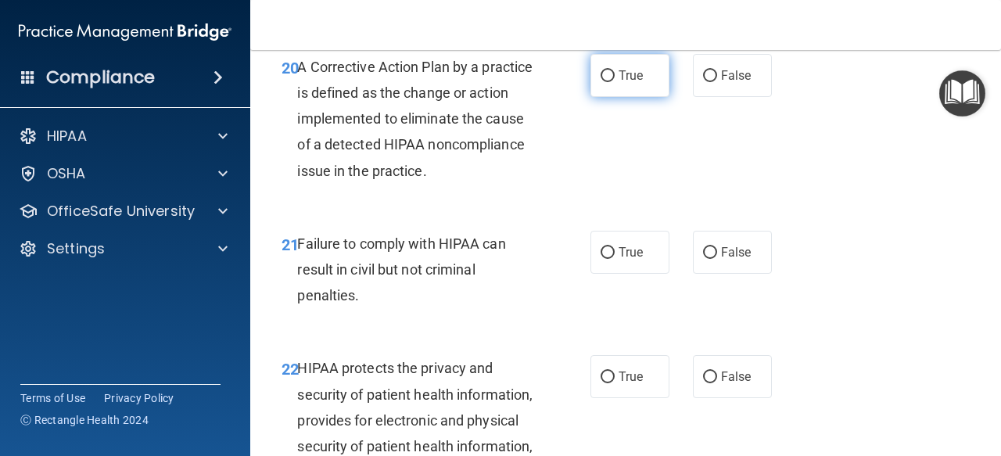
click at [627, 83] on span "True" at bounding box center [631, 75] width 24 height 15
click at [615, 82] on input "True" at bounding box center [608, 76] width 14 height 12
radio input "true"
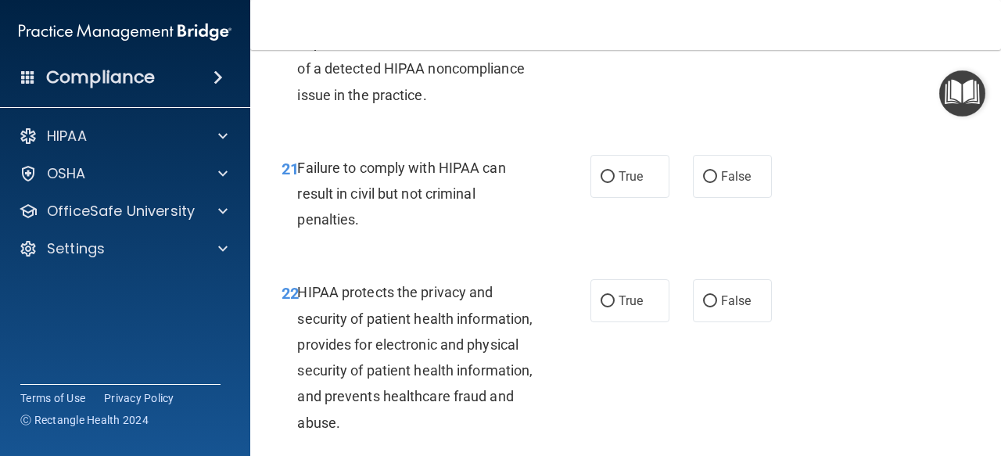
scroll to position [3091, 0]
click at [700, 197] on label "False" at bounding box center [732, 175] width 79 height 43
click at [703, 182] on input "False" at bounding box center [710, 177] width 14 height 12
radio input "true"
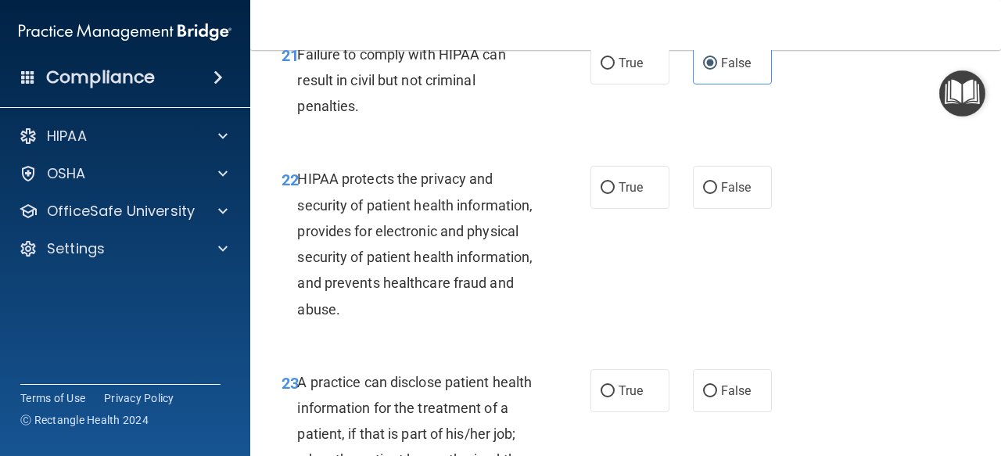
scroll to position [3205, 0]
click at [599, 208] on label "True" at bounding box center [630, 186] width 79 height 43
click at [601, 193] on input "True" at bounding box center [608, 187] width 14 height 12
radio input "true"
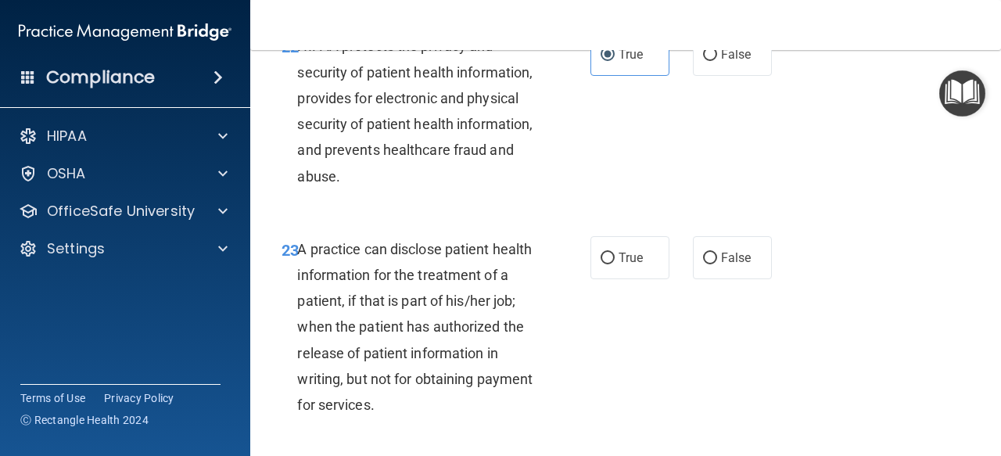
scroll to position [3365, 0]
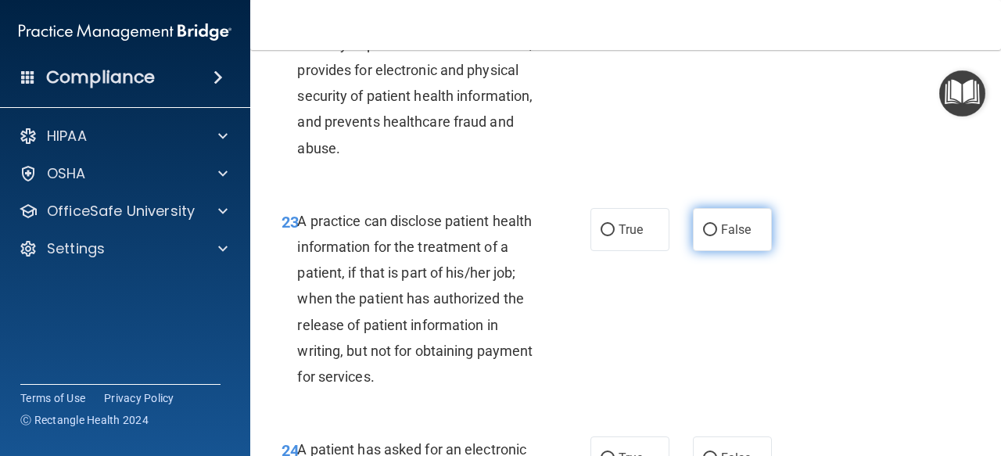
click at [720, 251] on label "False" at bounding box center [732, 229] width 79 height 43
click at [717, 236] on input "False" at bounding box center [710, 230] width 14 height 12
radio input "true"
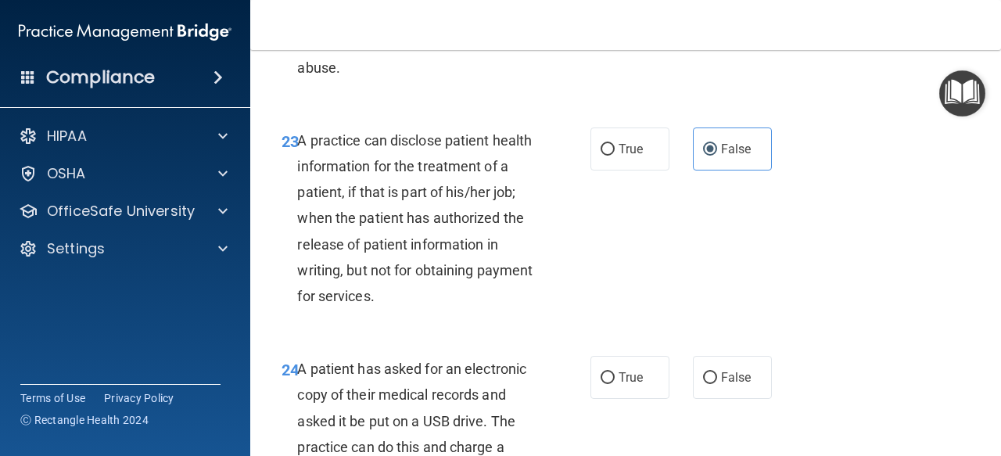
scroll to position [3524, 0]
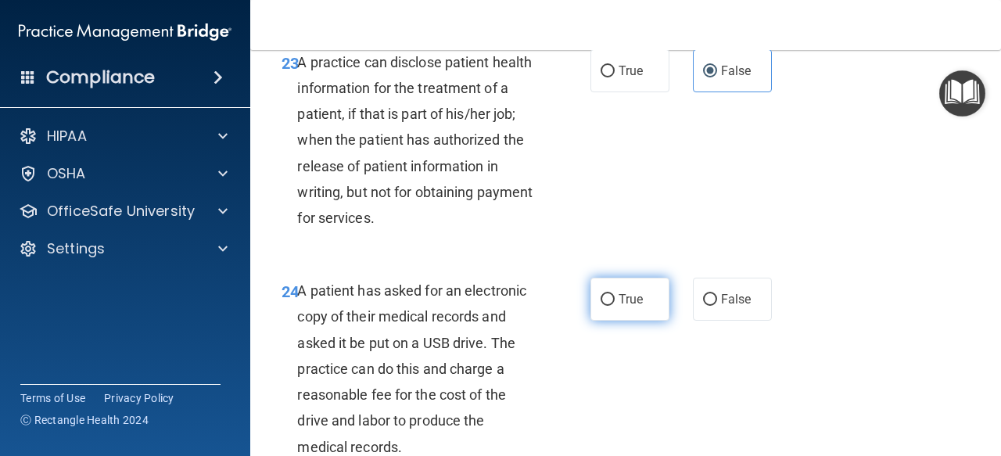
click at [627, 307] on span "True" at bounding box center [631, 299] width 24 height 15
click at [615, 306] on input "True" at bounding box center [608, 300] width 14 height 12
radio input "true"
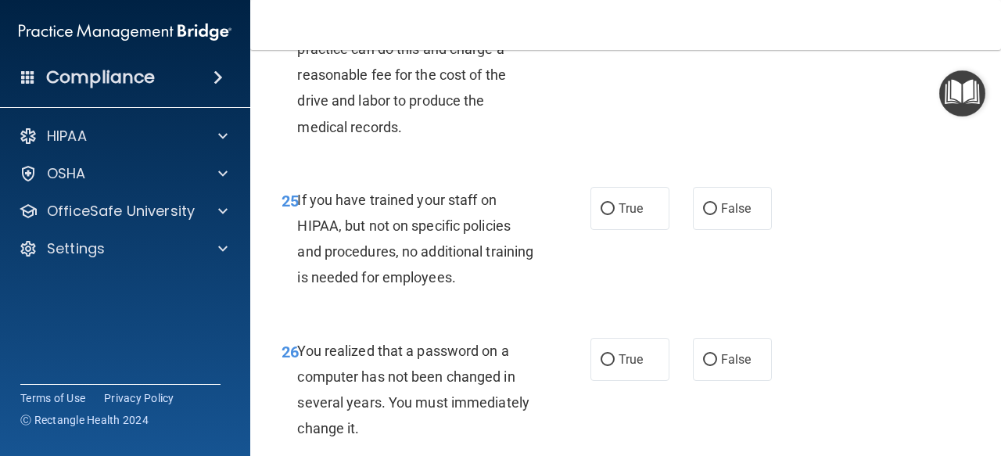
scroll to position [3857, 0]
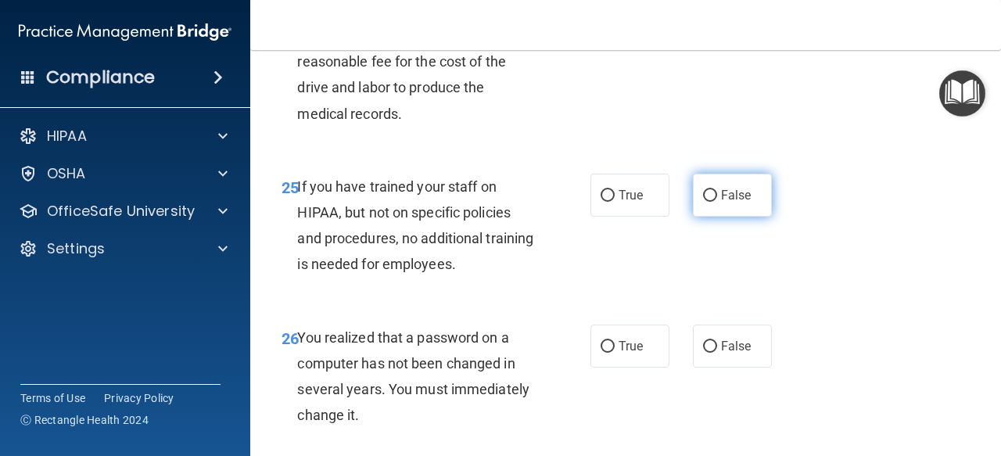
click at [706, 217] on label "False" at bounding box center [732, 195] width 79 height 43
click at [706, 202] on input "False" at bounding box center [710, 196] width 14 height 12
radio input "true"
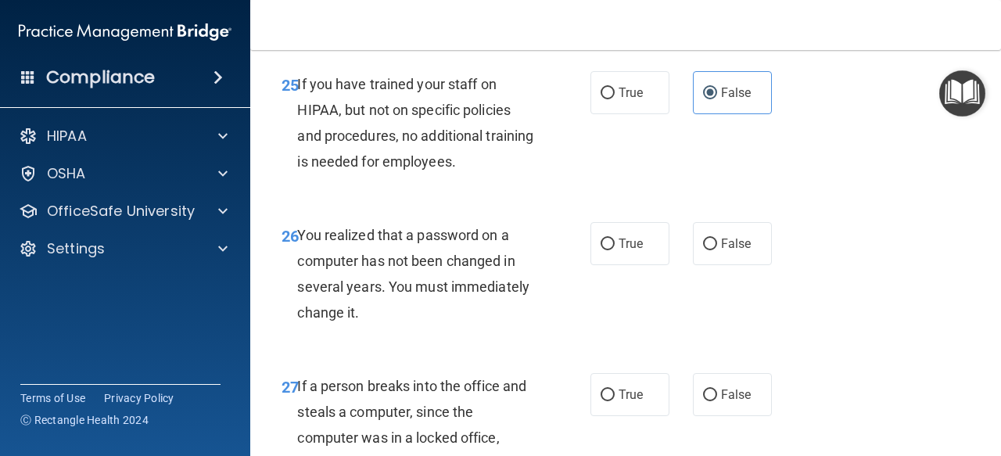
scroll to position [3973, 0]
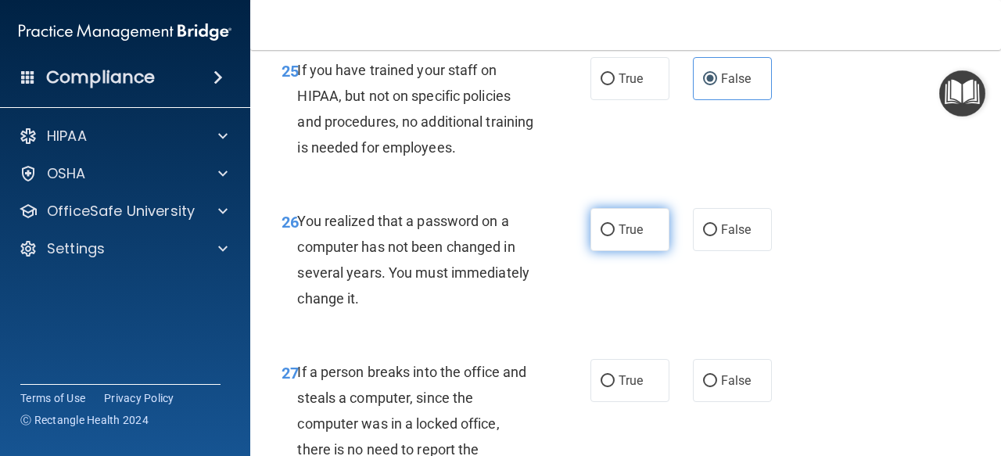
click at [612, 251] on label "True" at bounding box center [630, 229] width 79 height 43
click at [612, 236] on input "True" at bounding box center [608, 230] width 14 height 12
radio input "true"
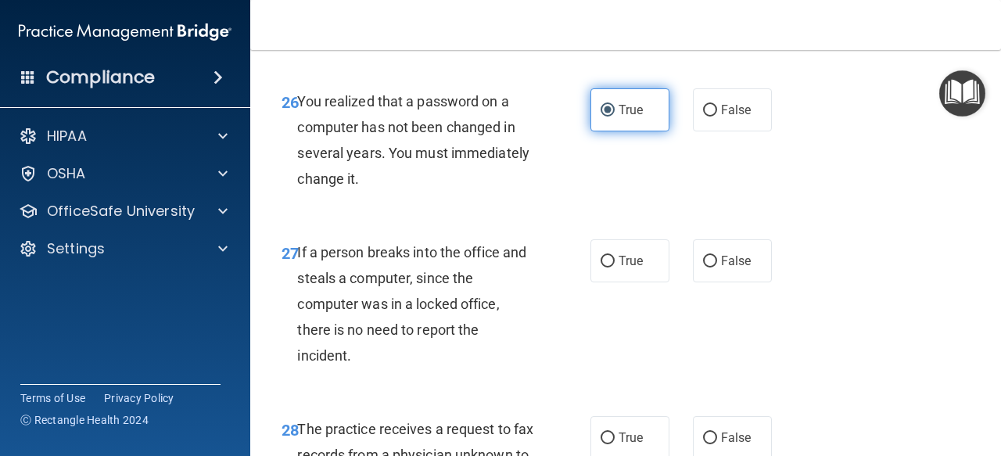
scroll to position [4094, 0]
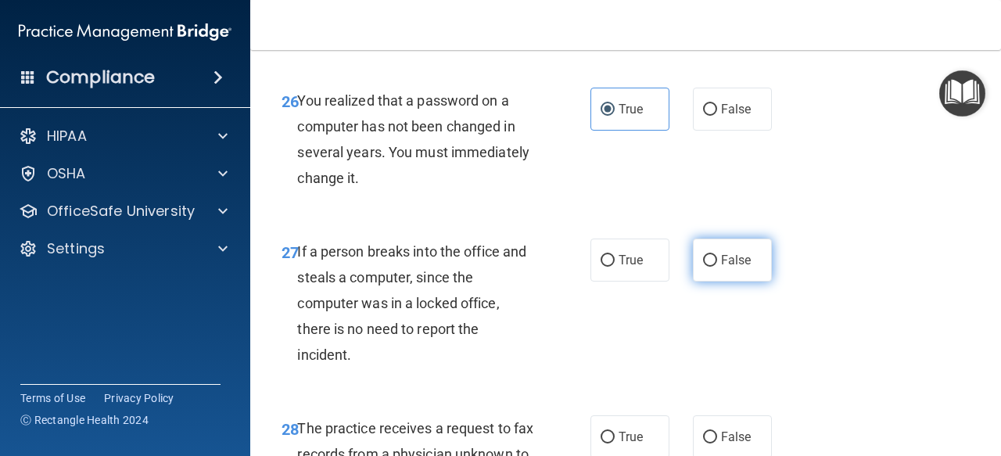
click at [757, 282] on label "False" at bounding box center [732, 260] width 79 height 43
click at [717, 267] on input "False" at bounding box center [710, 261] width 14 height 12
radio input "true"
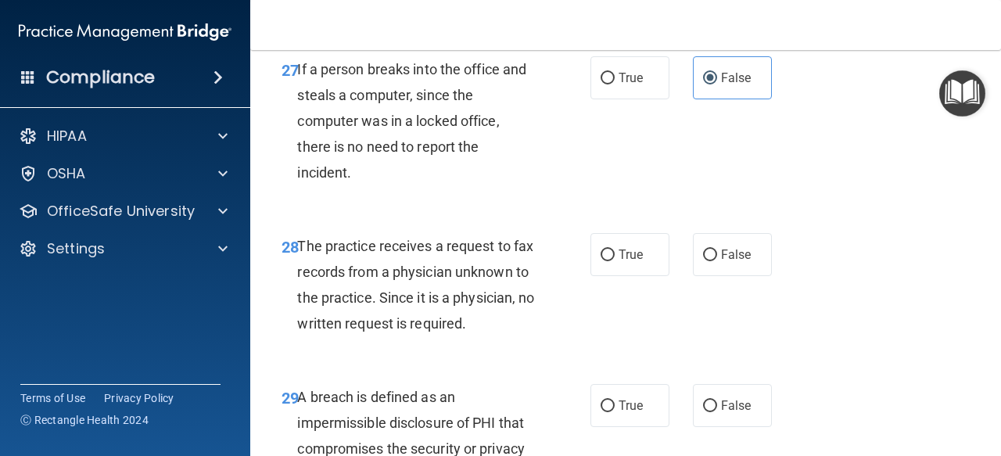
scroll to position [4277, 0]
click at [624, 261] on span "True" at bounding box center [631, 253] width 24 height 15
click at [615, 260] on input "True" at bounding box center [608, 255] width 14 height 12
radio input "true"
click at [729, 261] on span "False" at bounding box center [736, 253] width 31 height 15
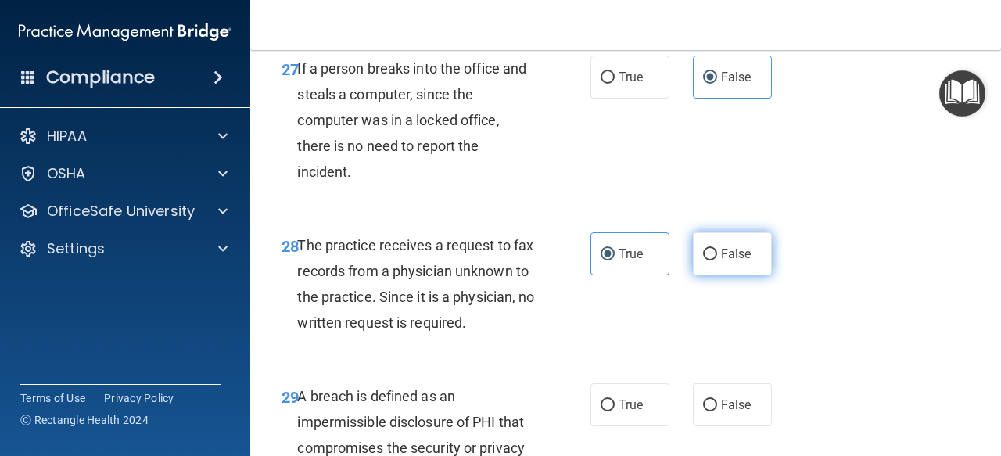
click at [717, 260] on input "False" at bounding box center [710, 255] width 14 height 12
radio input "true"
radio input "false"
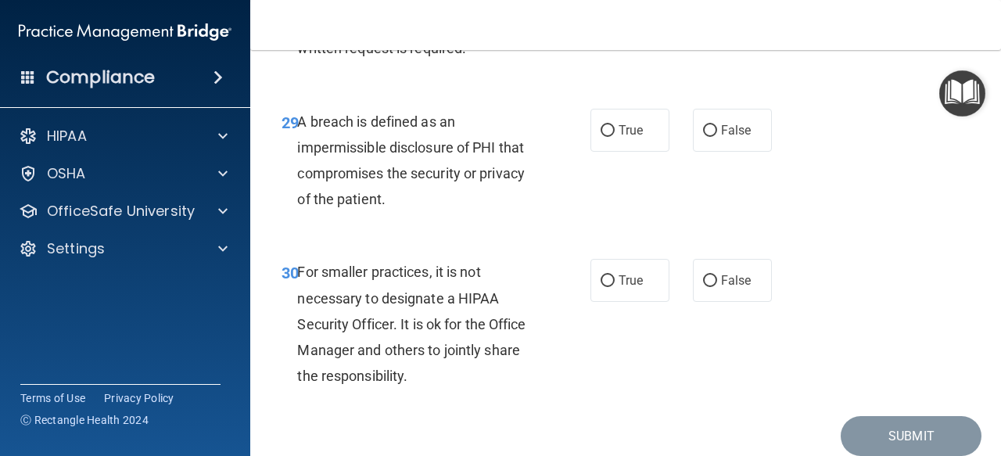
scroll to position [4552, 0]
click at [612, 151] on label "True" at bounding box center [630, 129] width 79 height 43
click at [612, 136] on input "True" at bounding box center [608, 130] width 14 height 12
radio input "true"
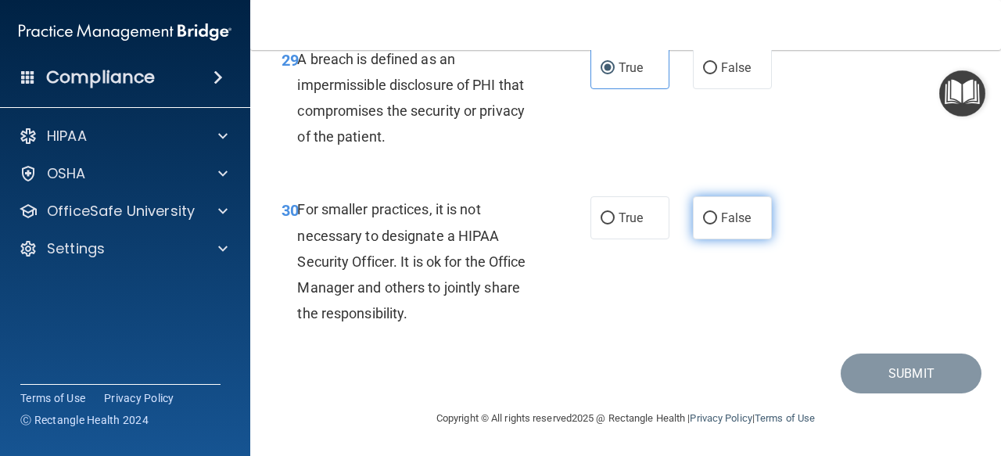
click at [724, 221] on span "False" at bounding box center [736, 217] width 31 height 15
click at [717, 221] on input "False" at bounding box center [710, 219] width 14 height 12
radio input "true"
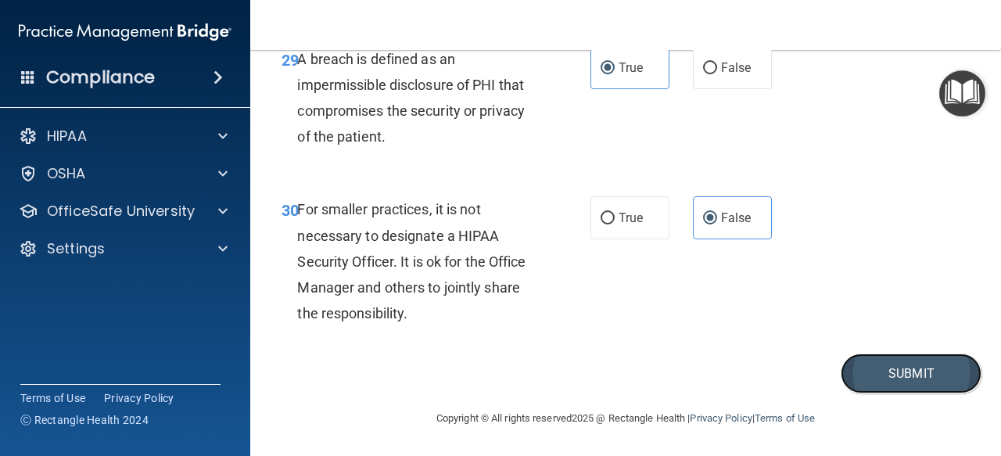
click at [890, 373] on button "Submit" at bounding box center [911, 374] width 141 height 40
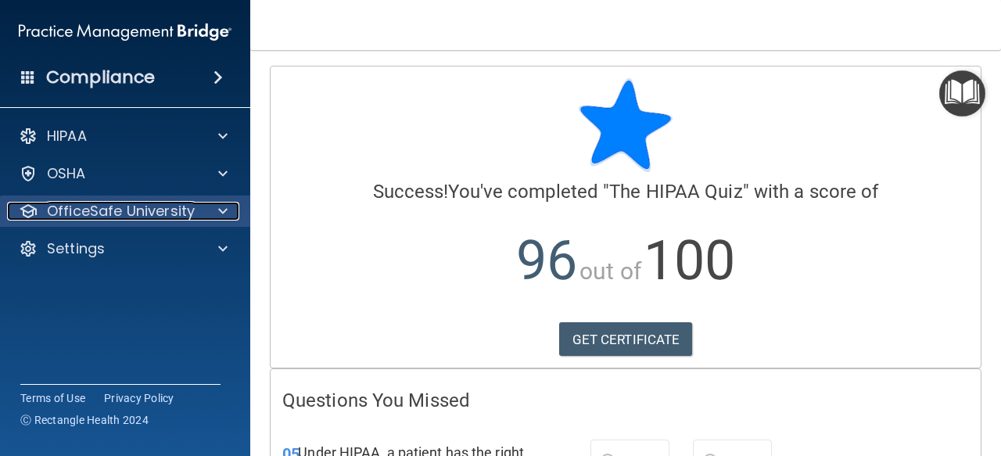
click at [137, 207] on p "OfficeSafe University" at bounding box center [121, 211] width 148 height 19
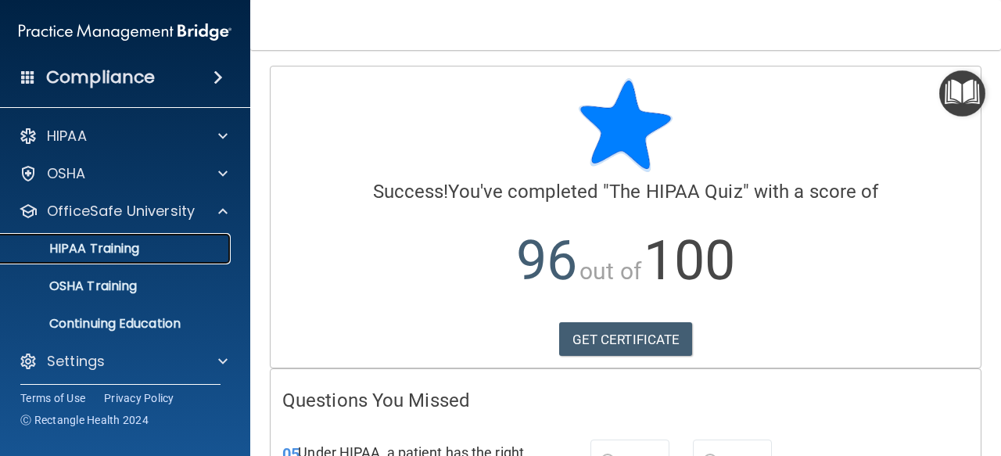
click at [160, 262] on link "HIPAA Training" at bounding box center [107, 248] width 246 height 31
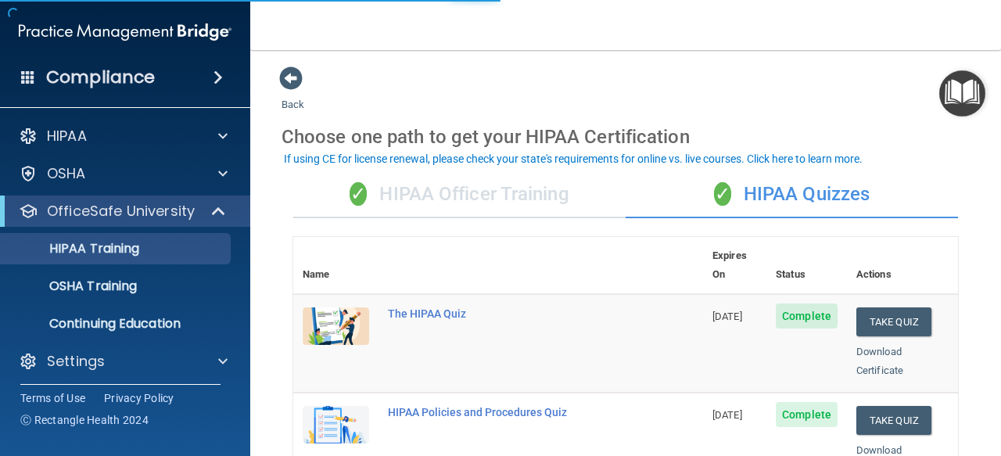
click at [521, 196] on div "✓ HIPAA Officer Training" at bounding box center [459, 194] width 332 height 47
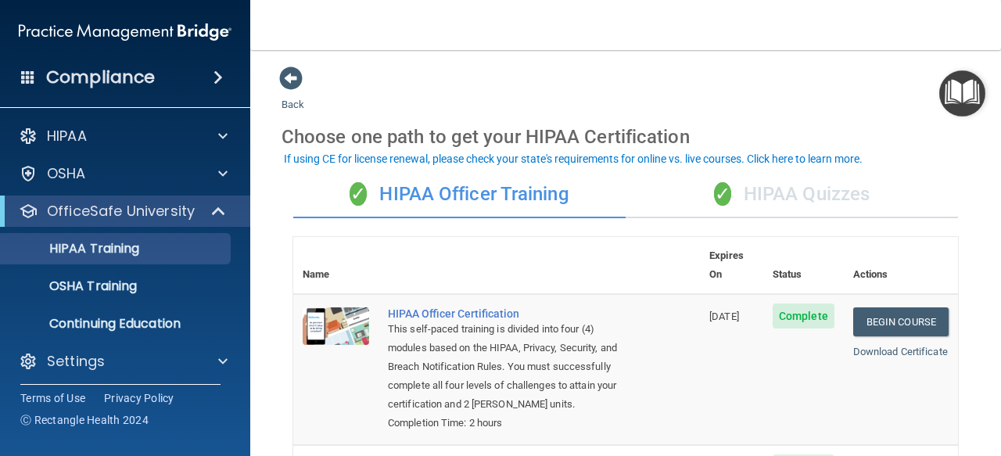
click at [780, 201] on div "✓ HIPAA Quizzes" at bounding box center [792, 194] width 332 height 47
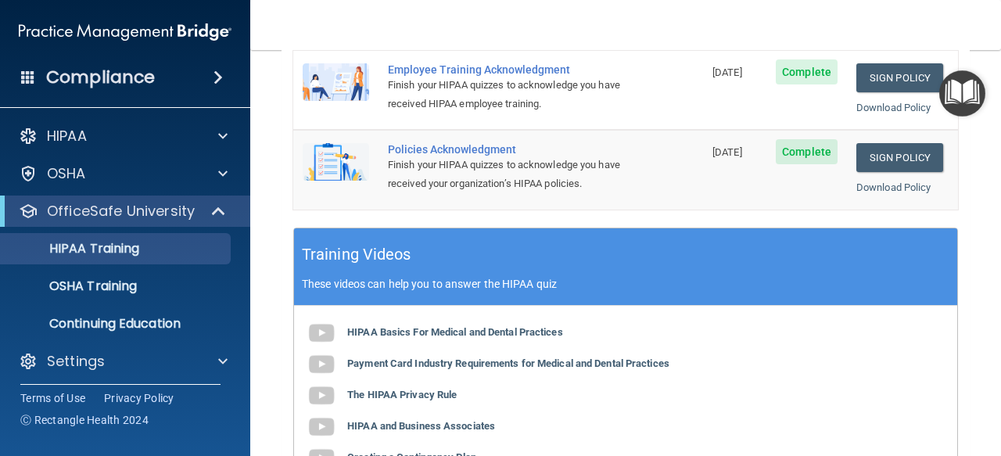
scroll to position [541, 0]
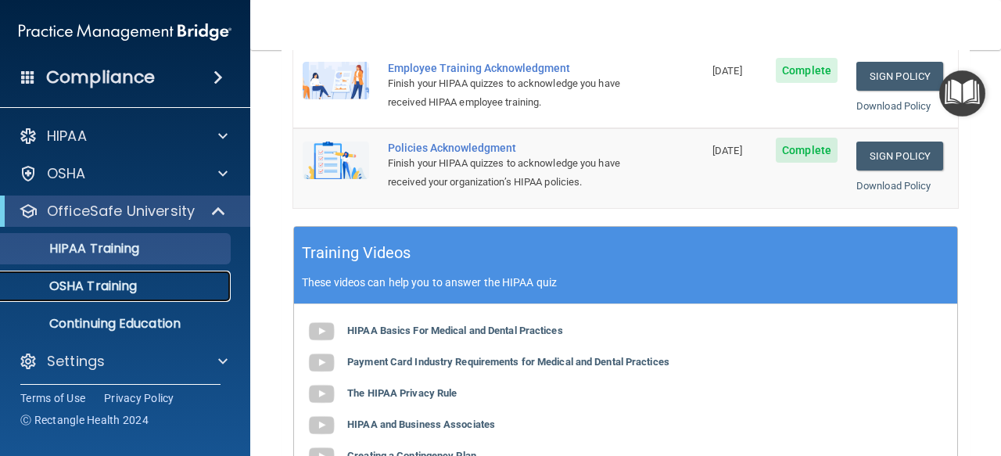
click at [181, 285] on div "OSHA Training" at bounding box center [117, 286] width 214 height 16
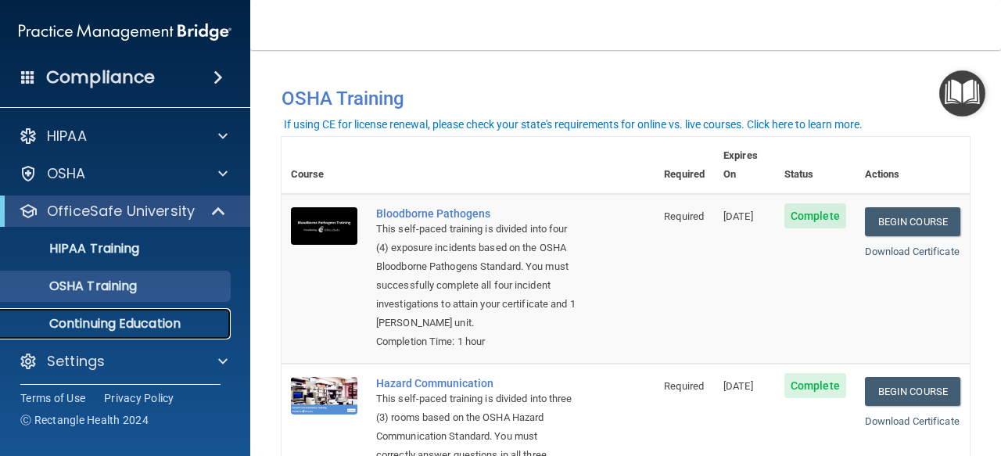
click at [139, 325] on p "Continuing Education" at bounding box center [117, 324] width 214 height 16
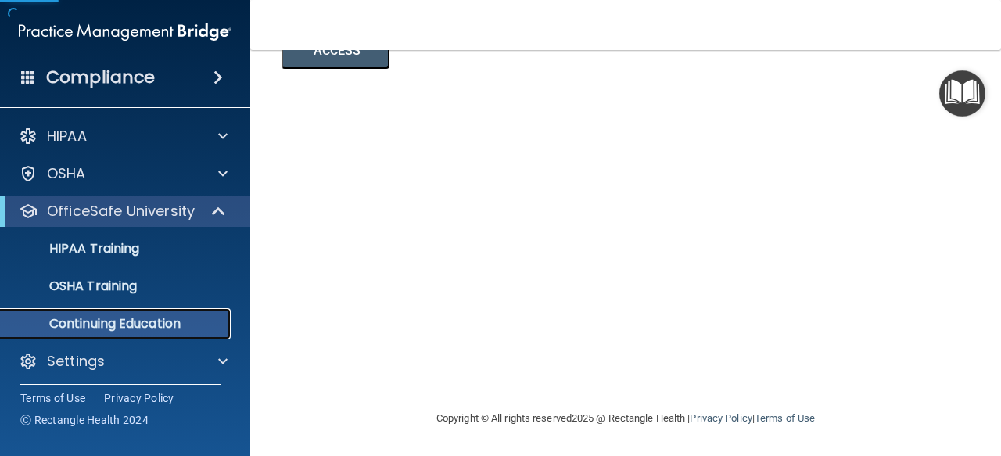
scroll to position [321, 0]
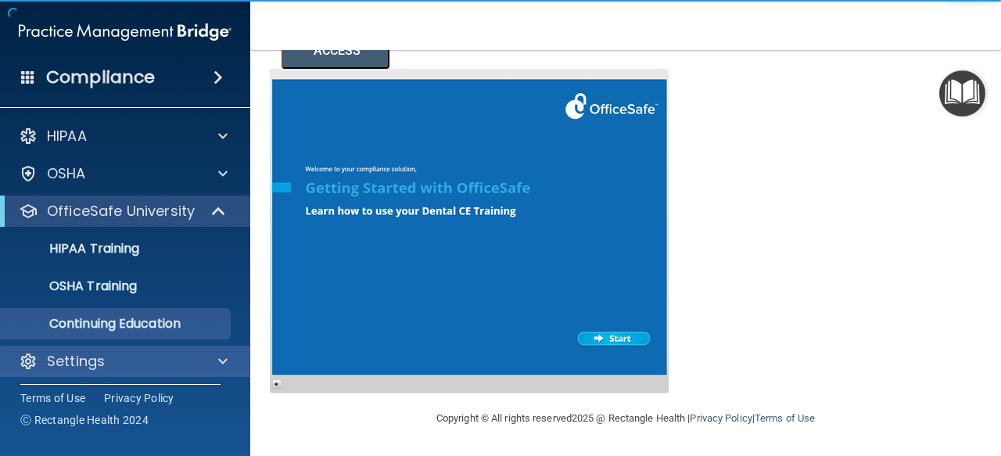
click at [192, 351] on div "Settings" at bounding box center [125, 361] width 251 height 31
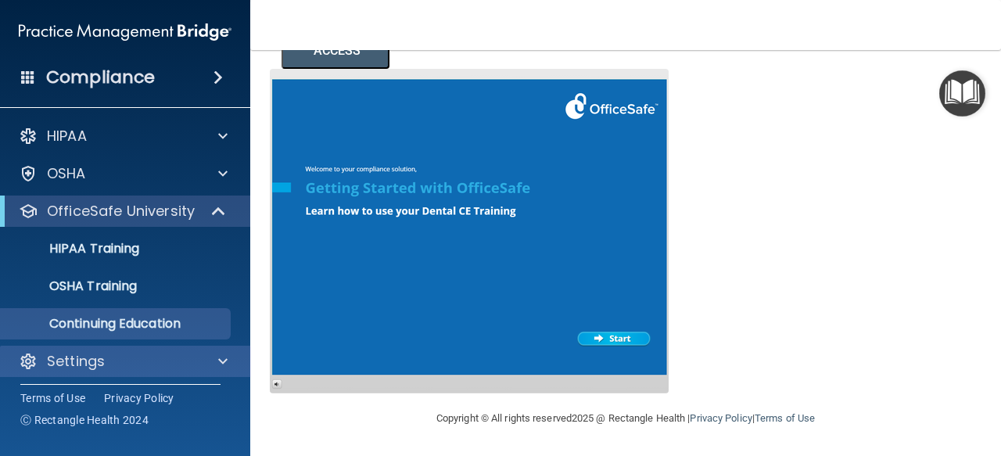
scroll to position [5, 0]
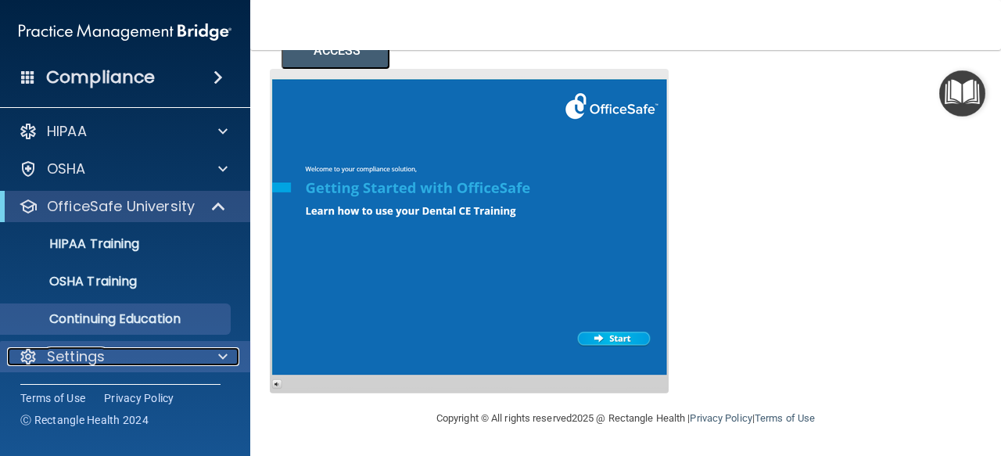
click at [219, 350] on span at bounding box center [222, 356] width 9 height 19
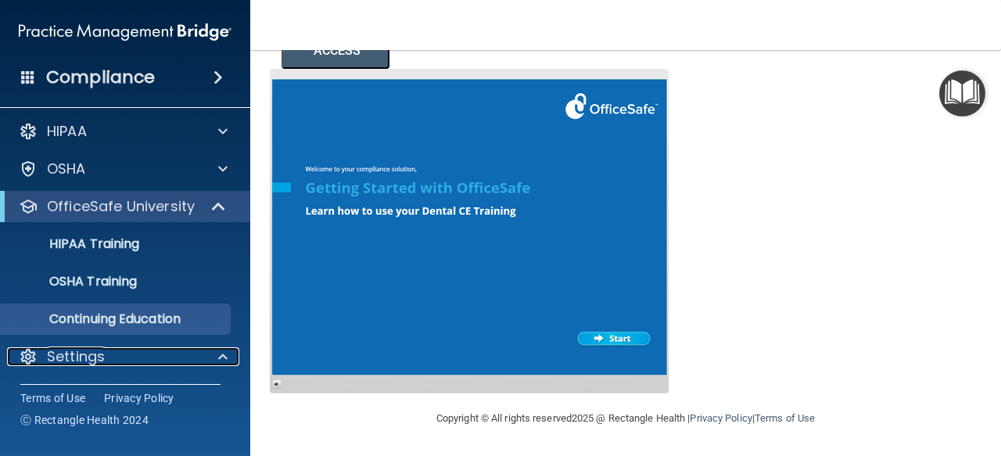
scroll to position [80, 0]
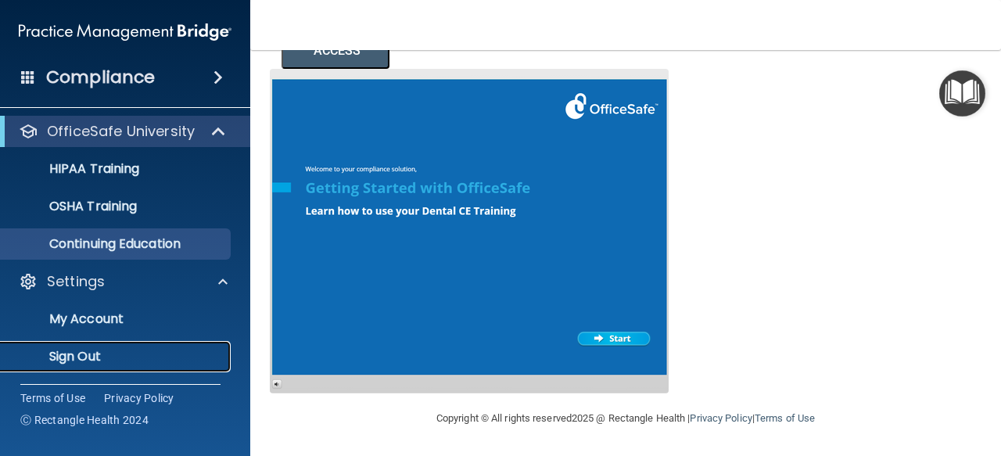
click at [100, 353] on p "Sign Out" at bounding box center [117, 357] width 214 height 16
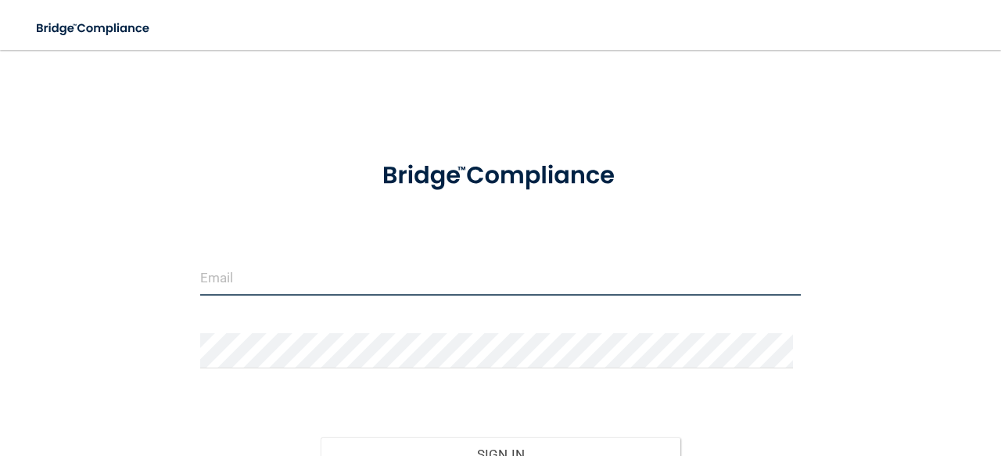
drag, startPoint x: 0, startPoint y: 0, endPoint x: 404, endPoint y: 284, distance: 493.5
click at [404, 284] on input "email" at bounding box center [500, 277] width 601 height 35
type input "[EMAIL_ADDRESS][DOMAIN_NAME]"
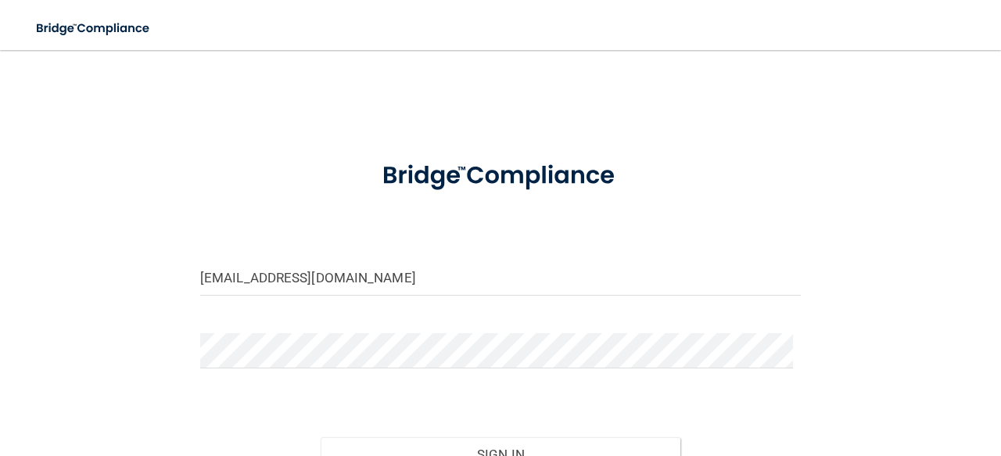
click at [372, 325] on form "[EMAIL_ADDRESS][DOMAIN_NAME] Invalid email/password. You don't have permission …" at bounding box center [500, 347] width 601 height 406
click at [321, 437] on button "Sign In" at bounding box center [501, 454] width 361 height 34
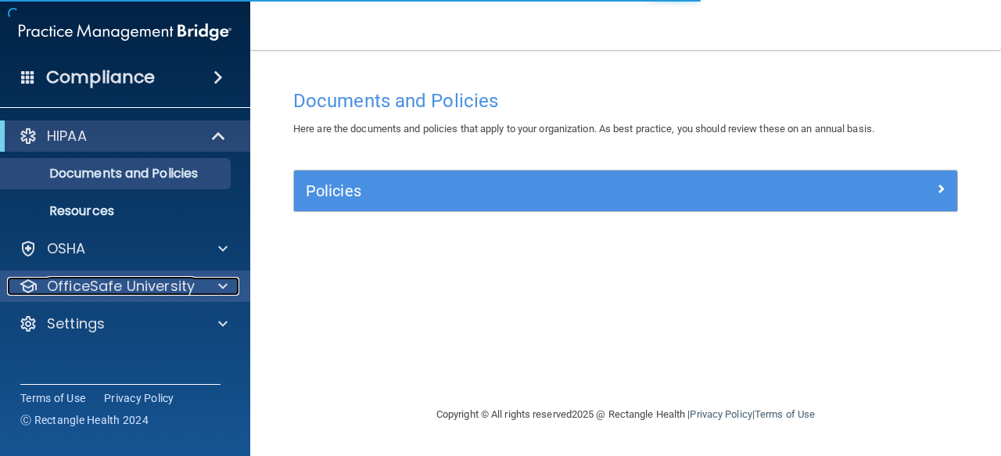
drag, startPoint x: 189, startPoint y: 283, endPoint x: 192, endPoint y: 293, distance: 10.6
click at [192, 293] on p "OfficeSafe University" at bounding box center [121, 286] width 148 height 19
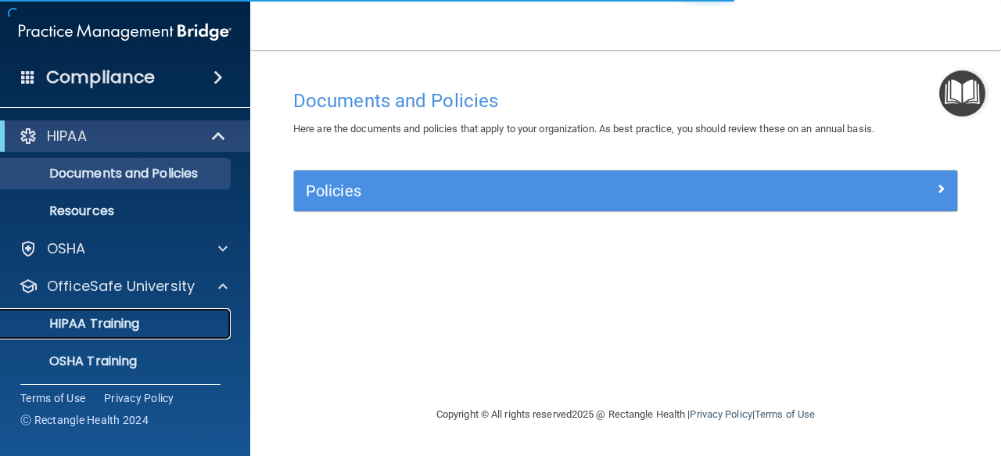
click at [147, 333] on link "HIPAA Training" at bounding box center [107, 323] width 246 height 31
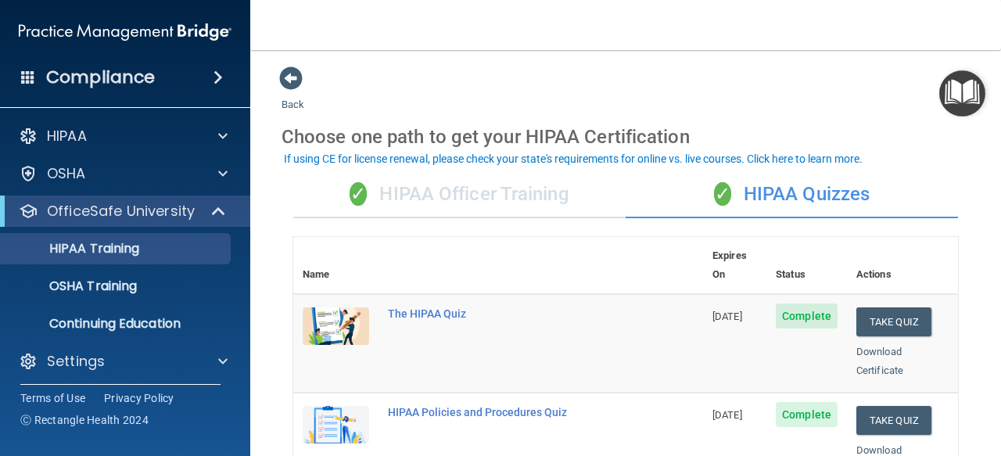
click at [557, 200] on div "✓ HIPAA Officer Training" at bounding box center [459, 194] width 332 height 47
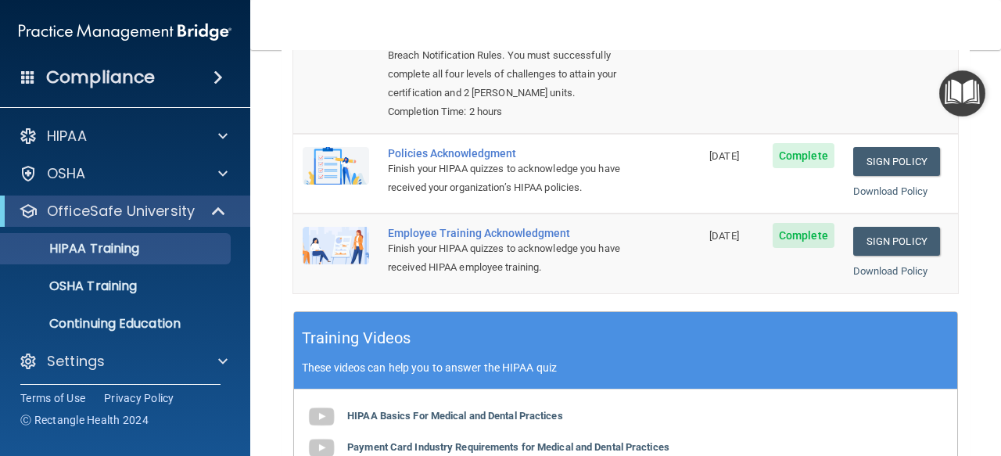
scroll to position [312, 0]
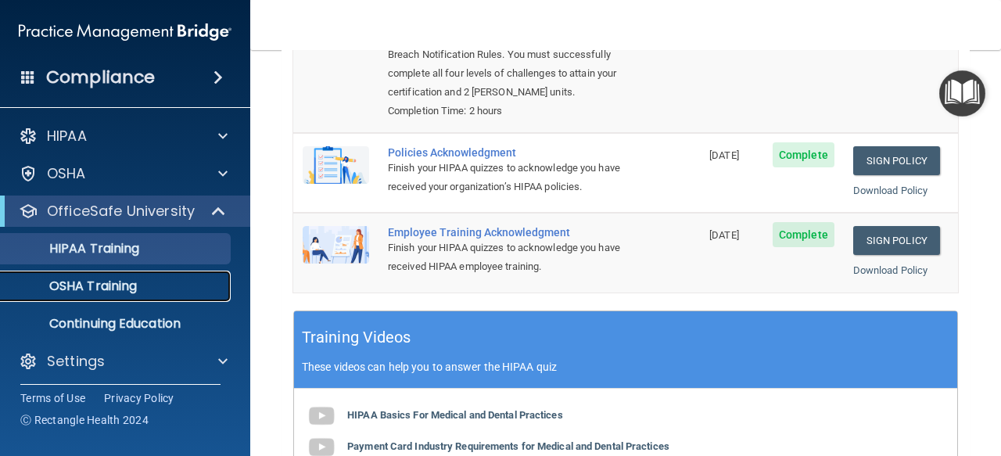
click at [156, 281] on div "OSHA Training" at bounding box center [117, 286] width 214 height 16
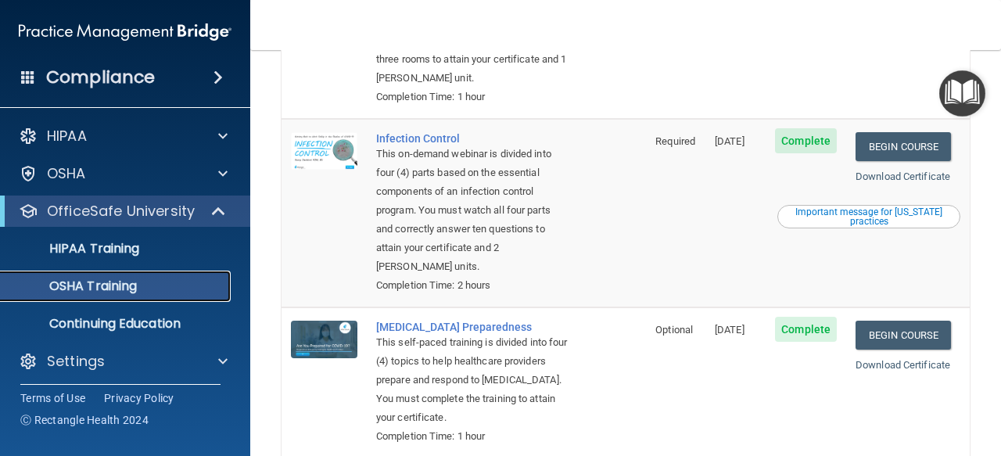
scroll to position [499, 0]
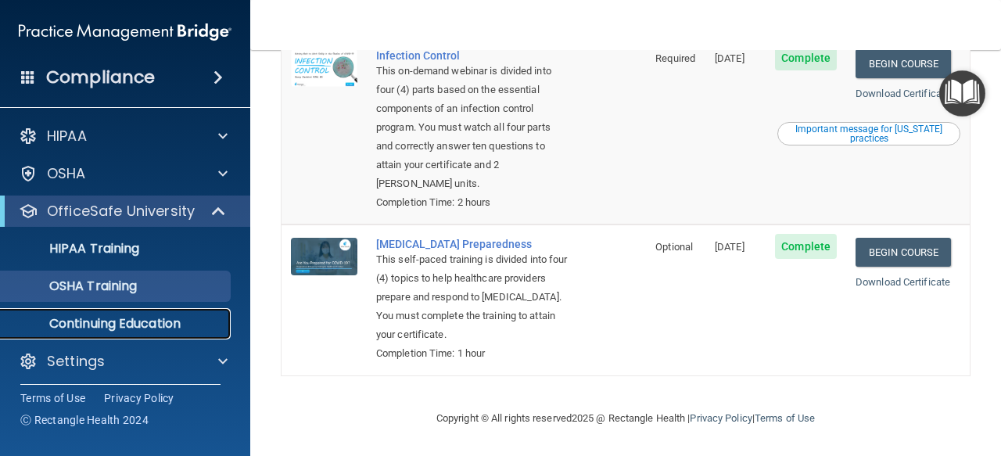
click at [174, 322] on p "Continuing Education" at bounding box center [117, 324] width 214 height 16
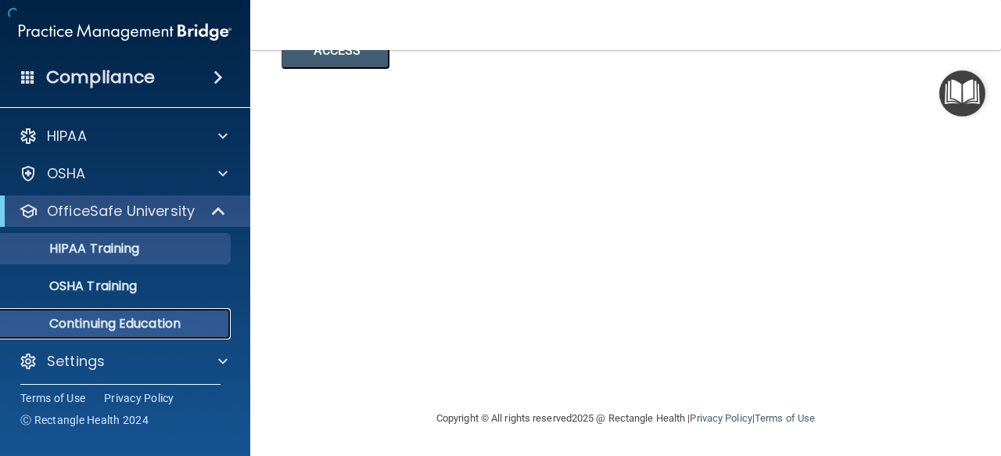
scroll to position [321, 0]
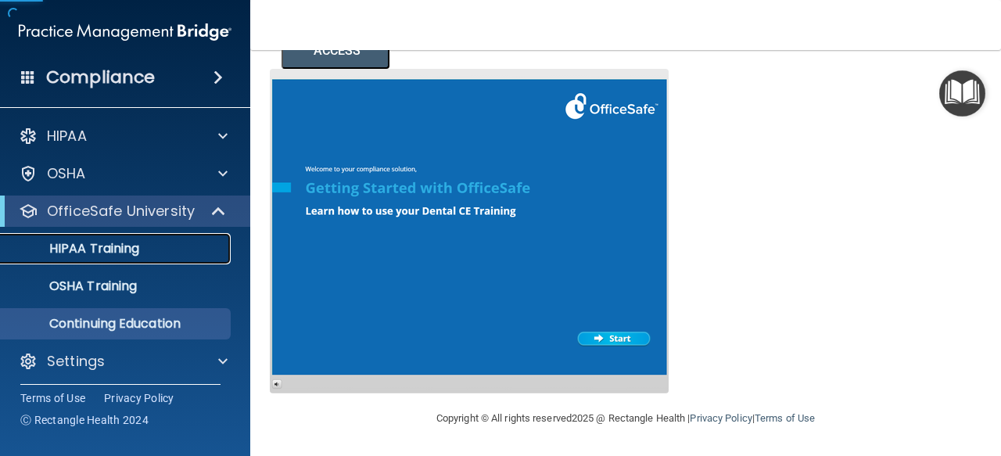
click at [171, 246] on div "HIPAA Training" at bounding box center [117, 249] width 214 height 16
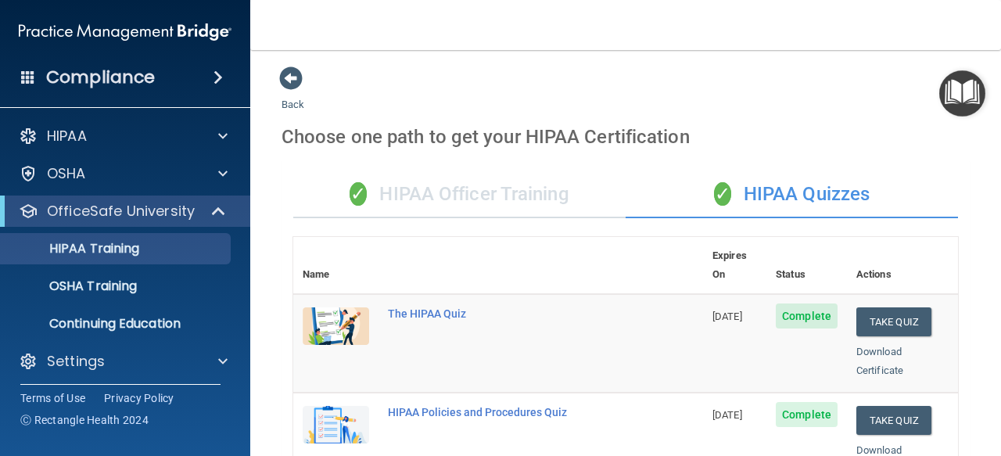
click at [494, 179] on div "✓ HIPAA Officer Training" at bounding box center [459, 194] width 332 height 47
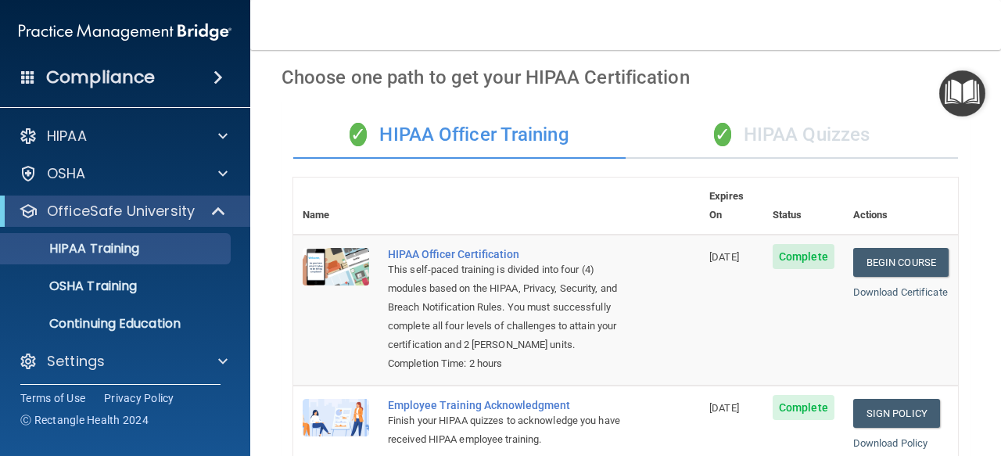
scroll to position [58, 0]
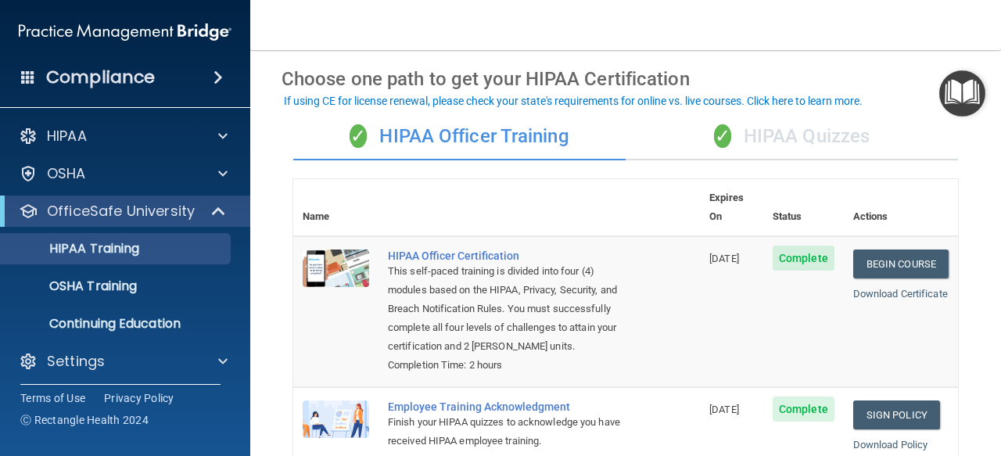
click at [853, 285] on div "Download Certificate" at bounding box center [900, 294] width 95 height 19
click at [853, 289] on link "Download Certificate" at bounding box center [900, 294] width 95 height 12
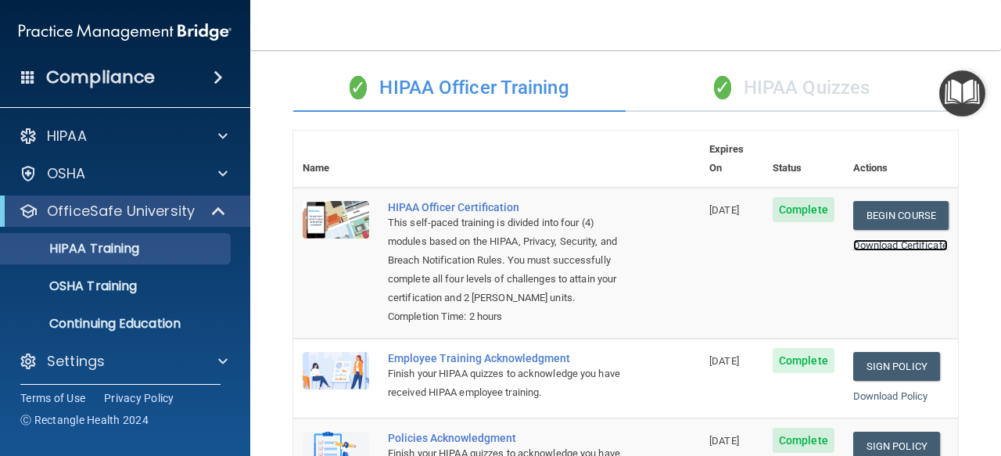
scroll to position [0, 0]
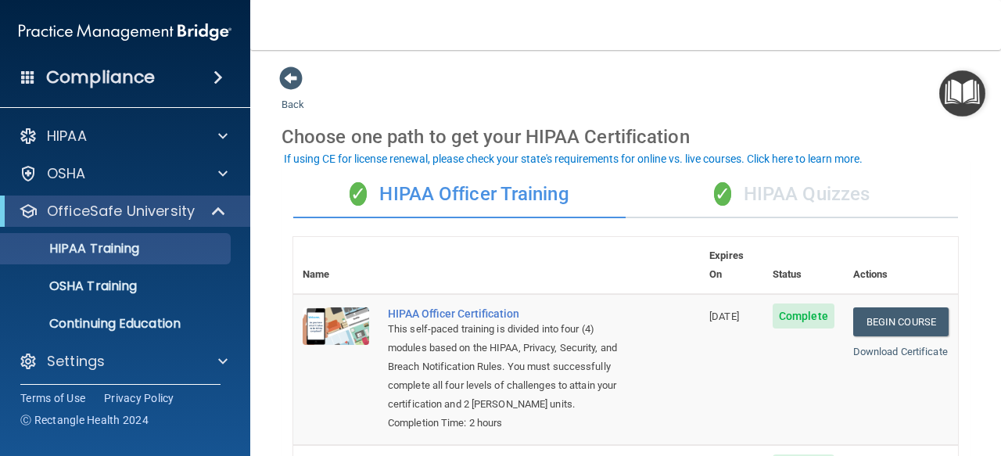
click at [727, 190] on div "✓ HIPAA Quizzes" at bounding box center [792, 194] width 332 height 47
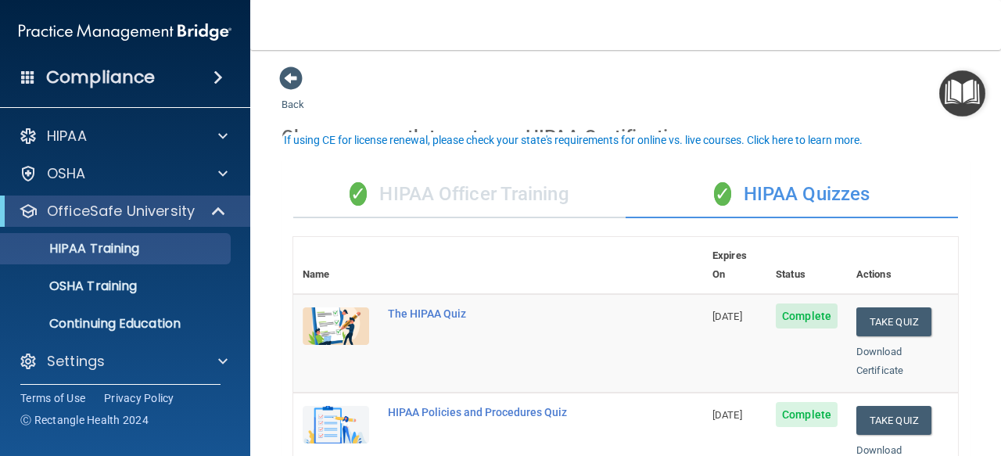
scroll to position [66, 0]
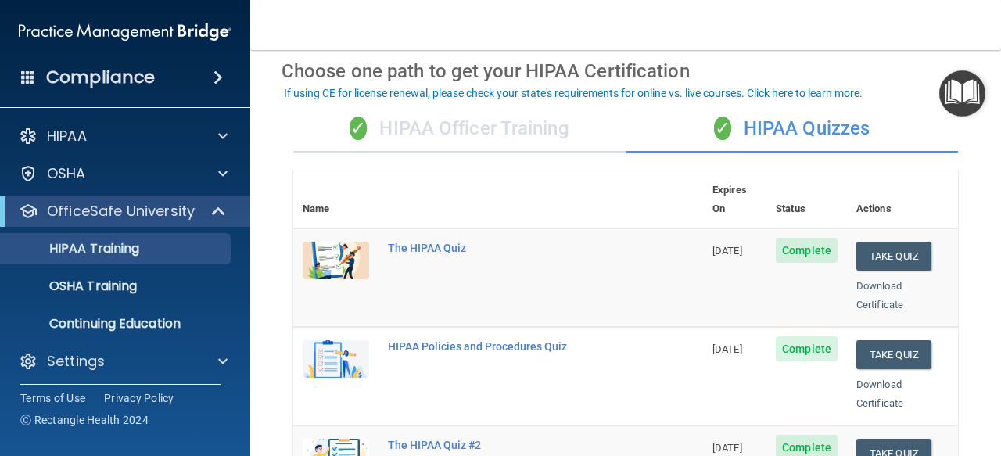
click at [856, 278] on div "Download Certificate" at bounding box center [902, 296] width 92 height 38
click at [864, 280] on link "Download Certificate" at bounding box center [879, 295] width 47 height 31
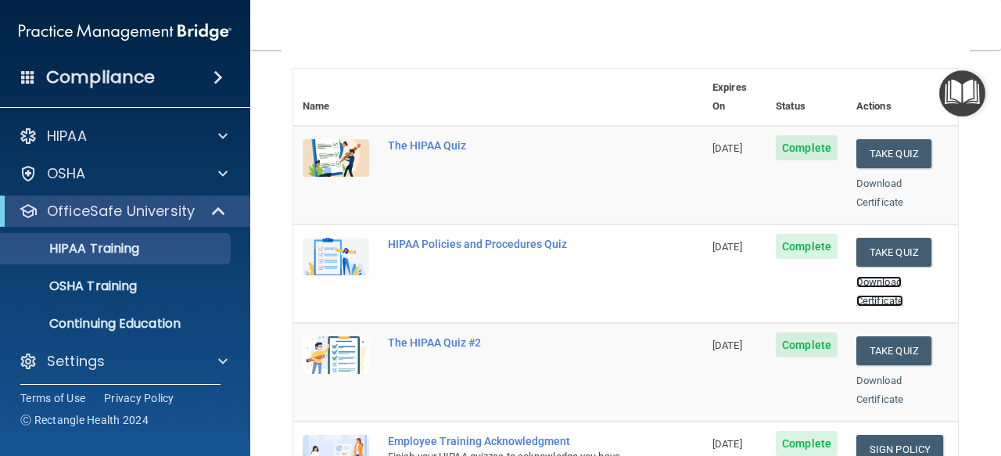
click at [862, 276] on link "Download Certificate" at bounding box center [879, 291] width 47 height 31
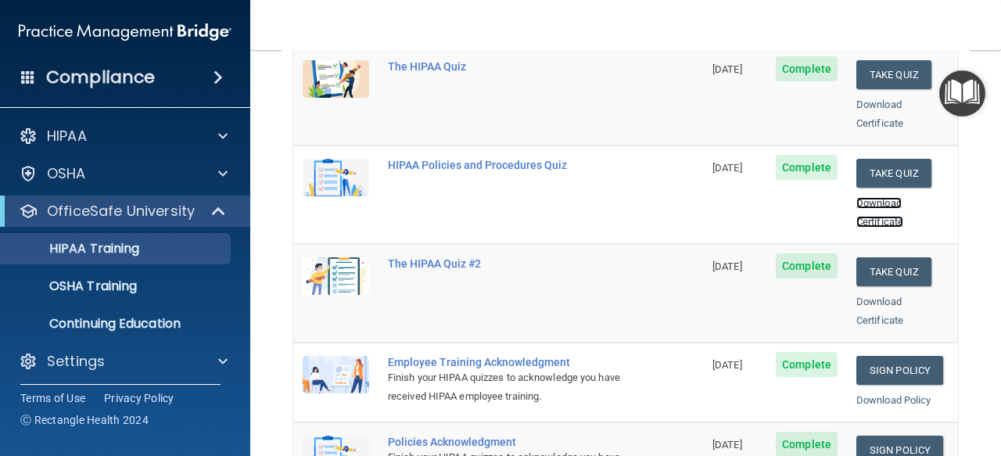
scroll to position [248, 0]
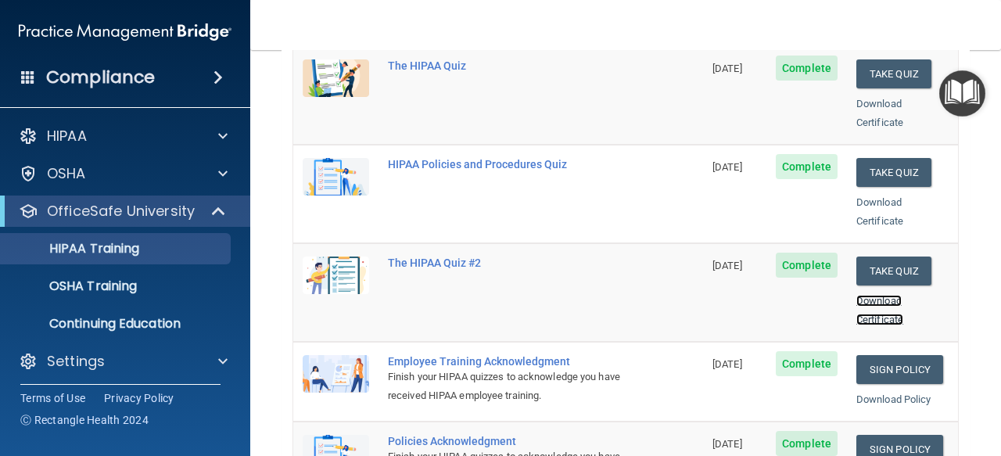
click at [878, 295] on link "Download Certificate" at bounding box center [879, 310] width 47 height 31
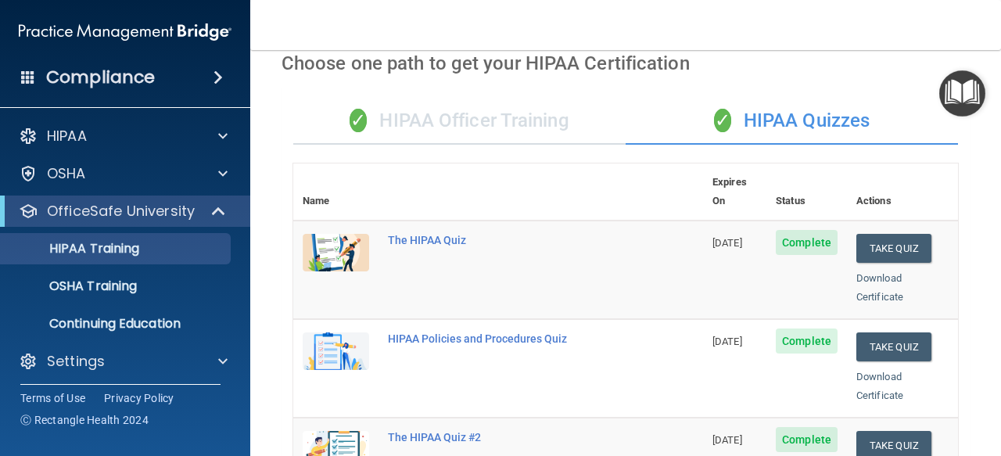
scroll to position [0, 0]
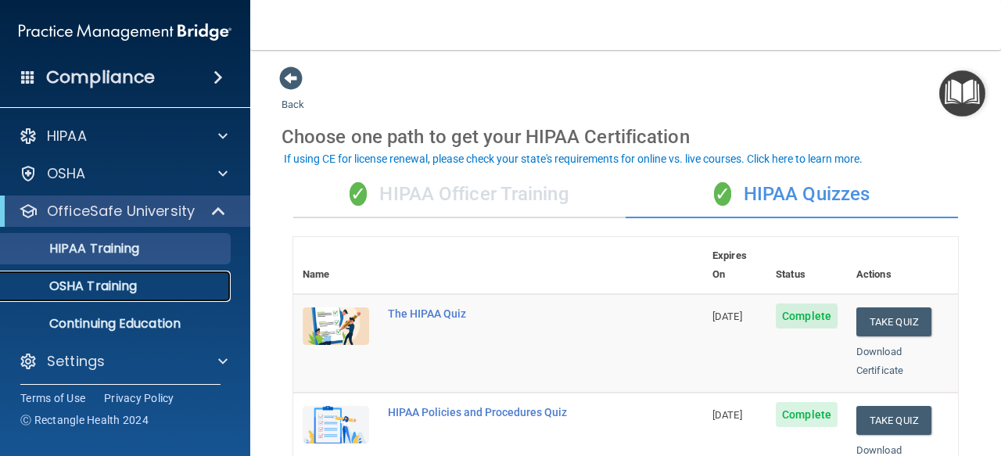
click at [218, 279] on div "OSHA Training" at bounding box center [117, 286] width 214 height 16
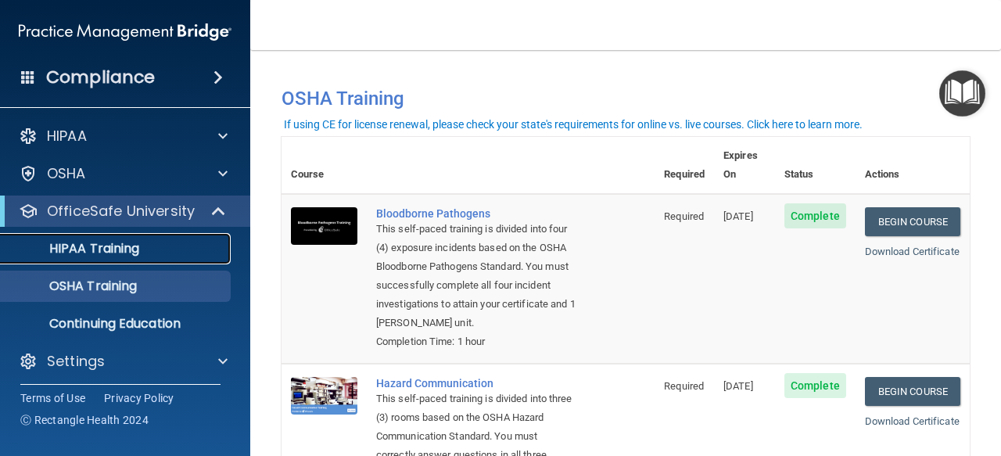
click at [155, 249] on div "HIPAA Training" at bounding box center [117, 249] width 214 height 16
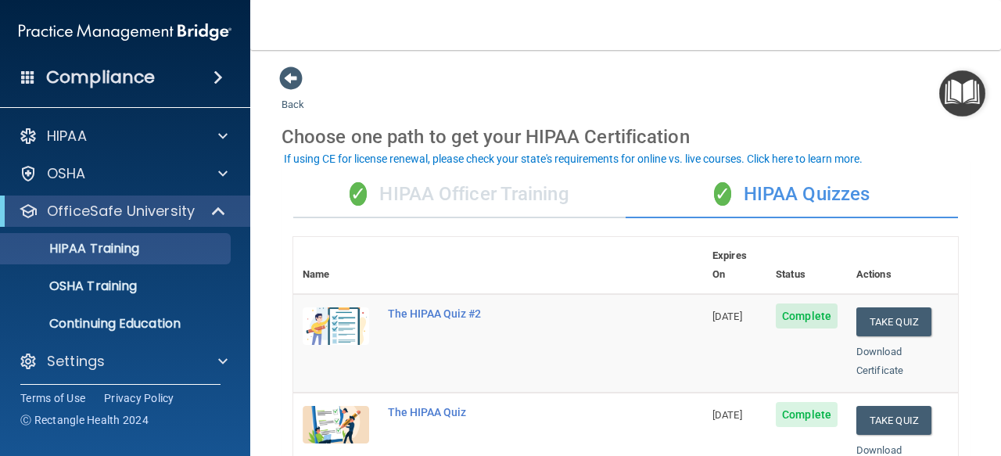
click at [512, 196] on div "✓ HIPAA Officer Training" at bounding box center [459, 194] width 332 height 47
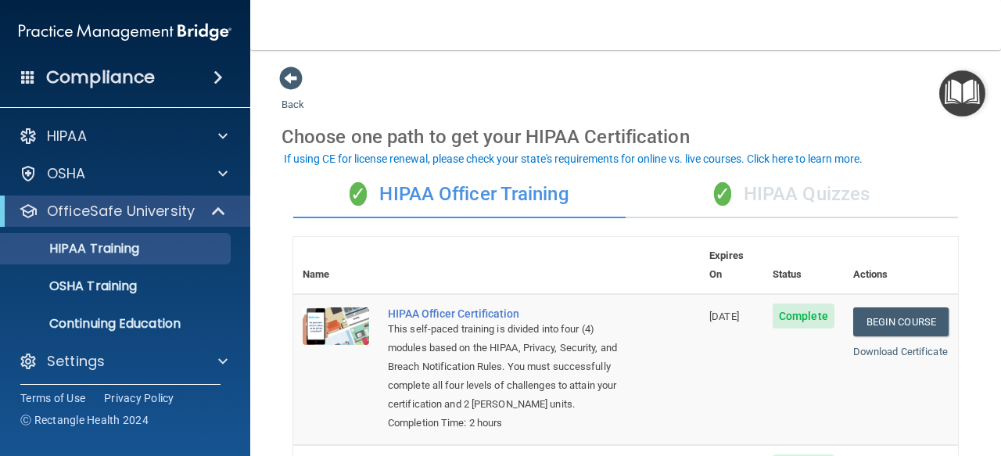
click at [749, 197] on div "✓ HIPAA Quizzes" at bounding box center [792, 194] width 332 height 47
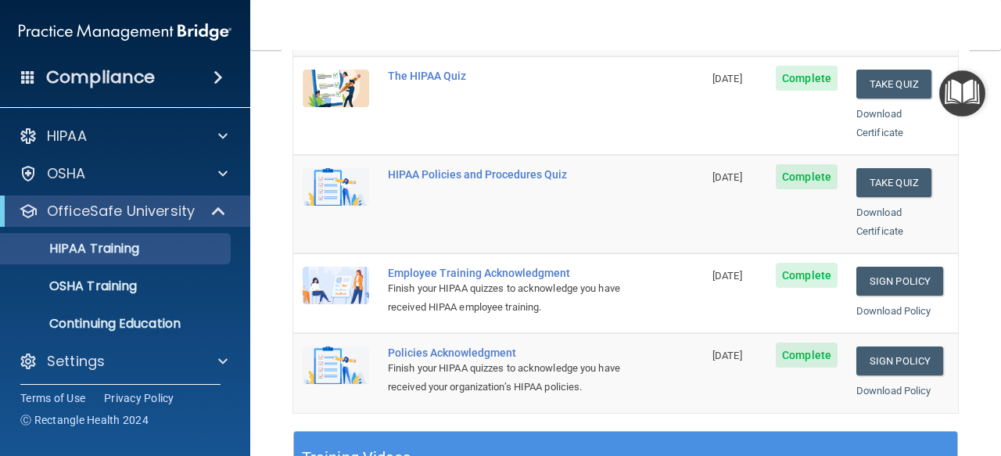
scroll to position [338, 0]
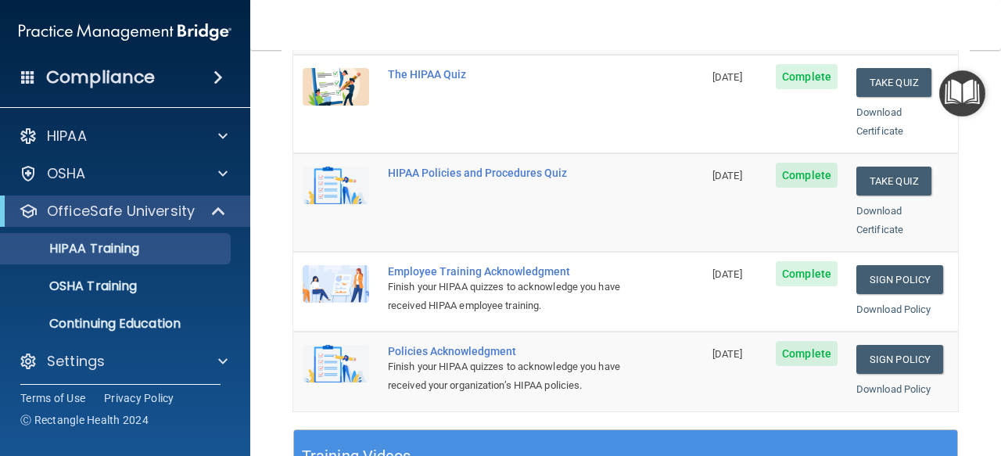
click at [568, 111] on td "The HIPAA Quiz" at bounding box center [541, 104] width 325 height 99
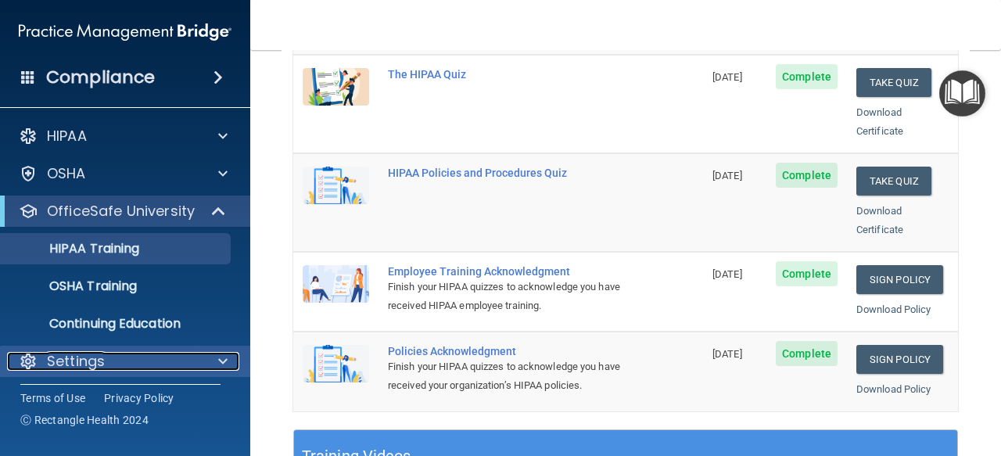
click at [163, 359] on div "Settings" at bounding box center [104, 361] width 194 height 19
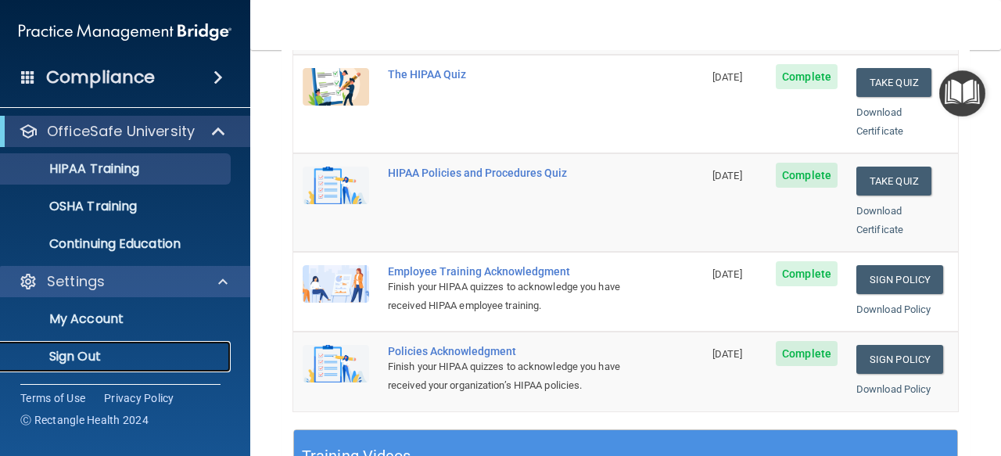
click at [163, 359] on p "Sign Out" at bounding box center [117, 357] width 214 height 16
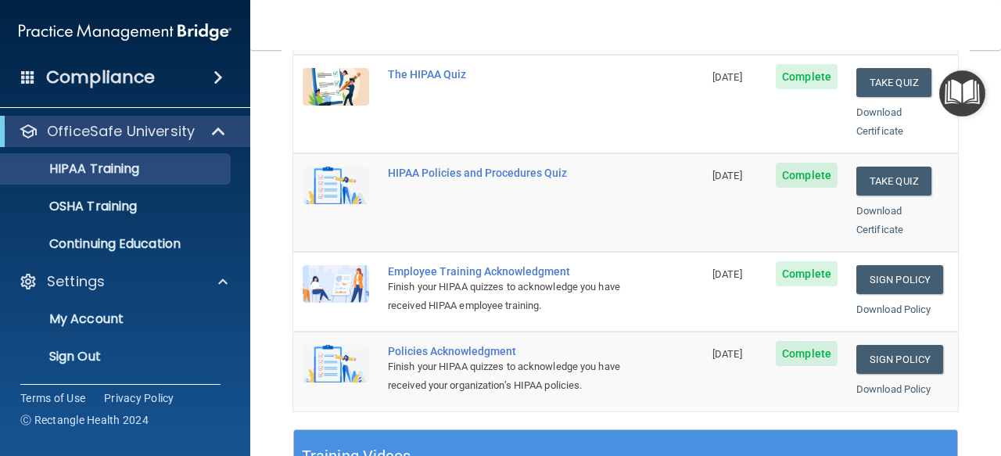
scroll to position [155, 0]
